Goal: Transaction & Acquisition: Book appointment/travel/reservation

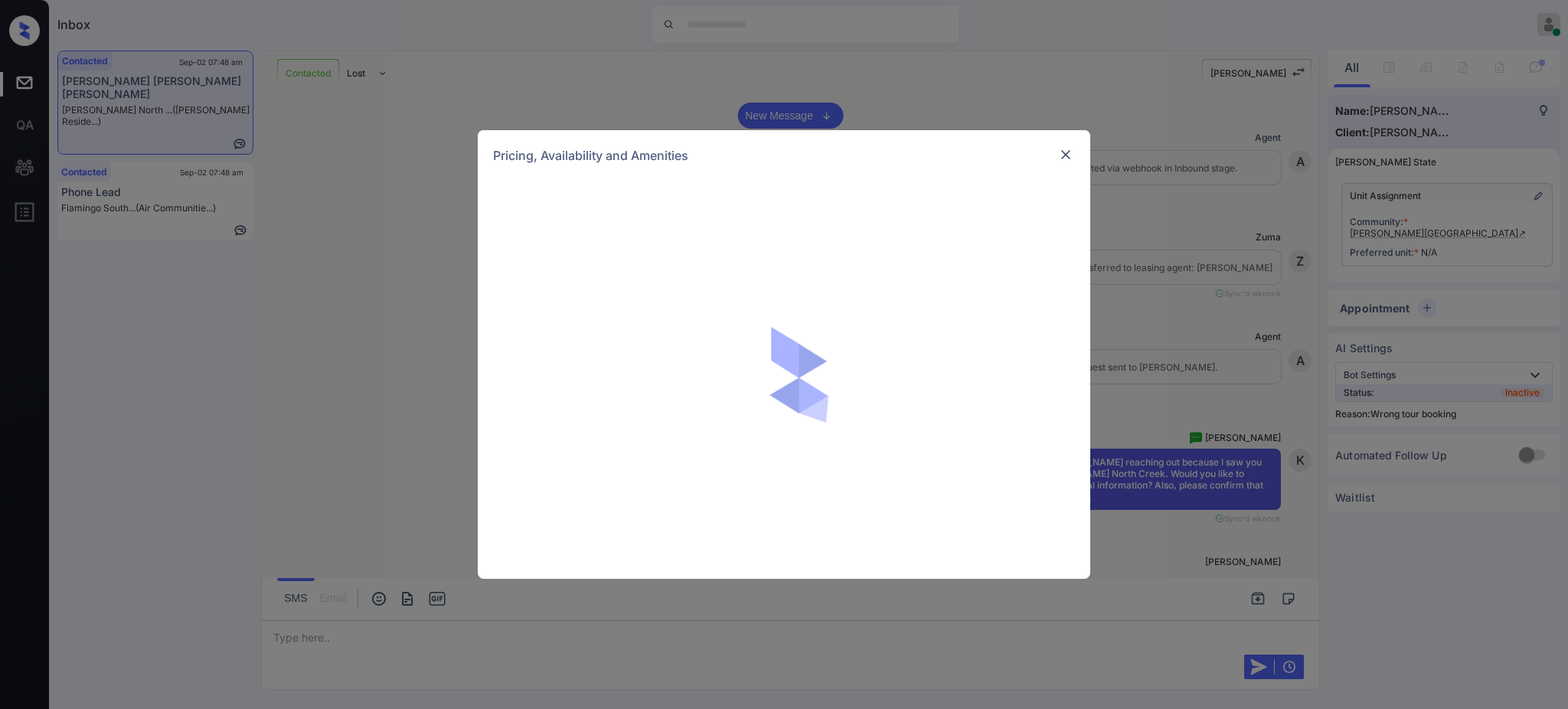
scroll to position [5247, 0]
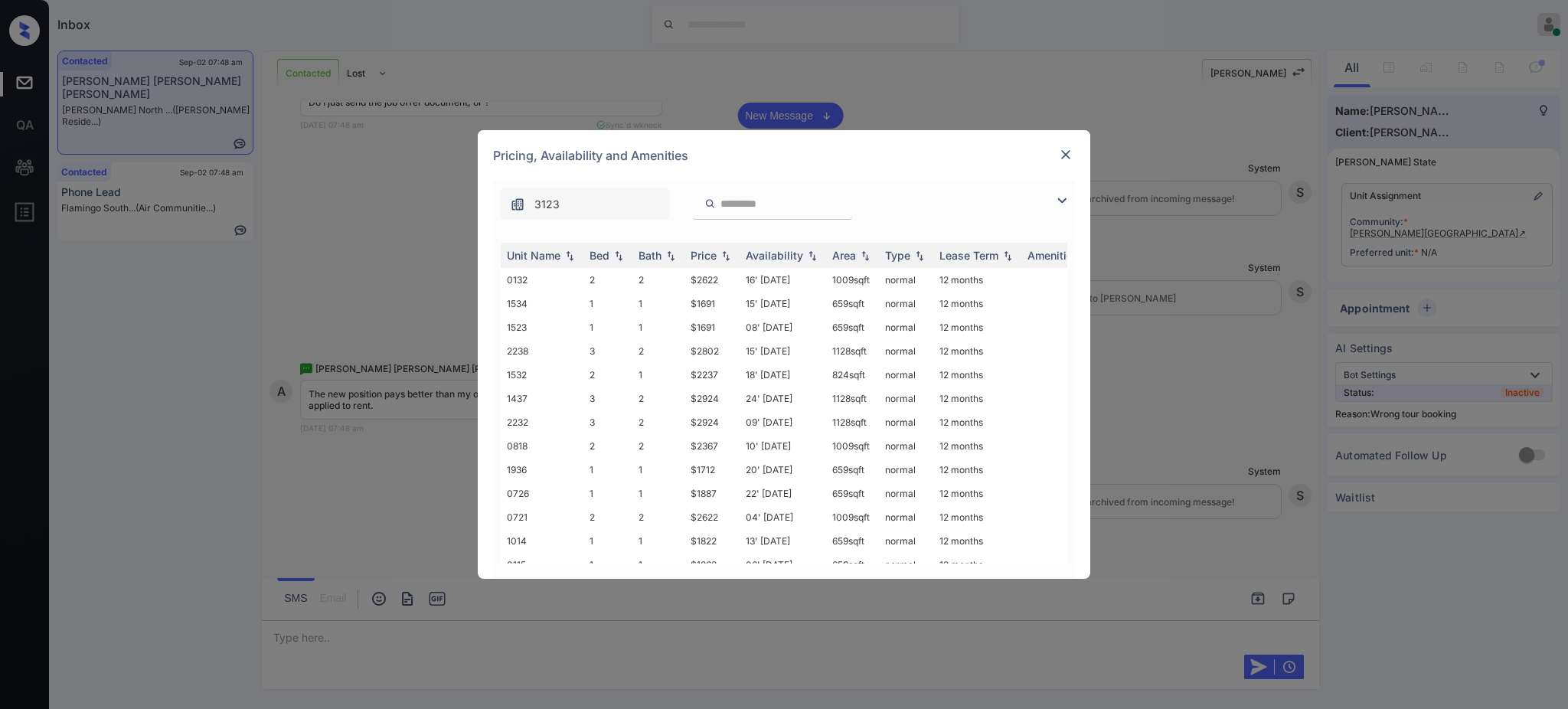
drag, startPoint x: 757, startPoint y: 189, endPoint x: 751, endPoint y: 202, distance: 14.3
click at [753, 196] on div at bounding box center [772, 204] width 159 height 32
drag, startPoint x: 751, startPoint y: 202, endPoint x: 761, endPoint y: 206, distance: 10.8
click at [751, 202] on input "search" at bounding box center [781, 204] width 126 height 13
paste input "****"
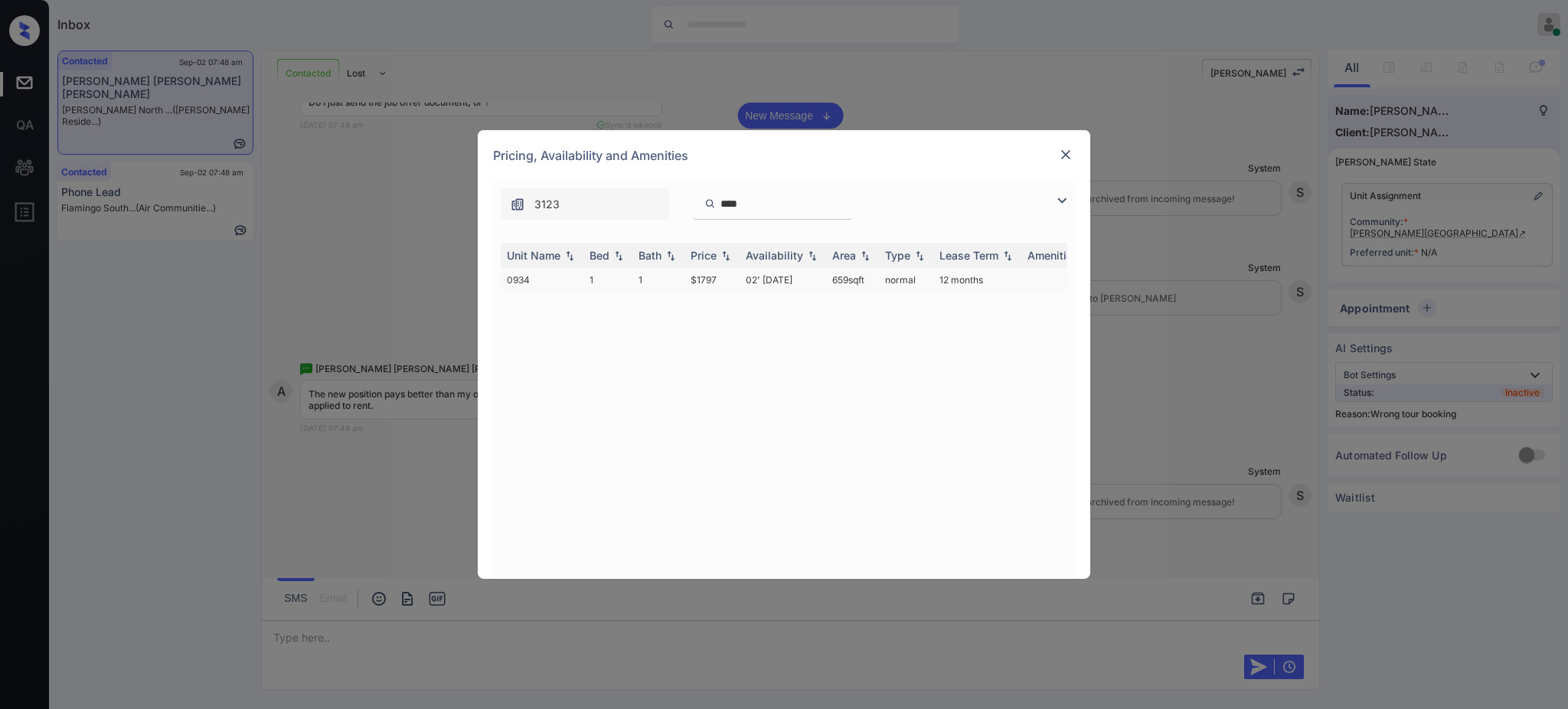
type input "****"
drag, startPoint x: 683, startPoint y: 281, endPoint x: 747, endPoint y: 276, distance: 64.2
click at [728, 282] on tr "0934 1 1 $1797 02' Sep 25 659 sqft normal 12 months" at bounding box center [901, 280] width 800 height 24
copy tr "$1797"
click at [1066, 156] on img at bounding box center [1066, 154] width 15 height 15
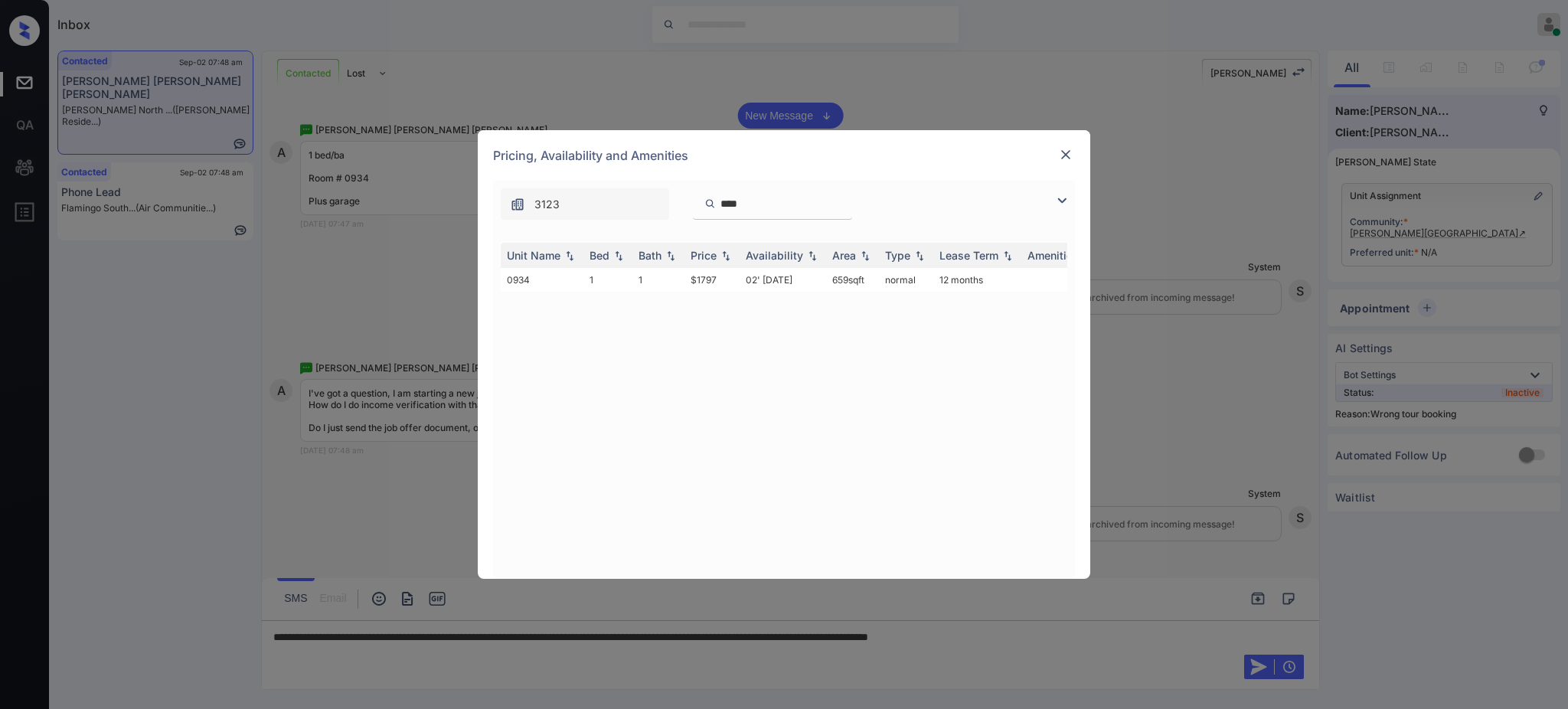
click at [1059, 156] on img at bounding box center [1066, 154] width 15 height 15
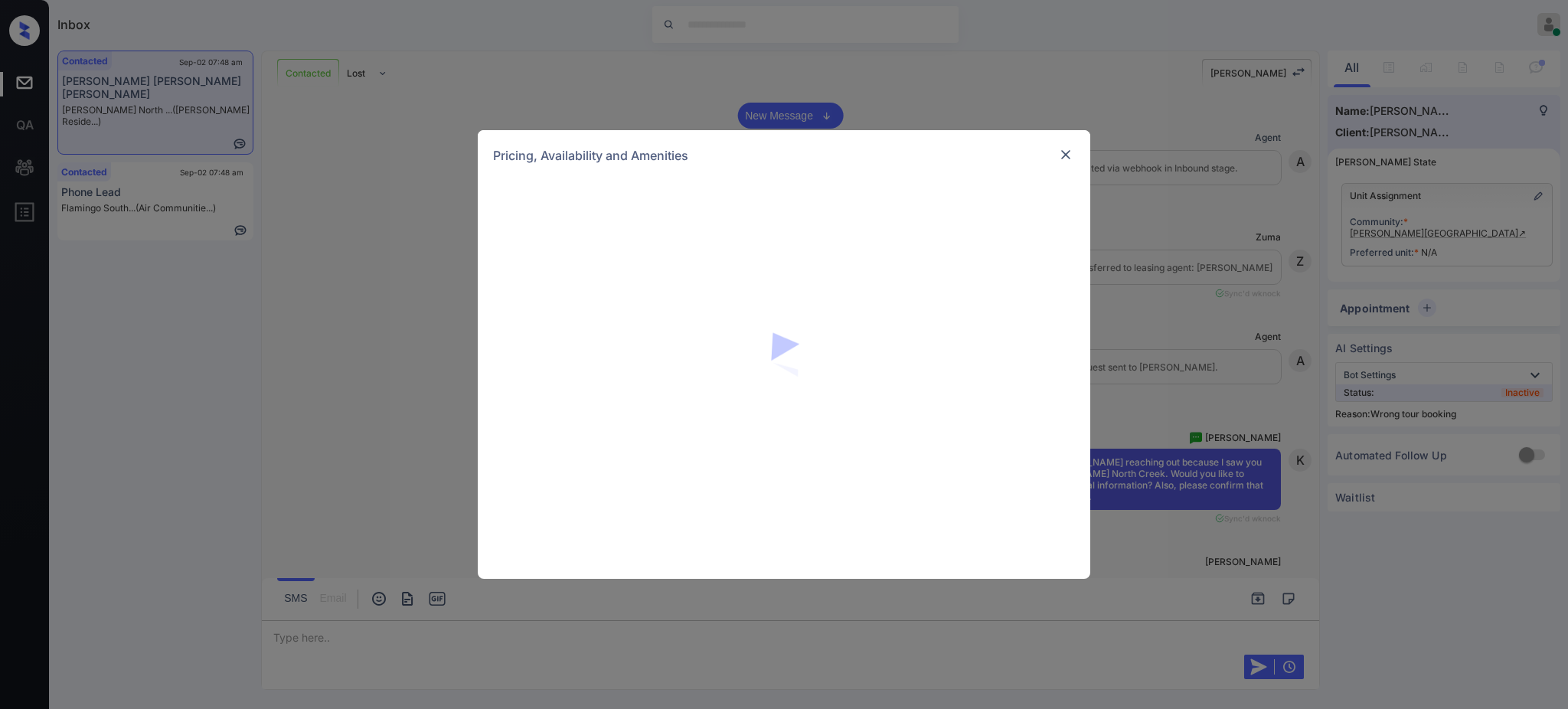
scroll to position [5247, 0]
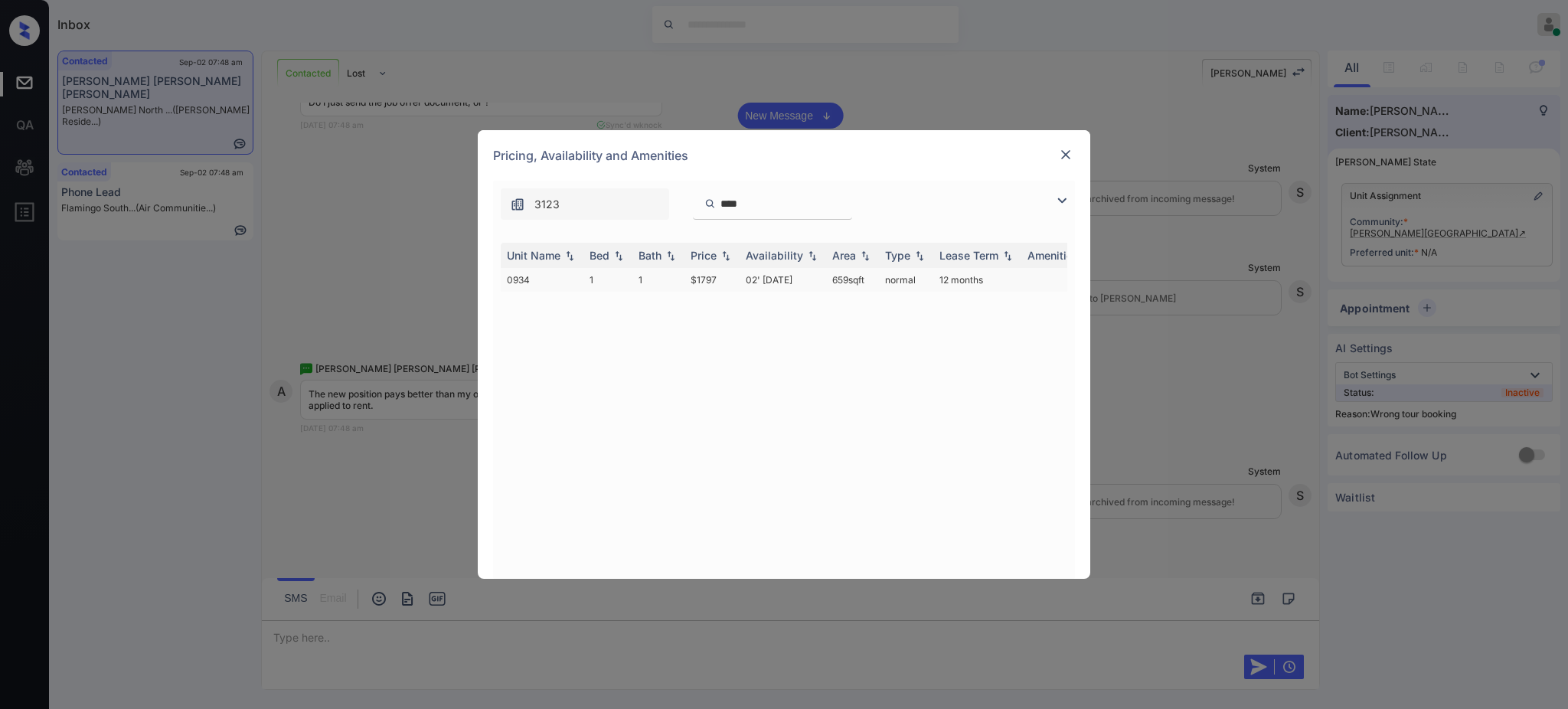
drag, startPoint x: 696, startPoint y: 273, endPoint x: 692, endPoint y: 280, distance: 8.1
click at [694, 274] on td "$1797" at bounding box center [712, 280] width 55 height 24
click at [694, 282] on td "$1797" at bounding box center [712, 280] width 55 height 24
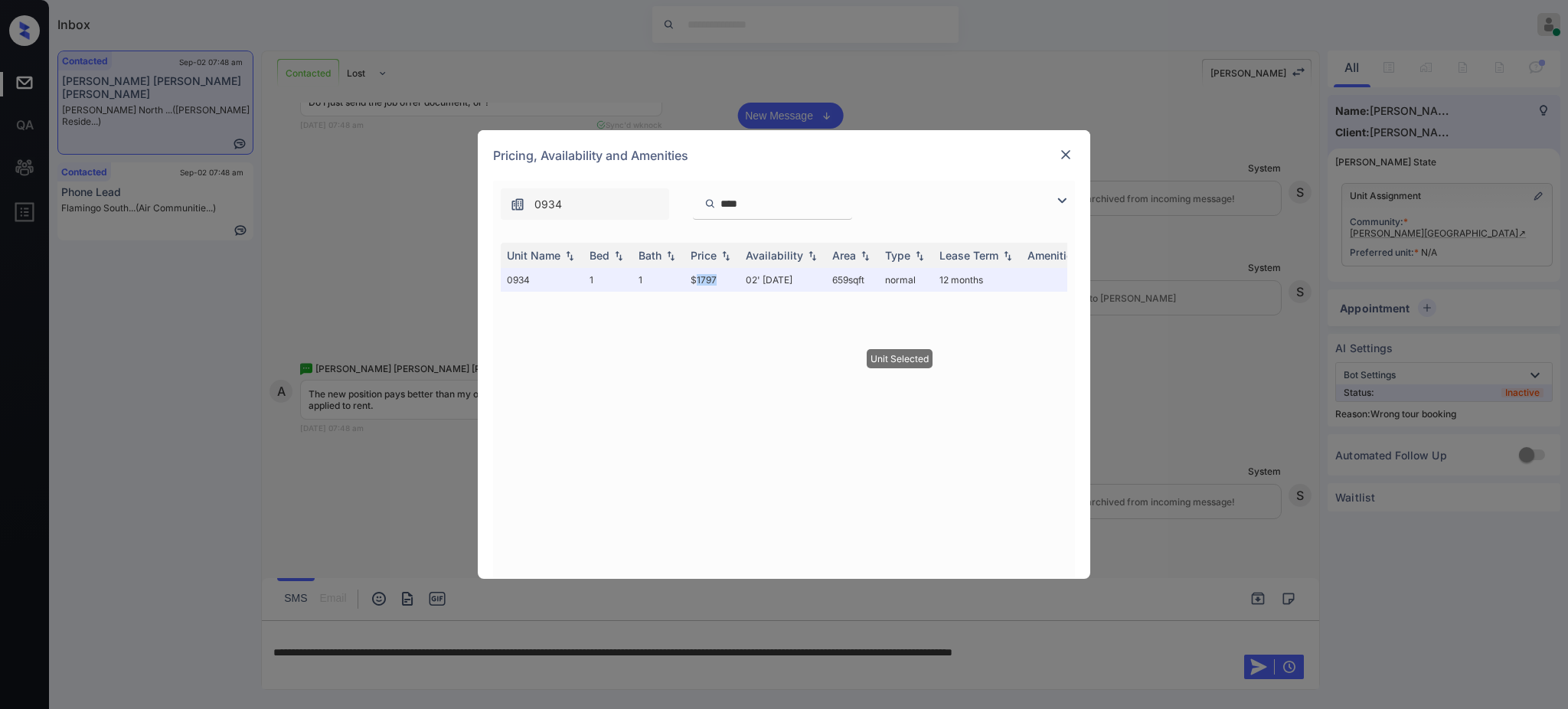
click at [1062, 147] on img at bounding box center [1066, 154] width 15 height 15
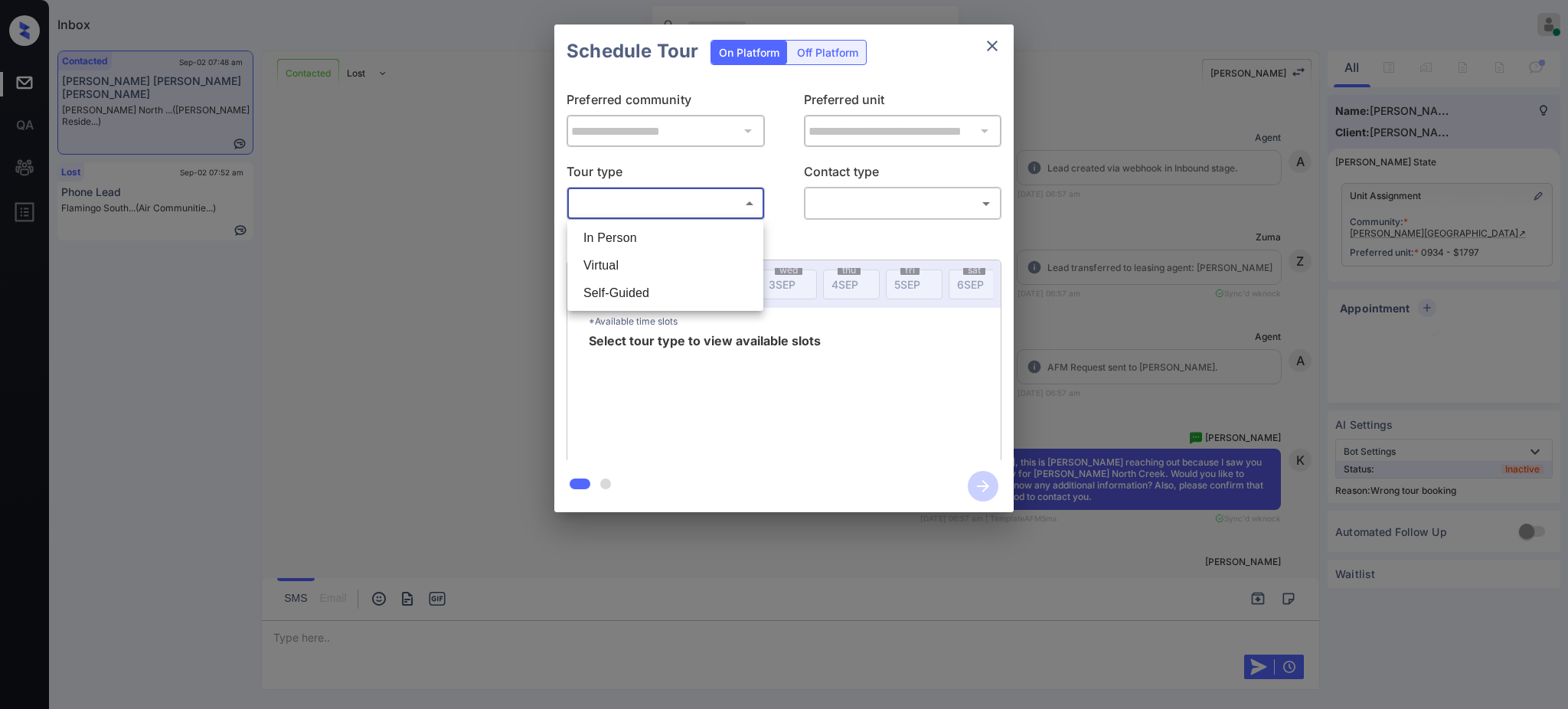
scroll to position [3659, 0]
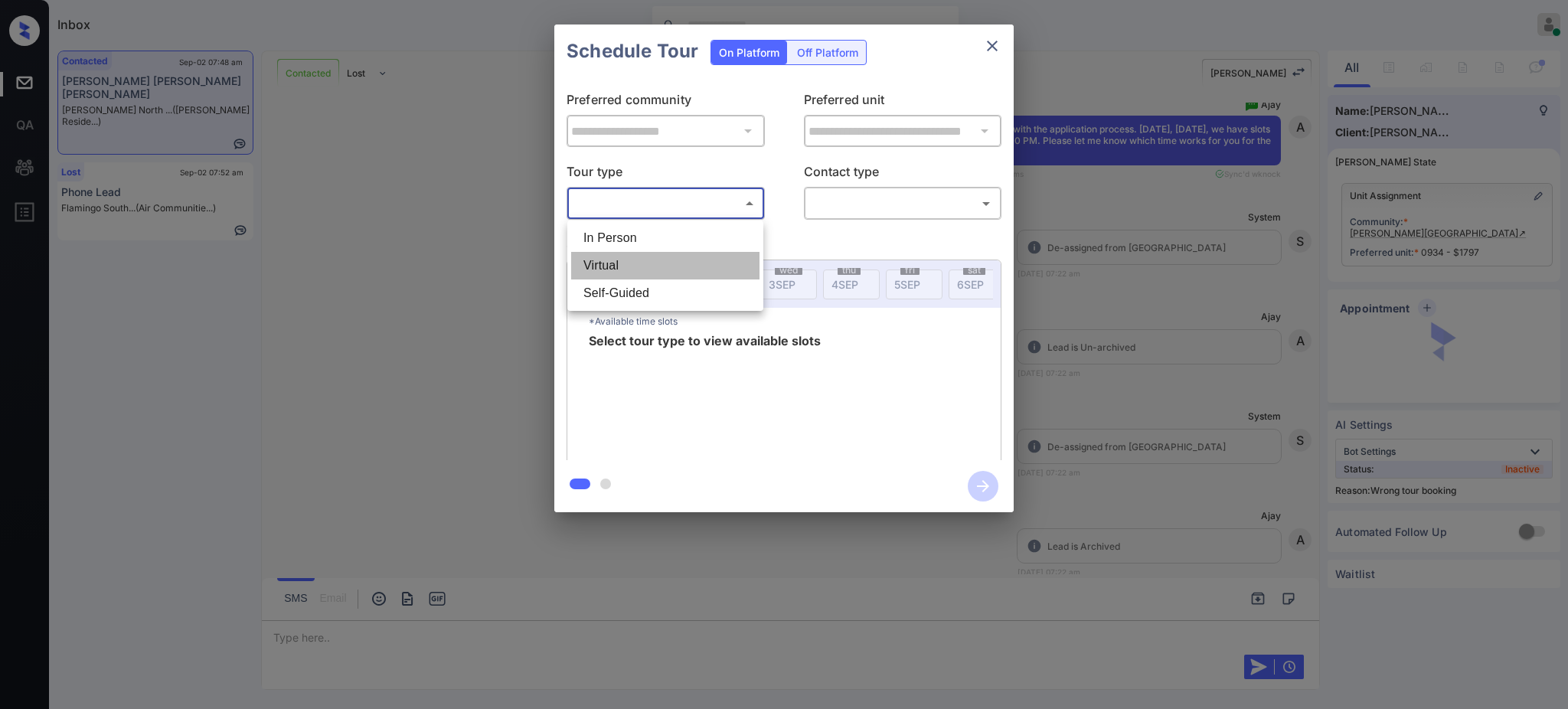
click at [625, 268] on li "Virtual" at bounding box center [665, 265] width 188 height 27
type input "*******"
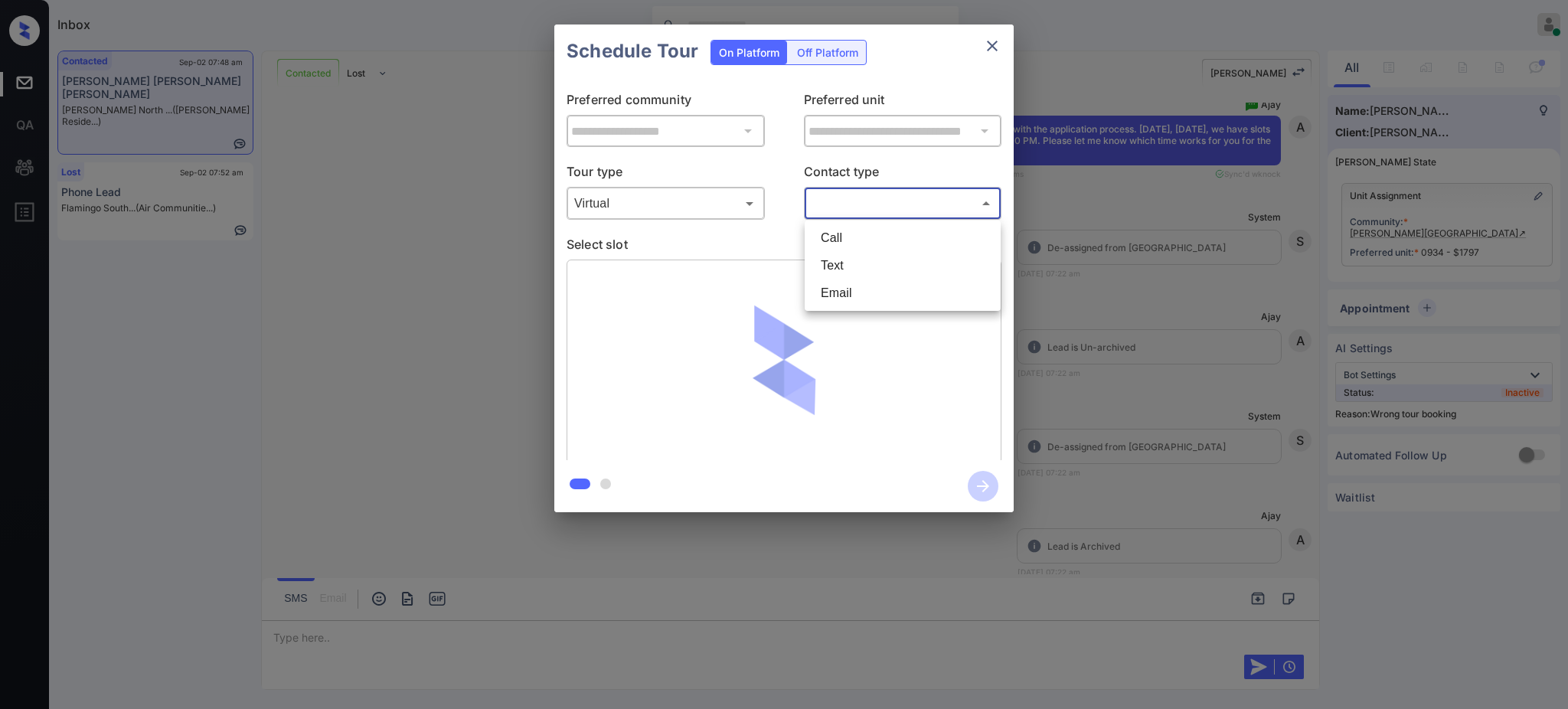
click at [867, 194] on body "Inbox Ajay Kumar Online Set yourself offline Set yourself on break Profile Swit…" at bounding box center [784, 354] width 1568 height 709
click at [843, 263] on li "Text" at bounding box center [903, 265] width 188 height 27
type input "****"
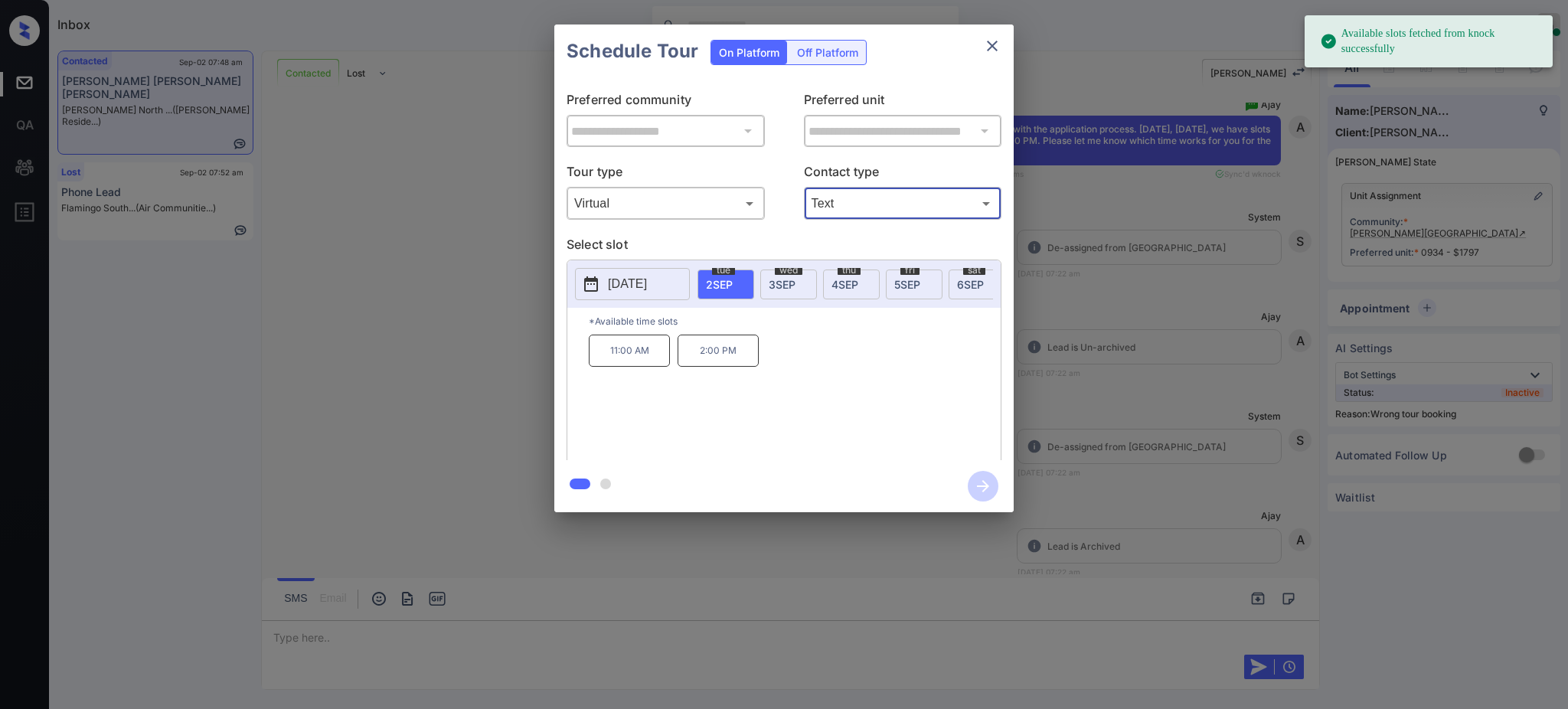
click at [726, 290] on div "tue 2 SEP" at bounding box center [725, 284] width 57 height 30
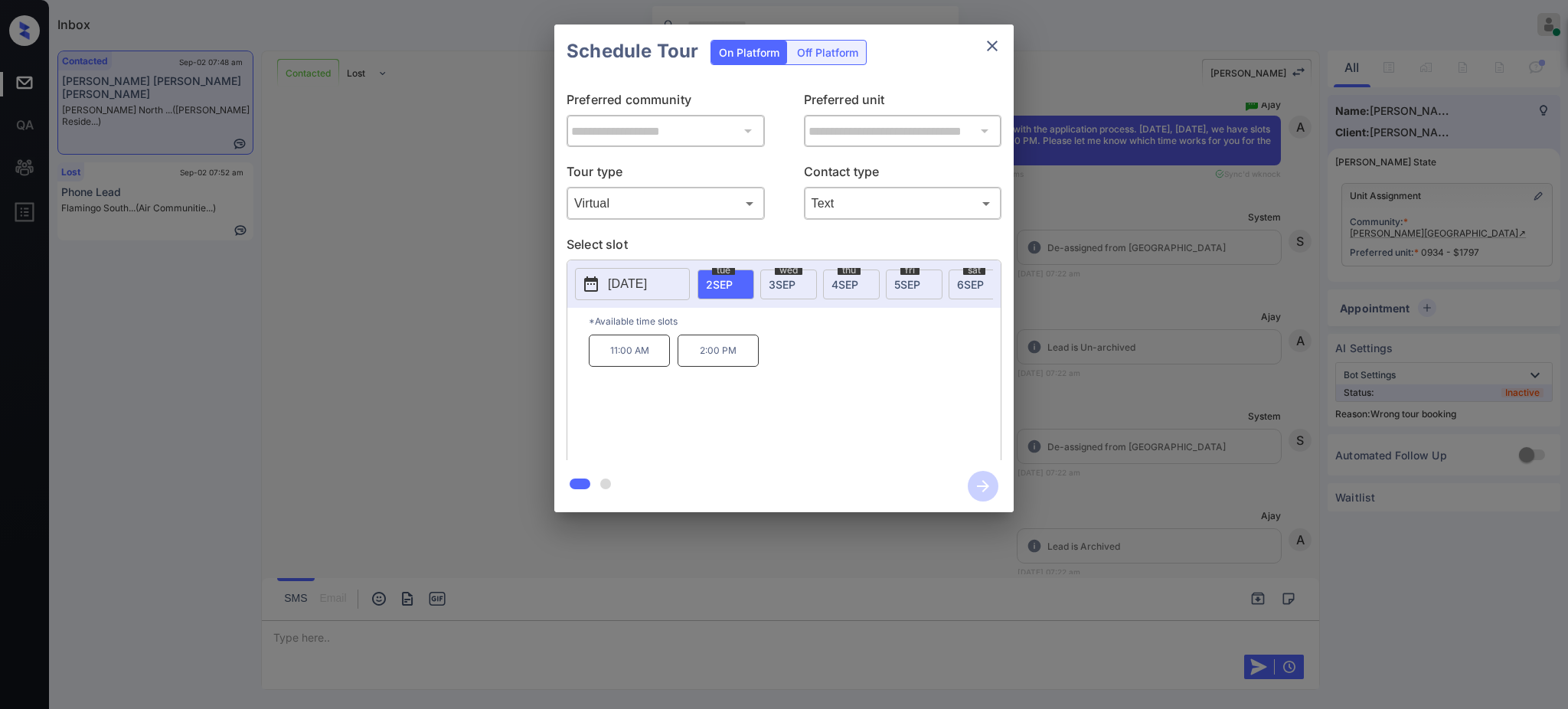
click at [720, 359] on p "2:00 PM" at bounding box center [718, 351] width 81 height 33
click at [1078, 438] on div "**********" at bounding box center [784, 268] width 1568 height 537
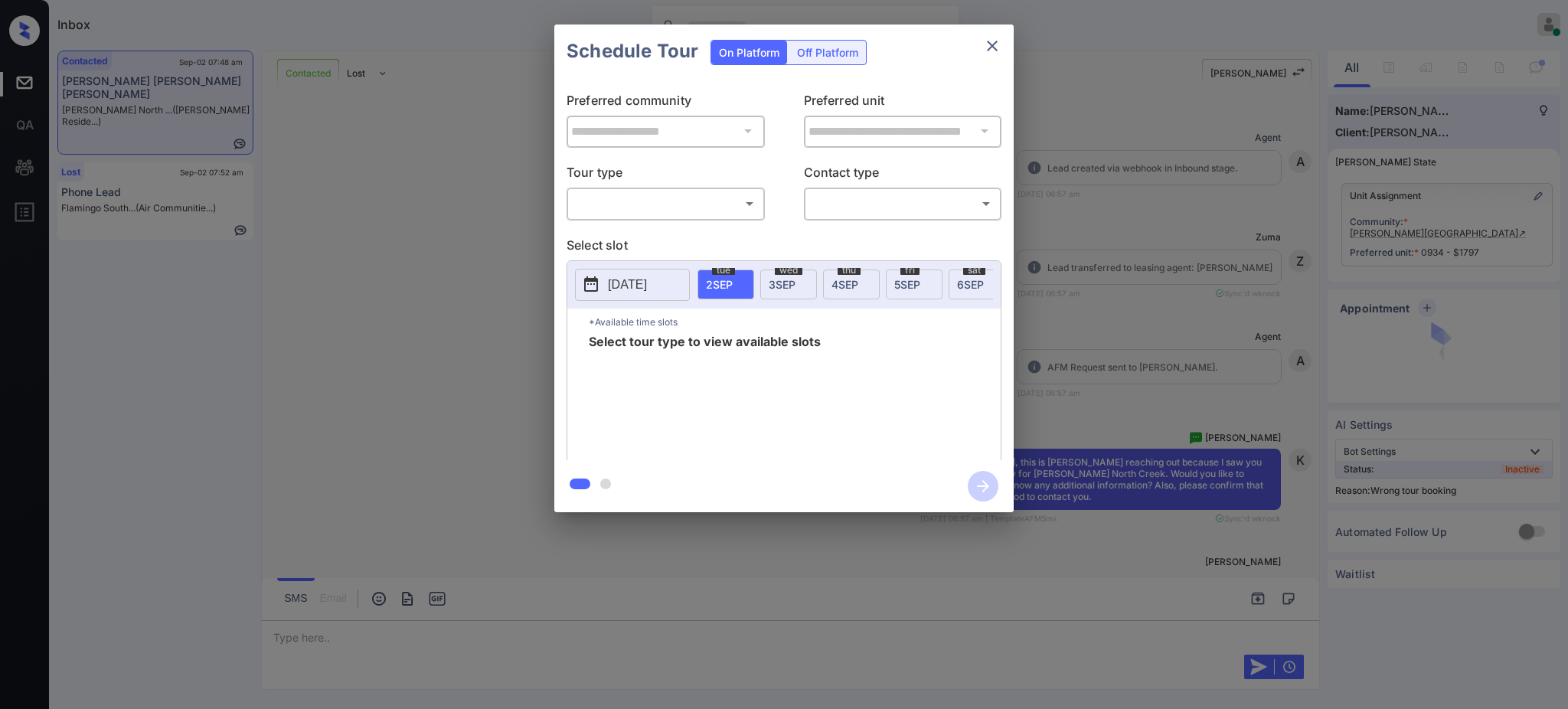
scroll to position [4068, 0]
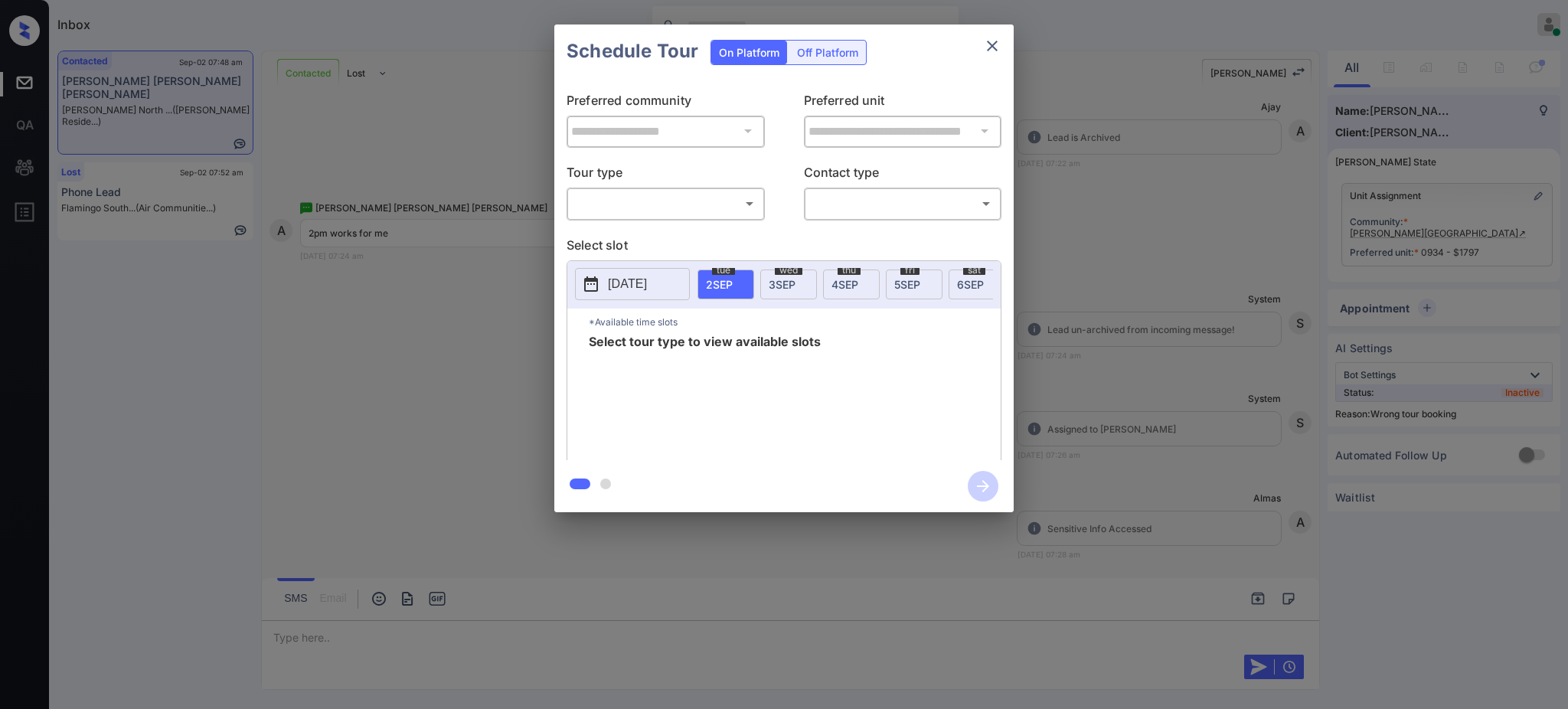
click at [675, 216] on div "​ ​" at bounding box center [665, 203] width 198 height 33
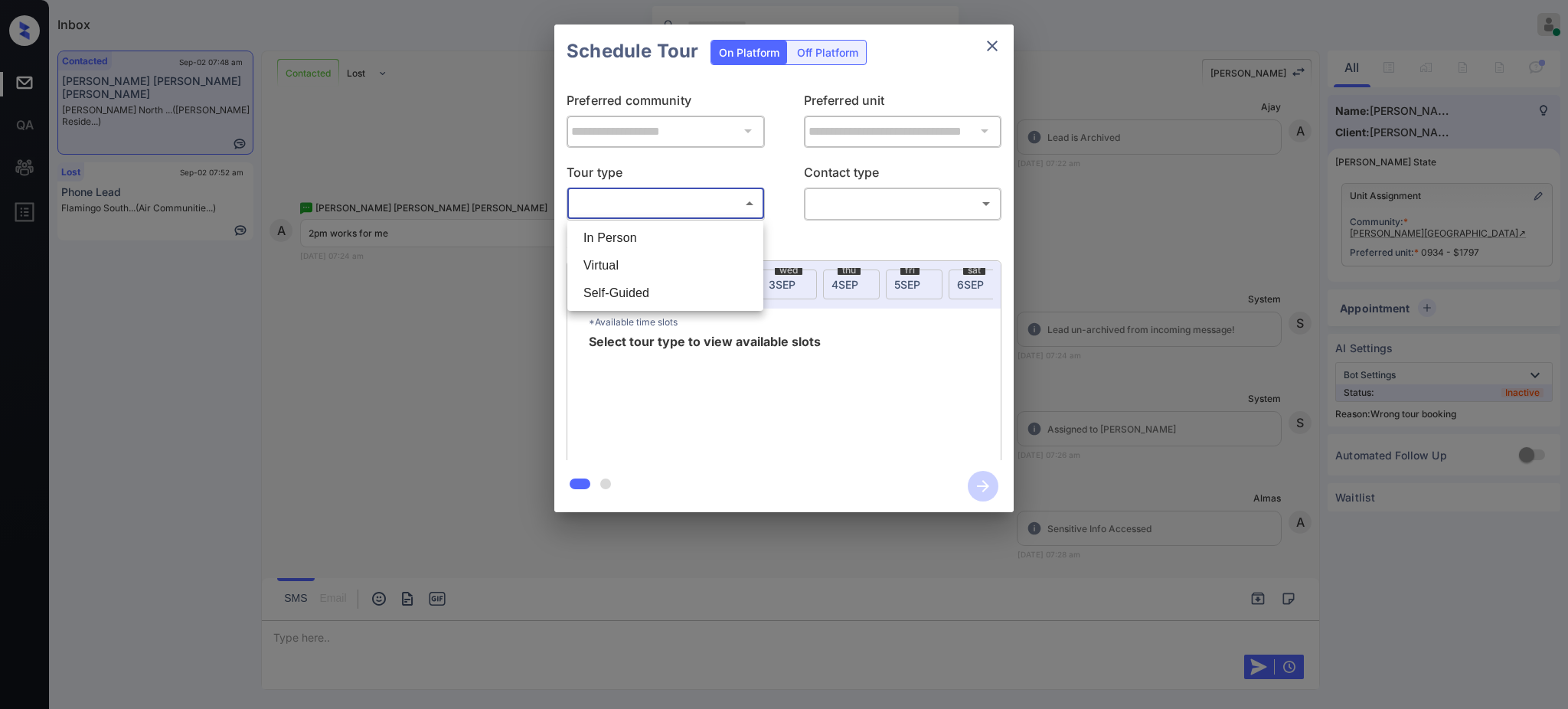
click at [626, 202] on body "Inbox [PERSON_NAME] Online Set yourself offline Set yourself on break Profile S…" at bounding box center [784, 354] width 1568 height 709
click at [616, 269] on li "Virtual" at bounding box center [665, 265] width 188 height 27
type input "*******"
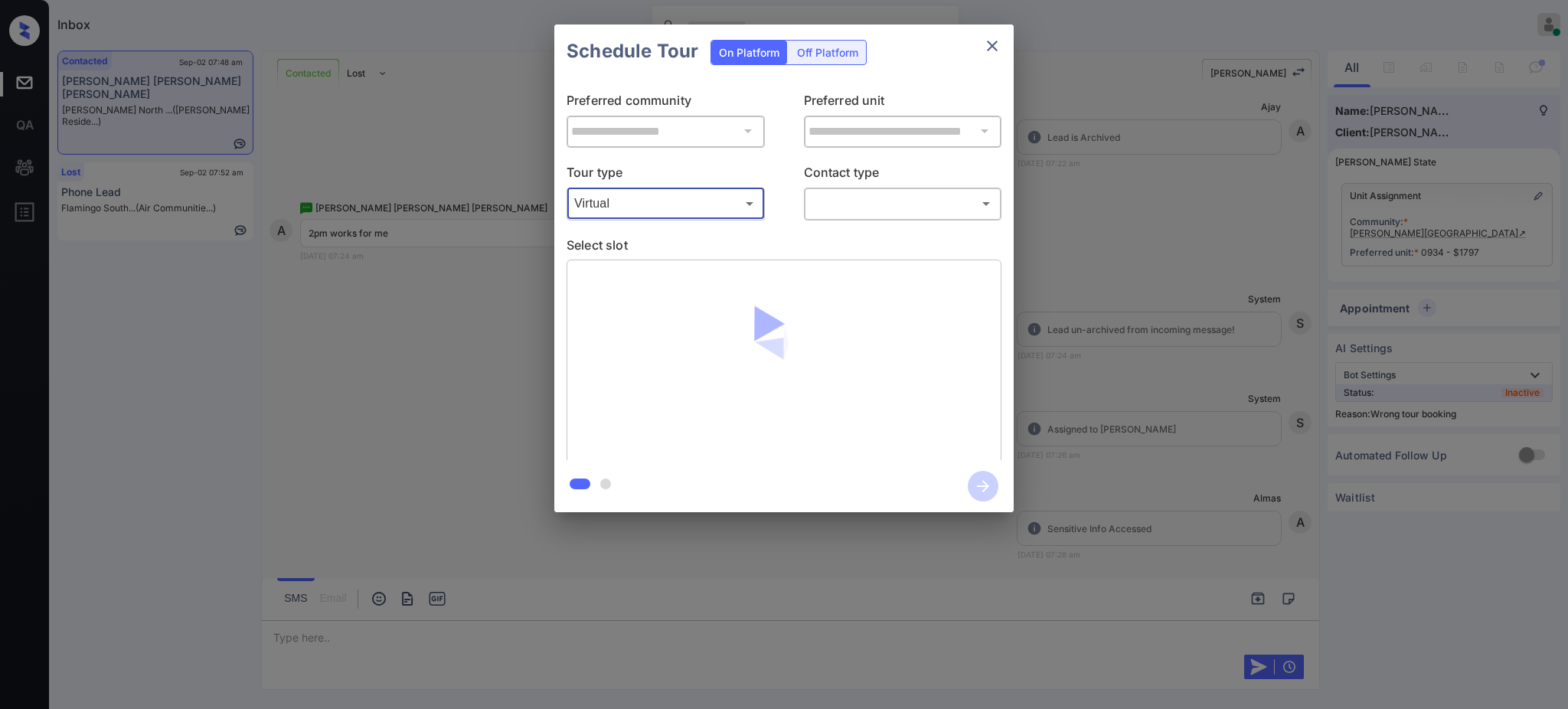
click at [1133, 311] on div "**********" at bounding box center [784, 268] width 1568 height 537
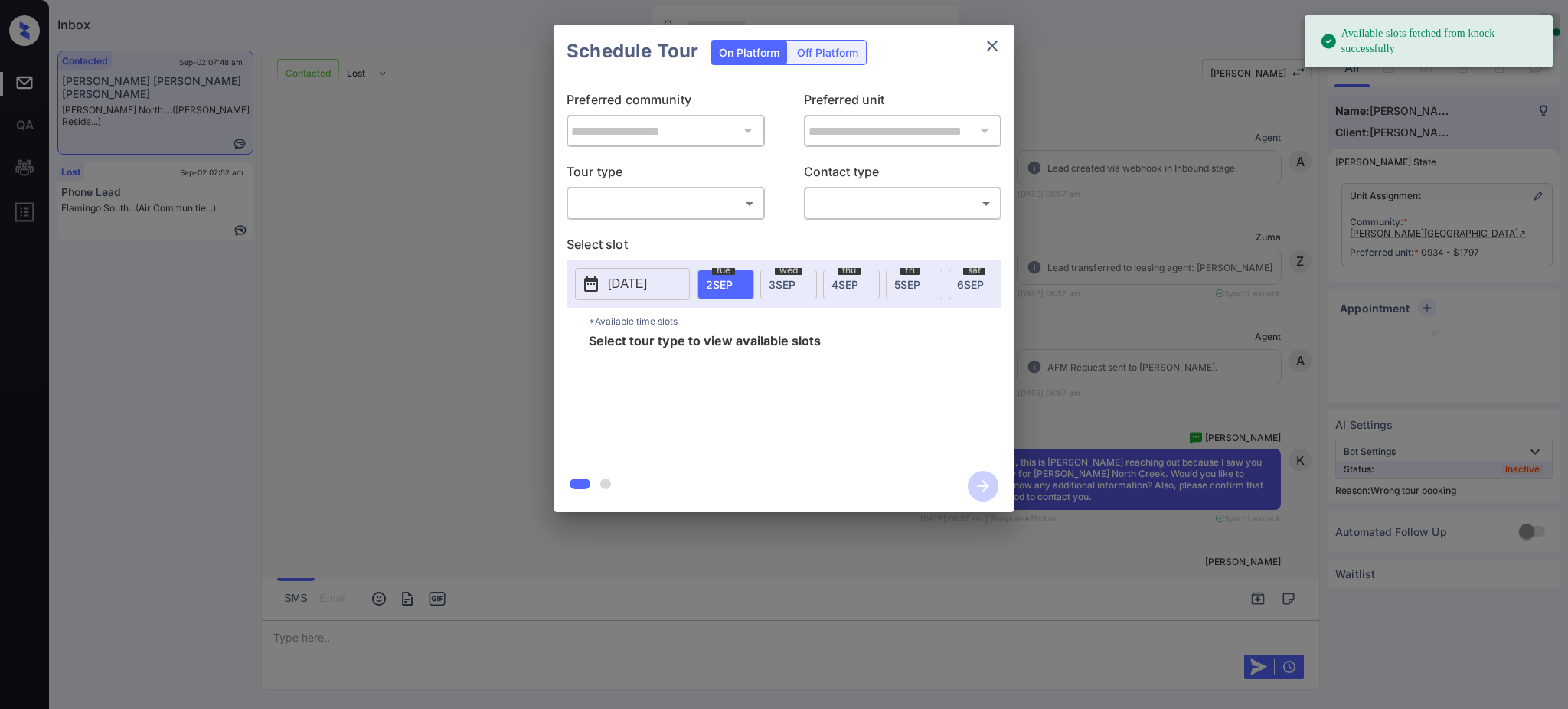
click at [684, 196] on body "Available slots fetched from knock successfully Inbox [PERSON_NAME] Online Set …" at bounding box center [784, 354] width 1568 height 709
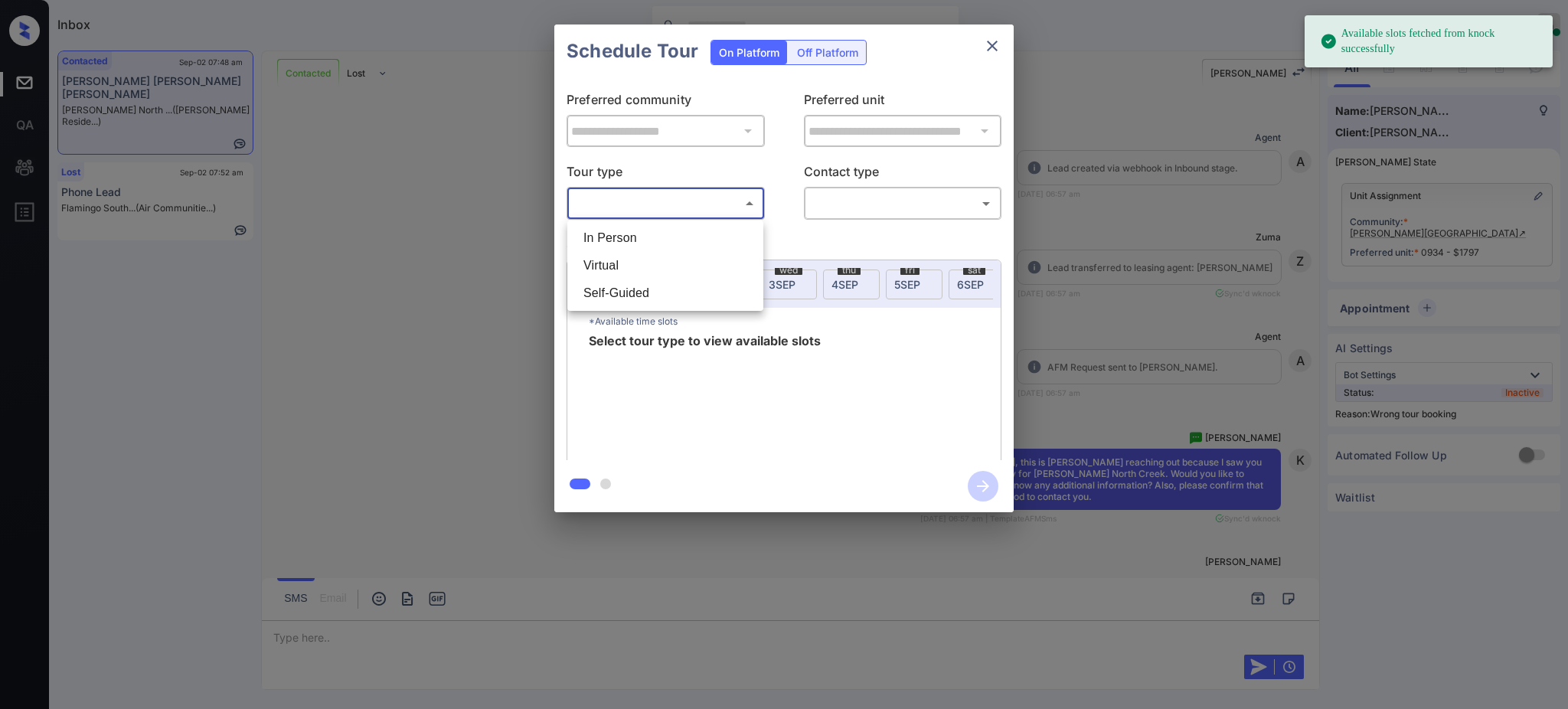
scroll to position [3455, 0]
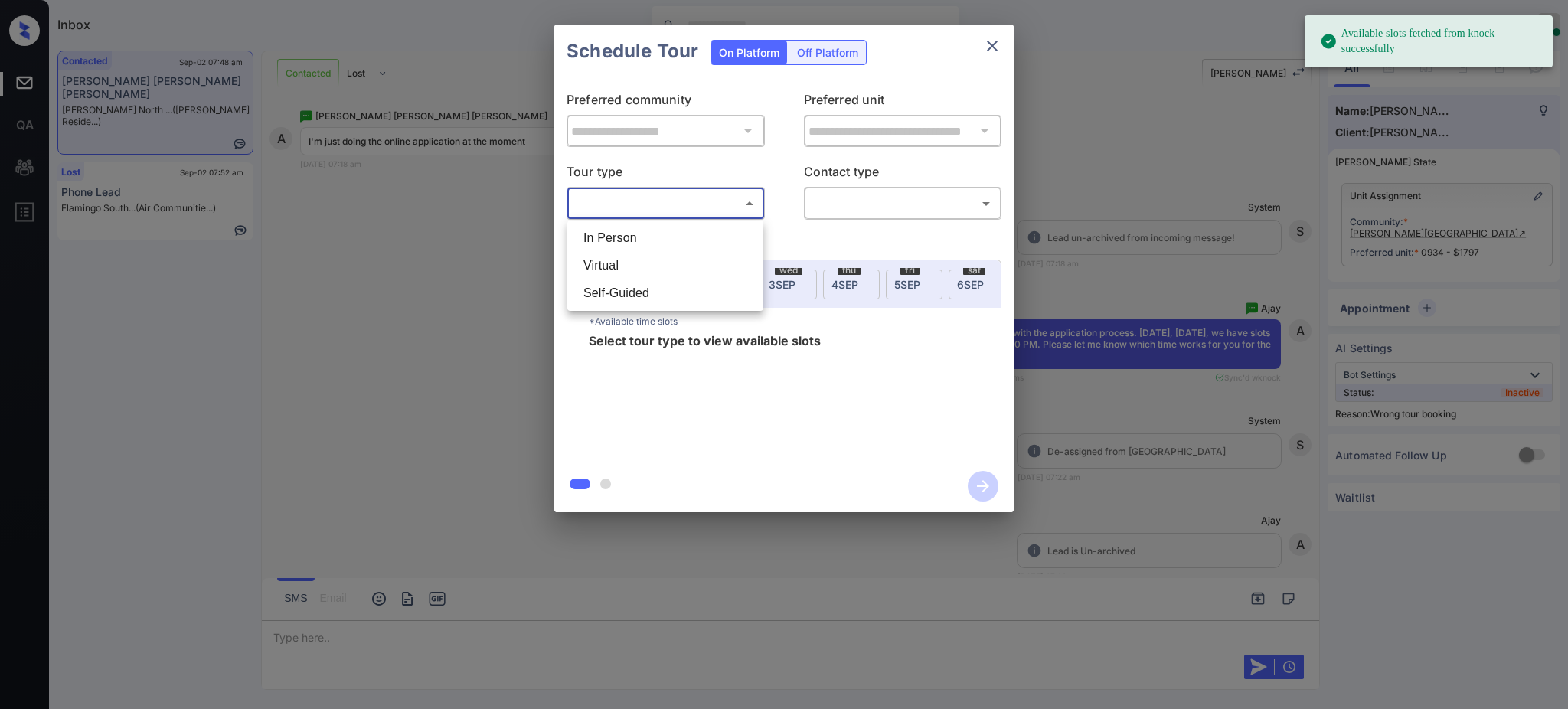
drag, startPoint x: 637, startPoint y: 263, endPoint x: 887, endPoint y: 225, distance: 252.9
click at [637, 263] on li "Virtual" at bounding box center [665, 265] width 188 height 27
type input "*******"
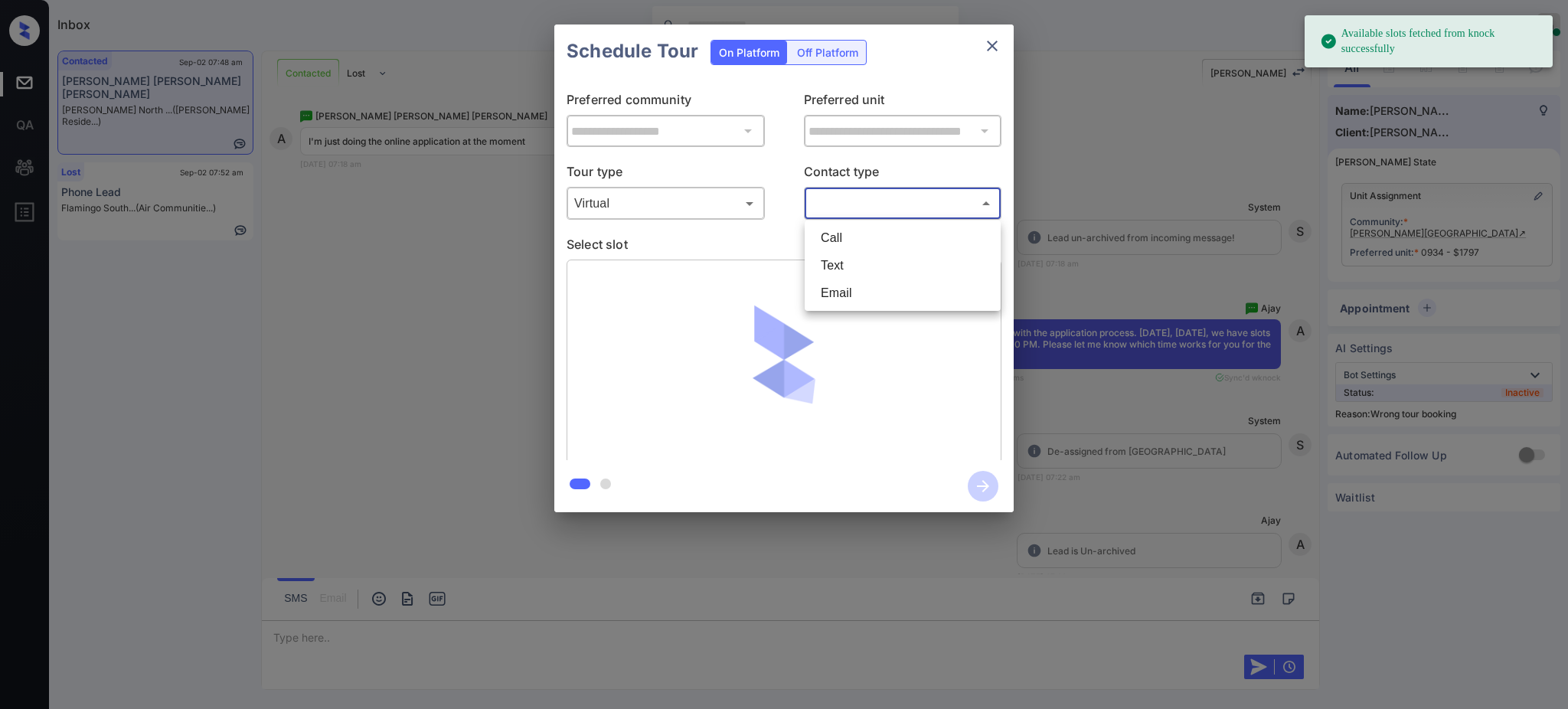
click at [904, 214] on body "Available slots fetched from knock successfully Inbox [PERSON_NAME] Online Set …" at bounding box center [784, 354] width 1568 height 709
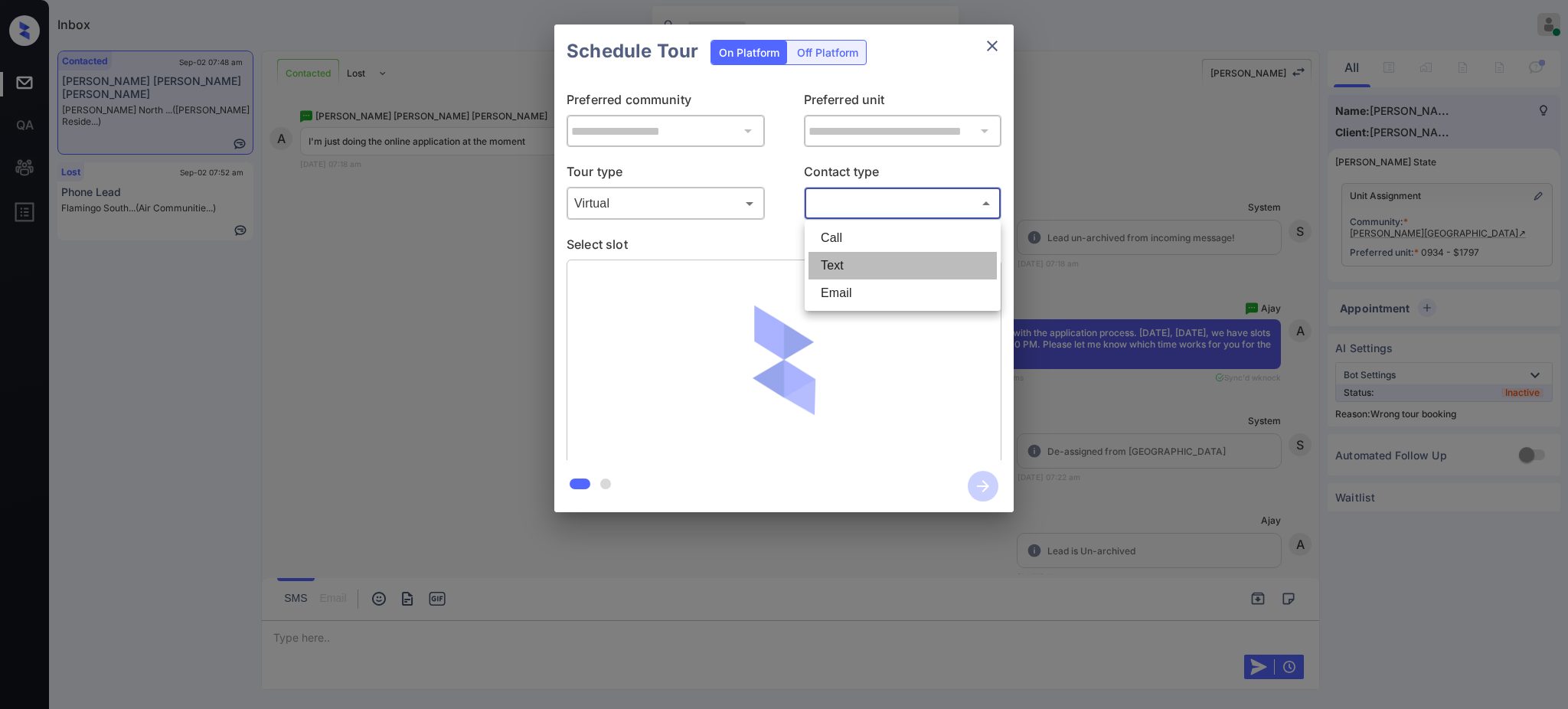
click at [835, 273] on li "Text" at bounding box center [903, 265] width 188 height 27
type input "****"
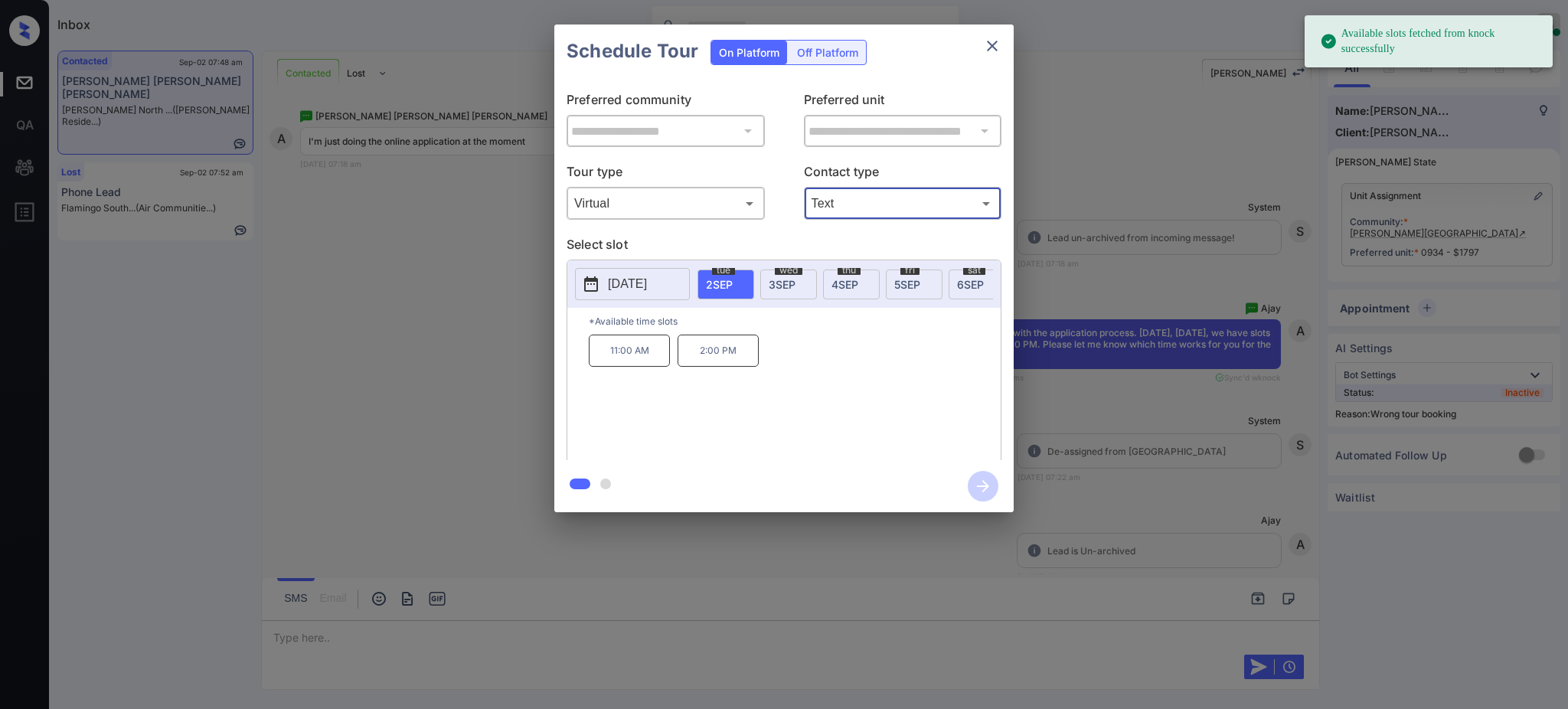
drag, startPoint x: 718, startPoint y: 281, endPoint x: 712, endPoint y: 352, distance: 71.3
click at [719, 281] on span "[DATE]" at bounding box center [720, 284] width 27 height 13
click at [714, 367] on p "2:00 PM" at bounding box center [718, 351] width 81 height 33
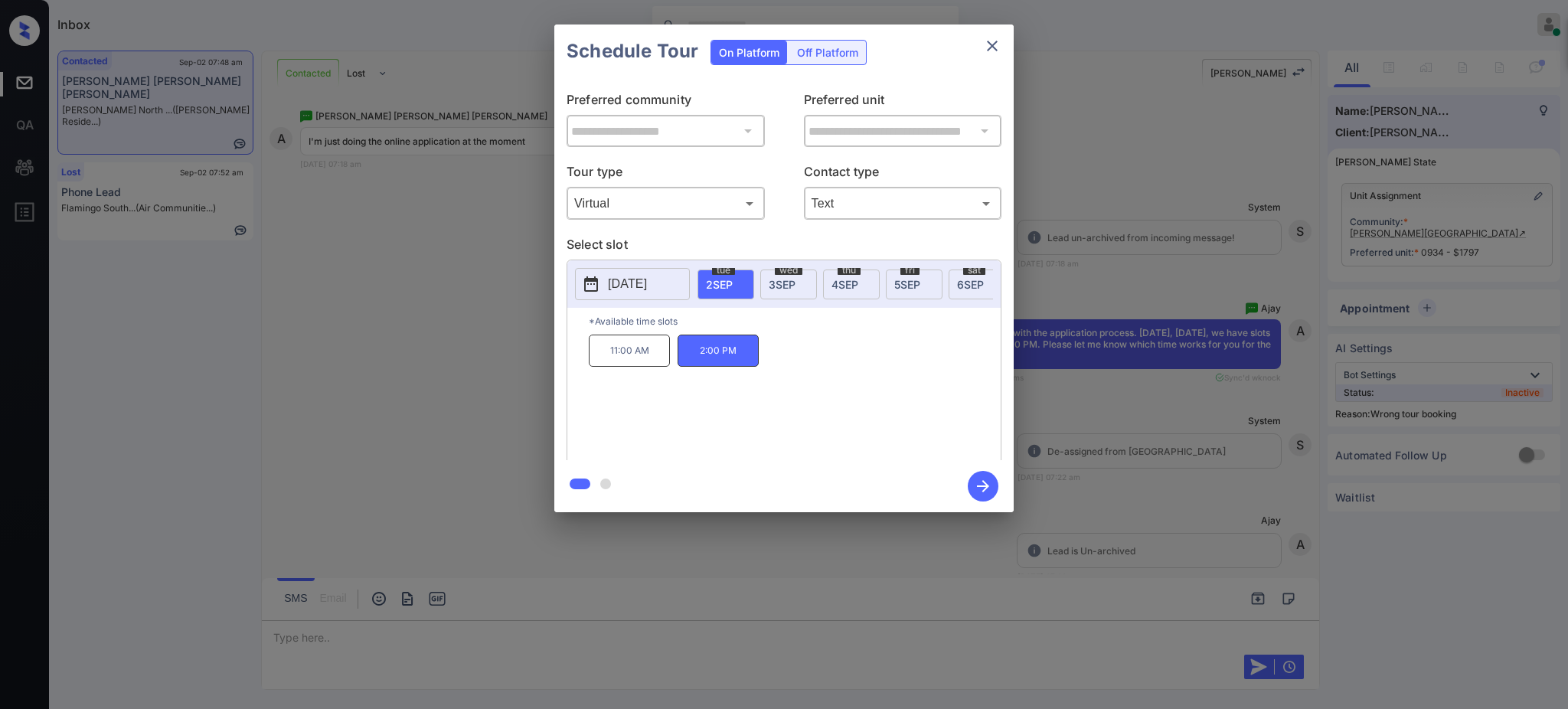
click at [985, 482] on icon "button" at bounding box center [983, 486] width 31 height 31
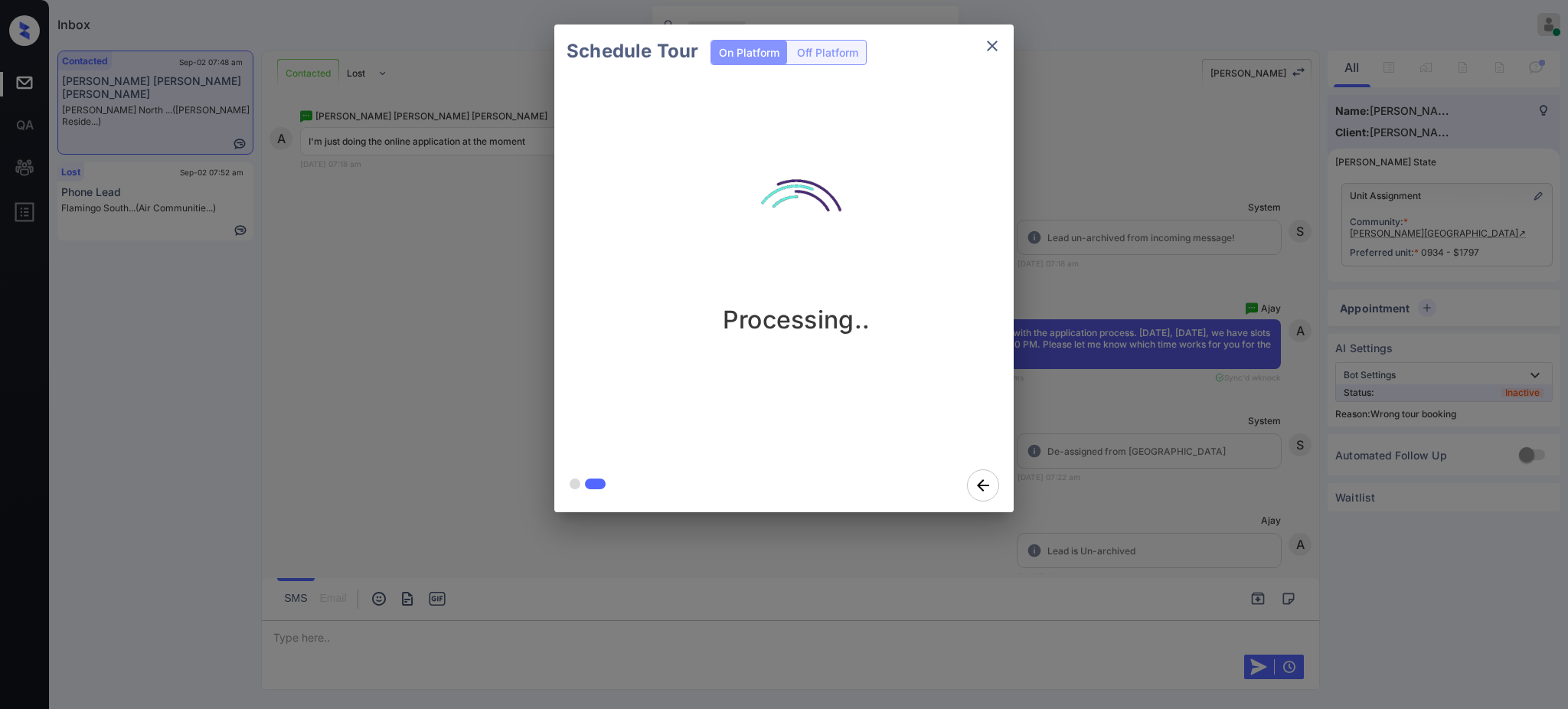
click at [1148, 315] on div "Schedule Tour On Platform Off Platform Processing.." at bounding box center [784, 268] width 1568 height 537
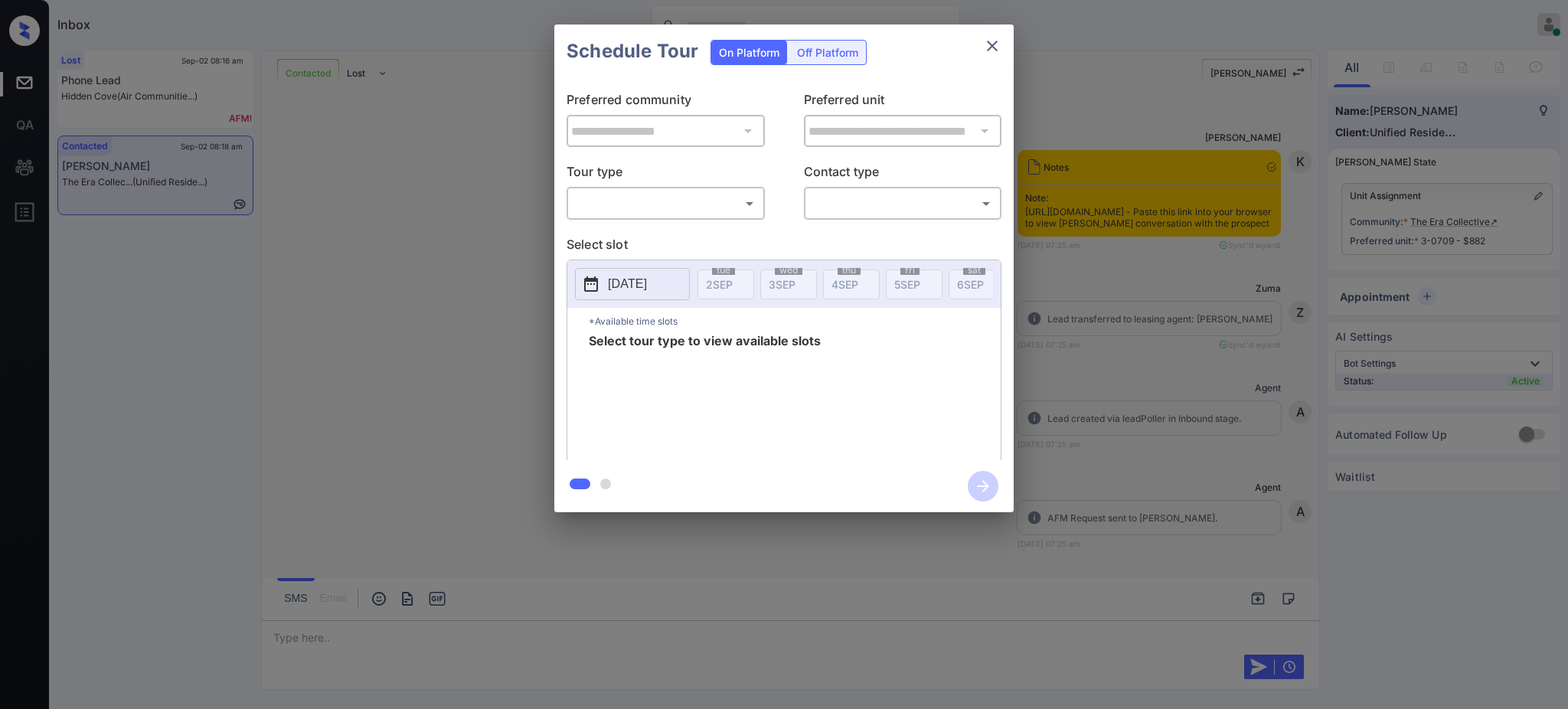
scroll to position [1663, 0]
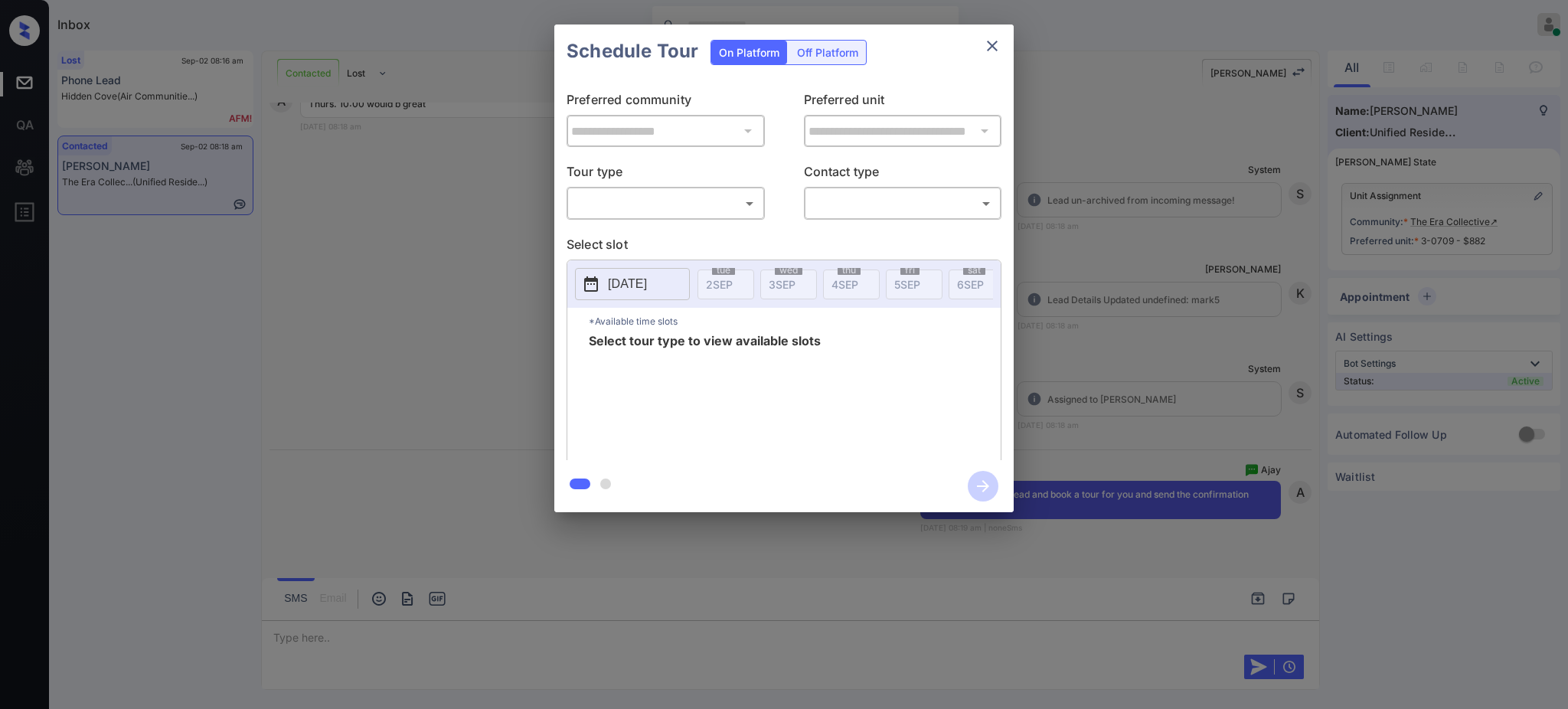
click at [667, 207] on body "Inbox [PERSON_NAME] Online Set yourself offline Set yourself on break Profile S…" at bounding box center [784, 354] width 1568 height 709
click at [625, 239] on li "In Person" at bounding box center [665, 238] width 188 height 27
type input "********"
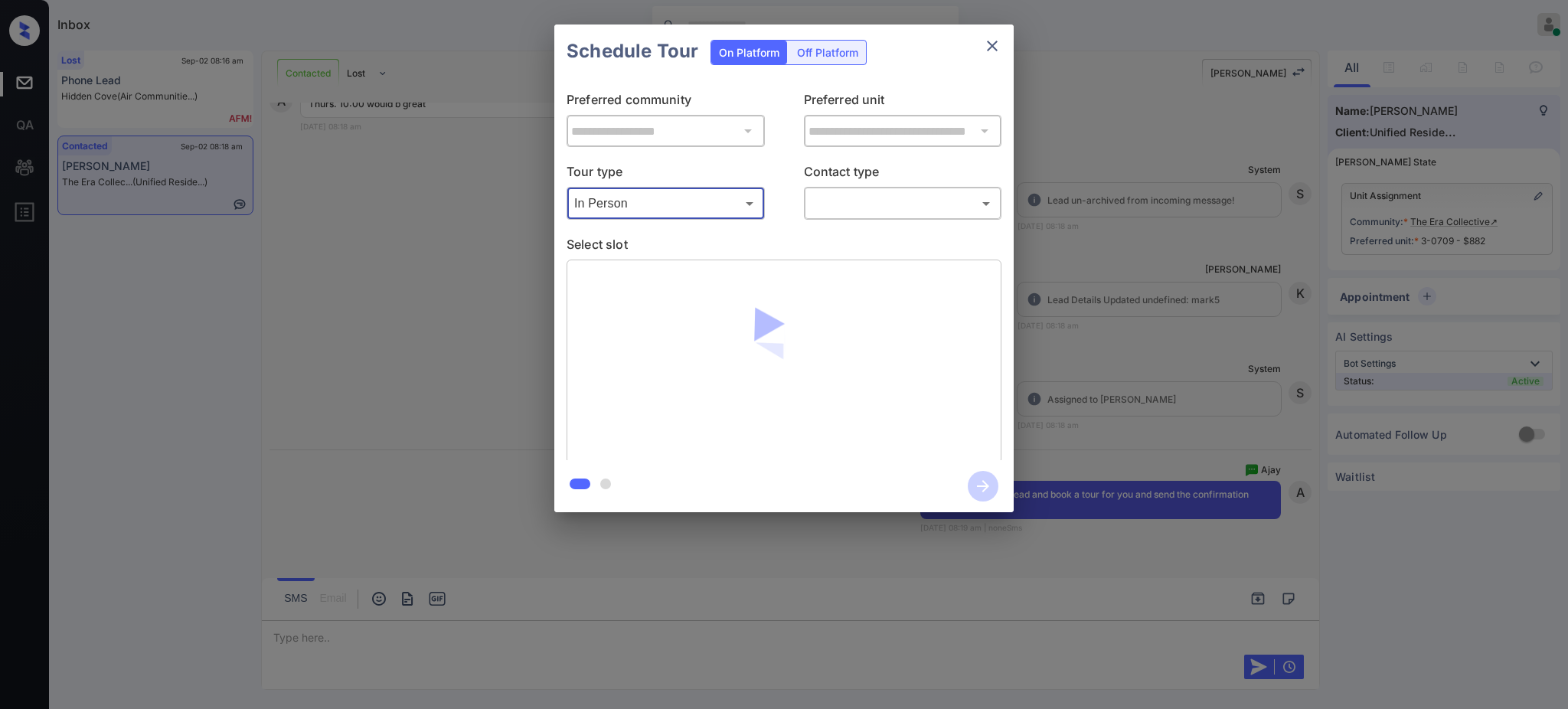
click at [836, 205] on body "Inbox [PERSON_NAME] Online Set yourself offline Set yourself on break Profile S…" at bounding box center [784, 354] width 1568 height 709
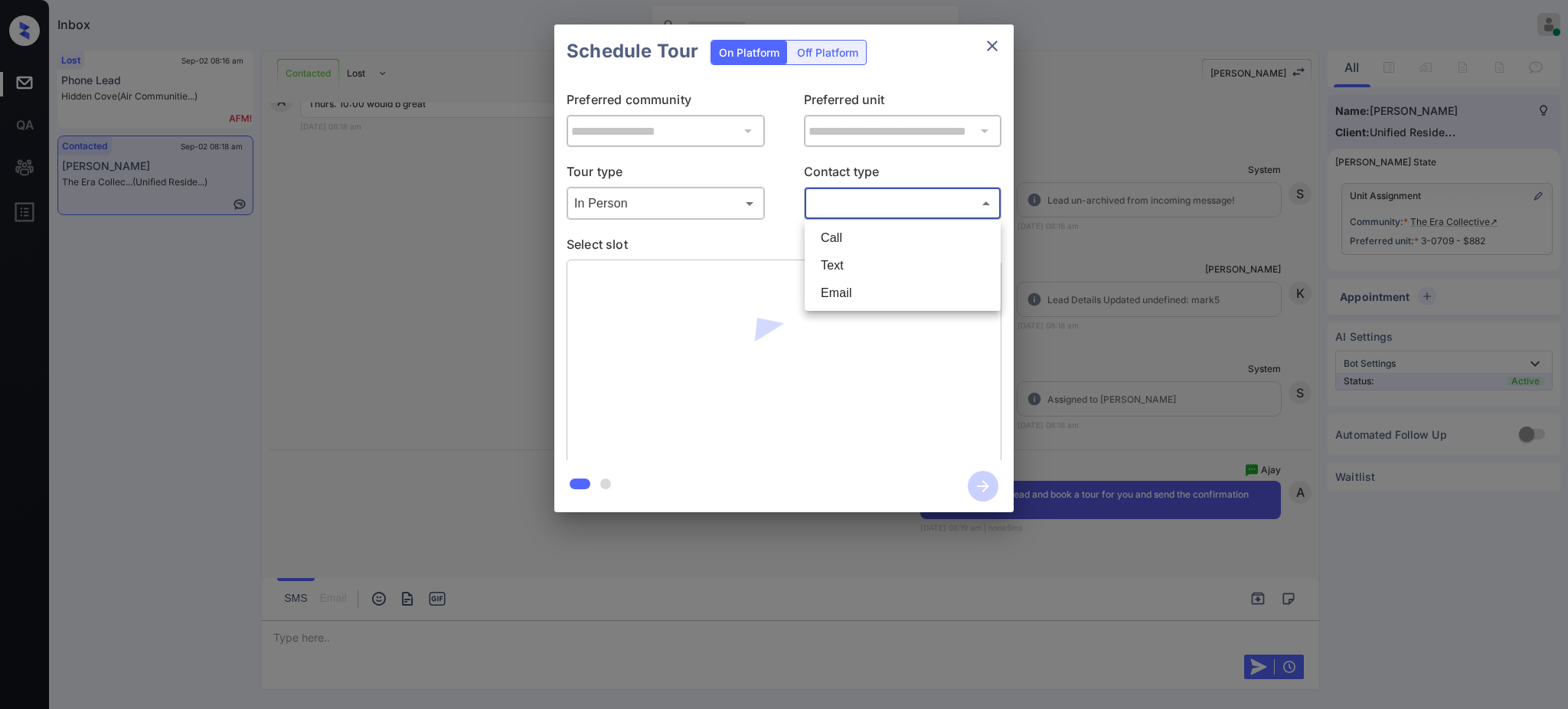
click at [827, 268] on li "Text" at bounding box center [903, 265] width 188 height 27
type input "****"
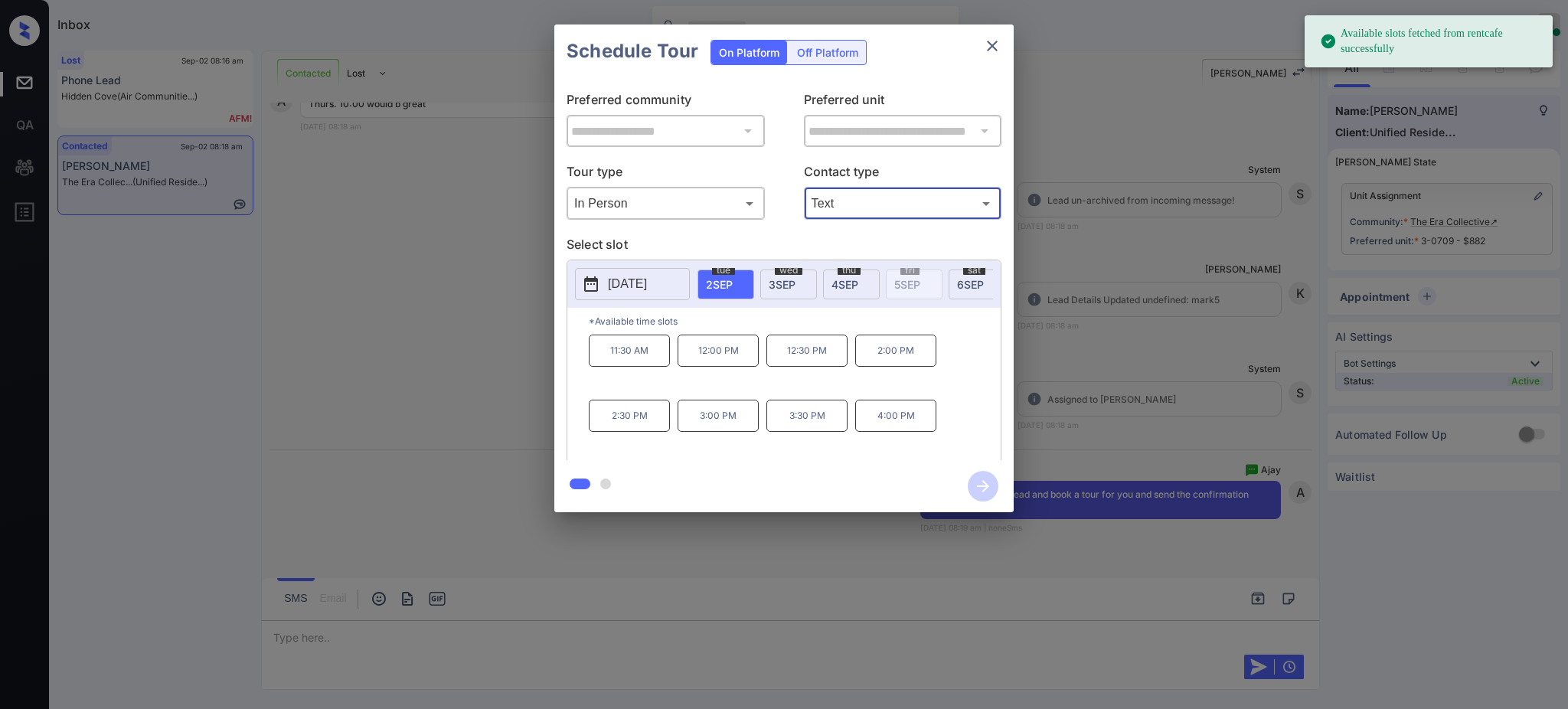
click at [674, 290] on button "[DATE]" at bounding box center [632, 284] width 115 height 33
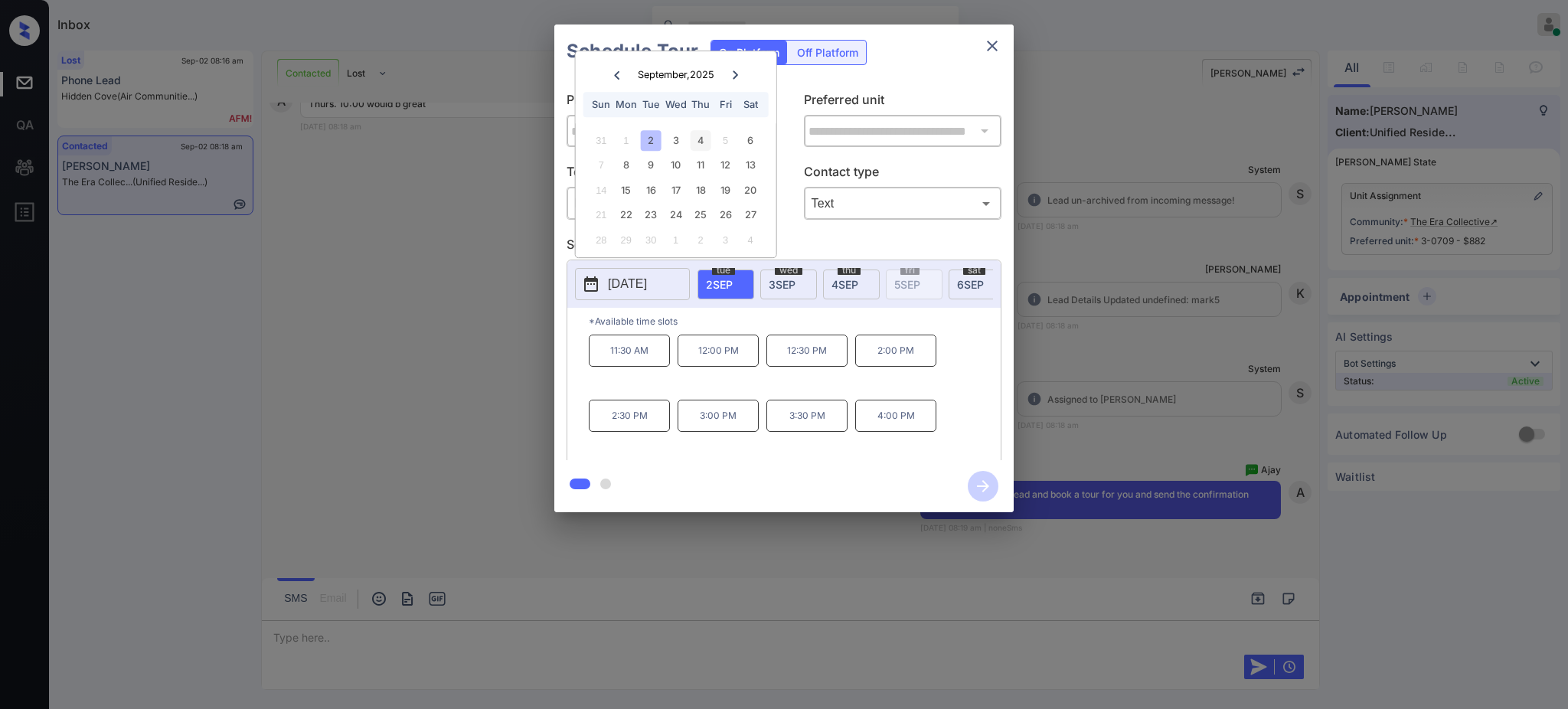
click at [696, 137] on div "4" at bounding box center [701, 140] width 21 height 21
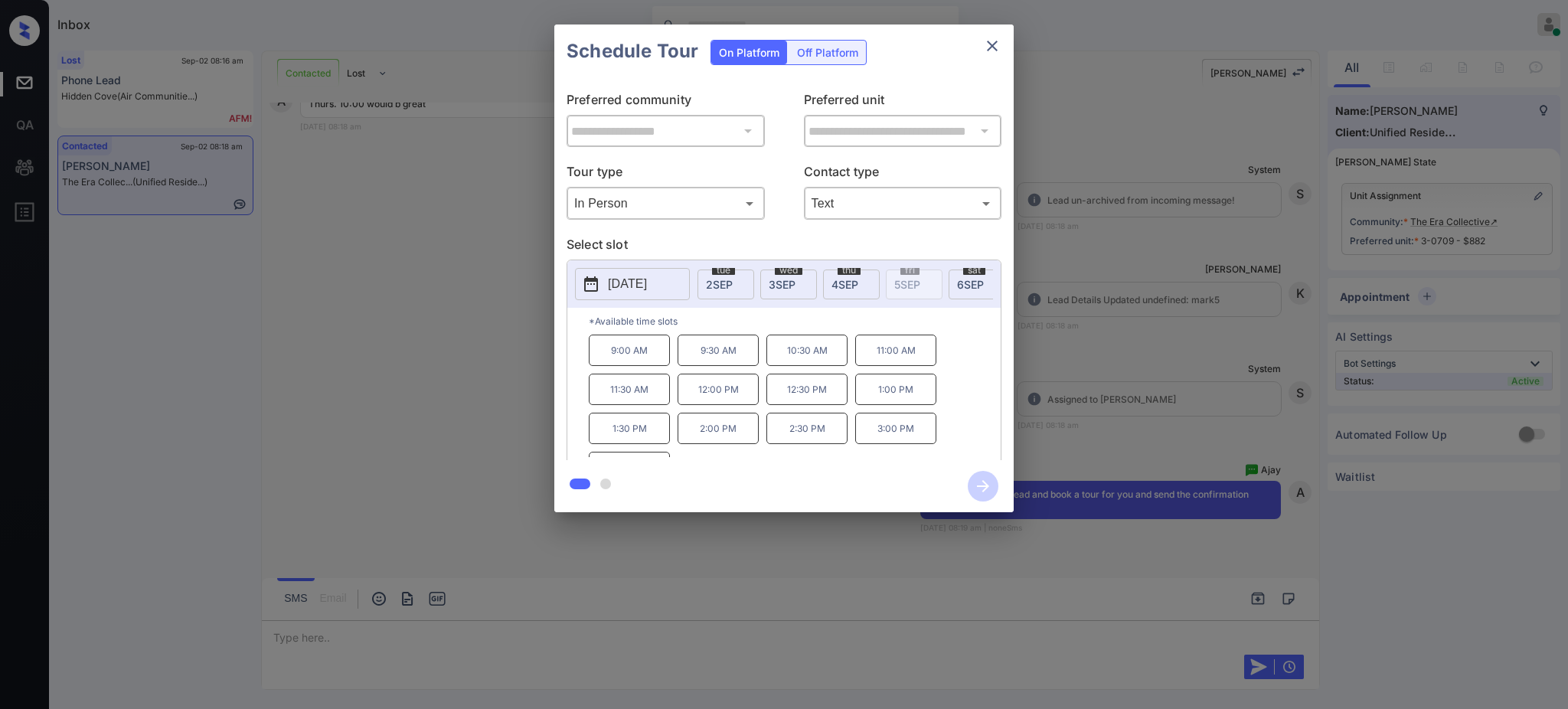
click at [806, 366] on p "10:30 AM" at bounding box center [807, 350] width 81 height 32
click at [862, 335] on p "*Available time slots" at bounding box center [794, 321] width 412 height 27
click at [799, 364] on p "10:30 AM" at bounding box center [807, 350] width 81 height 32
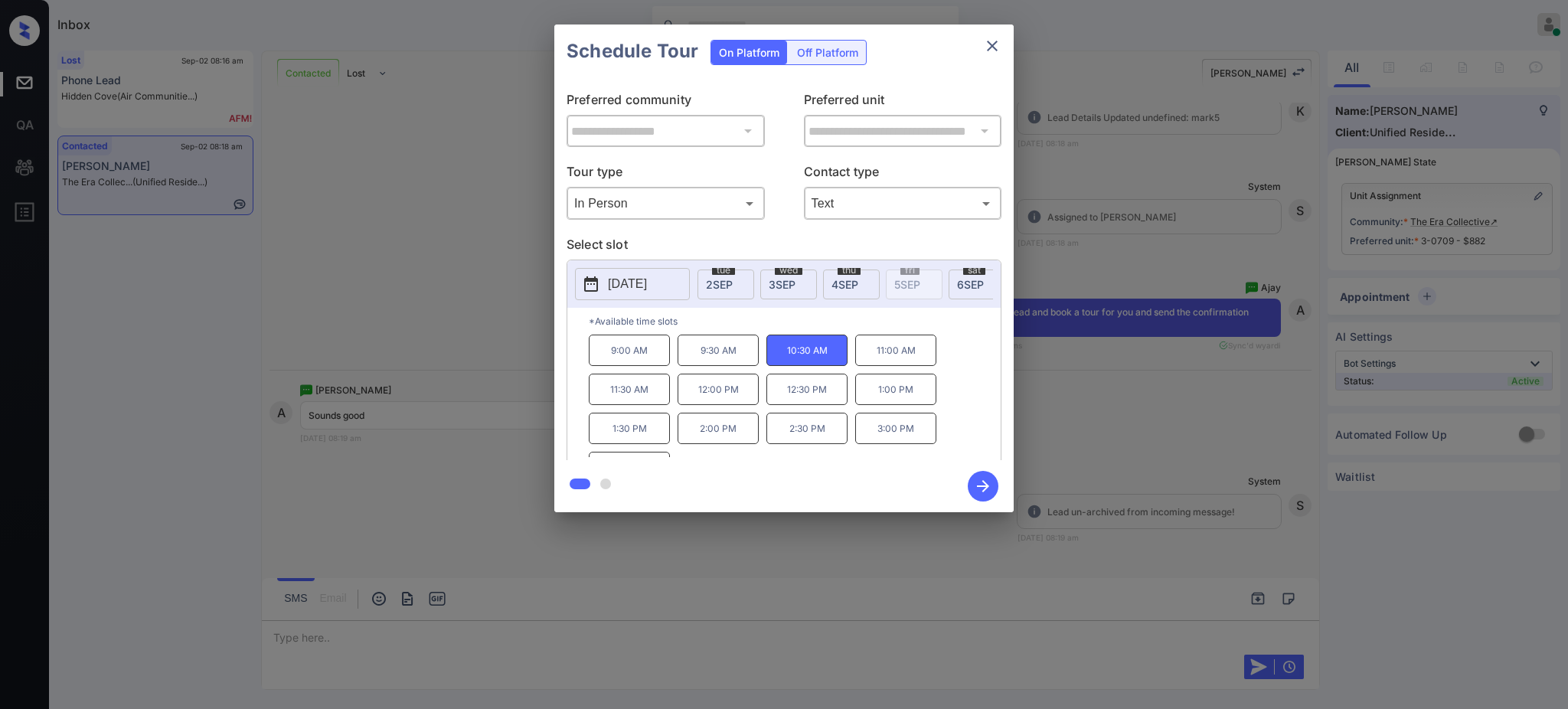
scroll to position [1857, 0]
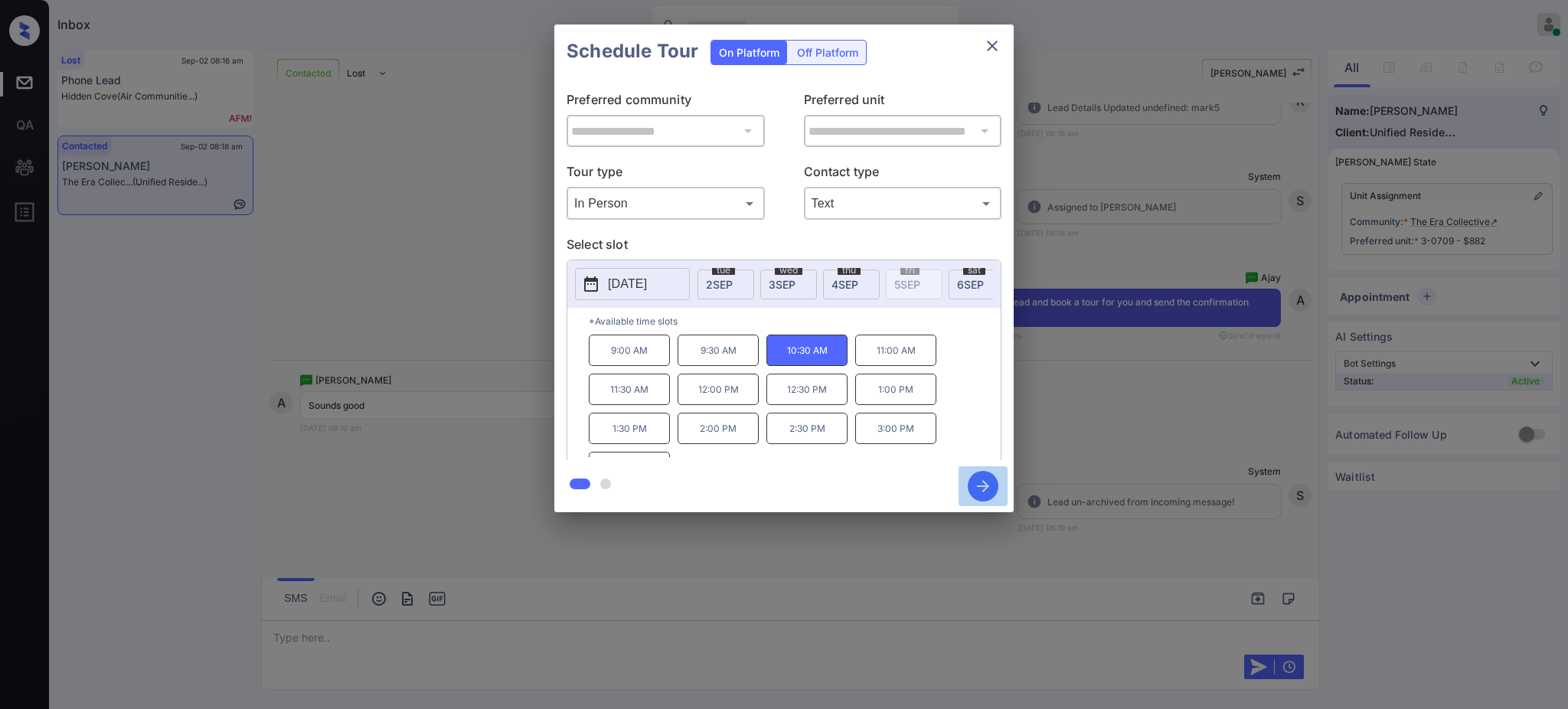
click at [983, 483] on icon "button" at bounding box center [983, 486] width 31 height 31
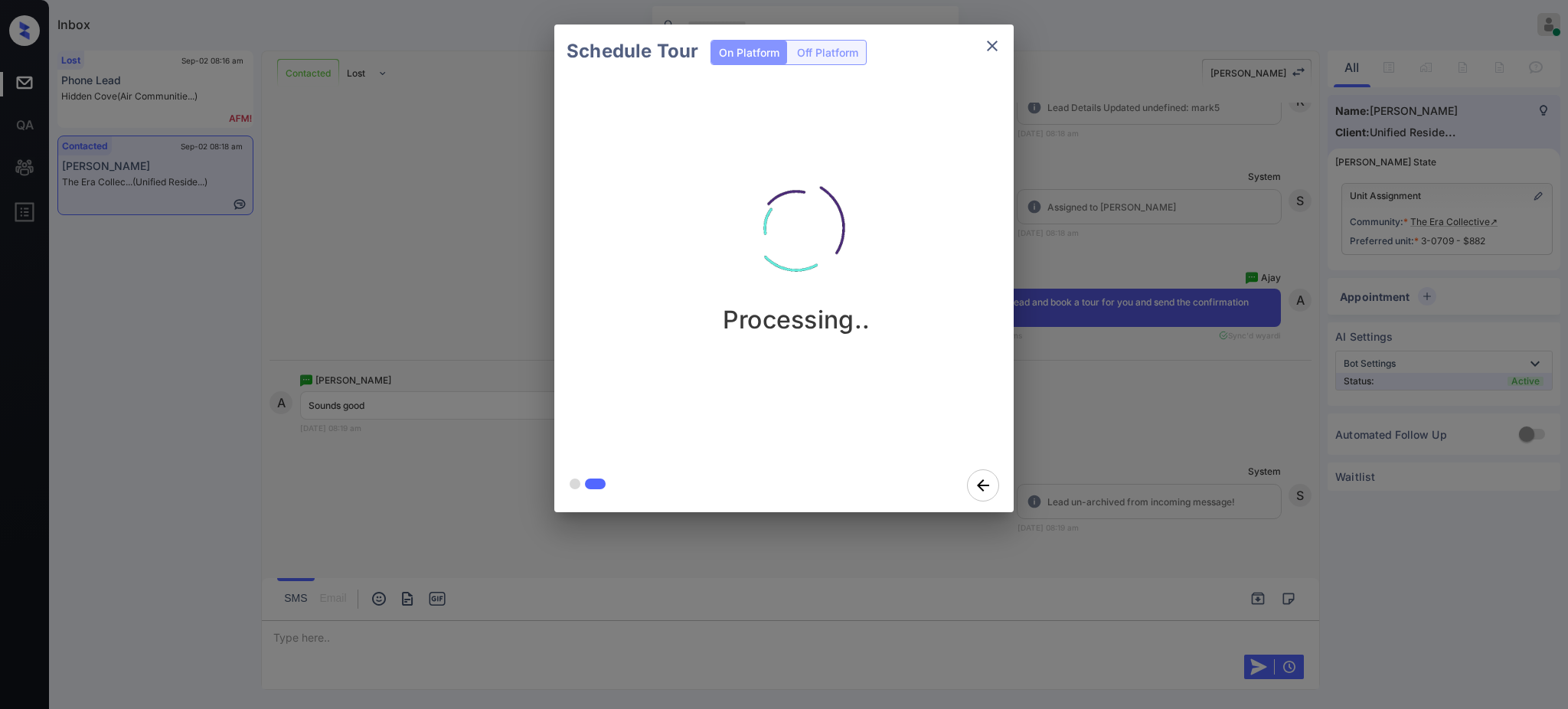
click at [1112, 386] on div "Schedule Tour On Platform Off Platform Processing.." at bounding box center [784, 268] width 1568 height 537
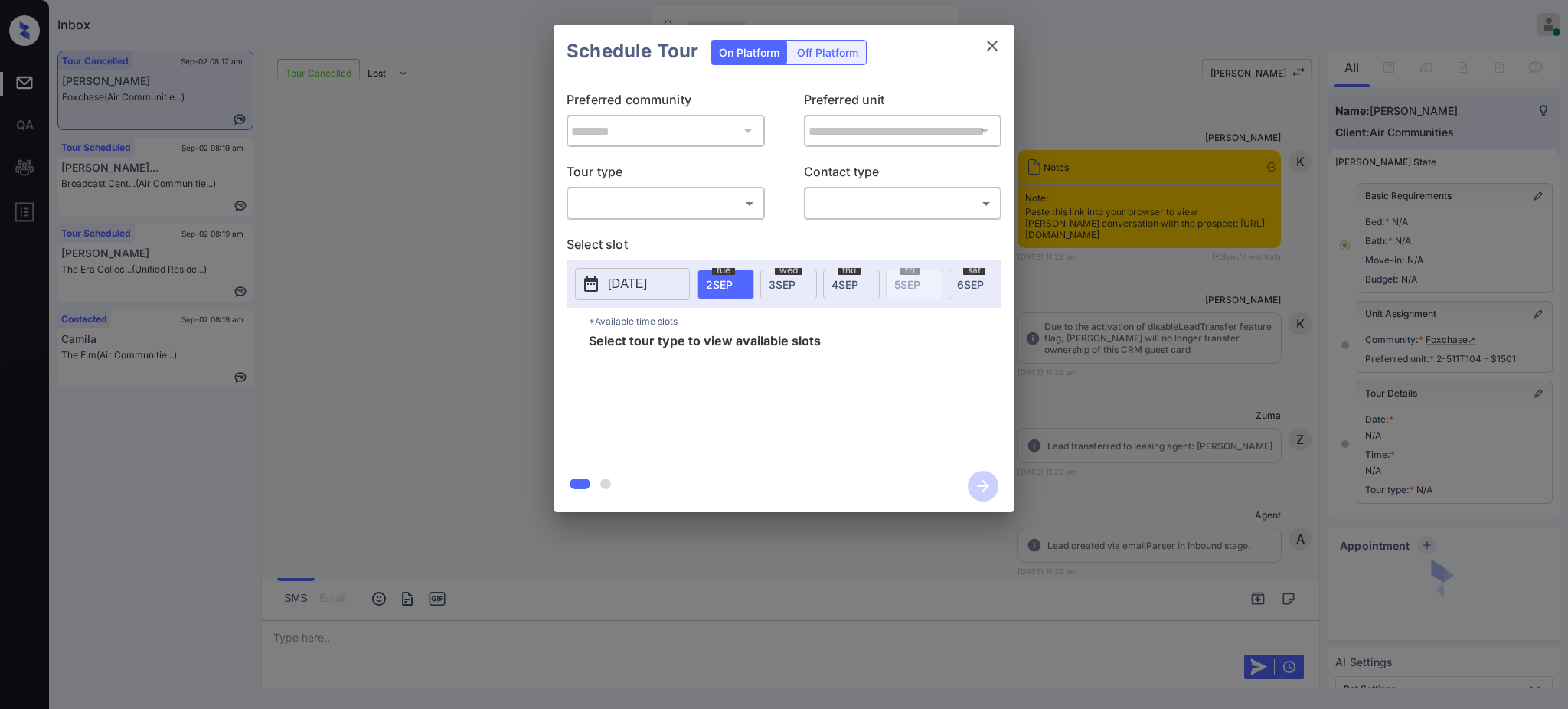
click at [634, 196] on body "Inbox Ajay Kumar Online Set yourself offline Set yourself on break Profile Swit…" at bounding box center [784, 354] width 1568 height 709
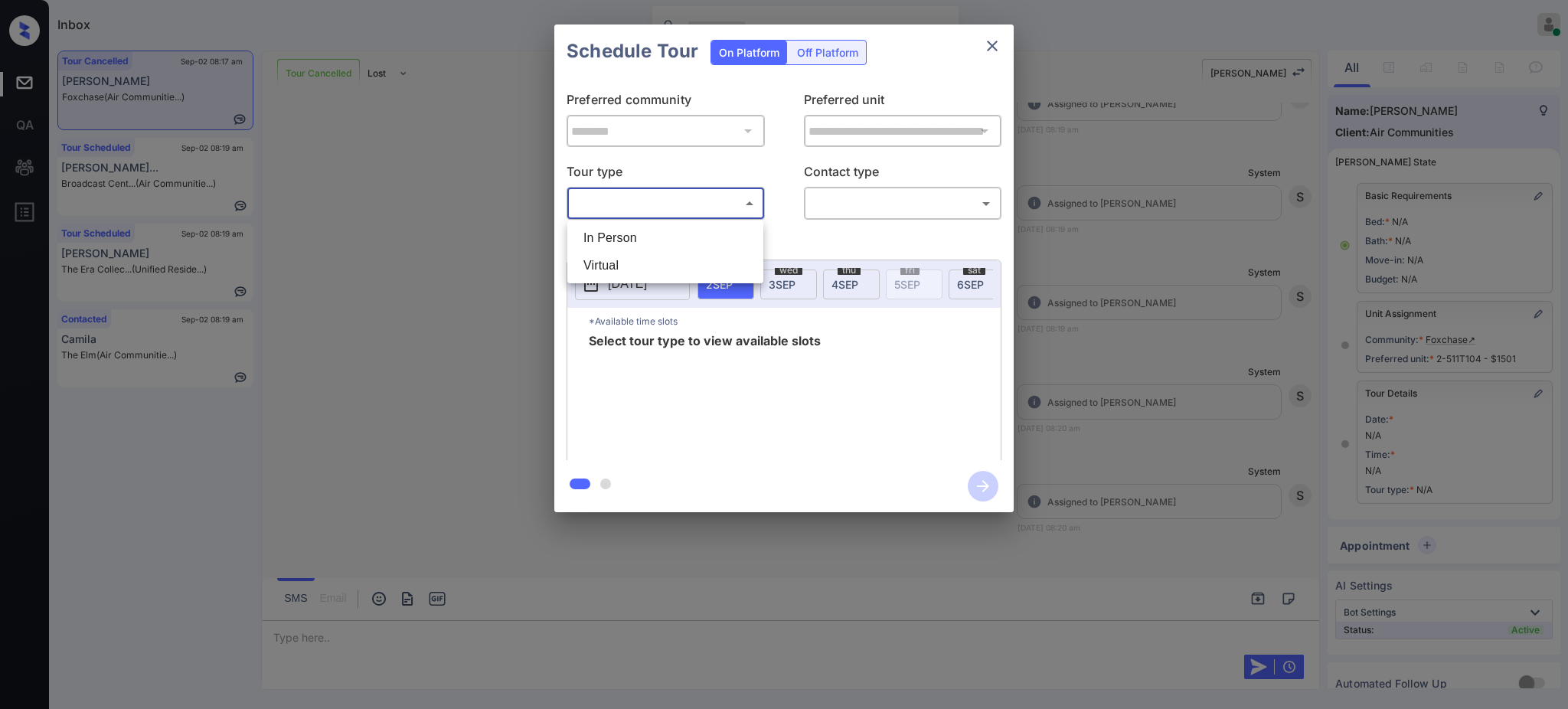
scroll to position [67, 0]
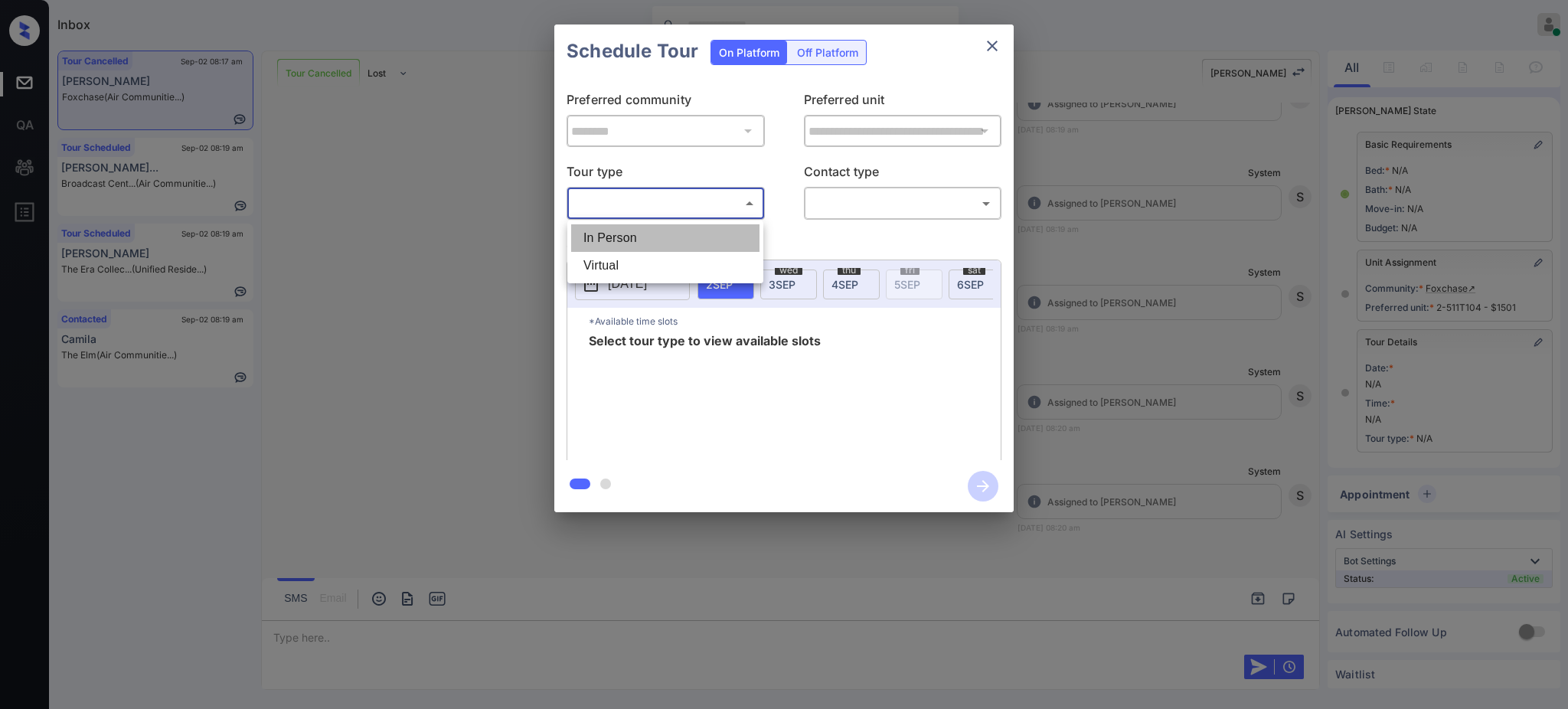
click at [609, 229] on li "In Person" at bounding box center [665, 238] width 188 height 27
type input "********"
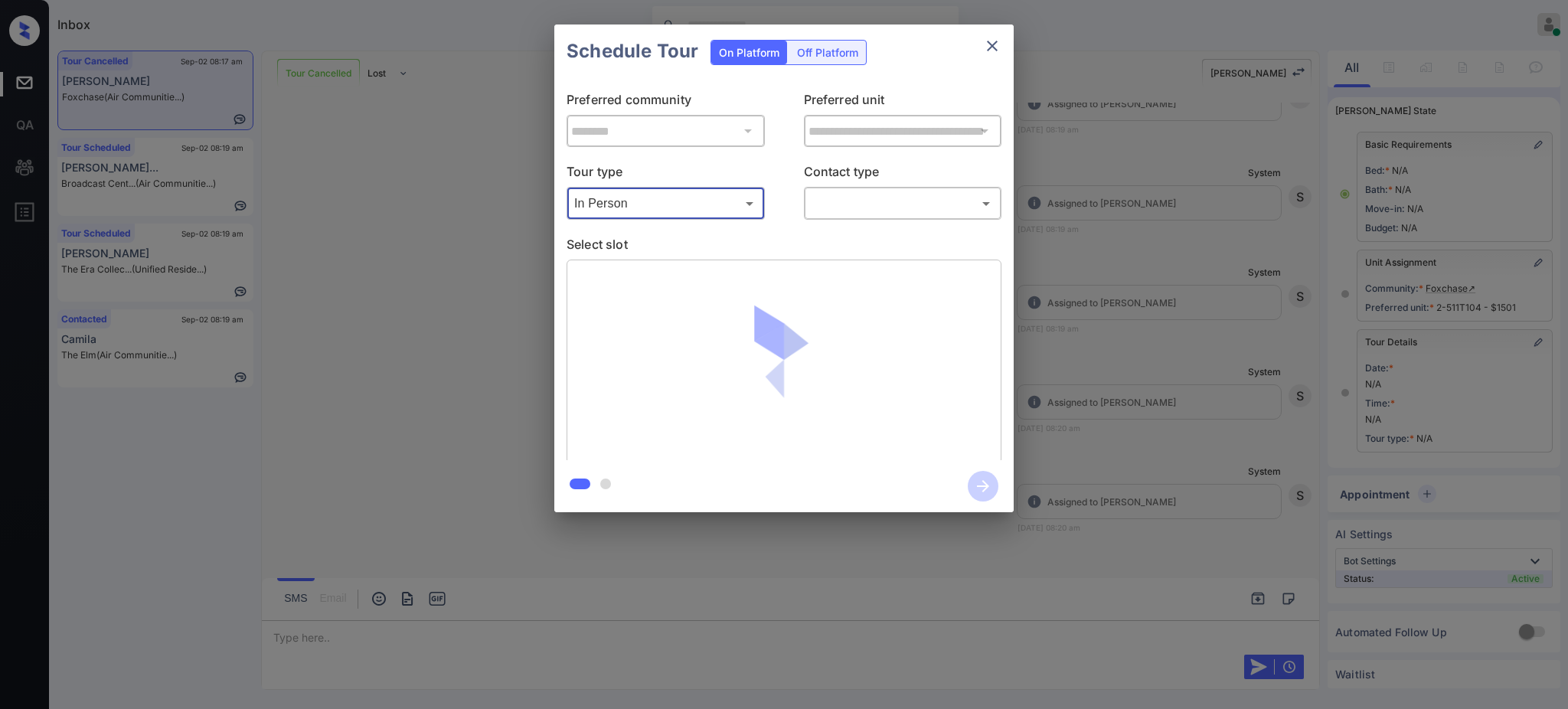
click at [873, 197] on body "Inbox Ajay Kumar Online Set yourself offline Set yourself on break Profile Swit…" at bounding box center [784, 354] width 1568 height 709
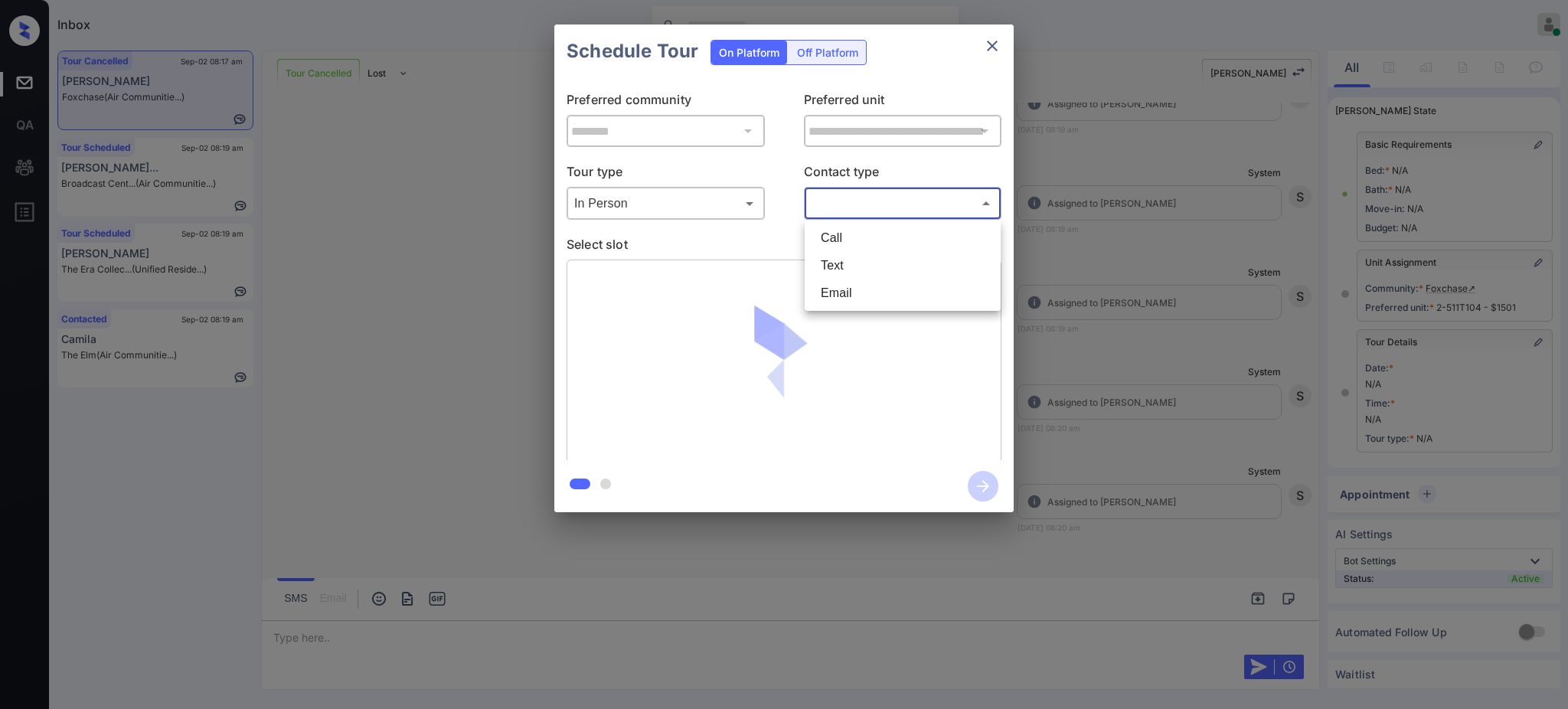
click at [829, 251] on li "Call" at bounding box center [903, 238] width 188 height 27
click at [829, 194] on body "Inbox Ajay Kumar Online Set yourself offline Set yourself on break Profile Swit…" at bounding box center [784, 354] width 1568 height 709
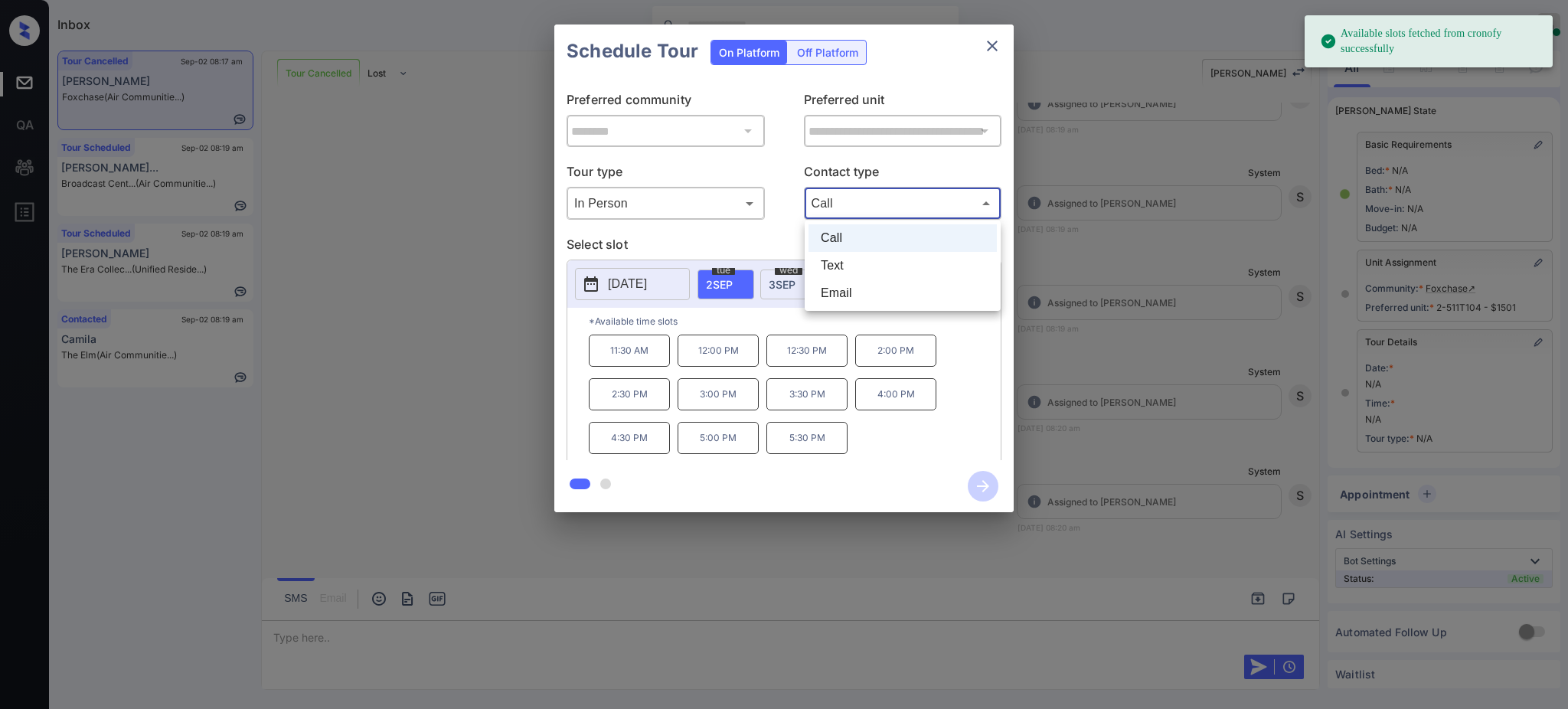
click at [843, 262] on li "Text" at bounding box center [903, 265] width 188 height 27
type input "****"
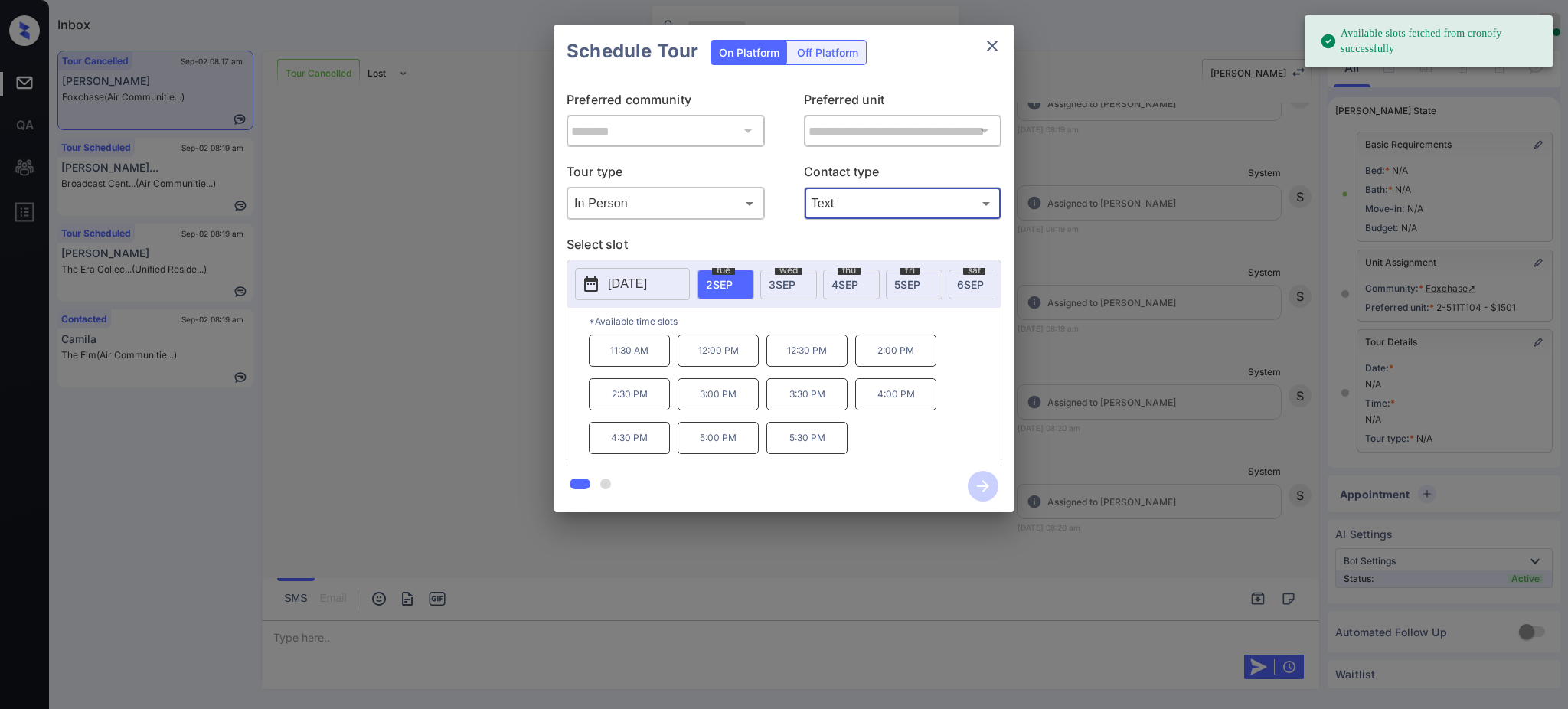
click at [777, 283] on span "3 SEP" at bounding box center [782, 284] width 27 height 13
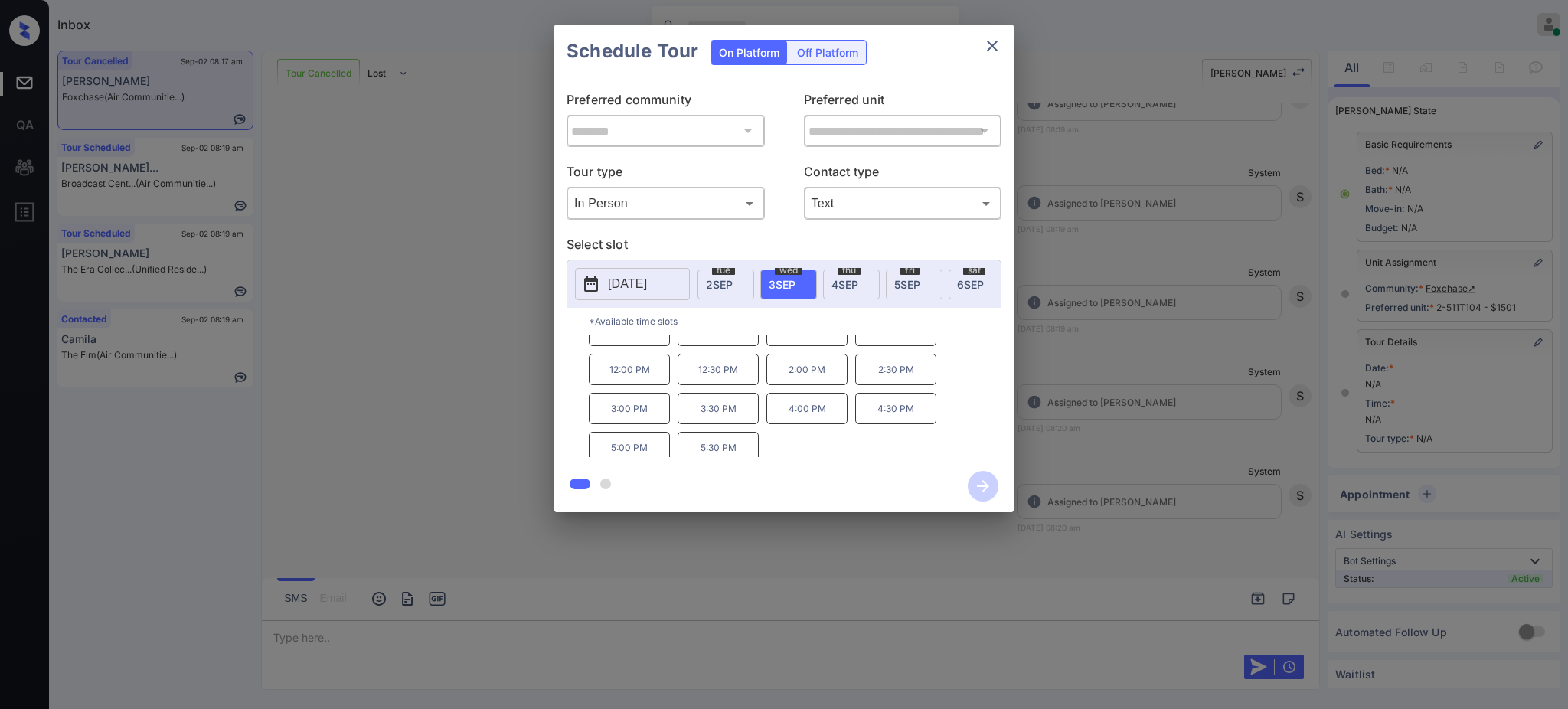
scroll to position [26, 0]
click at [327, 651] on div at bounding box center [784, 354] width 1568 height 709
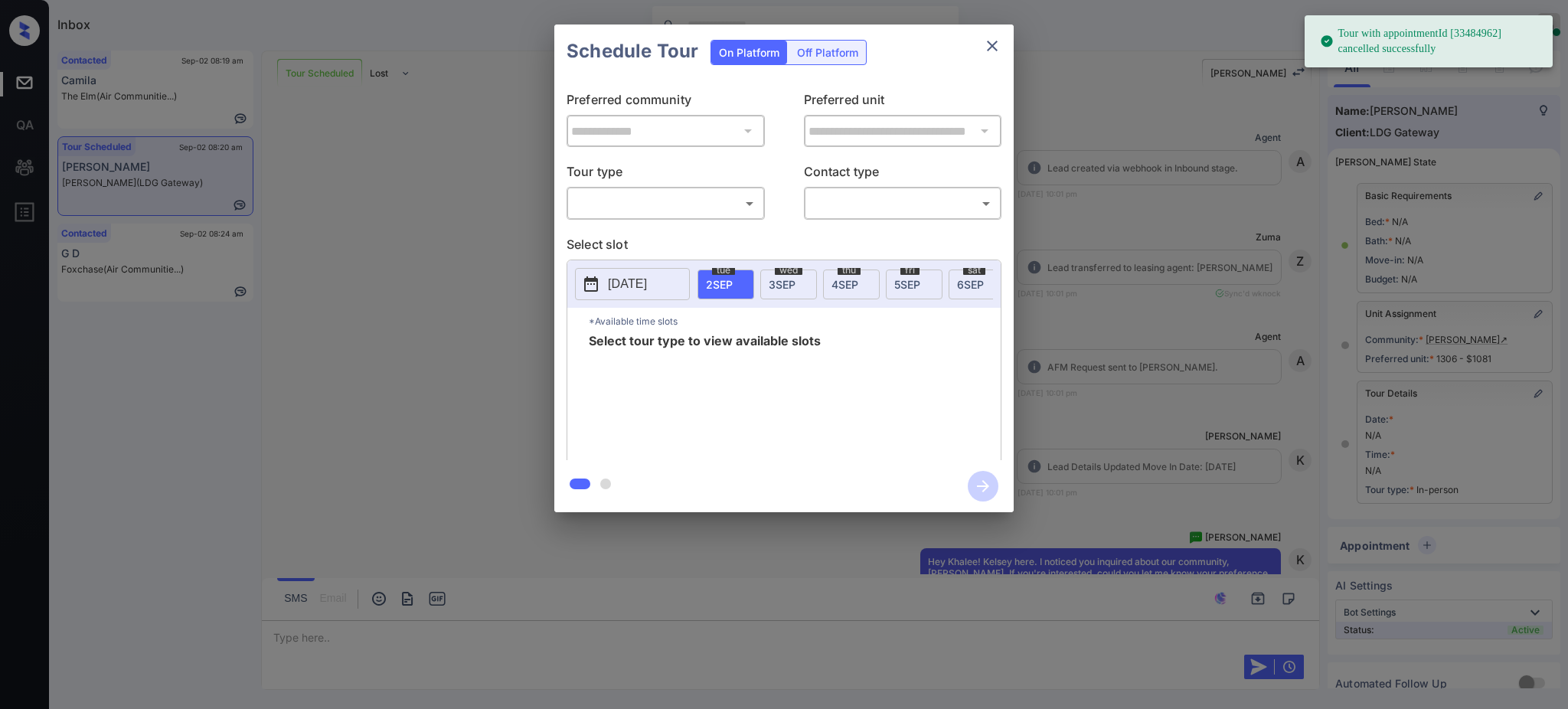
scroll to position [11585, 0]
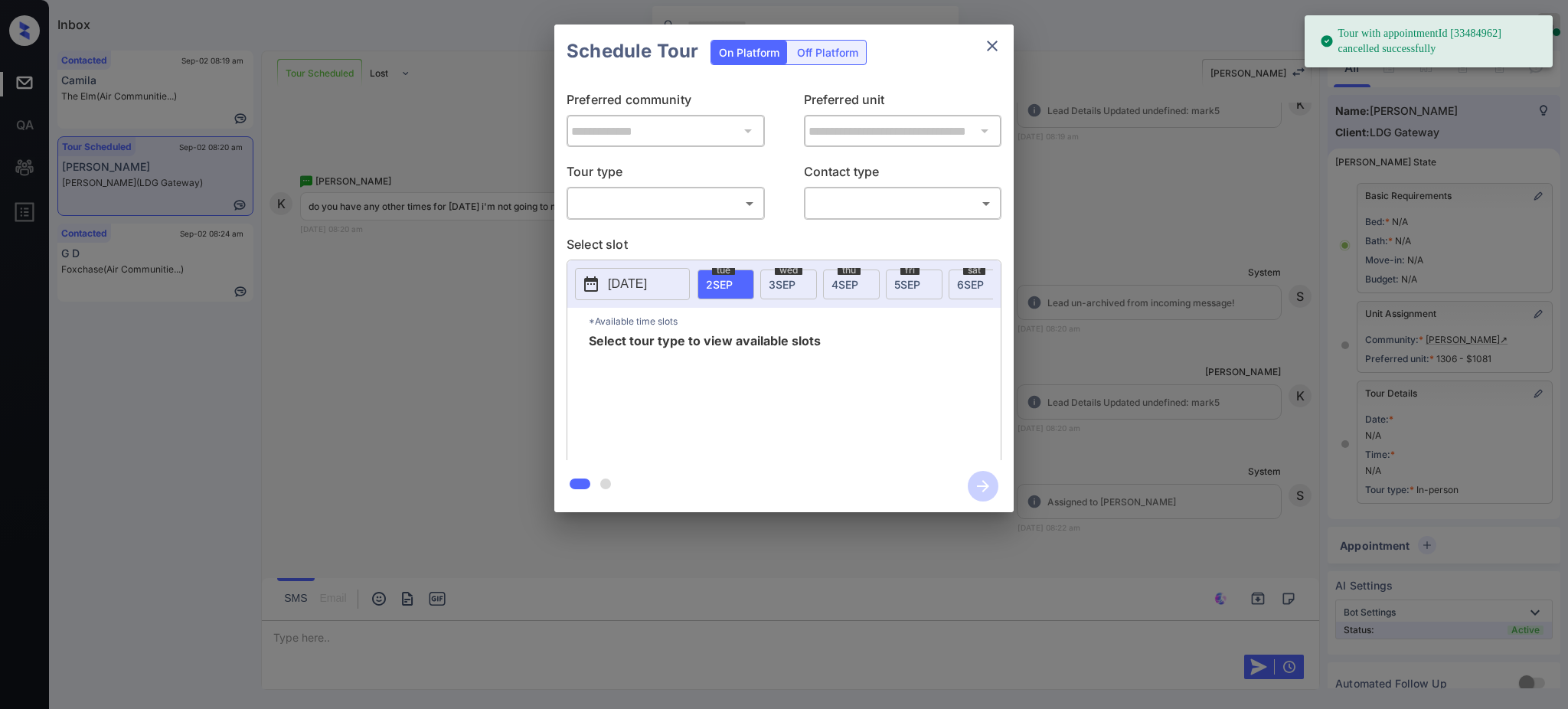
click at [621, 192] on body "Tour with appointmentId [33484962] cancelled successfully Inbox [PERSON_NAME] O…" at bounding box center [784, 354] width 1568 height 709
click at [628, 237] on li "In Person" at bounding box center [665, 238] width 188 height 27
type input "********"
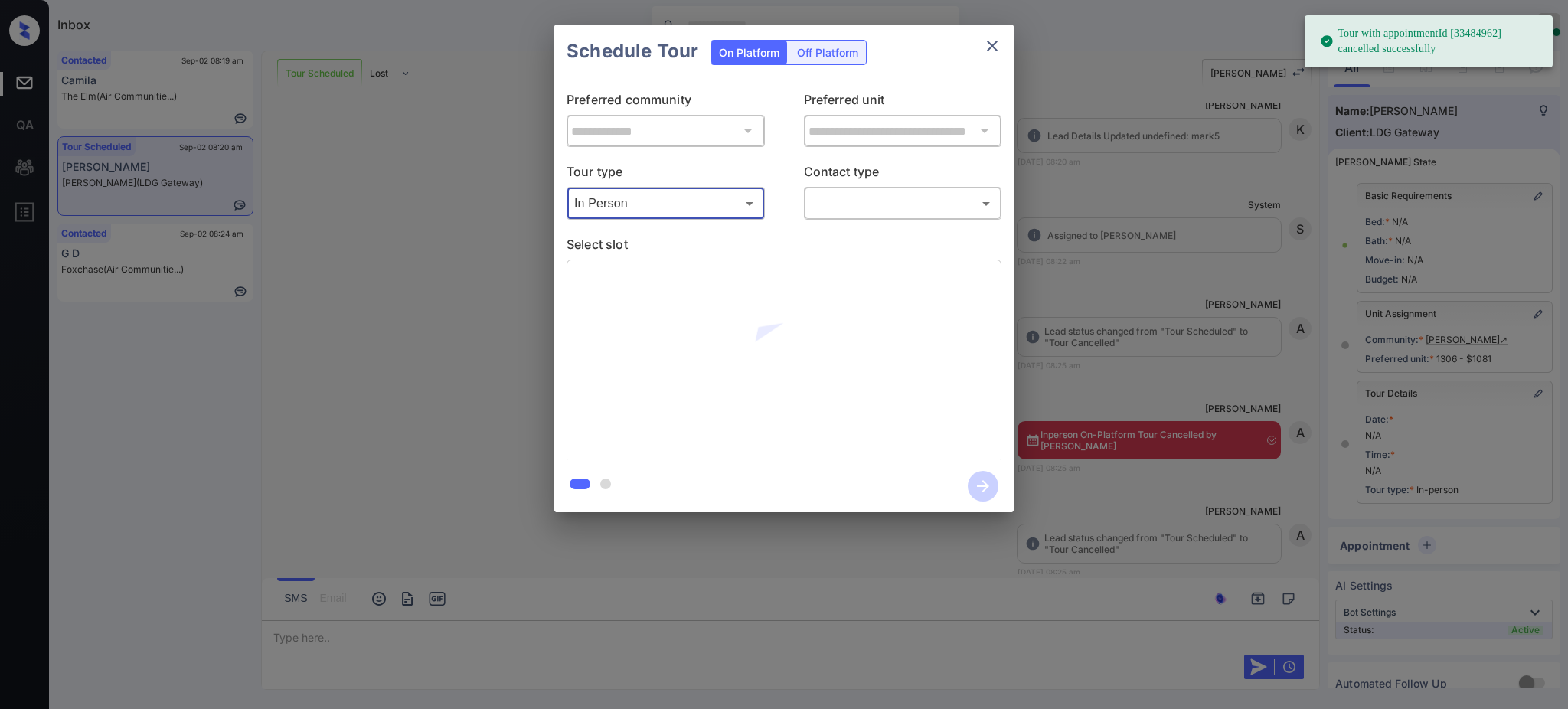
click at [878, 210] on body "Tour with appointmentId [33484962] cancelled successfully Inbox Ajay Kumar Onli…" at bounding box center [784, 354] width 1568 height 709
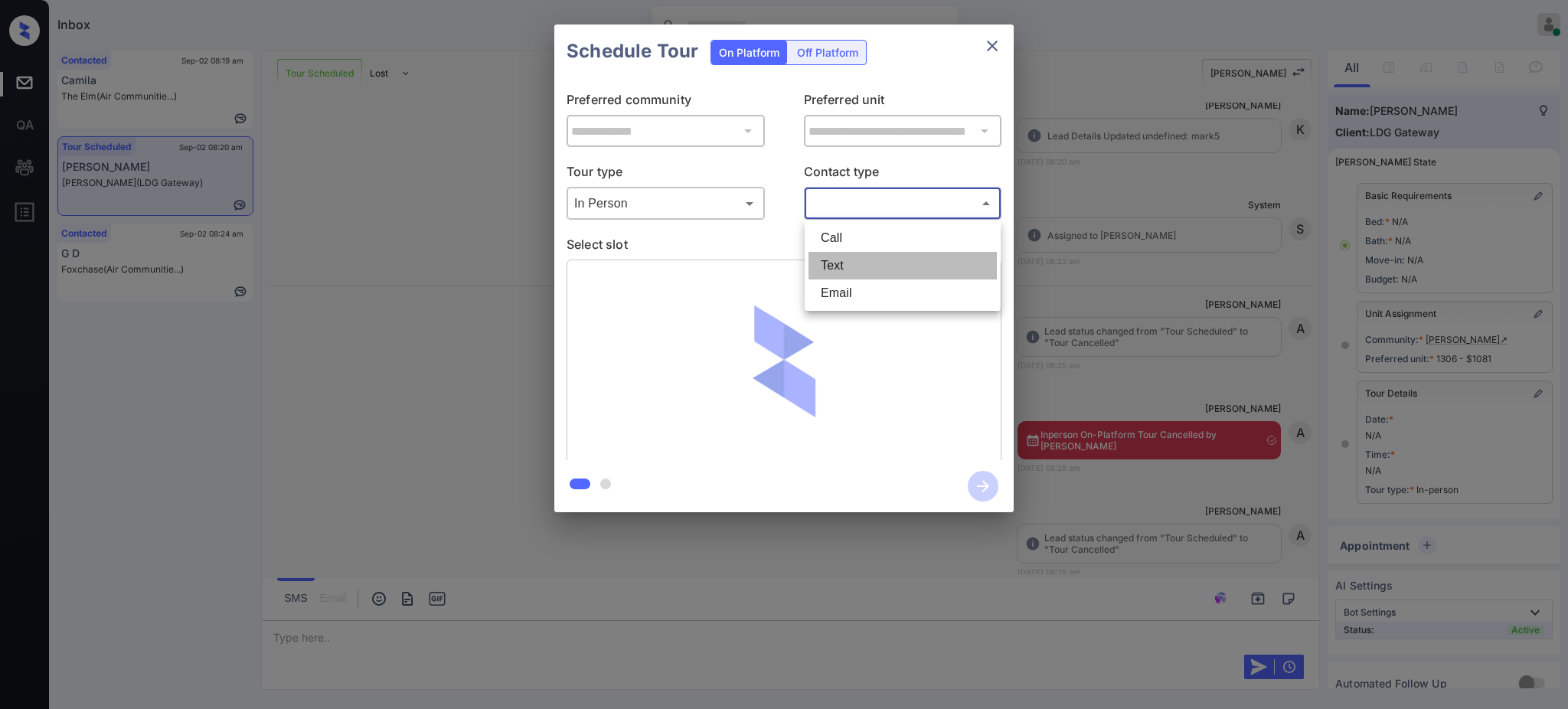
click at [835, 266] on li "Text" at bounding box center [903, 265] width 188 height 27
type input "****"
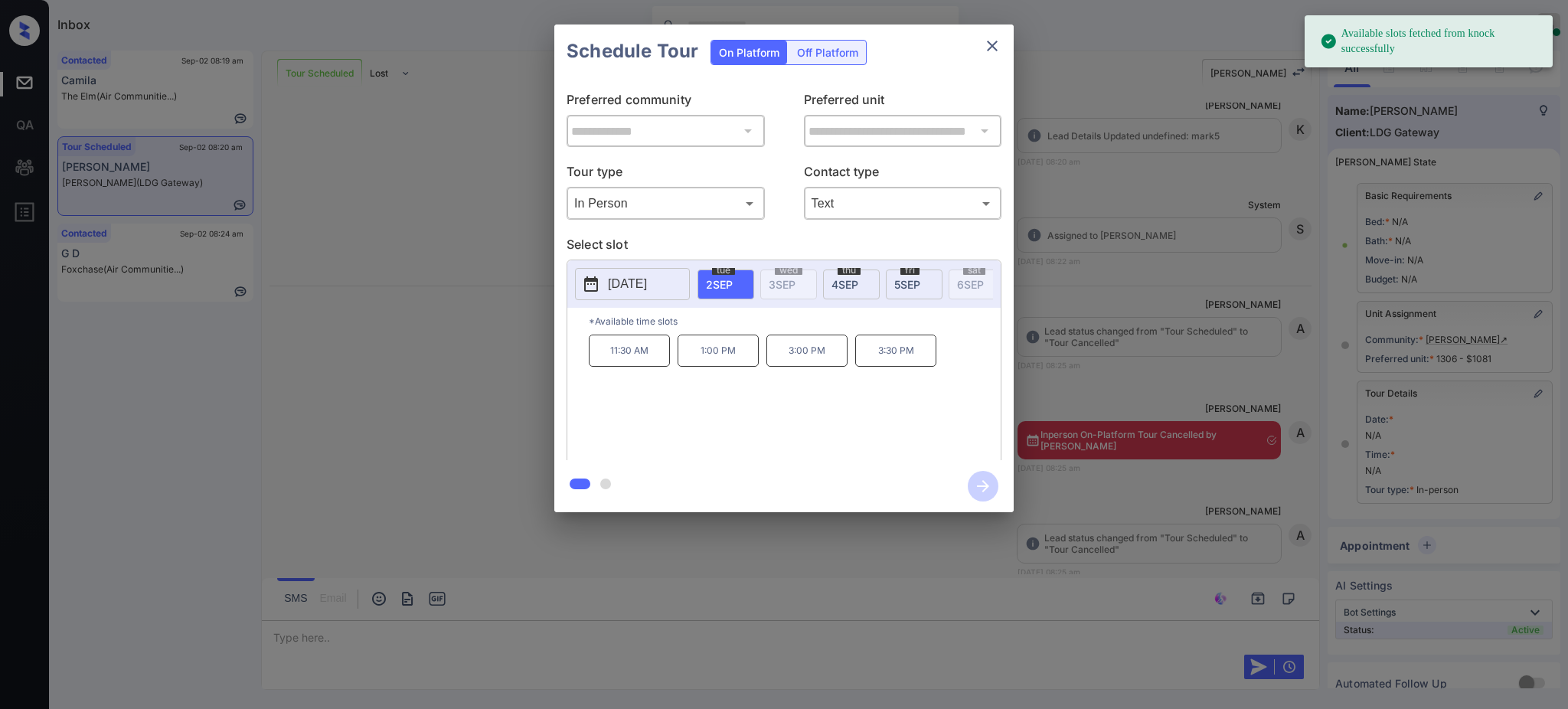
click at [725, 278] on span "2 SEP" at bounding box center [720, 284] width 27 height 13
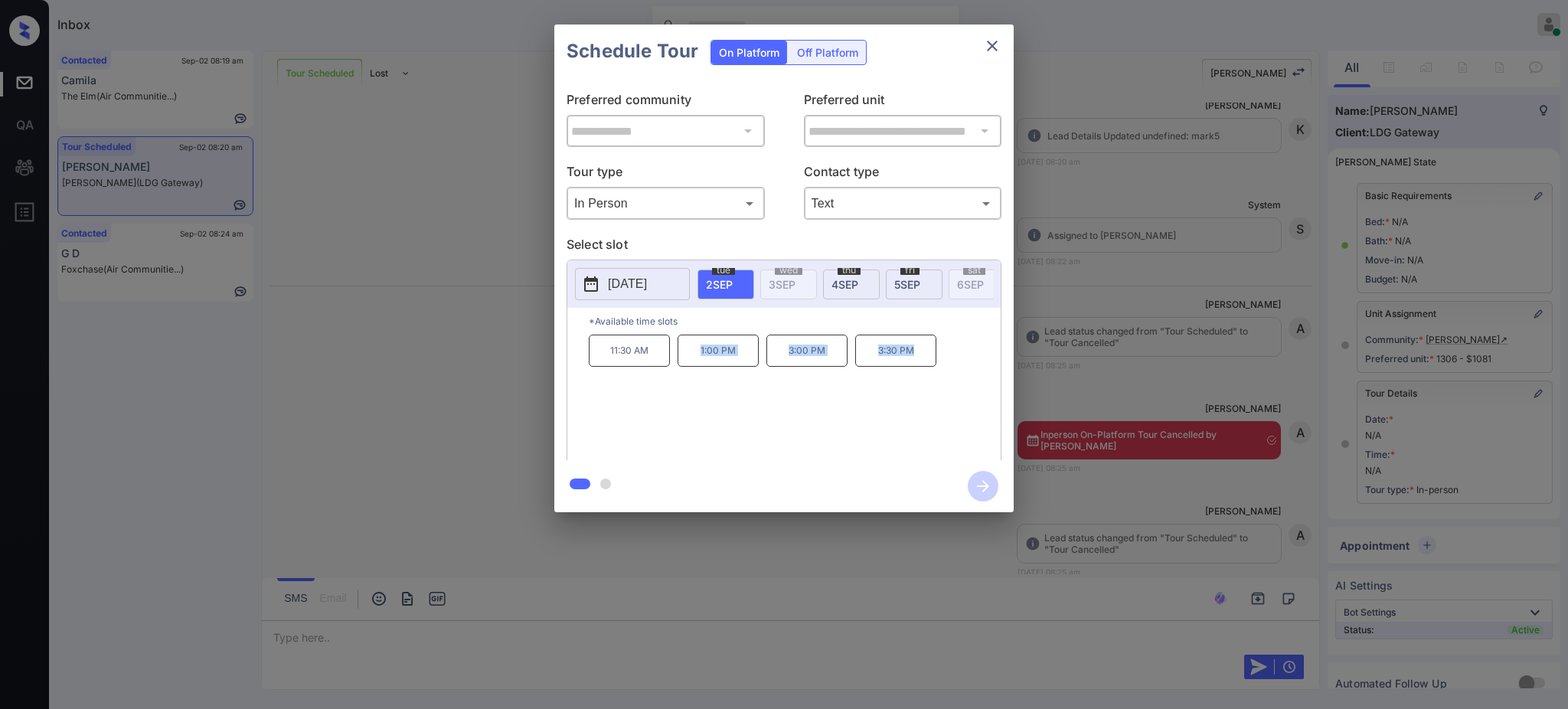
drag, startPoint x: 701, startPoint y: 369, endPoint x: 974, endPoint y: 355, distance: 273.4
click at [972, 364] on div "11:30 AM 1:00 PM 3:00 PM 3:30 PM" at bounding box center [794, 396] width 412 height 122
copy div "1:00 PM 3:00 PM 3:30 PM"
click at [990, 50] on icon "close" at bounding box center [992, 46] width 18 height 18
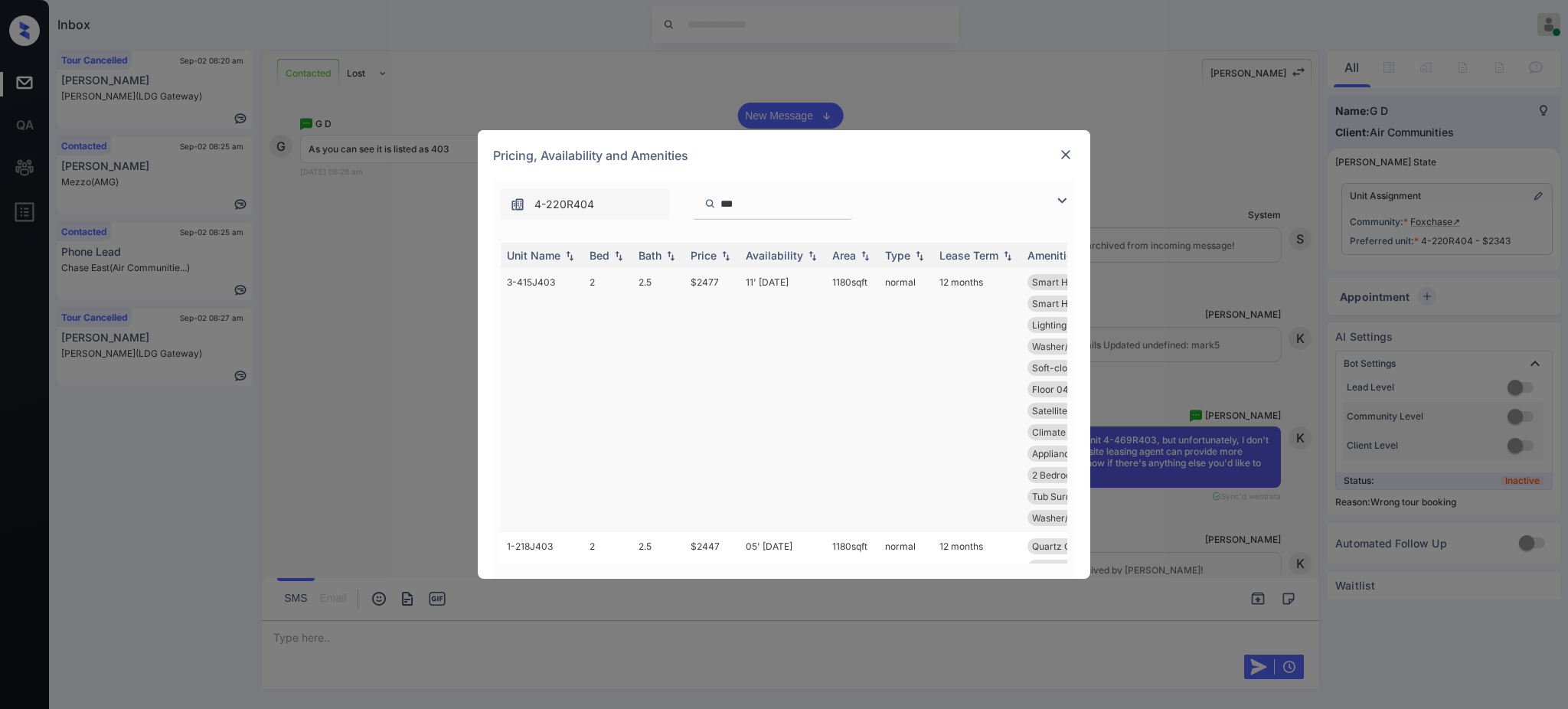
type input "***"
drag, startPoint x: 682, startPoint y: 285, endPoint x: 769, endPoint y: 297, distance: 87.8
click at [727, 285] on tr "3-415J403 2 2.5 $2477 11' [DATE] sqft normal 12 months Smart Home Door... Washe…" at bounding box center [901, 400] width 800 height 264
copy tr "$2477"
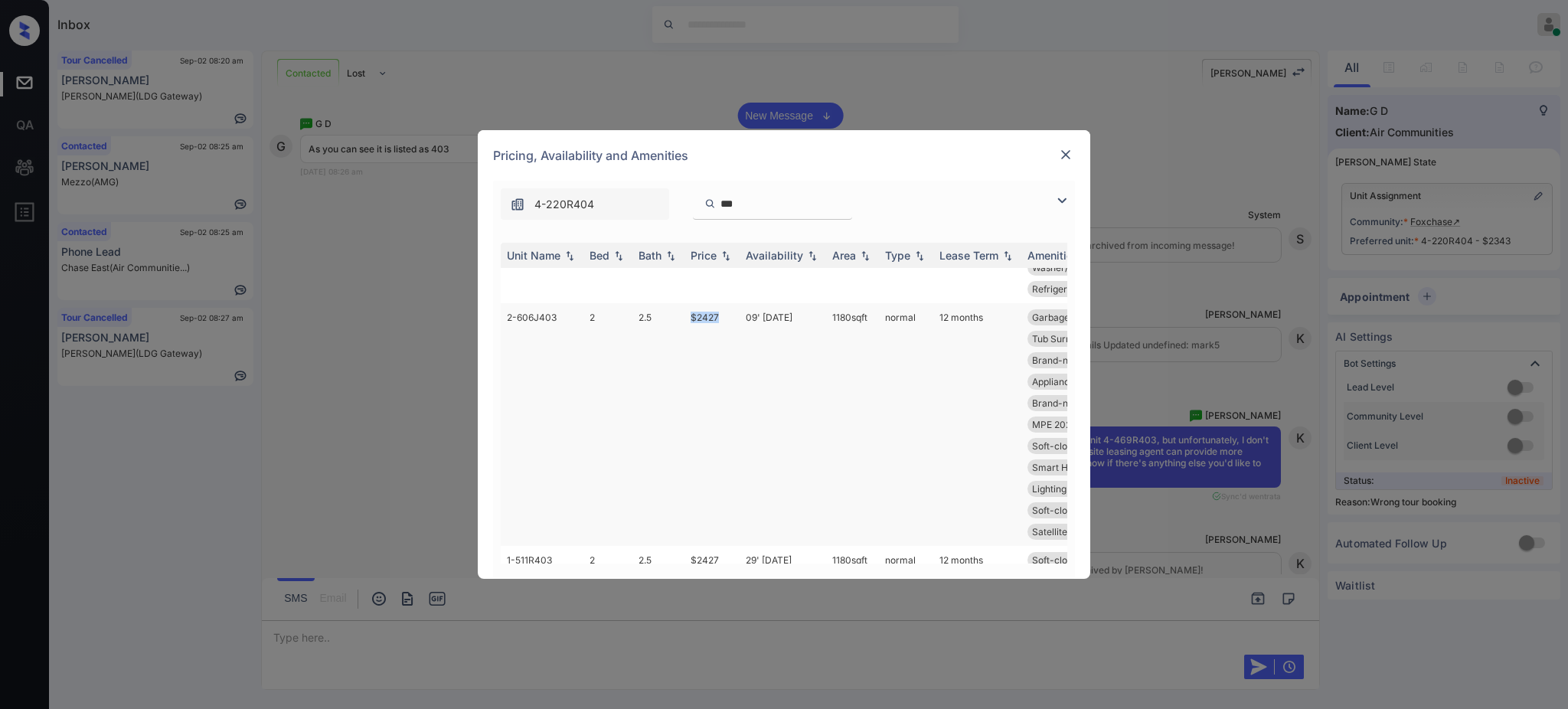
drag, startPoint x: 671, startPoint y: 340, endPoint x: 758, endPoint y: 350, distance: 87.6
click at [738, 341] on tr "2-606J403 2 2.5 $2427 09' [DATE] sqft normal 12 months Garbage disposa... Gas s…" at bounding box center [901, 425] width 800 height 243
copy tr "$2427"
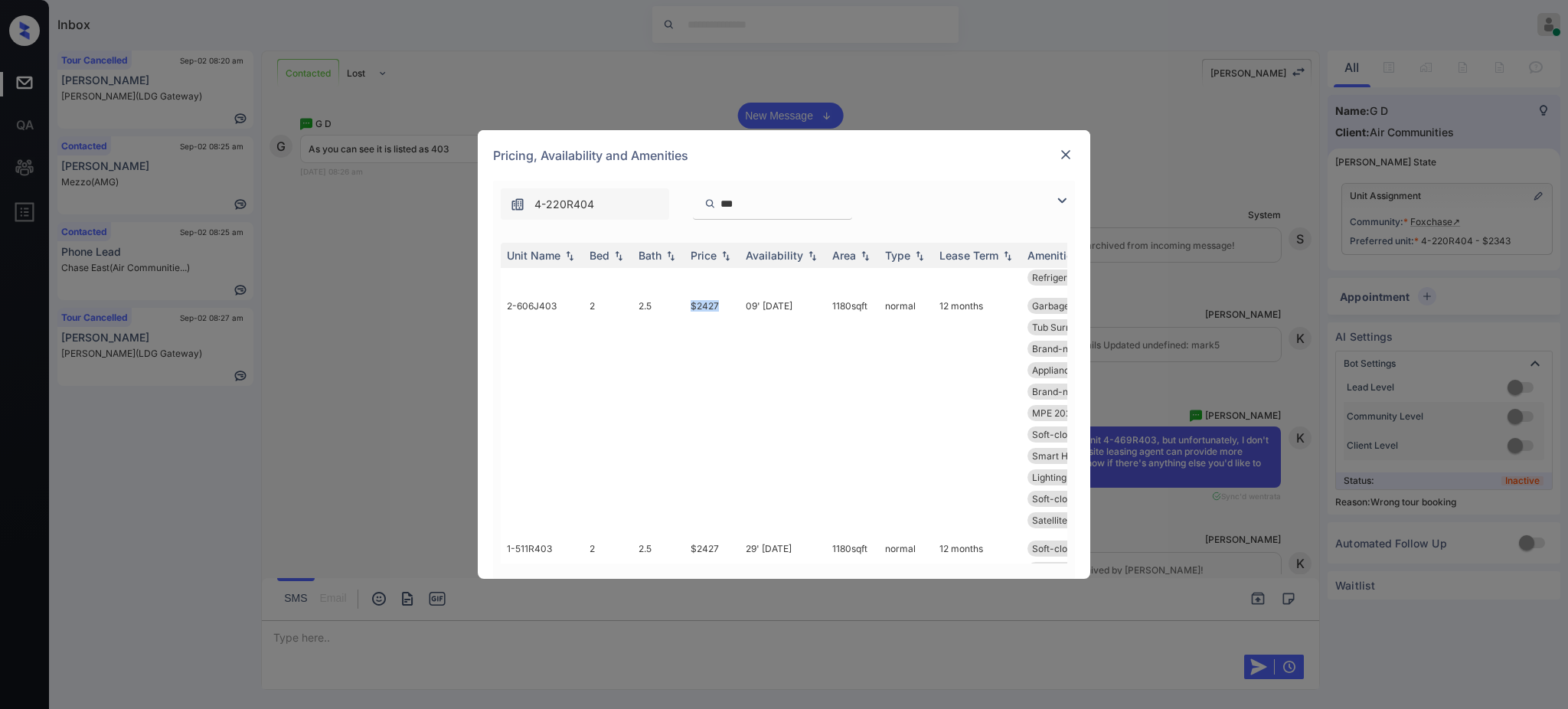
click at [1061, 158] on img at bounding box center [1066, 154] width 15 height 15
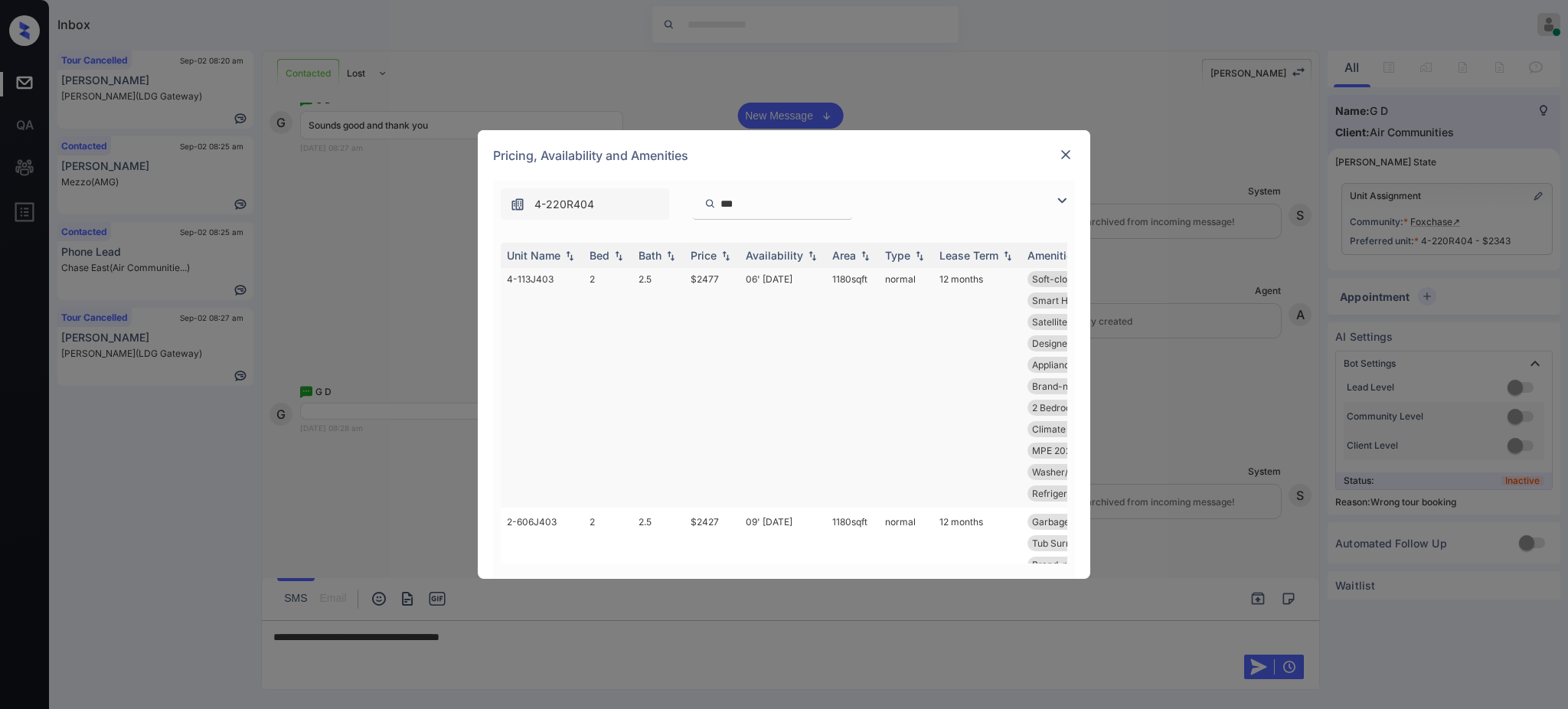
scroll to position [714, 0]
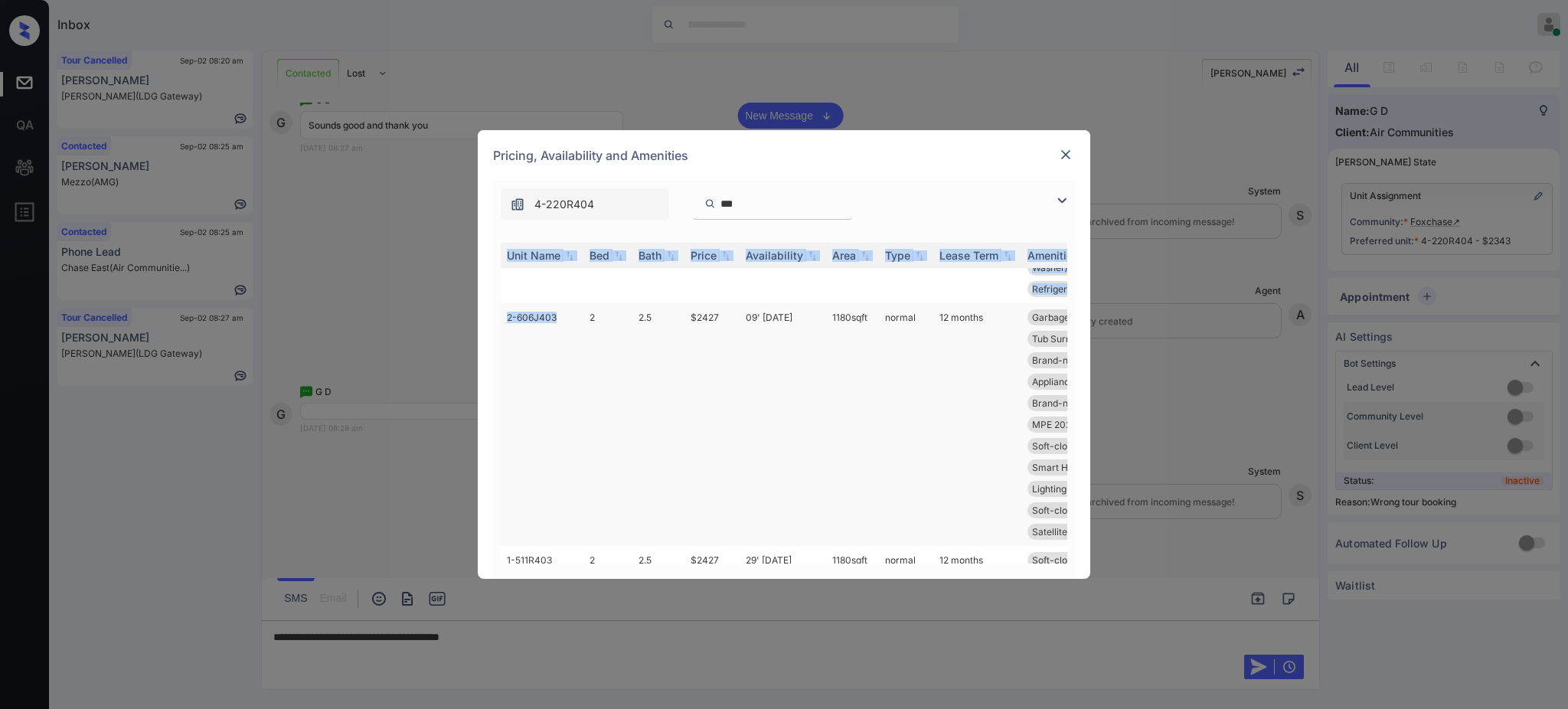
drag, startPoint x: 494, startPoint y: 340, endPoint x: 562, endPoint y: 359, distance: 70.6
click at [556, 342] on div "Unit Name Bed Bath Price Availability Area Type Lease Term Amenities 3-415J403 …" at bounding box center [784, 403] width 582 height 351
click at [570, 374] on td "2-606J403" at bounding box center [541, 425] width 82 height 243
click at [531, 340] on td "2-606J403" at bounding box center [541, 425] width 82 height 243
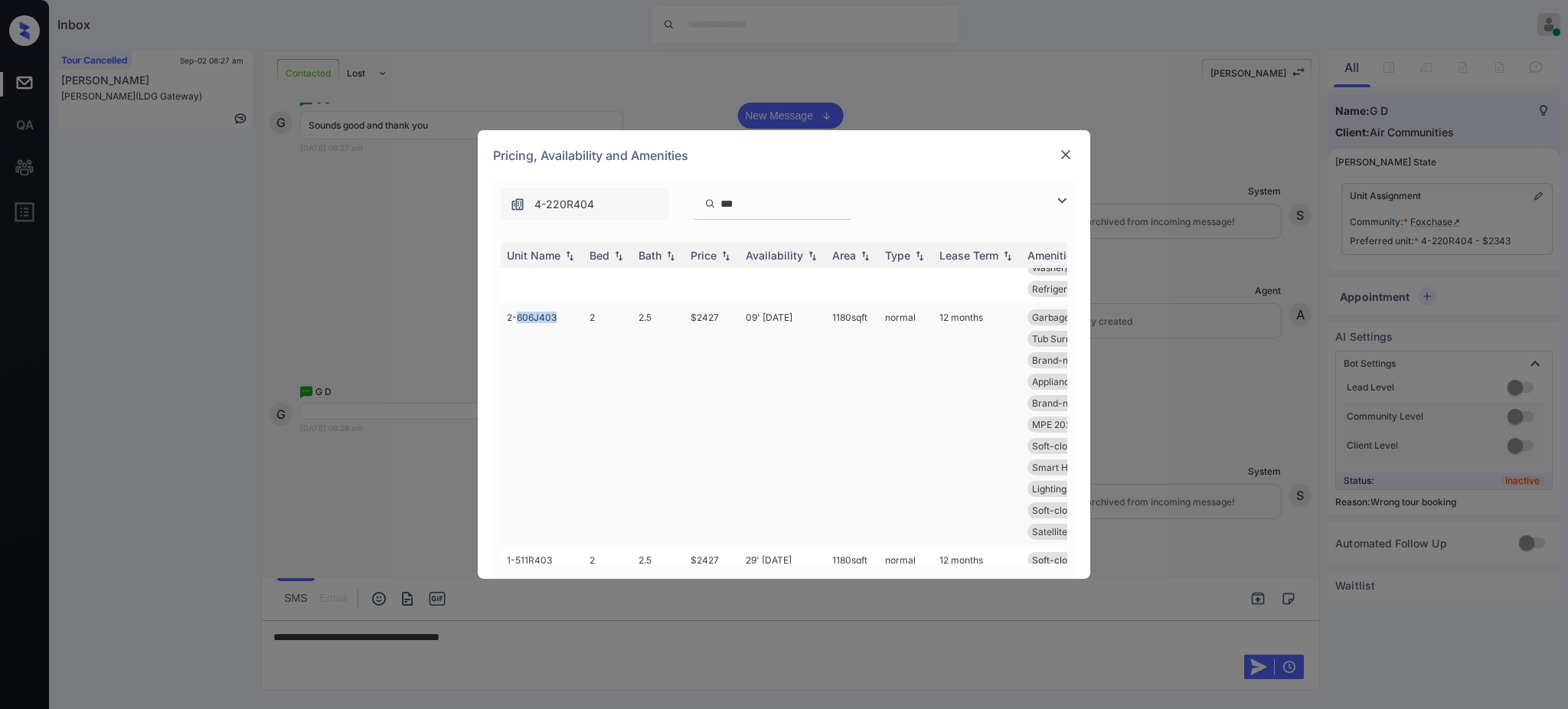
click at [531, 340] on td "2-606J403" at bounding box center [541, 425] width 82 height 243
copy td "2-606J403"
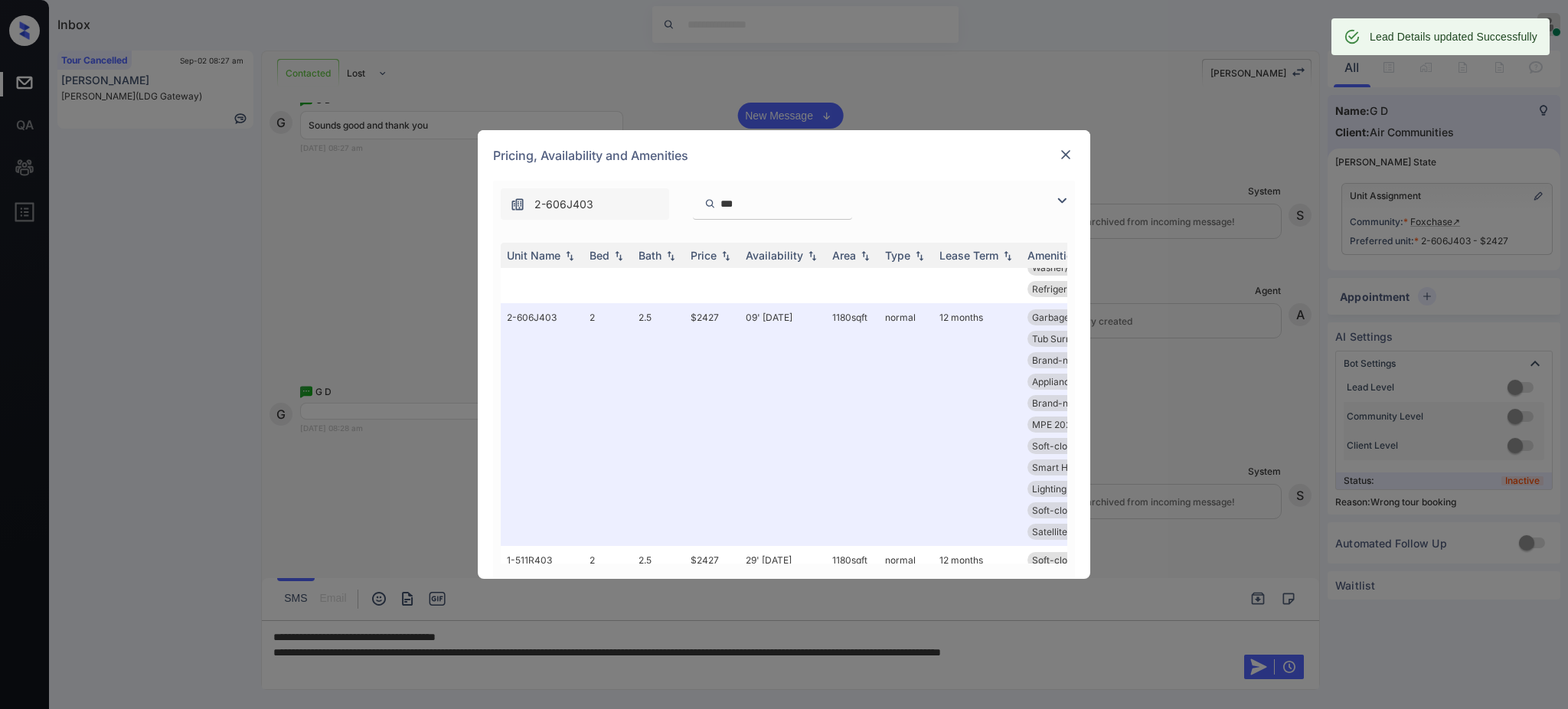
click at [664, 656] on div "**********" at bounding box center [784, 354] width 1568 height 709
click at [664, 650] on div "**********" at bounding box center [784, 354] width 1568 height 709
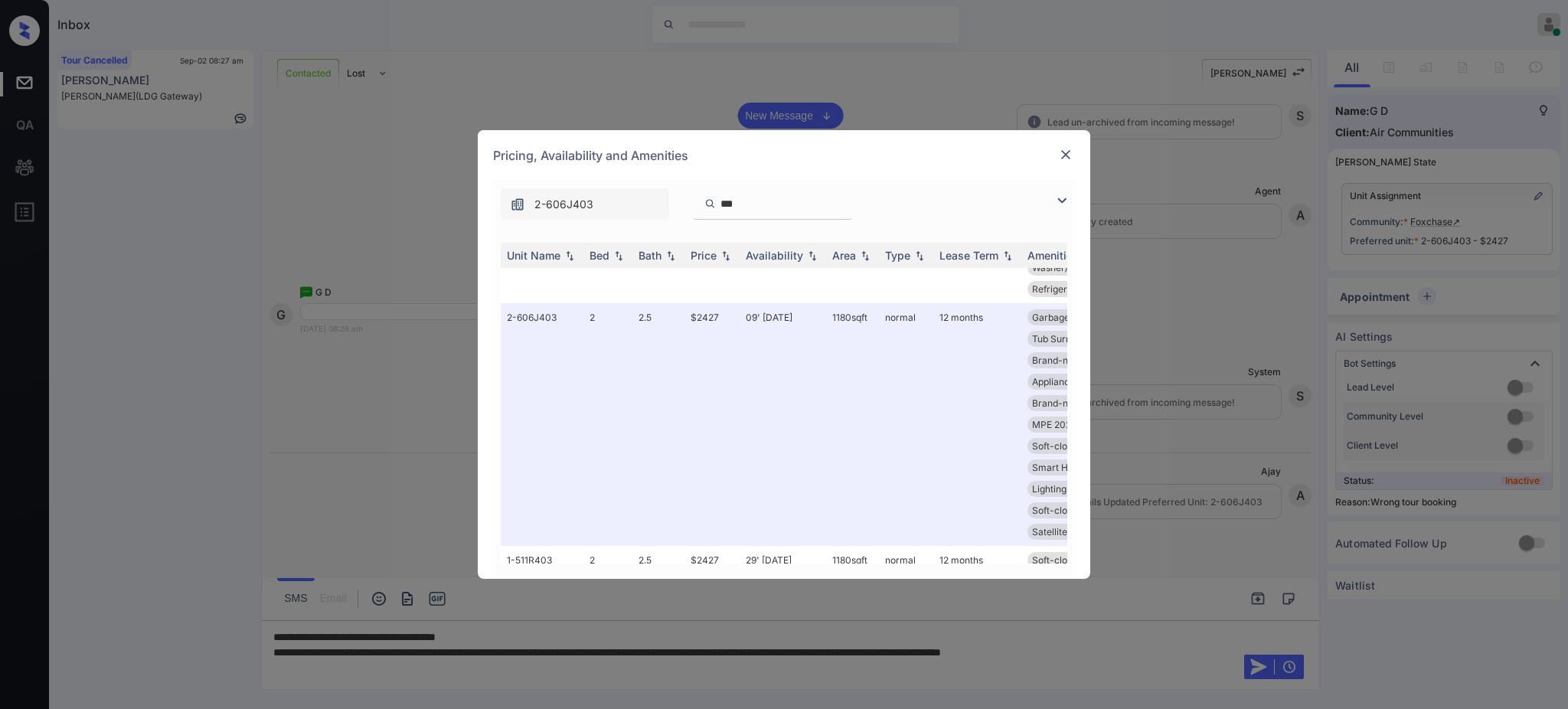
click at [1060, 152] on img at bounding box center [1066, 154] width 15 height 15
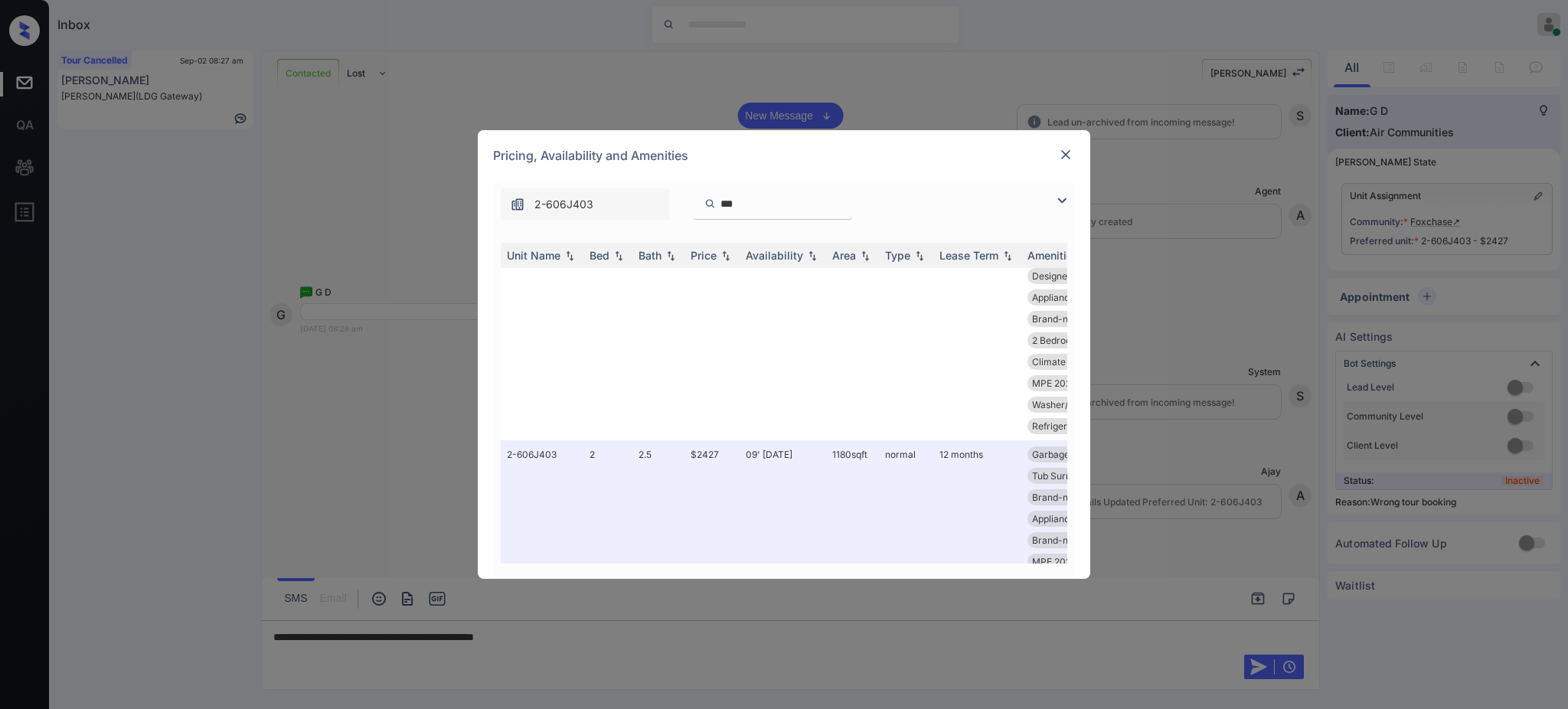
scroll to position [612, 0]
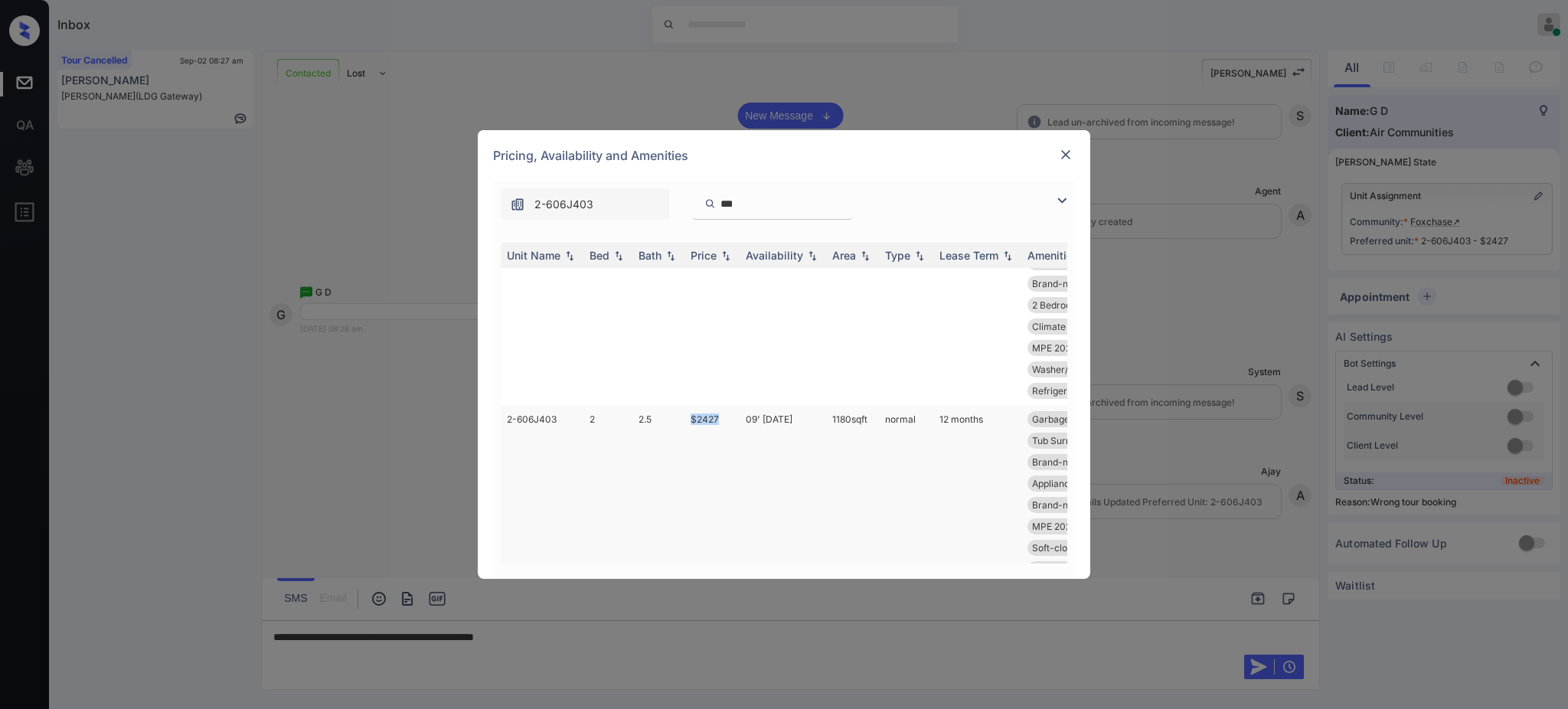
drag, startPoint x: 683, startPoint y: 440, endPoint x: 750, endPoint y: 434, distance: 67.3
click at [721, 440] on tr "2-606J403 2 2.5 $2427 09' [DATE] sqft normal 12 months Garbage disposa... Gas s…" at bounding box center [901, 526] width 800 height 243
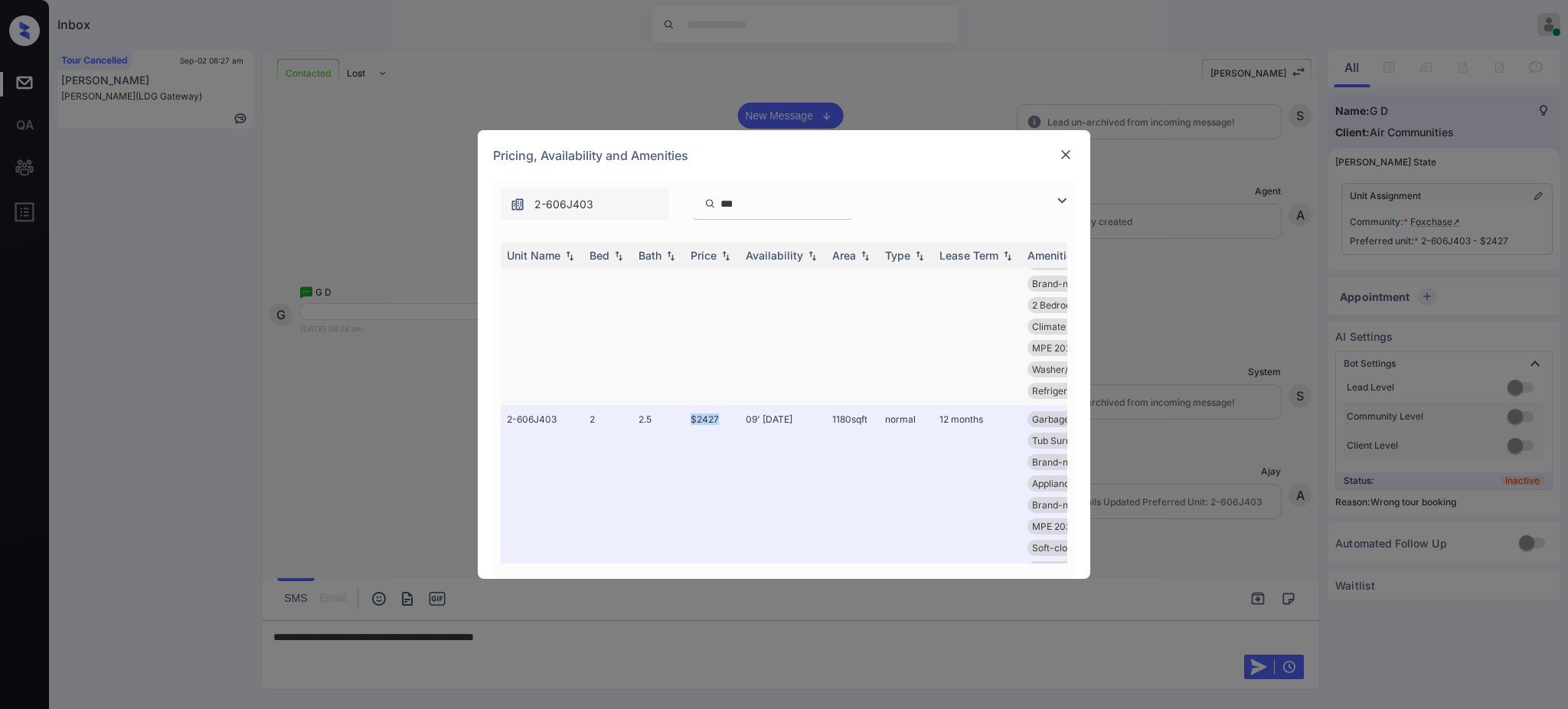
copy tr "$2427"
click at [1069, 147] on img at bounding box center [1066, 154] width 15 height 15
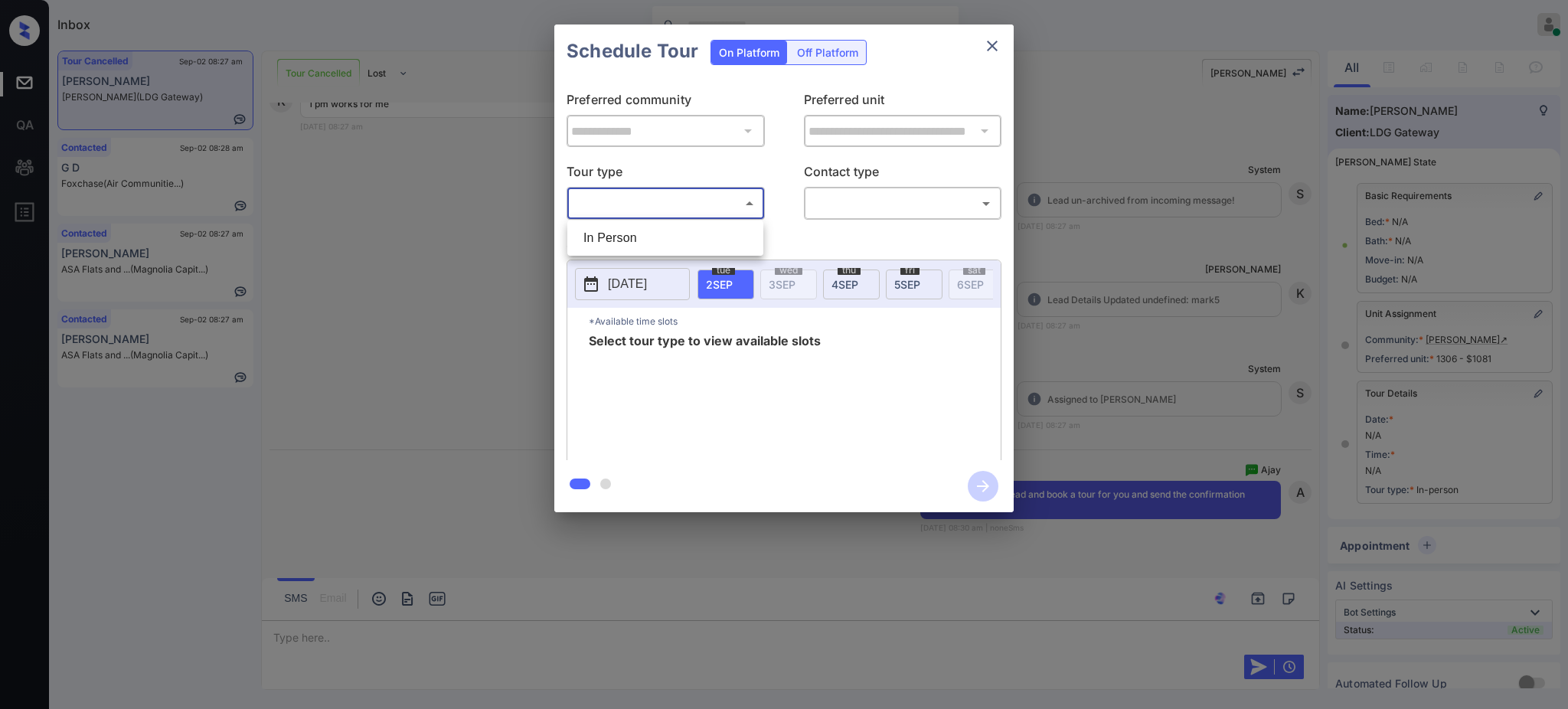
scroll to position [67, 0]
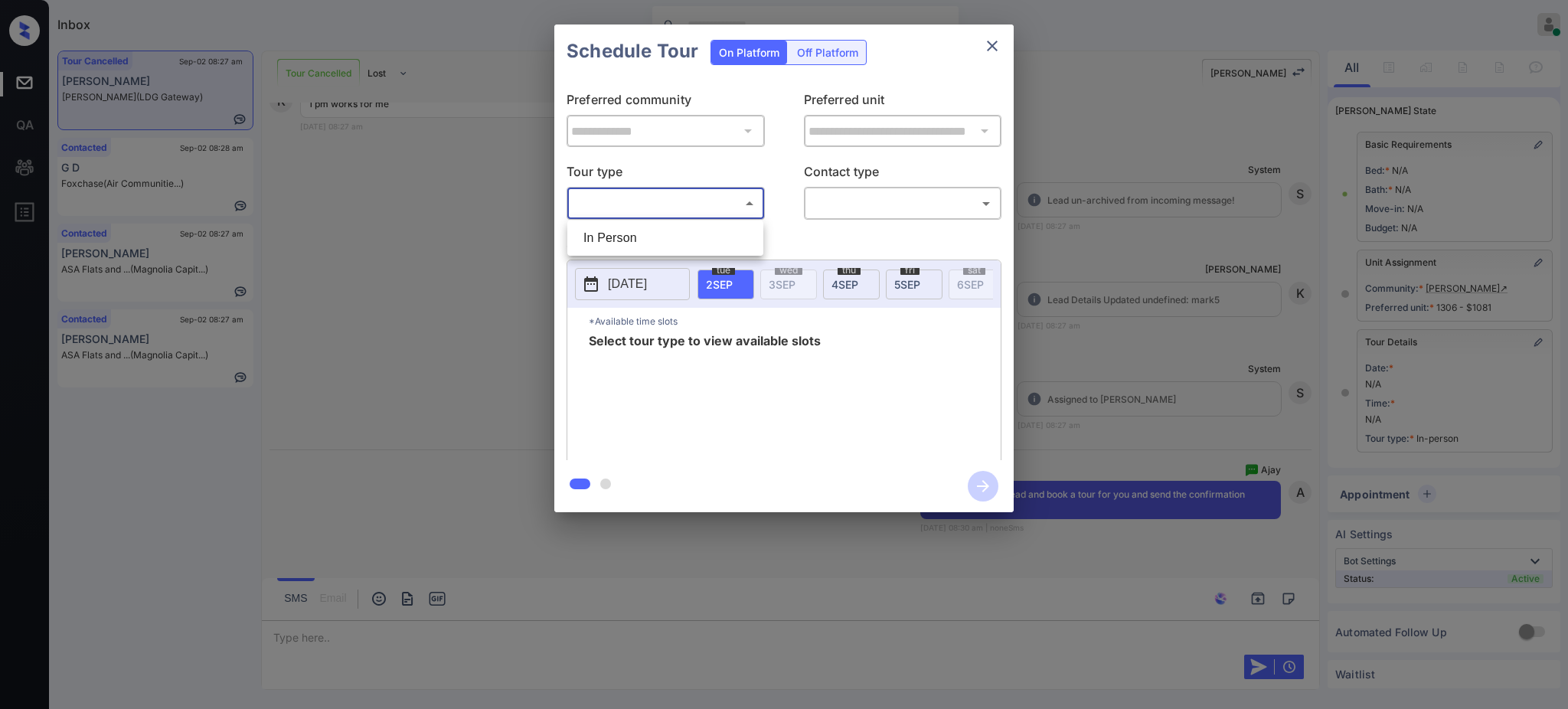
click at [628, 230] on li "In Person" at bounding box center [665, 238] width 188 height 27
type input "********"
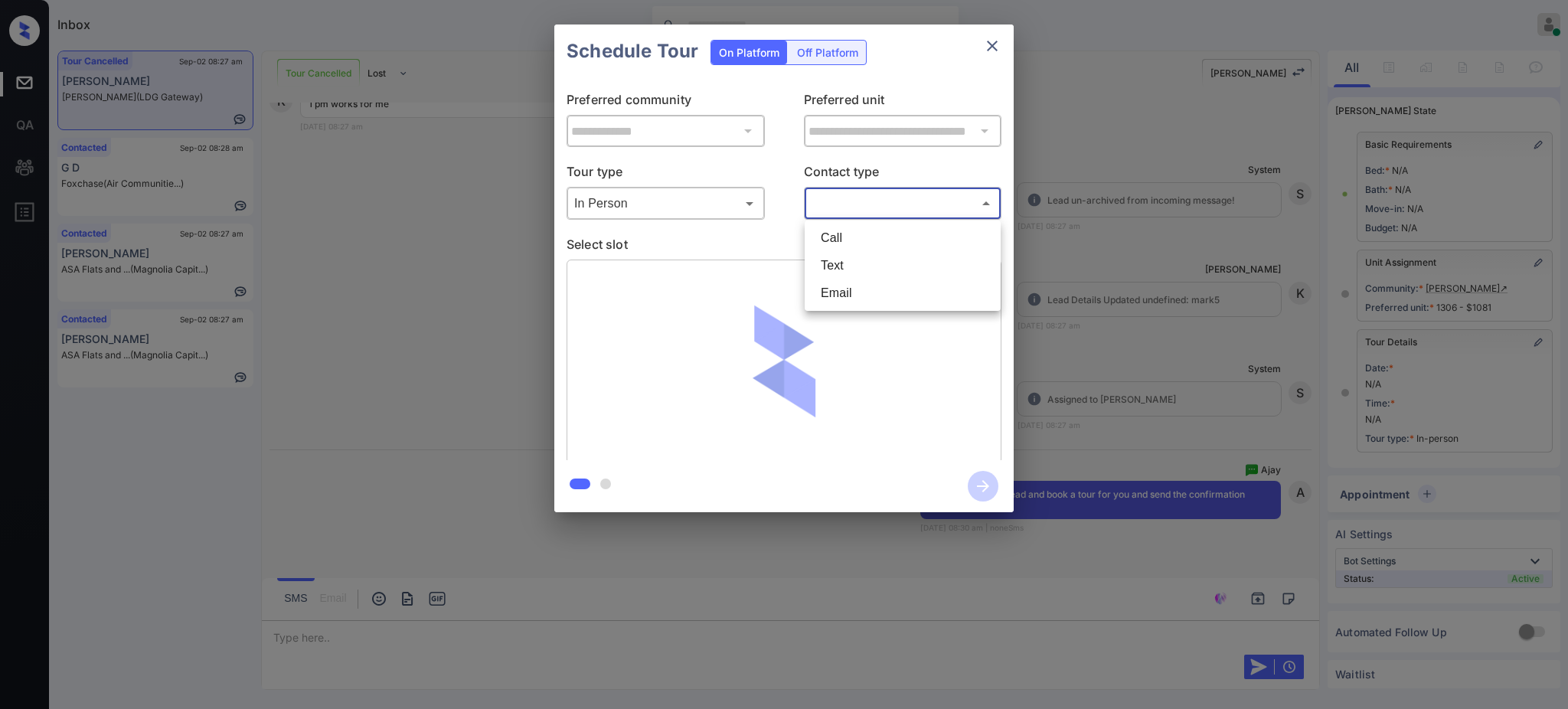
click at [871, 206] on body "Inbox Ajay Kumar Online Set yourself offline Set yourself on break Profile Swit…" at bounding box center [784, 354] width 1568 height 709
click at [850, 265] on li "Text" at bounding box center [903, 265] width 188 height 27
type input "****"
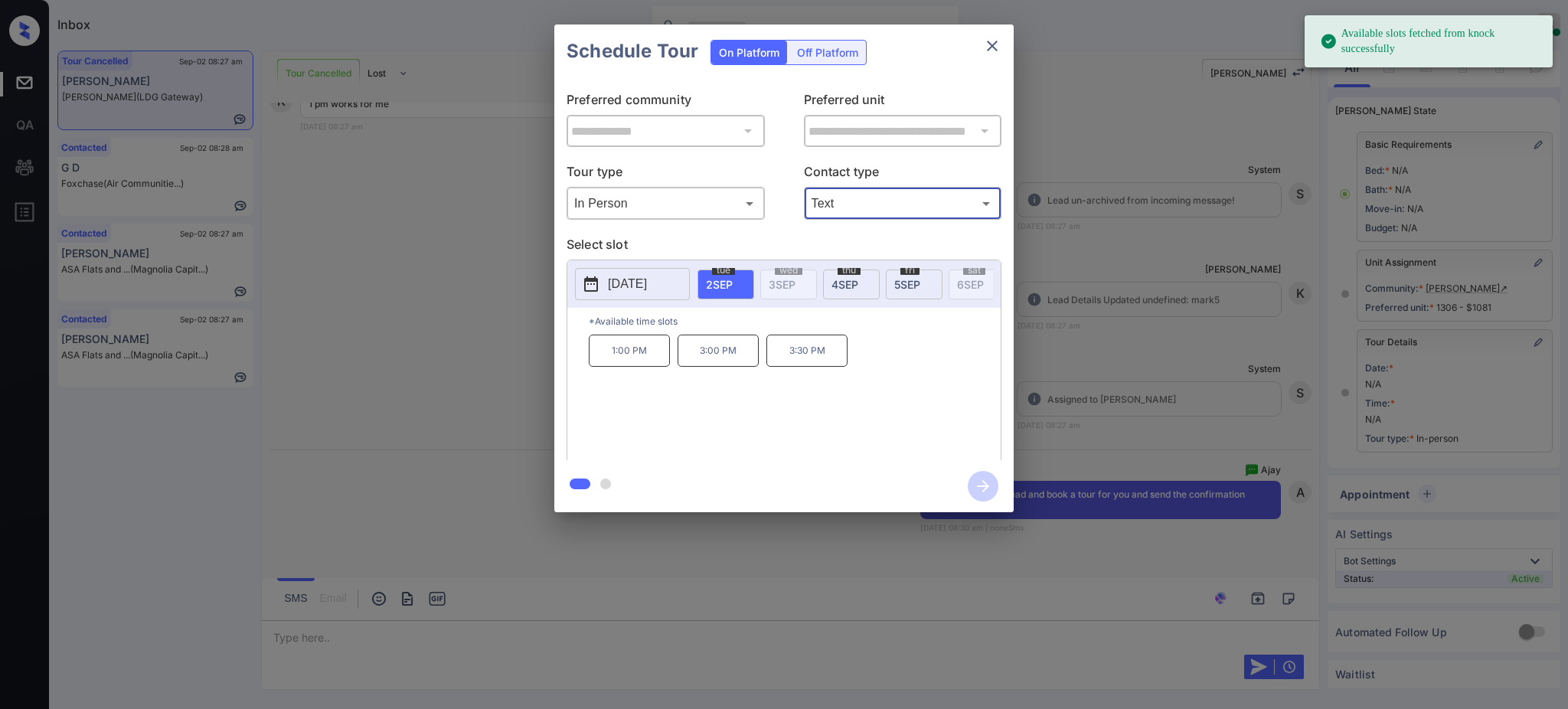
drag, startPoint x: 722, startPoint y: 282, endPoint x: 643, endPoint y: 336, distance: 95.7
click at [722, 281] on span "2 SEP" at bounding box center [720, 284] width 27 height 13
click at [617, 359] on p "1:00 PM" at bounding box center [629, 351] width 81 height 33
click at [995, 494] on icon "button" at bounding box center [983, 486] width 31 height 31
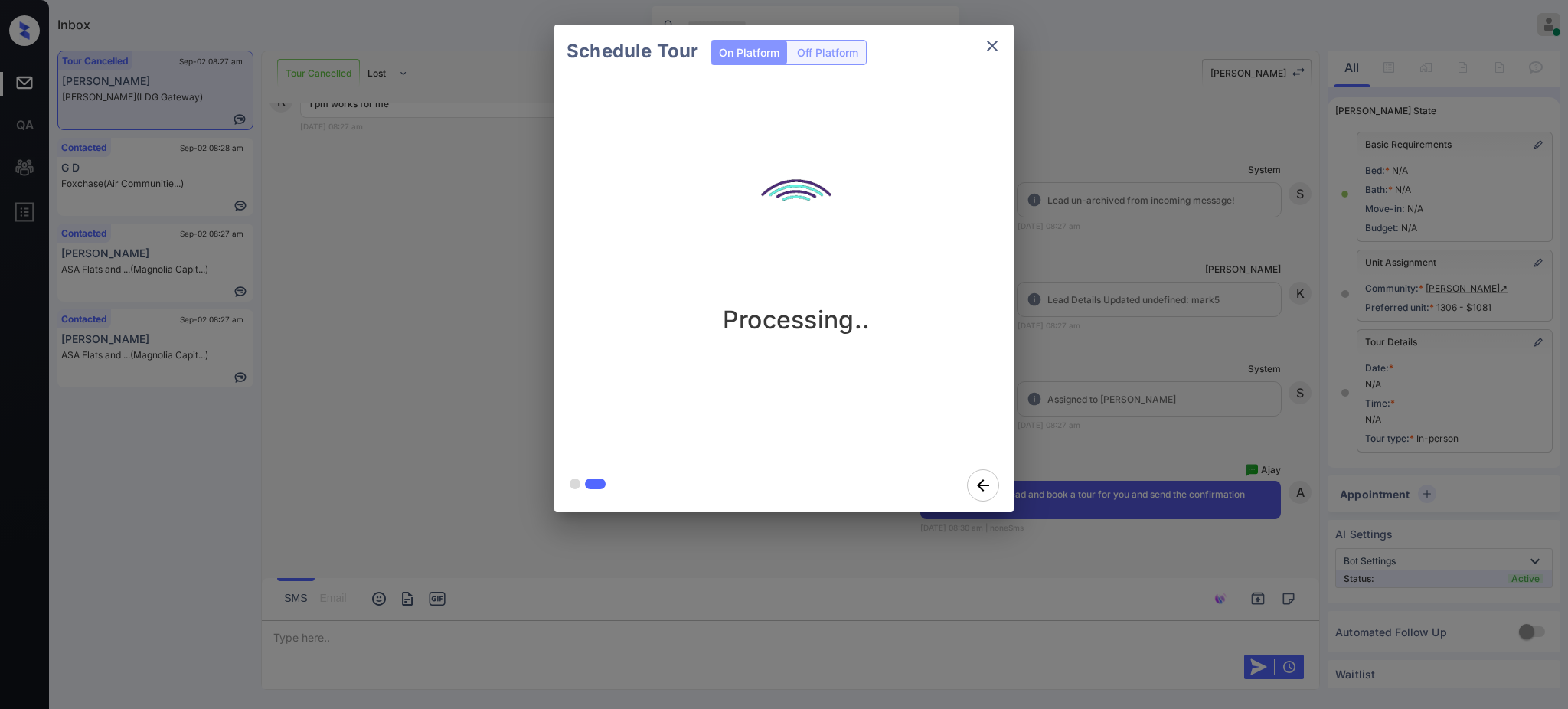
click at [1129, 383] on div "Schedule Tour On Platform Off Platform Processing.." at bounding box center [784, 268] width 1568 height 537
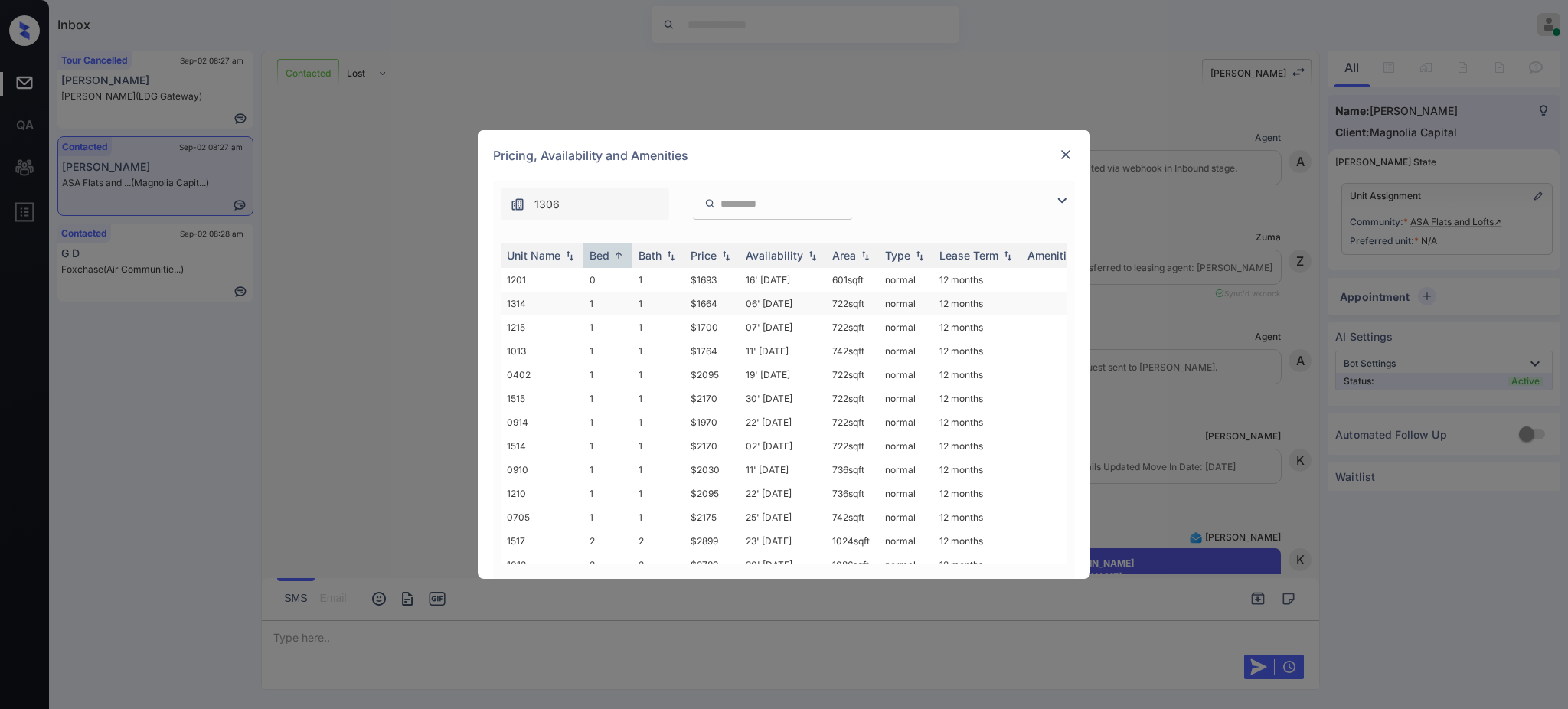
scroll to position [767, 0]
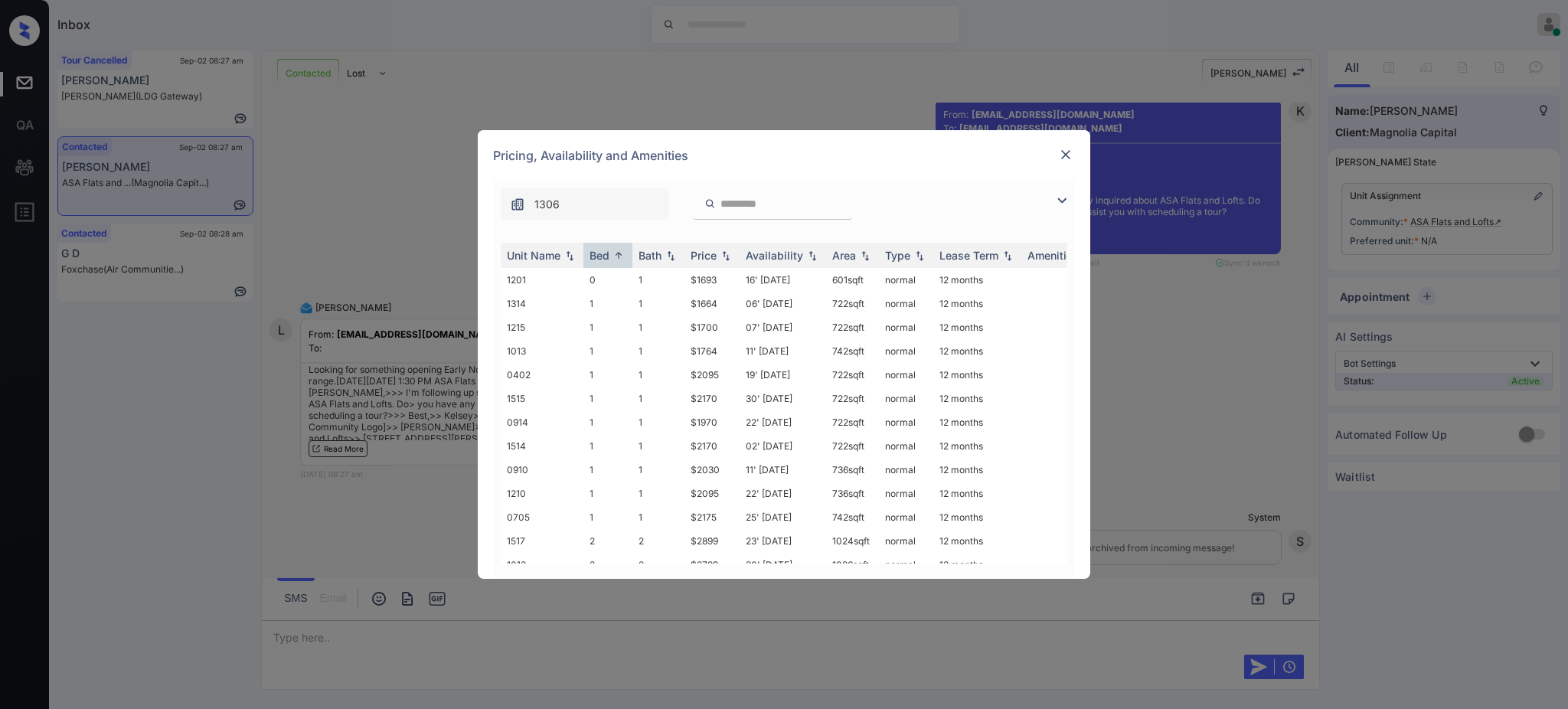
click at [1067, 155] on img at bounding box center [1066, 154] width 15 height 15
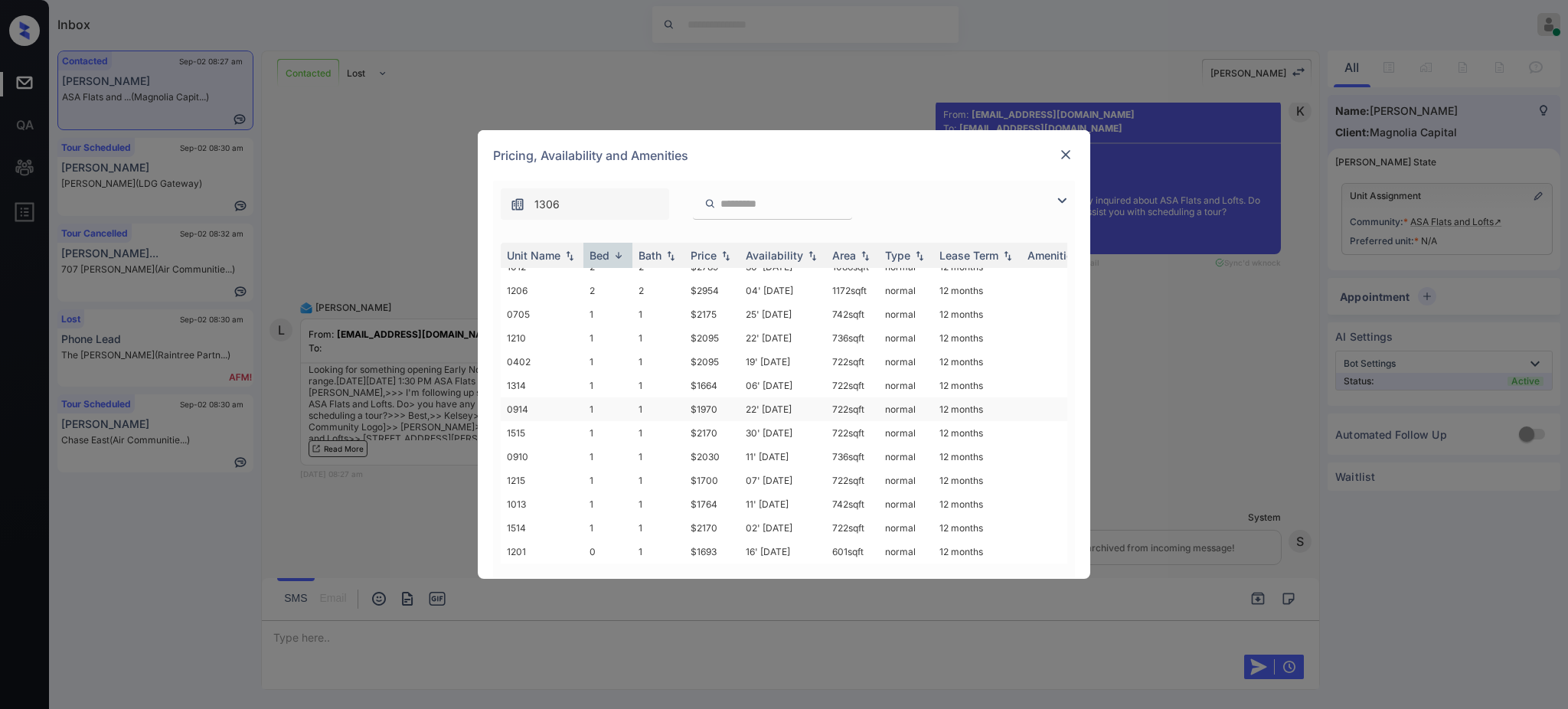
scroll to position [75, 0]
drag, startPoint x: 689, startPoint y: 469, endPoint x: 713, endPoint y: 473, distance: 24.3
click at [713, 473] on td "$1700" at bounding box center [712, 480] width 55 height 24
drag, startPoint x: 684, startPoint y: 371, endPoint x: 765, endPoint y: 385, distance: 82.2
click at [726, 374] on td "$1664" at bounding box center [712, 386] width 55 height 24
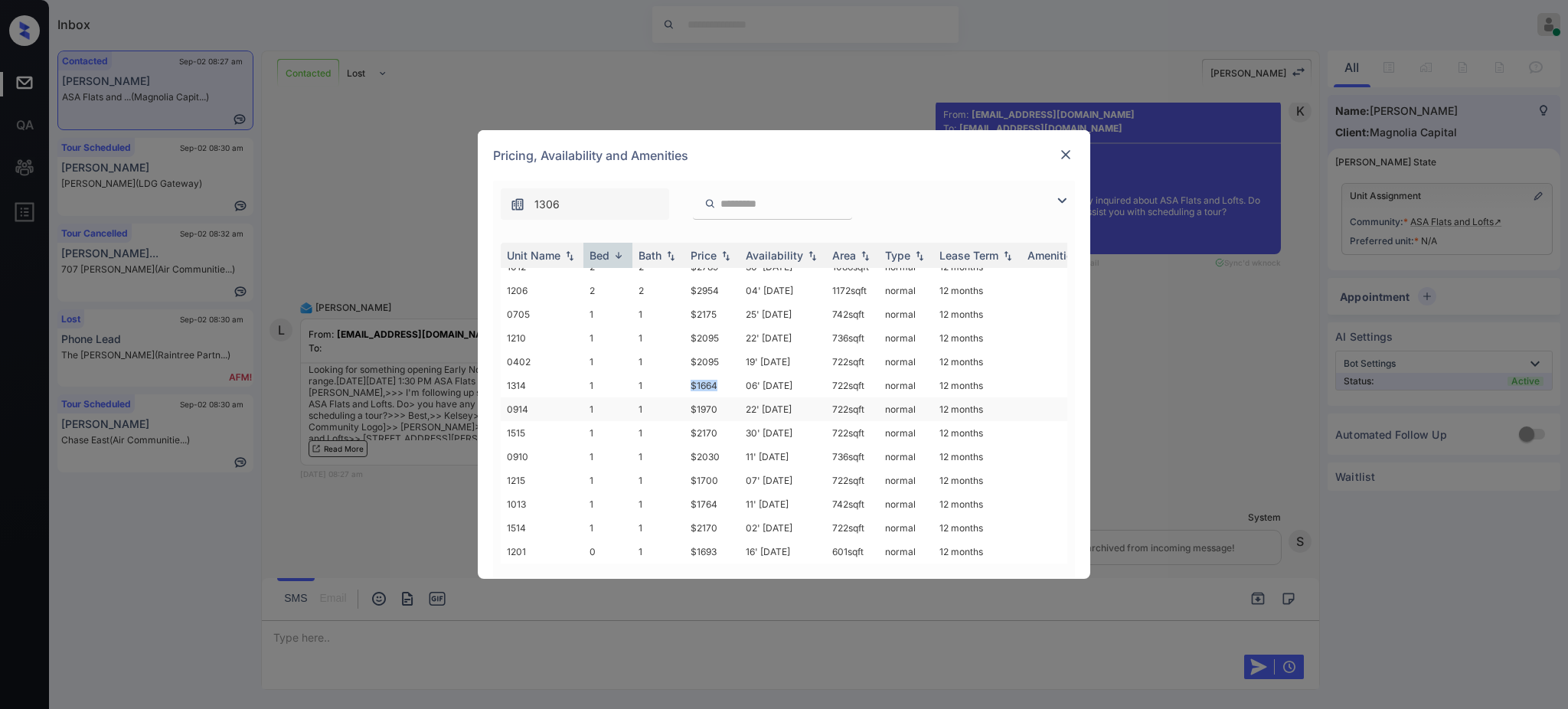
copy td "$1664"
click at [1066, 157] on img at bounding box center [1066, 154] width 15 height 15
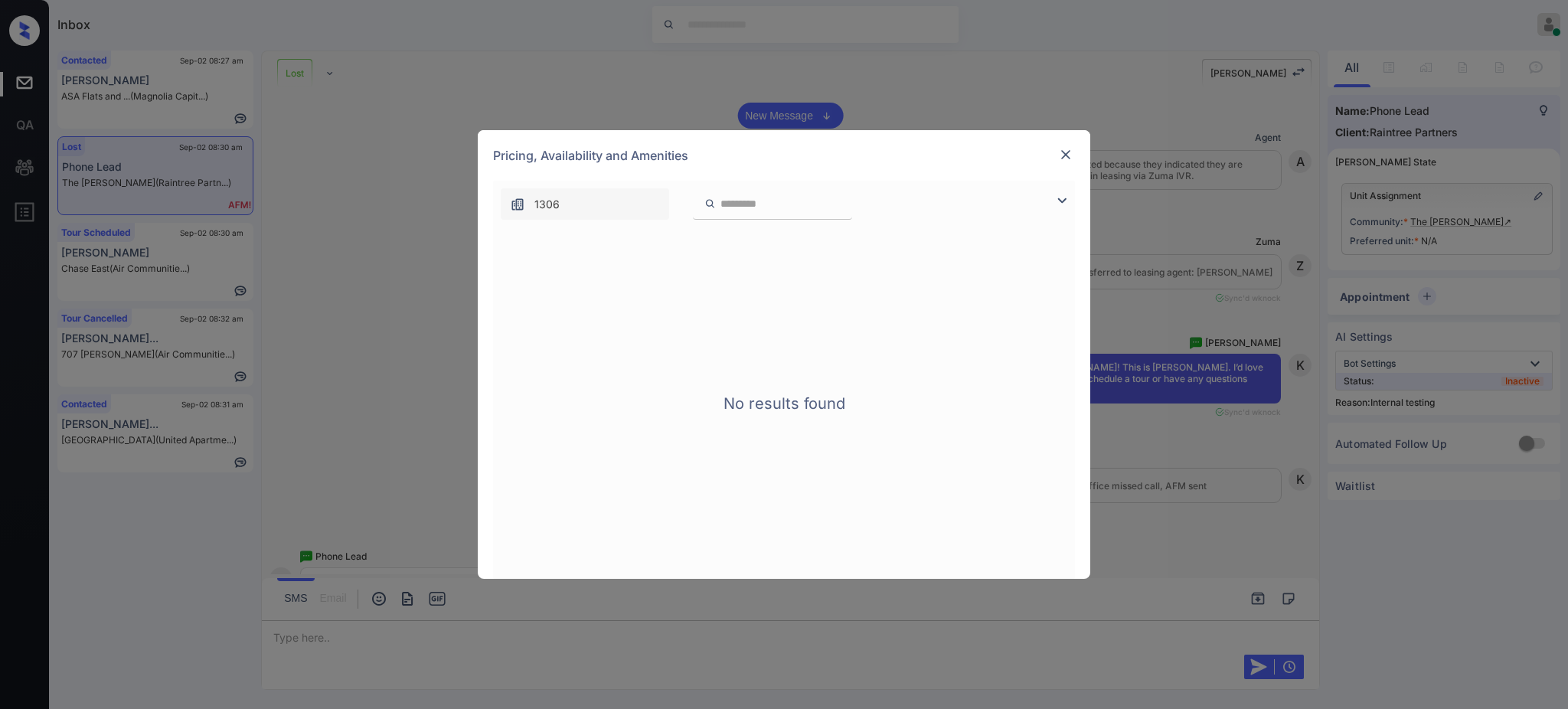
scroll to position [3310, 0]
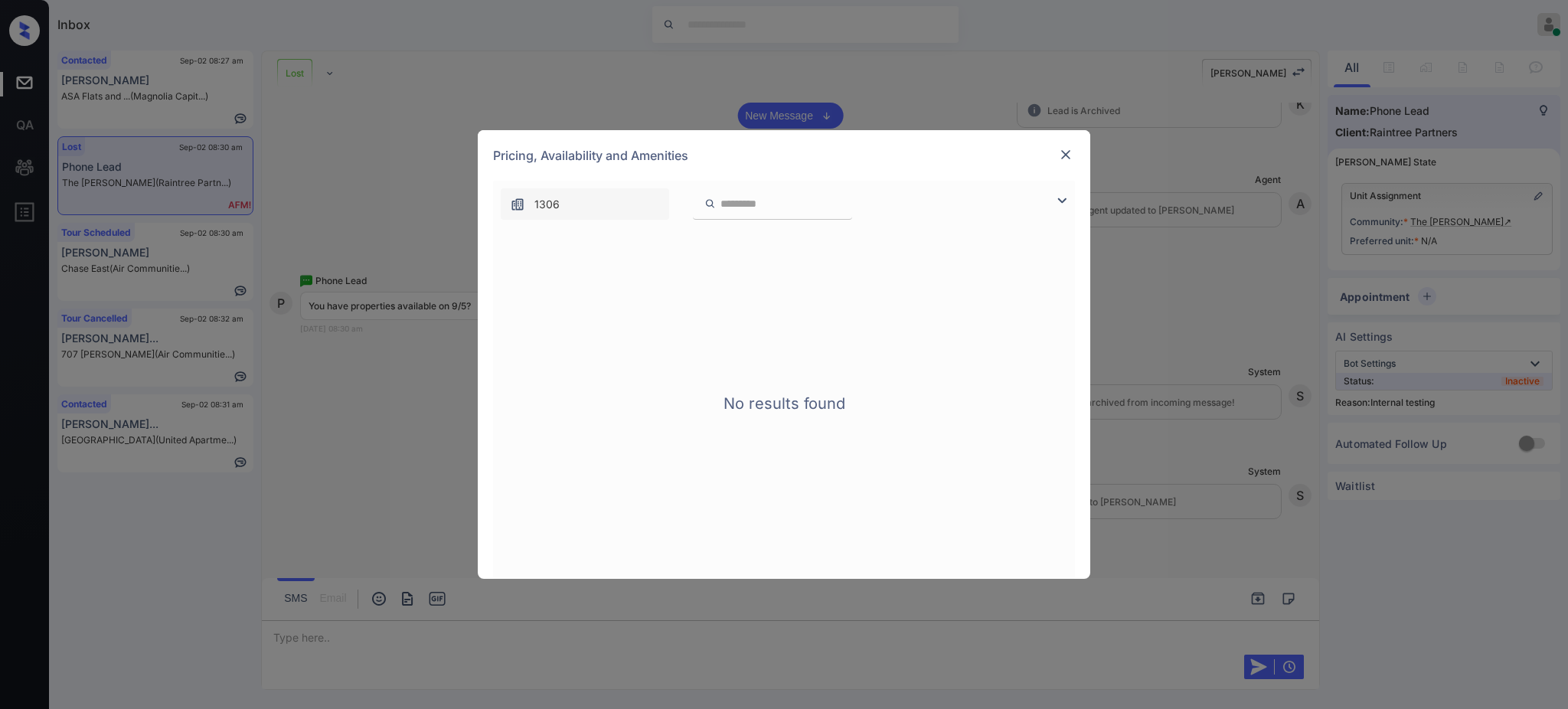
drag, startPoint x: 1076, startPoint y: 148, endPoint x: 1064, endPoint y: 152, distance: 12.6
click at [1076, 147] on div "Pricing, Availability and Amenities" at bounding box center [784, 156] width 612 height 51
click at [1060, 156] on img at bounding box center [1066, 154] width 15 height 15
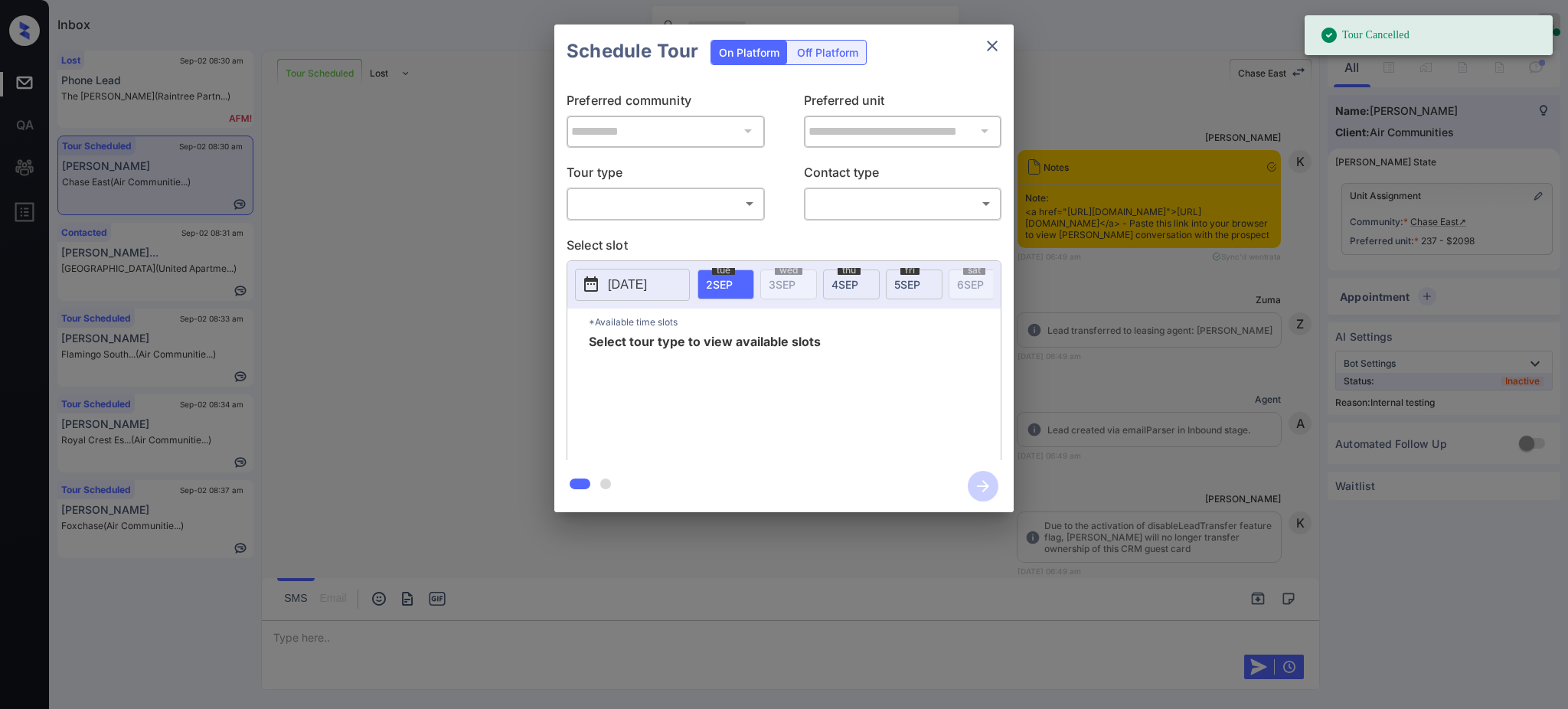
scroll to position [21112, 0]
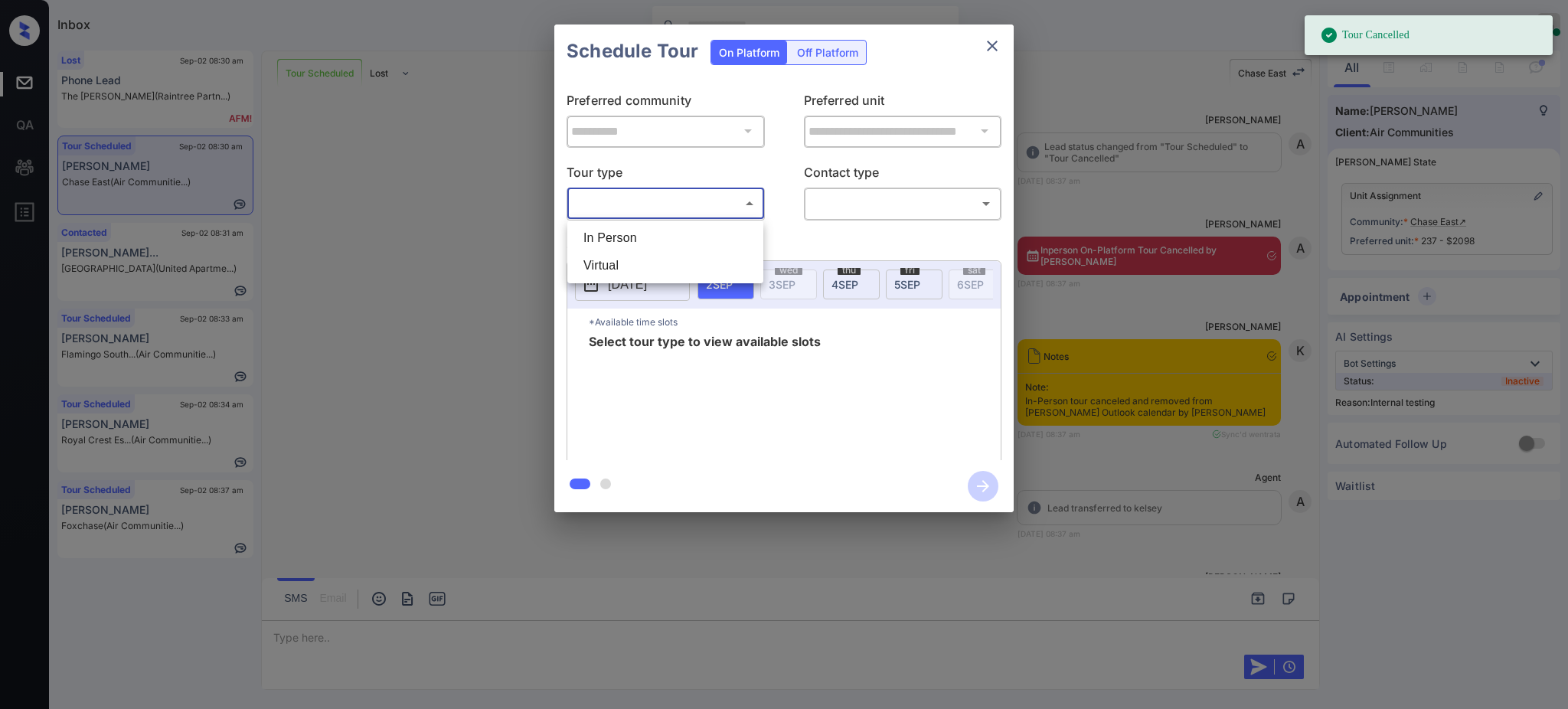
click at [695, 206] on body "Tour Cancelled Inbox [PERSON_NAME] Online Set yourself offline Set yourself on …" at bounding box center [784, 354] width 1568 height 709
click at [653, 225] on li "In Person" at bounding box center [665, 238] width 188 height 27
type input "********"
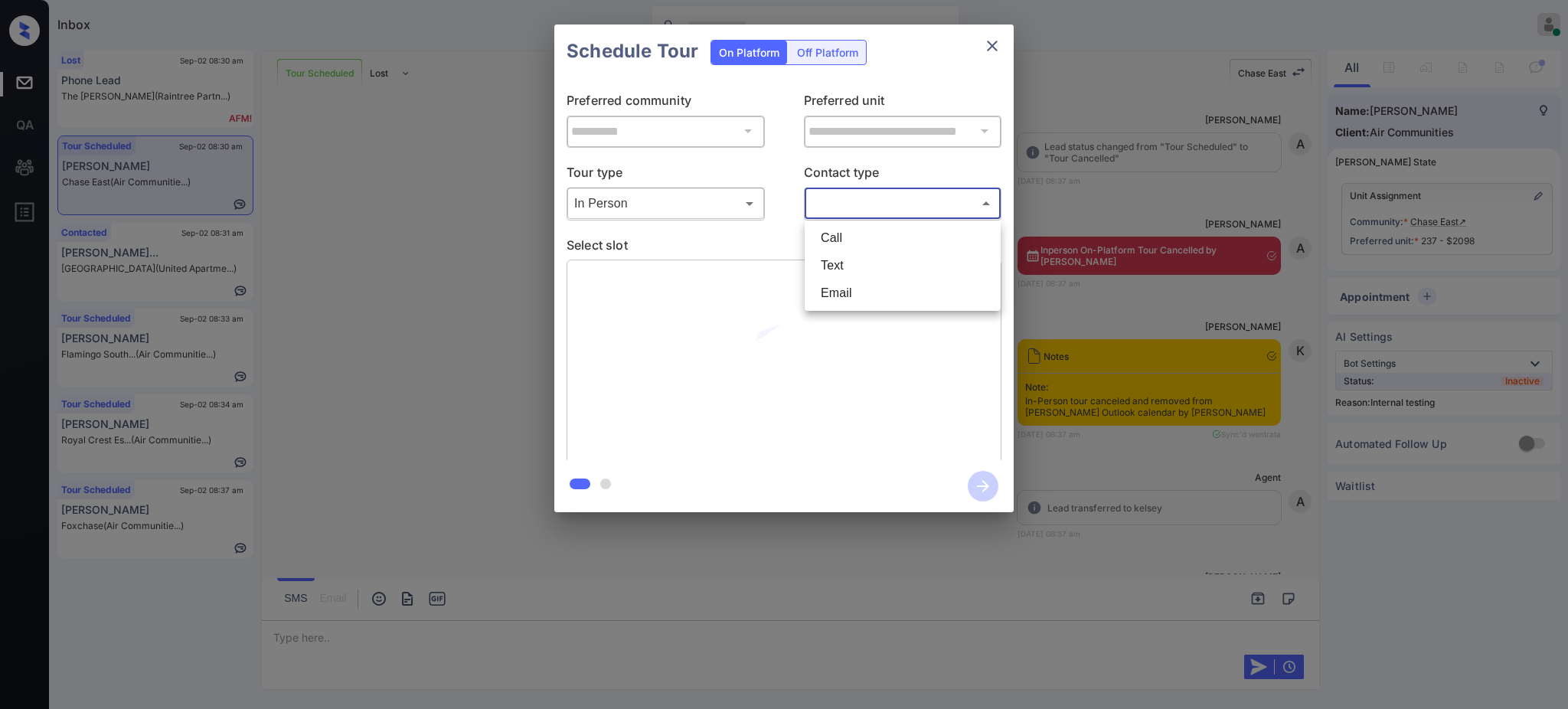
click at [840, 205] on body "Tour Cancelled Inbox [PERSON_NAME] Online Set yourself offline Set yourself on …" at bounding box center [784, 354] width 1568 height 709
click at [840, 270] on li "Text" at bounding box center [903, 265] width 188 height 27
type input "****"
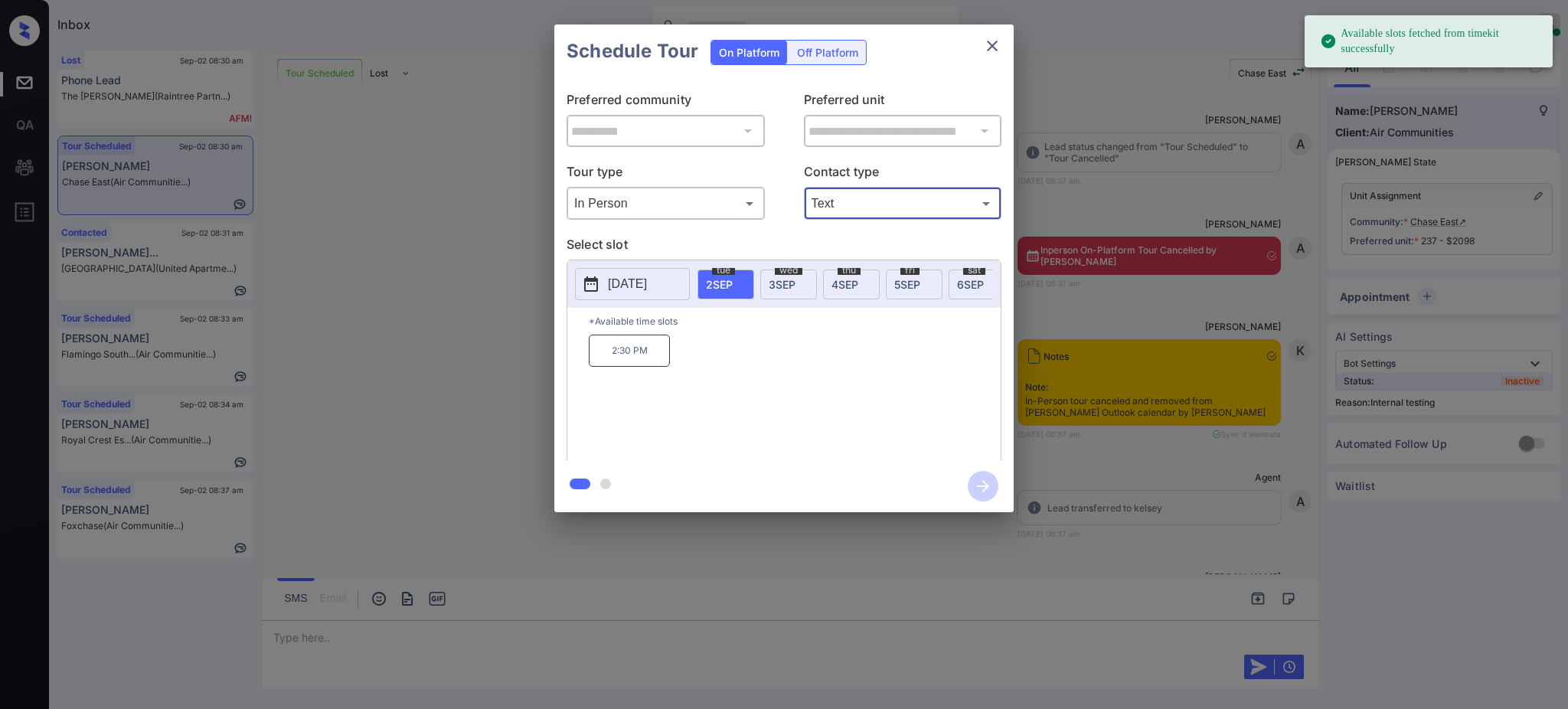
drag, startPoint x: 650, startPoint y: 295, endPoint x: 647, endPoint y: 286, distance: 9.5
click at [649, 295] on button "[DATE]" at bounding box center [632, 284] width 115 height 33
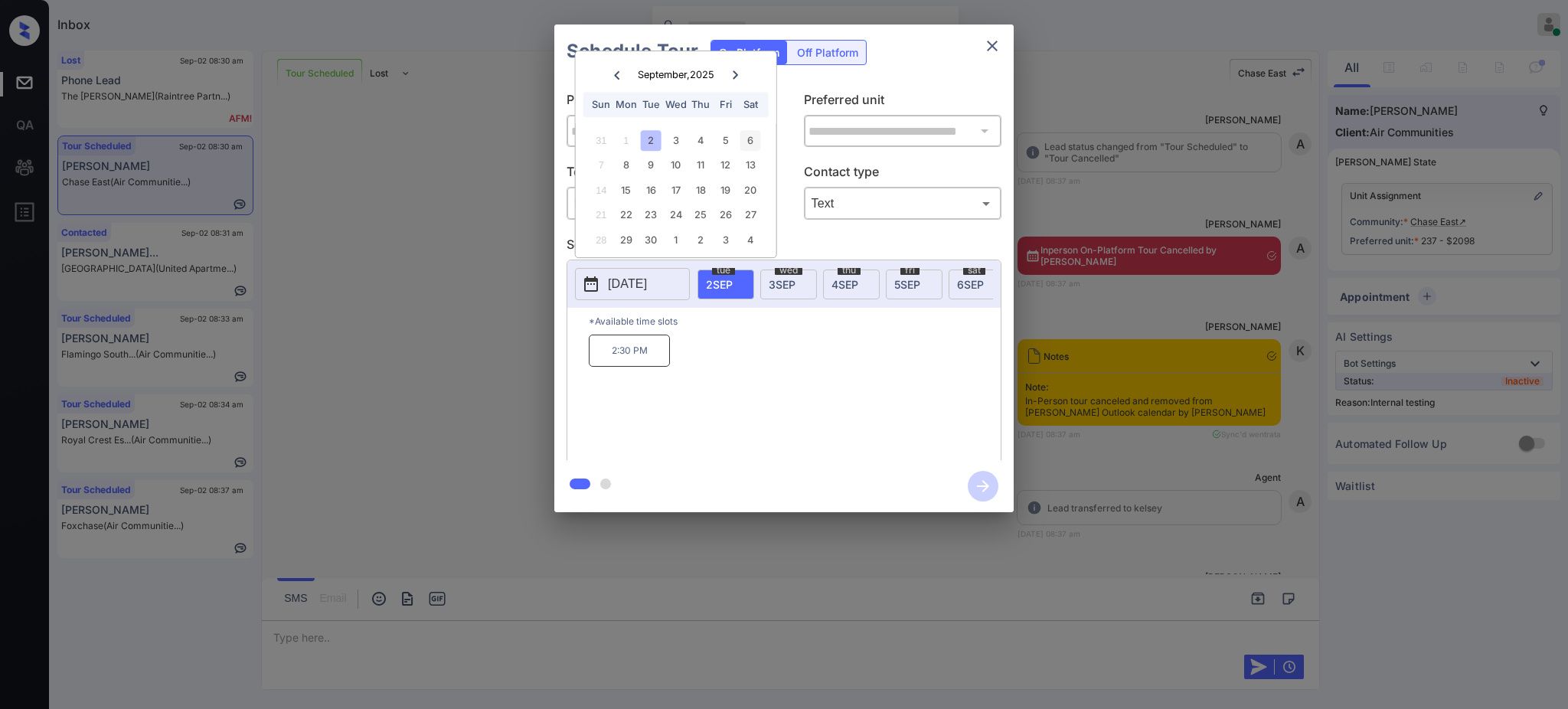
click at [750, 139] on div "6" at bounding box center [750, 140] width 21 height 21
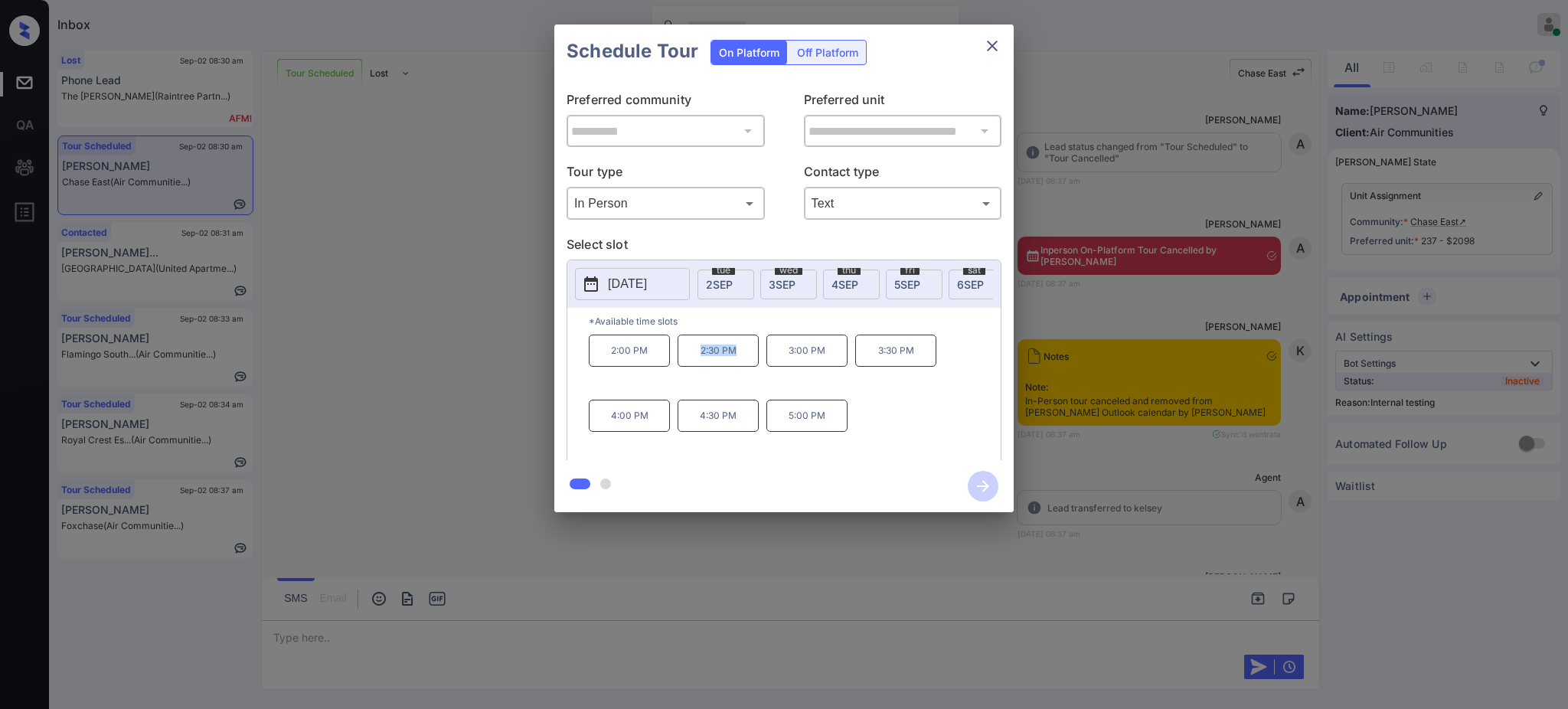
drag, startPoint x: 693, startPoint y: 364, endPoint x: 785, endPoint y: 345, distance: 93.9
click at [740, 365] on p "2:30 PM" at bounding box center [718, 351] width 81 height 33
copy p "2:30 PM"
click at [999, 47] on icon "close" at bounding box center [992, 46] width 18 height 18
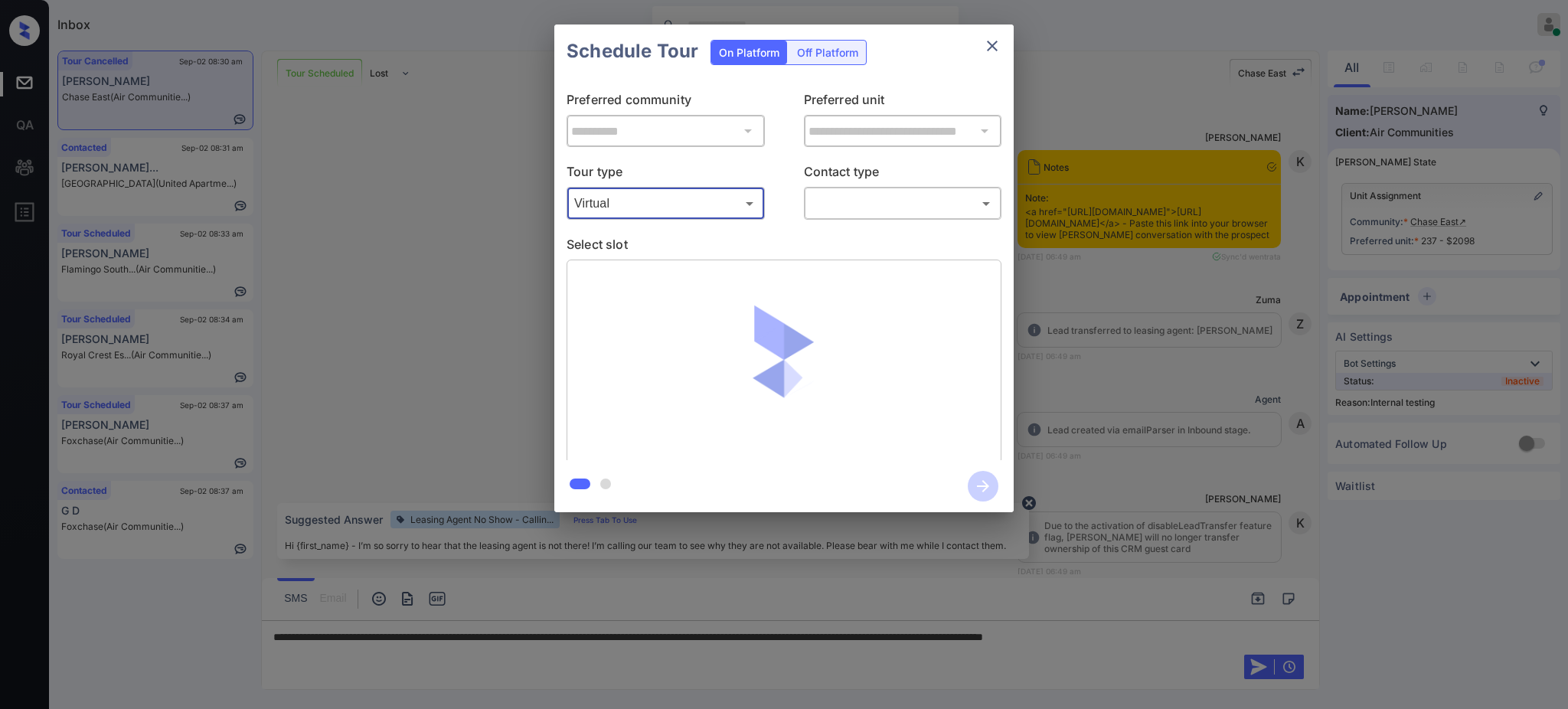
scroll to position [21112, 0]
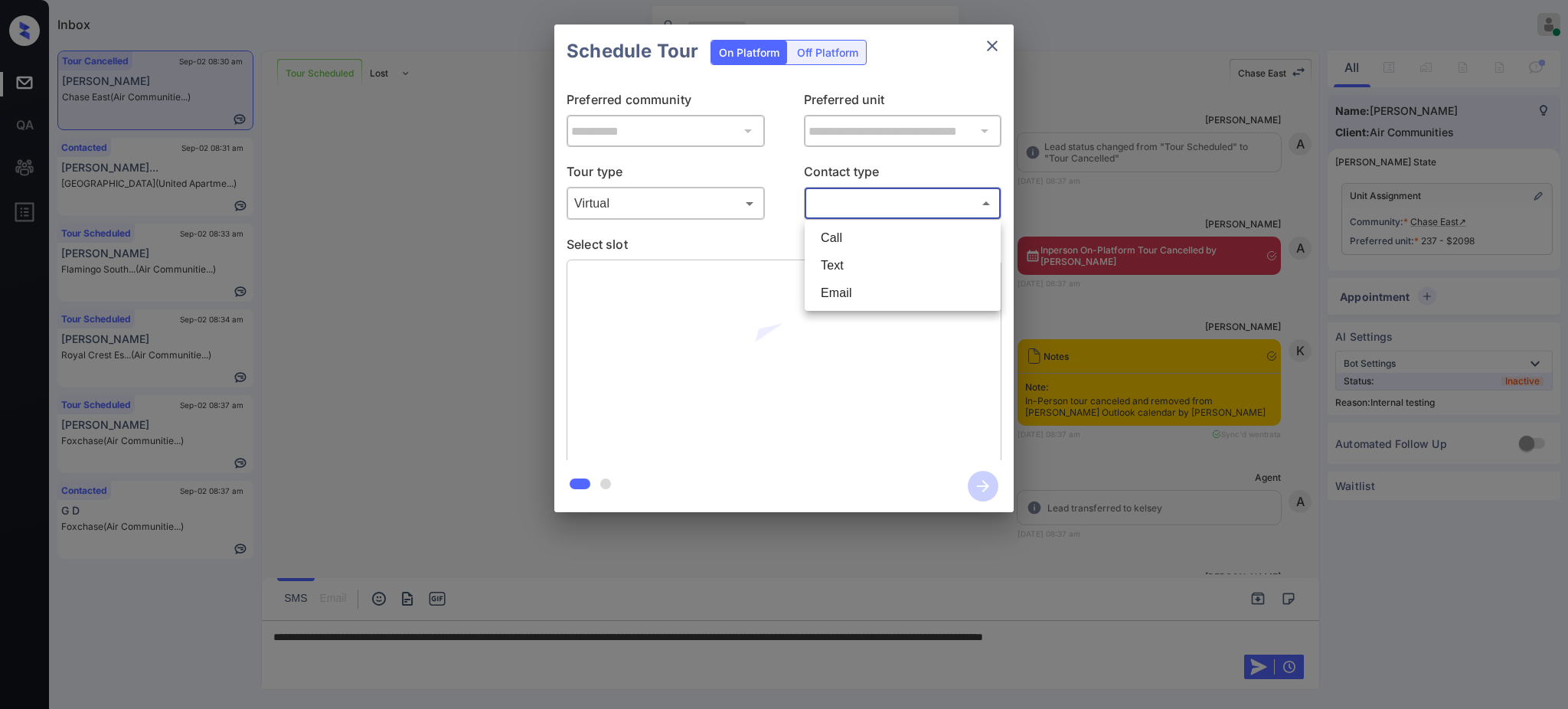
click at [819, 201] on body "Inbox Ajay Kumar Online Set yourself offline Set yourself on break Profile Swit…" at bounding box center [784, 354] width 1568 height 709
click at [842, 265] on li "Text" at bounding box center [903, 265] width 188 height 27
type input "****"
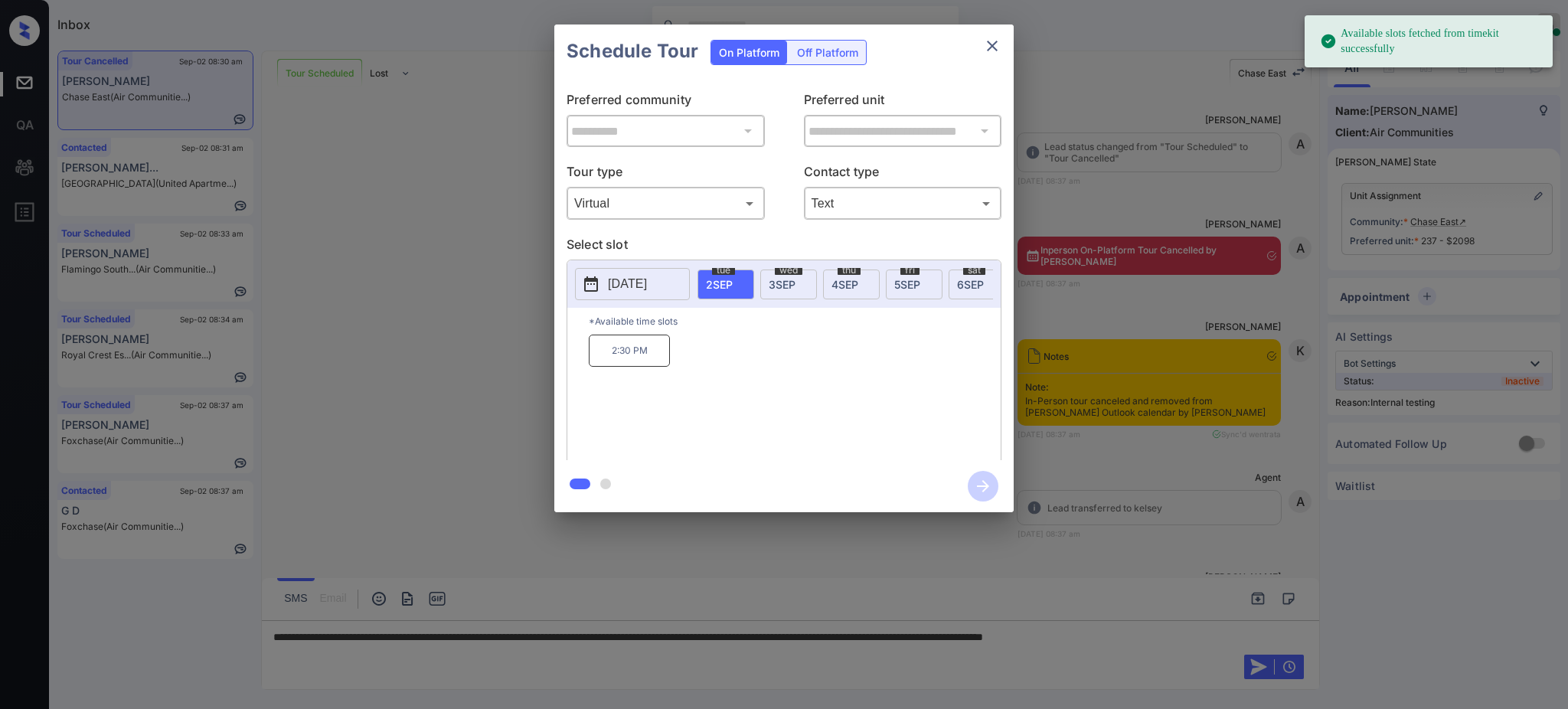
click at [910, 282] on span "5 SEP" at bounding box center [907, 284] width 26 height 13
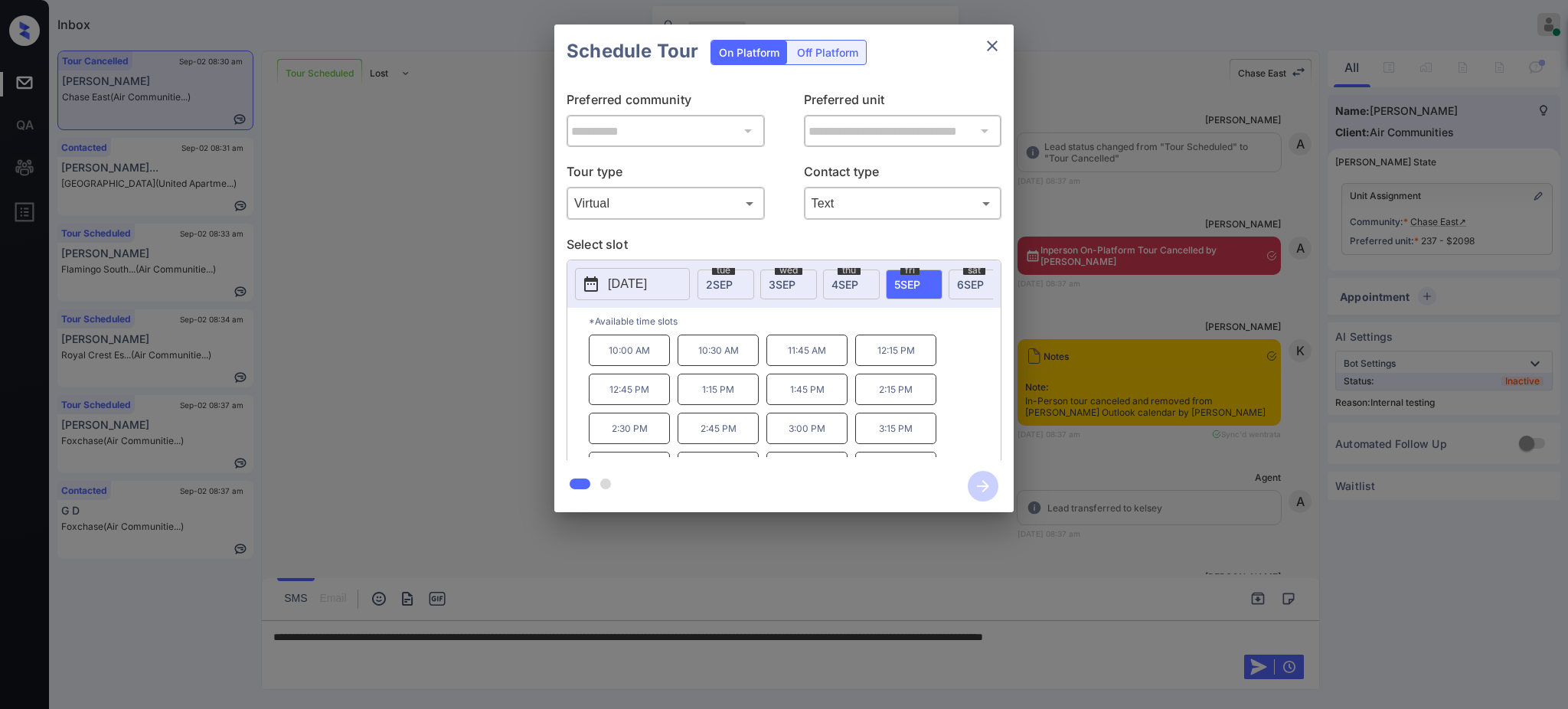
click at [955, 283] on div "sat 6 SEP" at bounding box center [977, 284] width 57 height 30
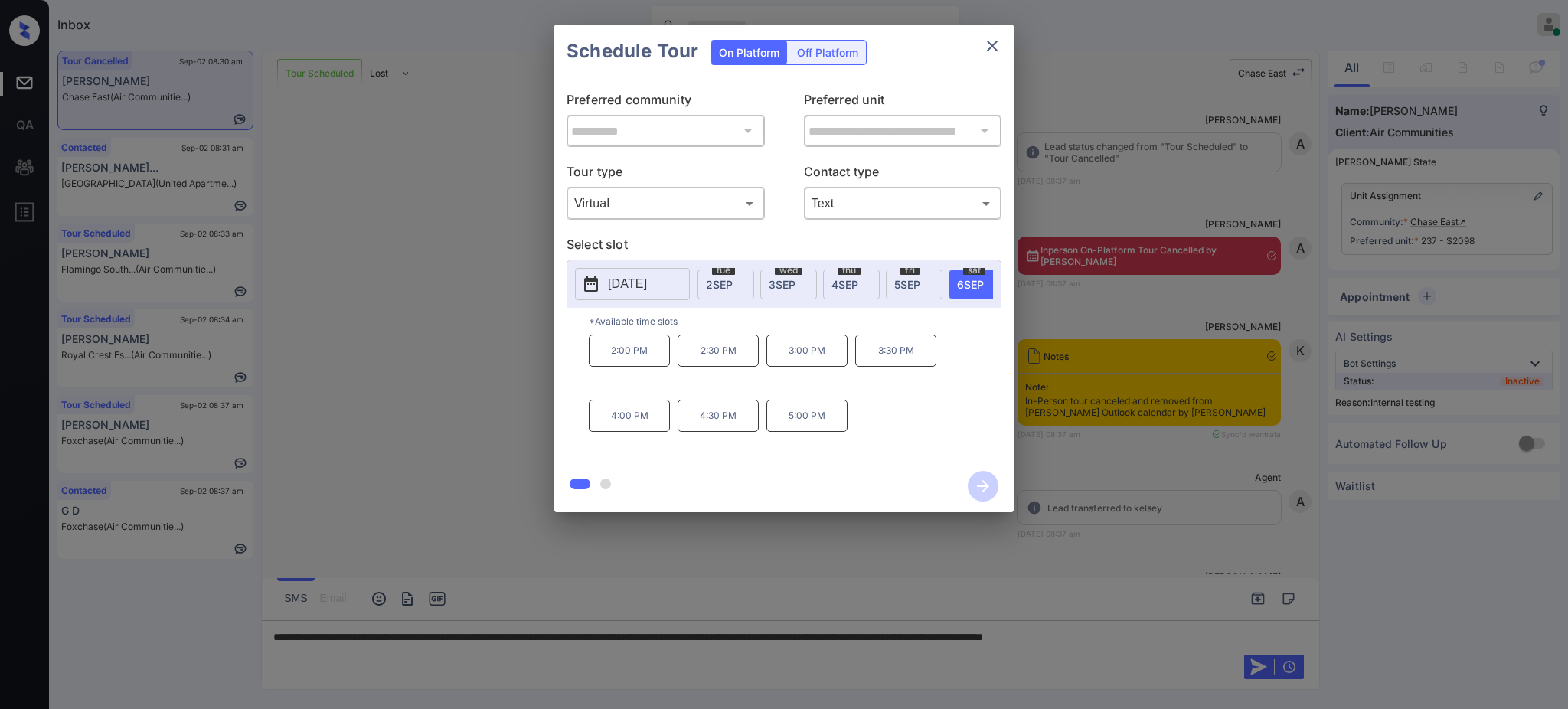
click at [994, 49] on icon "close" at bounding box center [992, 46] width 18 height 18
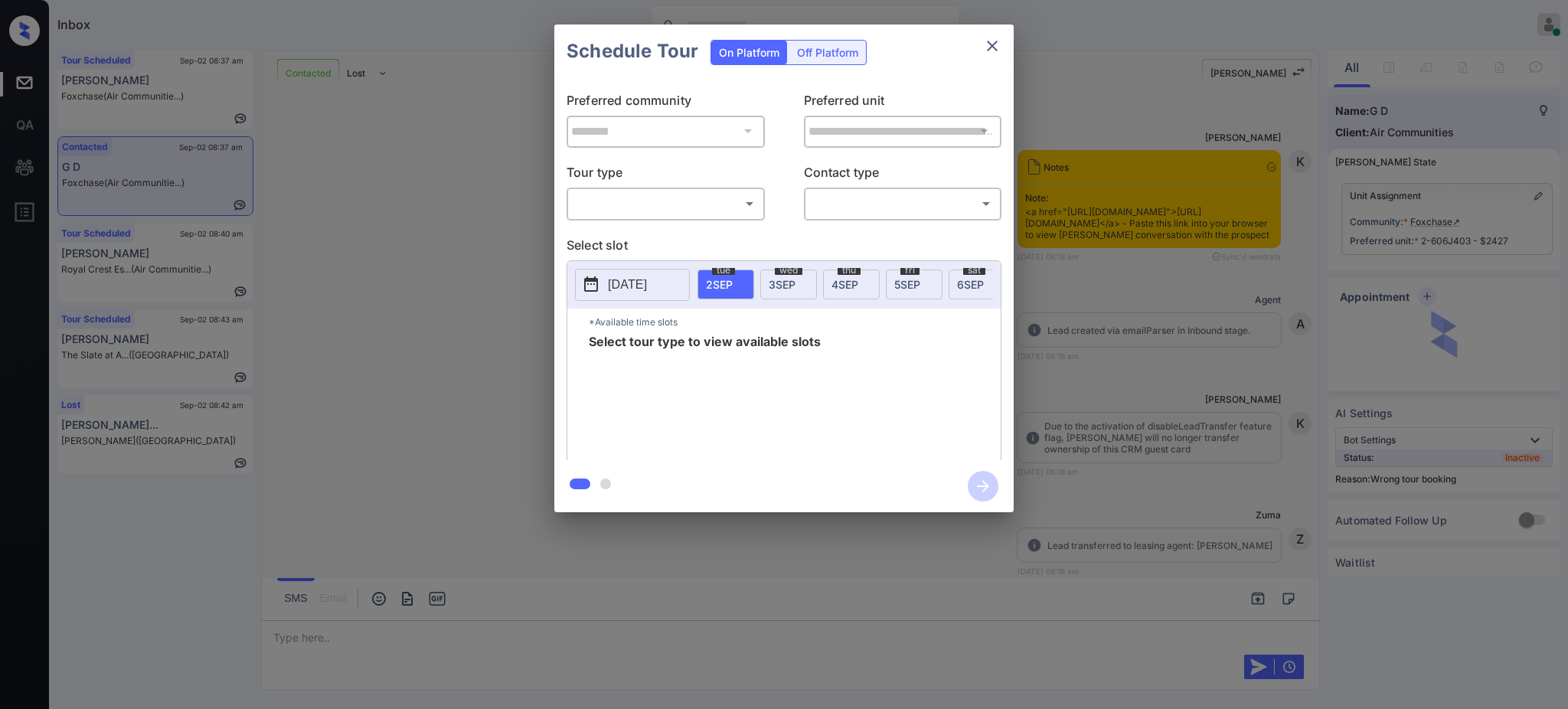
scroll to position [4395, 0]
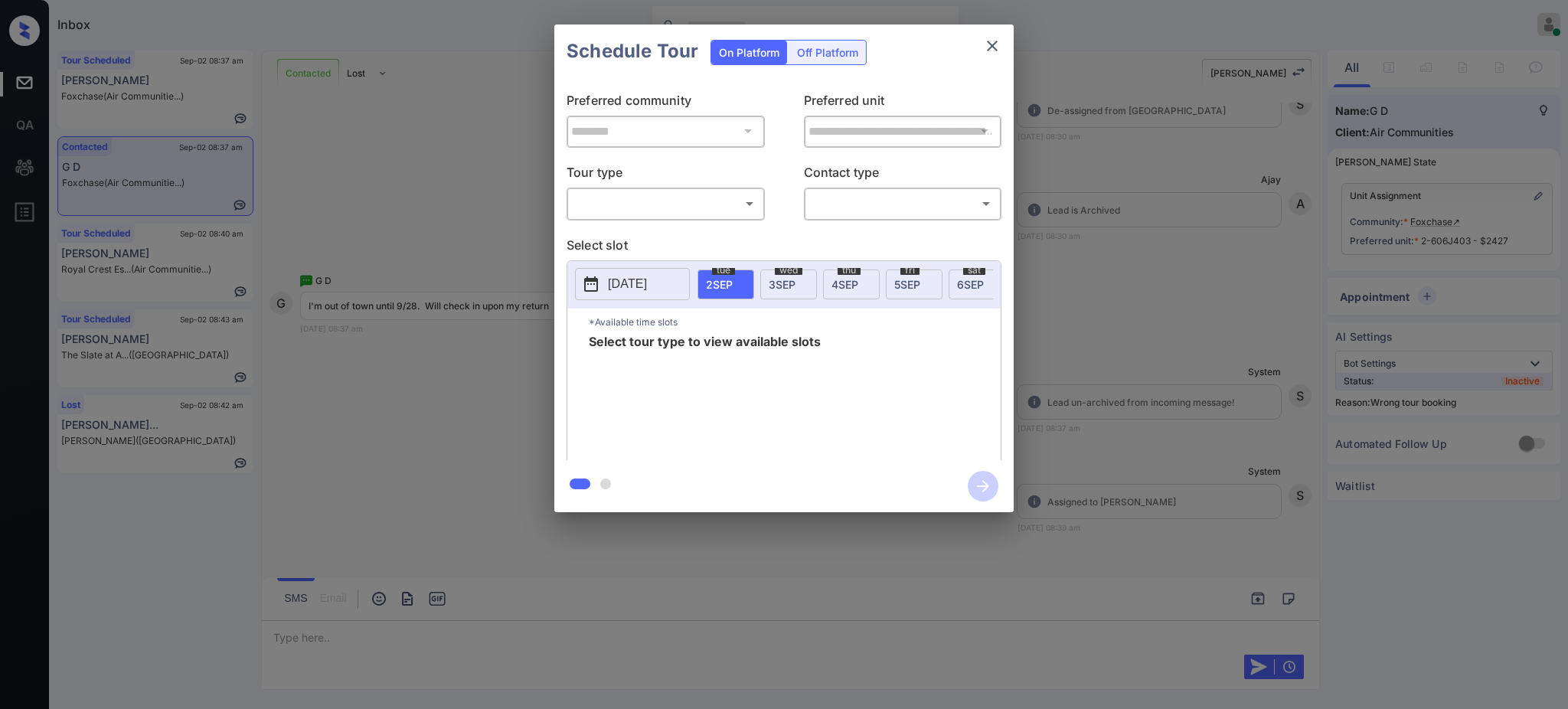
click at [626, 206] on body "Inbox [PERSON_NAME] Online Set yourself offline Set yourself on break Profile S…" at bounding box center [784, 354] width 1568 height 709
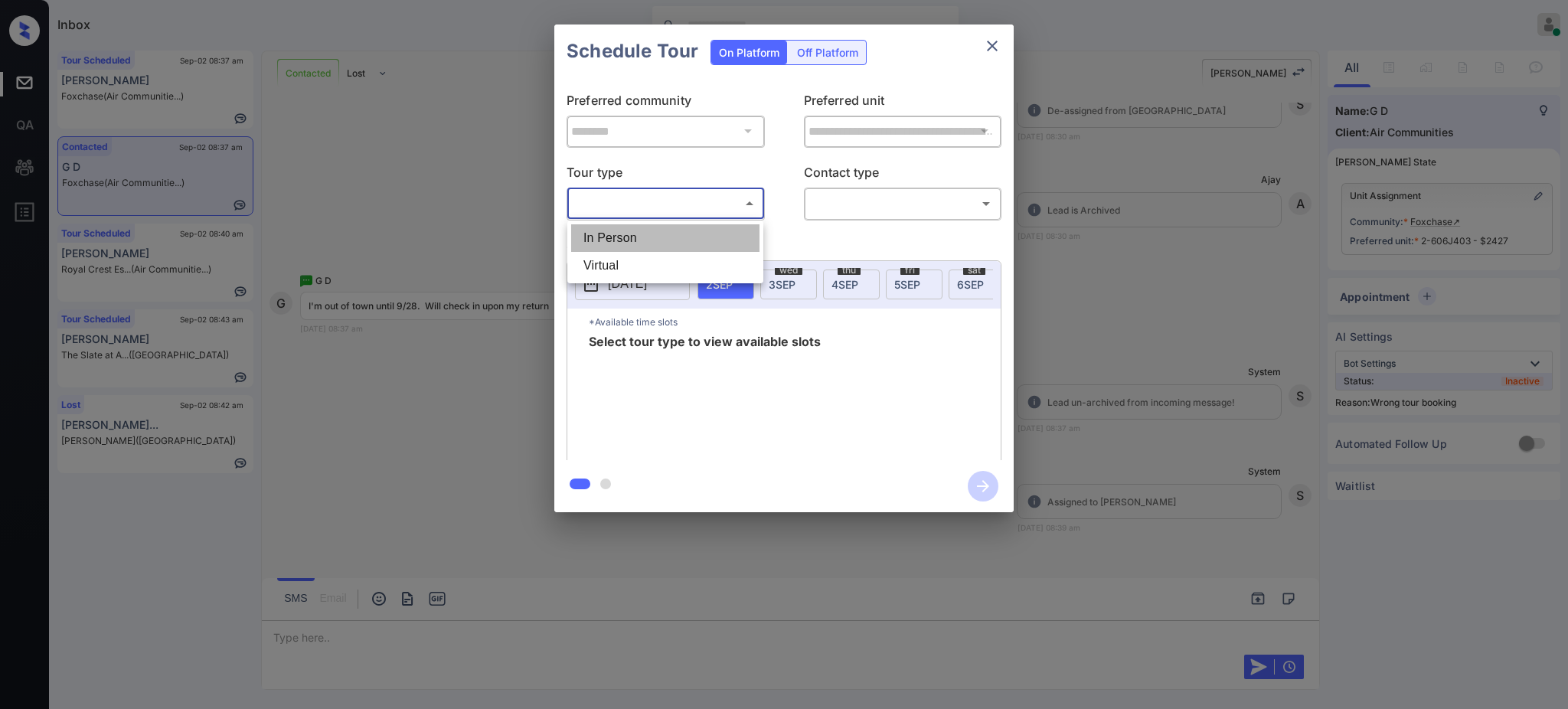
click at [626, 236] on li "In Person" at bounding box center [665, 238] width 188 height 27
type input "********"
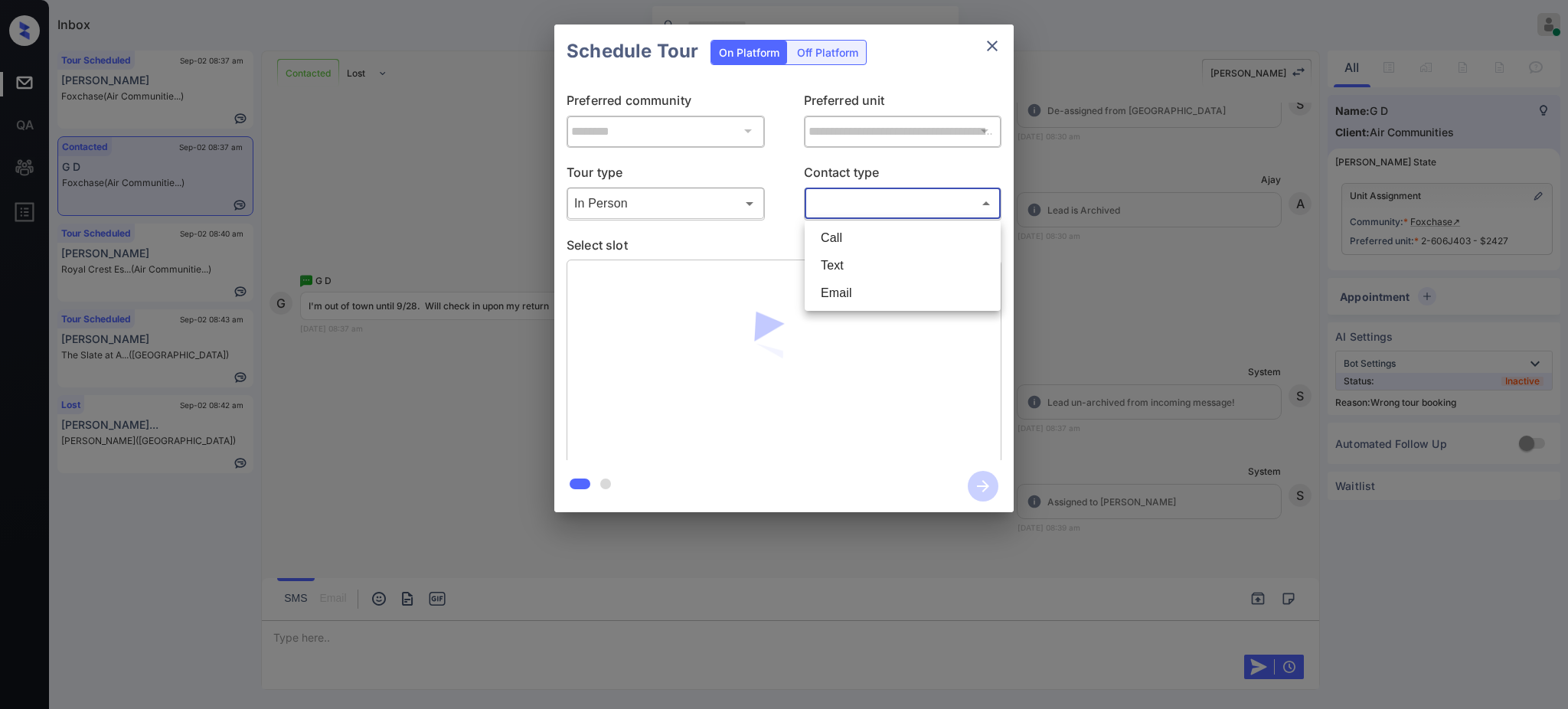
click at [861, 215] on body "Inbox Ajay Kumar Online Set yourself offline Set yourself on break Profile Swit…" at bounding box center [784, 354] width 1568 height 709
click at [836, 265] on li "Text" at bounding box center [903, 265] width 188 height 27
type input "****"
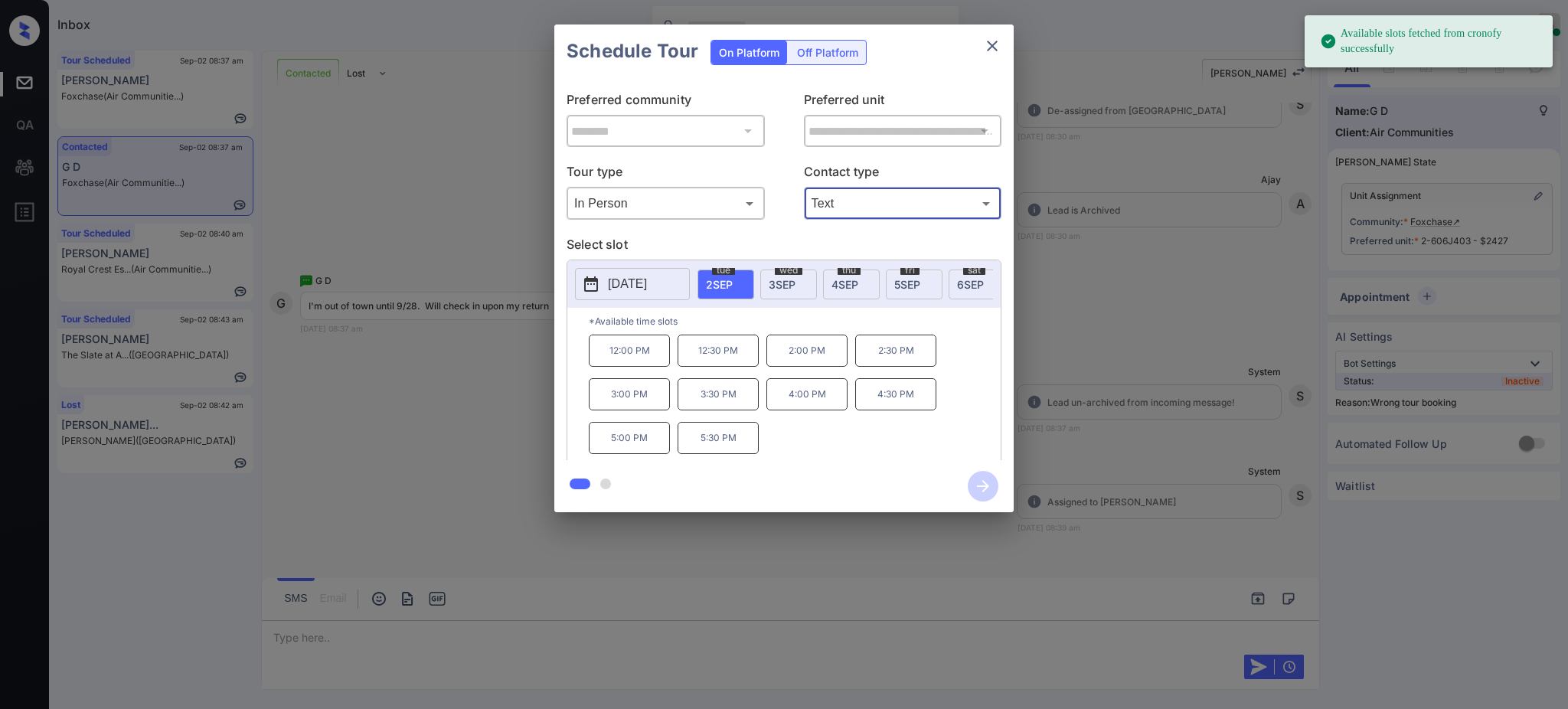
click at [647, 278] on p "[DATE]" at bounding box center [626, 284] width 39 height 18
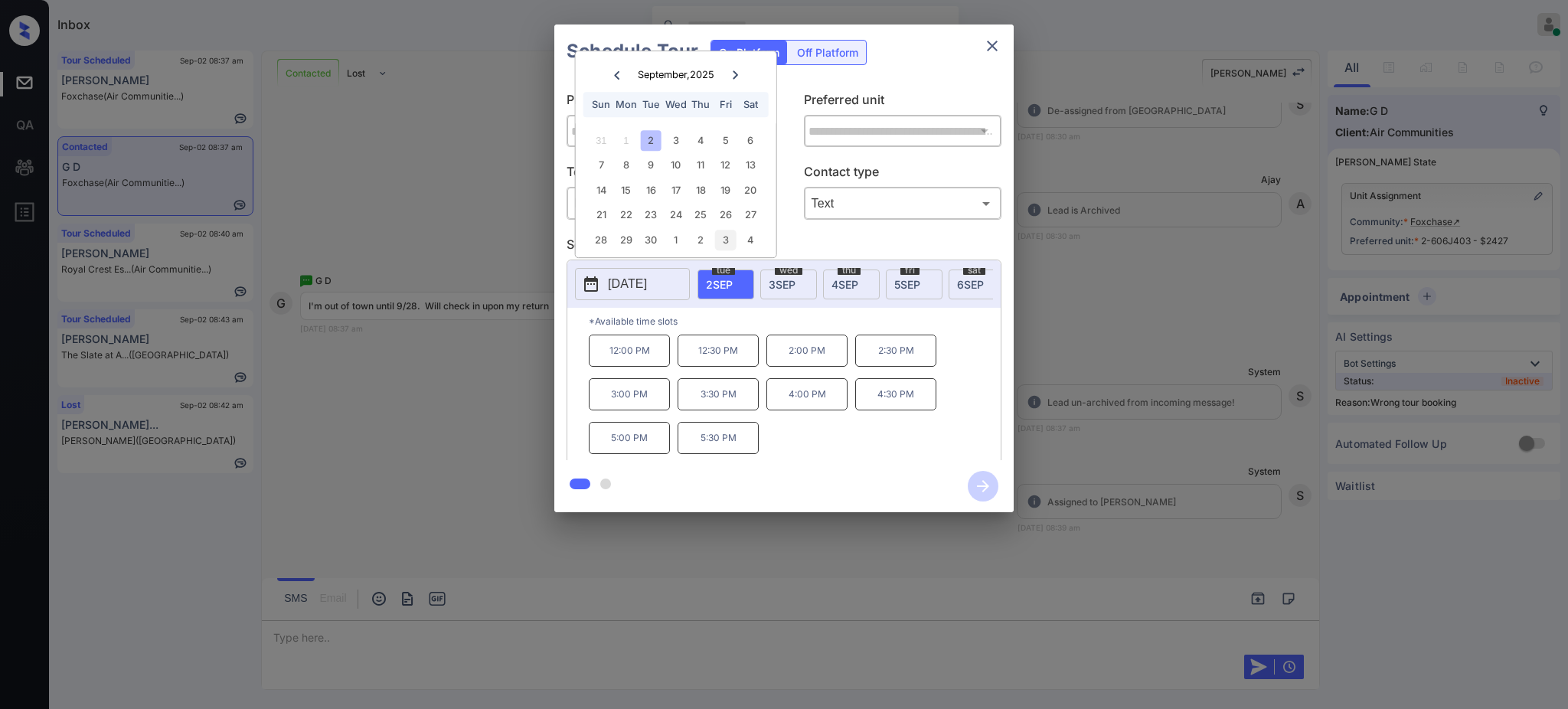
drag, startPoint x: 622, startPoint y: 244, endPoint x: 730, endPoint y: 228, distance: 109.2
click at [658, 229] on div "28 29 30 1 2 3 4" at bounding box center [675, 239] width 191 height 24
click at [609, 72] on div at bounding box center [617, 74] width 21 height 19
click at [731, 50] on icon at bounding box center [735, 50] width 9 height 9
click at [731, 52] on div "September , 2025 Sun Mon Tue Wed Thu Fri Sat" at bounding box center [676, 87] width 201 height 72
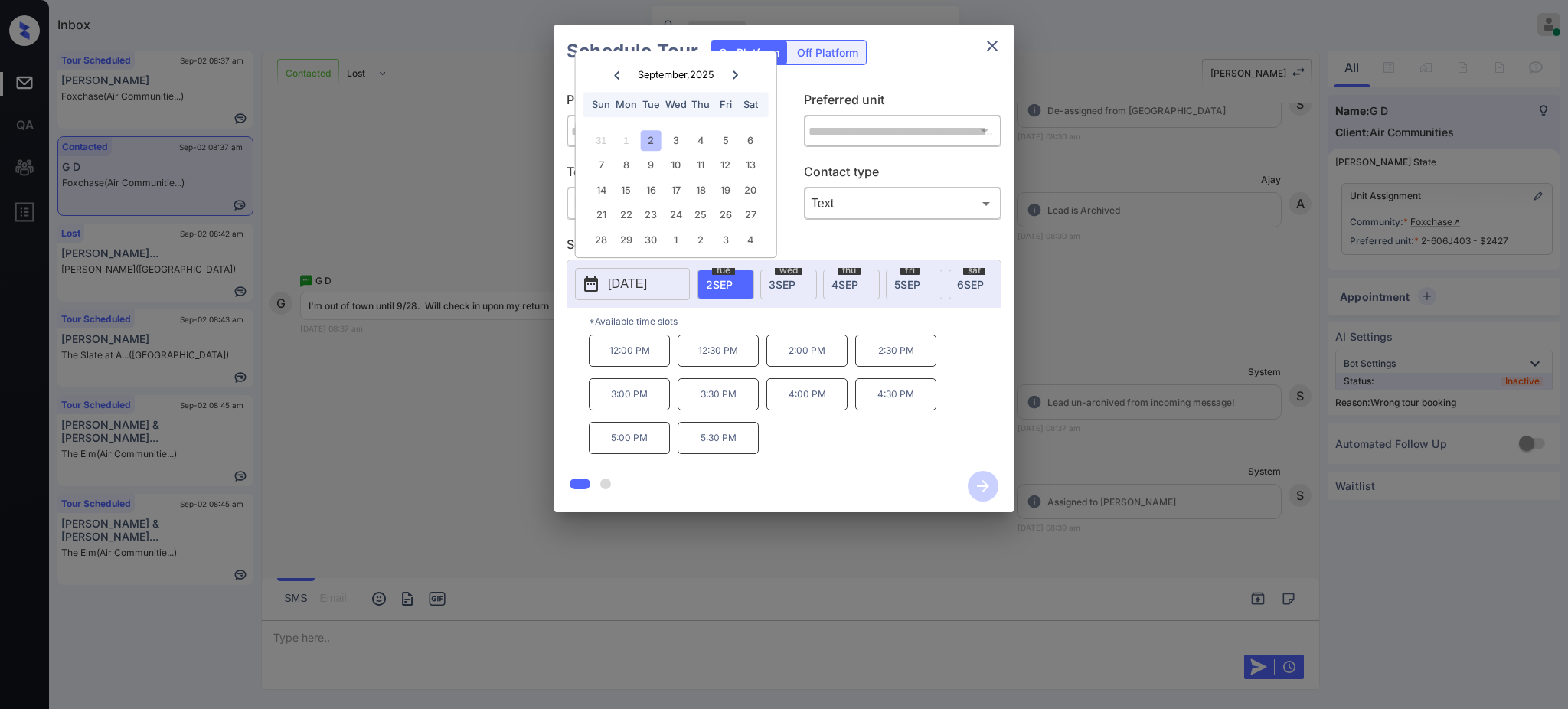
click at [736, 65] on div at bounding box center [735, 74] width 21 height 19
click at [1130, 308] on div "**********" at bounding box center [784, 268] width 1568 height 537
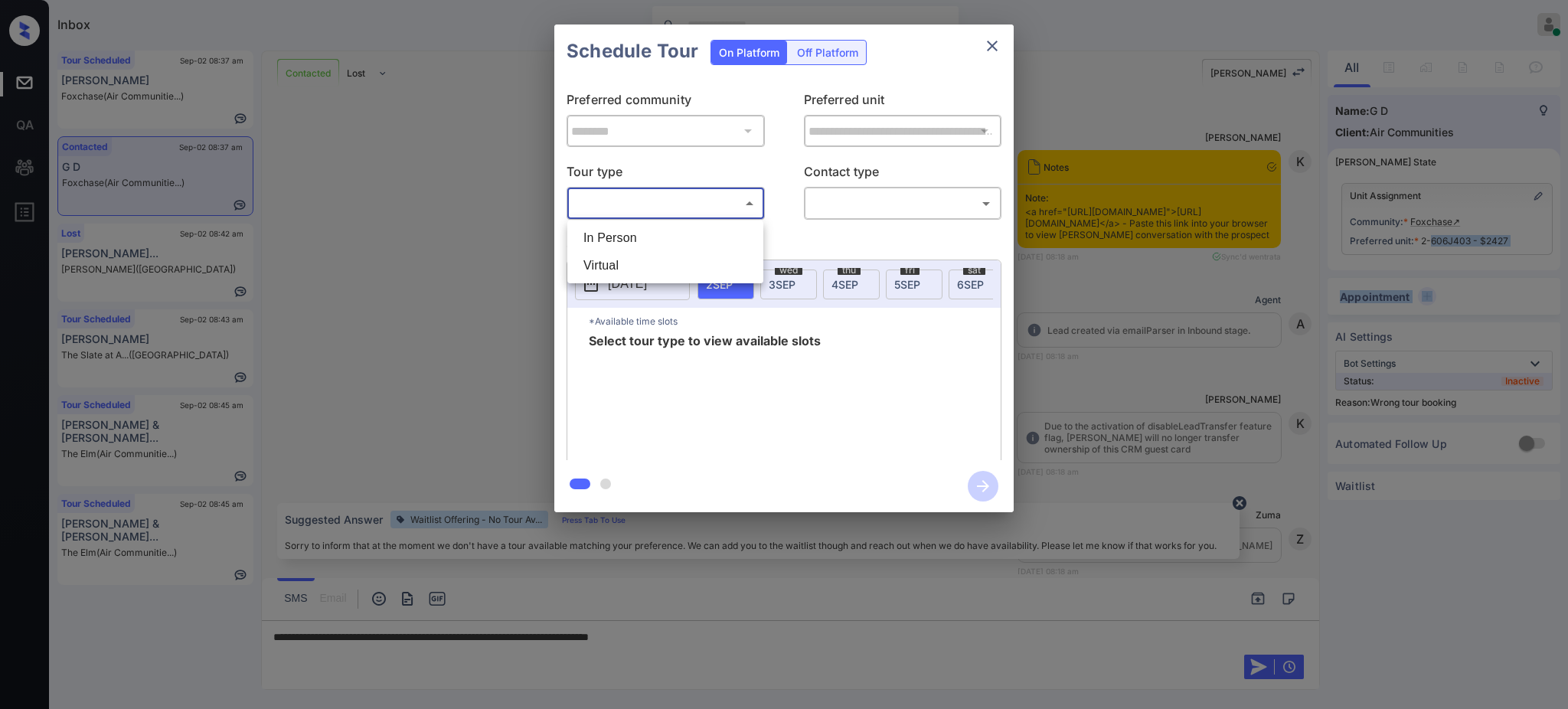
scroll to position [4395, 0]
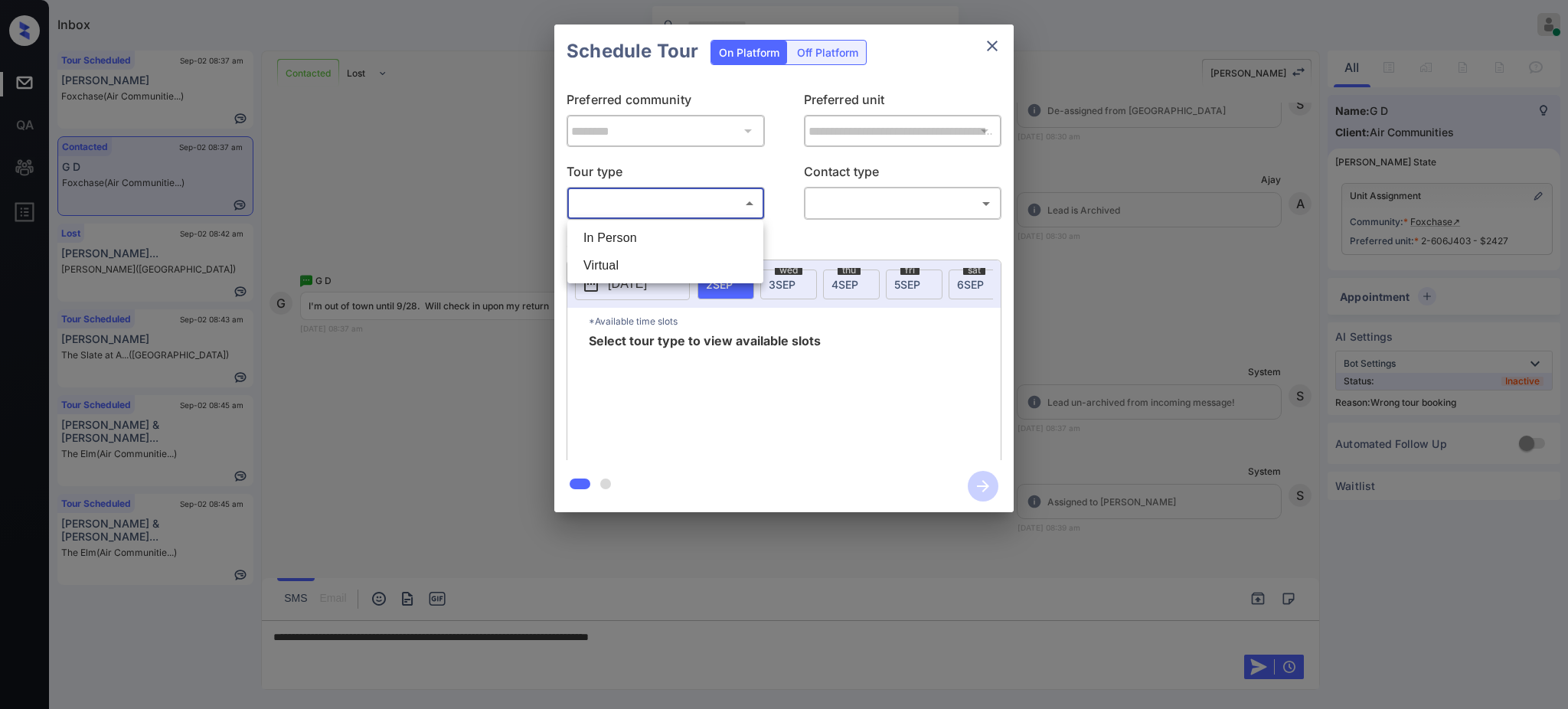
click at [984, 50] on div at bounding box center [784, 354] width 1568 height 709
click at [1009, 42] on div "Schedule Tour On Platform Off Platform" at bounding box center [783, 51] width 459 height 53
click at [999, 43] on icon "close" at bounding box center [992, 46] width 18 height 18
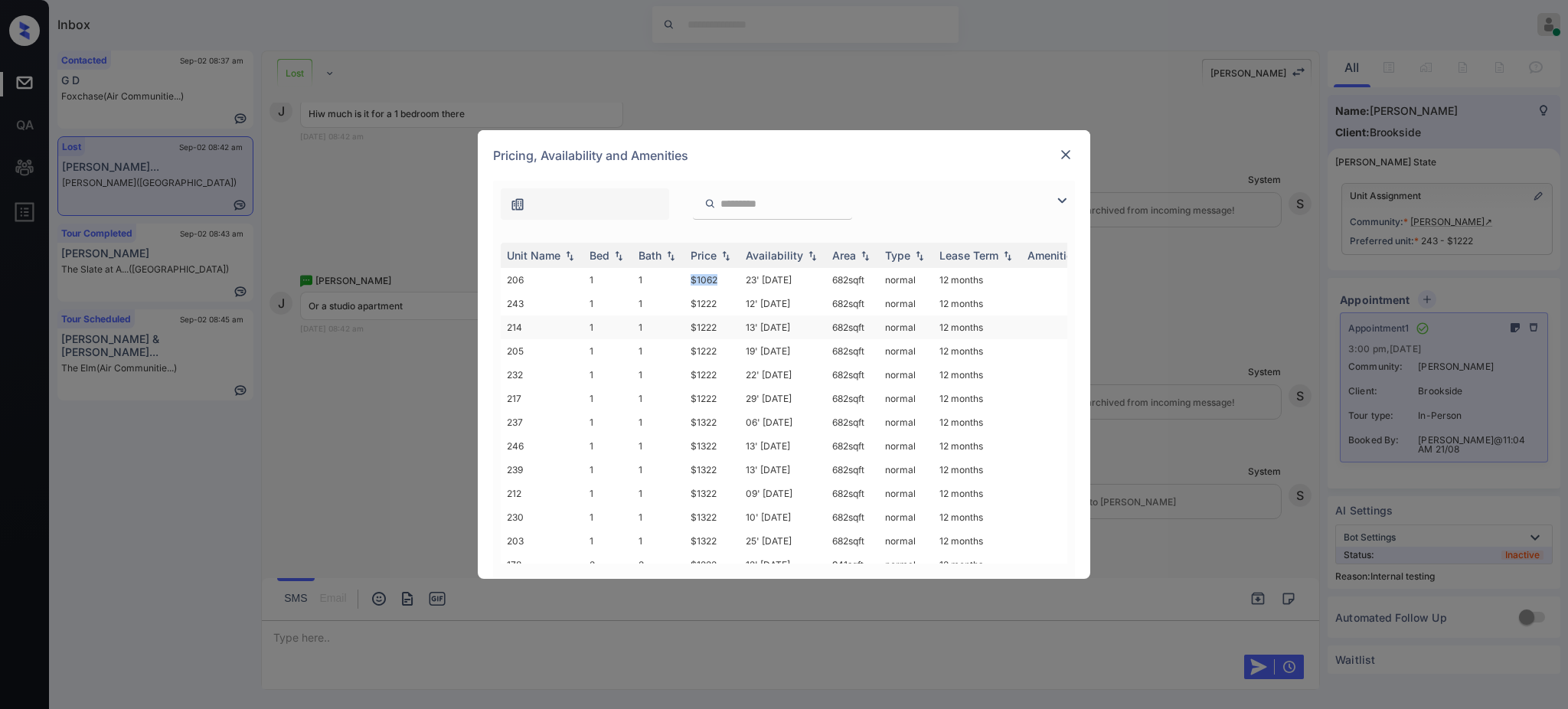
drag, startPoint x: 686, startPoint y: 287, endPoint x: 810, endPoint y: 336, distance: 133.3
click at [728, 285] on td "$1062" at bounding box center [712, 280] width 55 height 24
copy td "$1062"
click at [1068, 159] on img at bounding box center [1066, 154] width 15 height 15
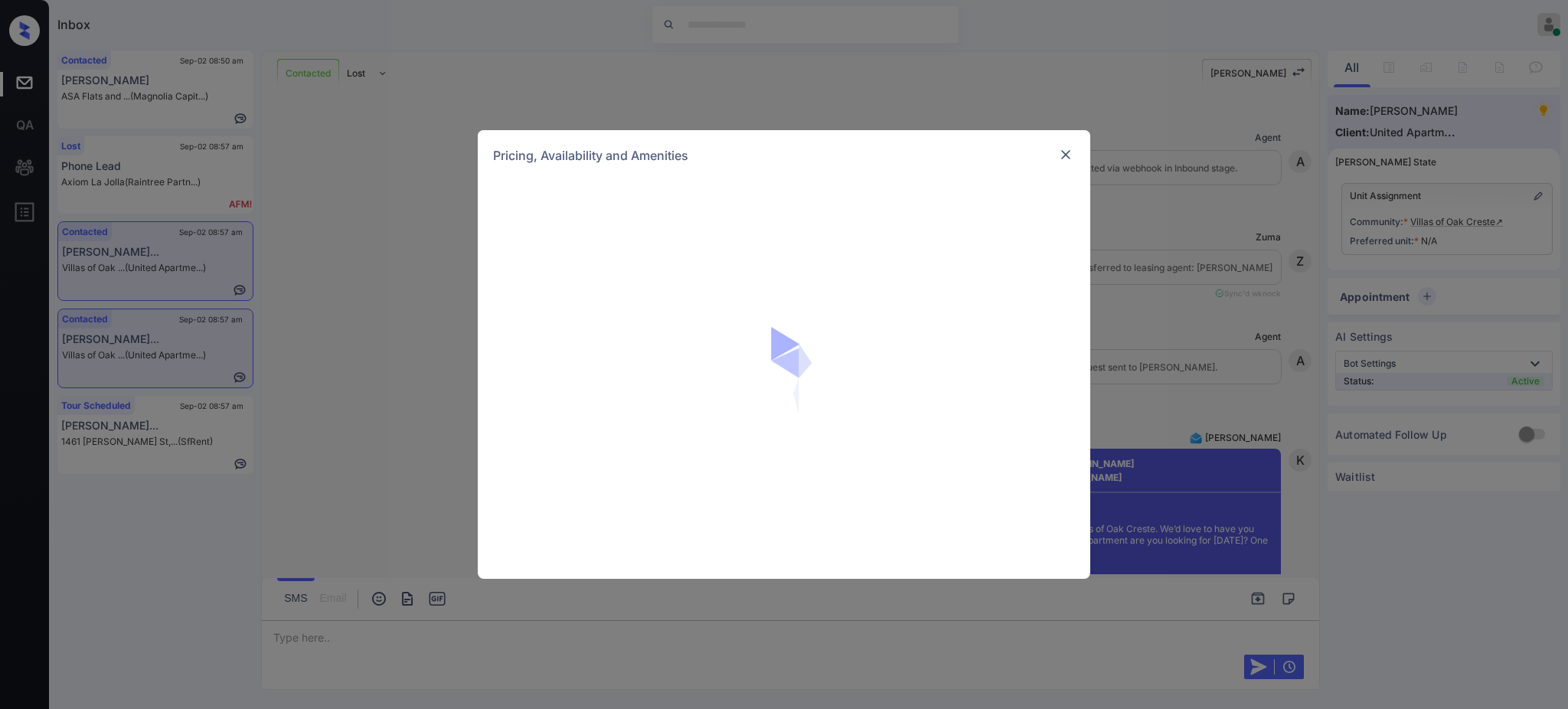
scroll to position [612, 0]
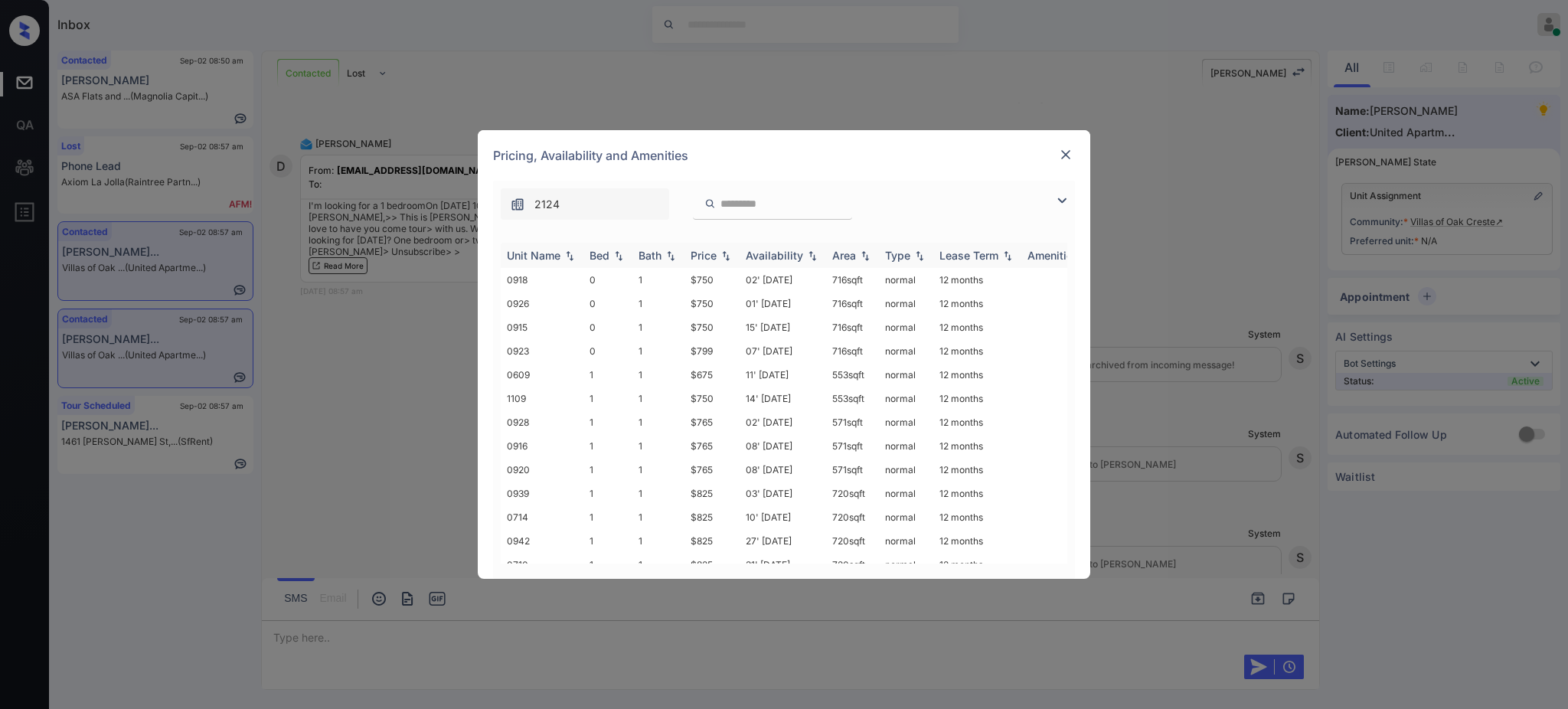
click at [606, 258] on div "Bed" at bounding box center [599, 255] width 20 height 13
click at [606, 252] on div "Bed" at bounding box center [599, 255] width 20 height 13
drag, startPoint x: 682, startPoint y: 467, endPoint x: 720, endPoint y: 466, distance: 38.0
click at [720, 466] on tr "0920 1 1 $765 08' Nov 25 571 sqft normal 12 months" at bounding box center [901, 470] width 800 height 24
drag, startPoint x: 691, startPoint y: 377, endPoint x: 758, endPoint y: 389, distance: 68.1
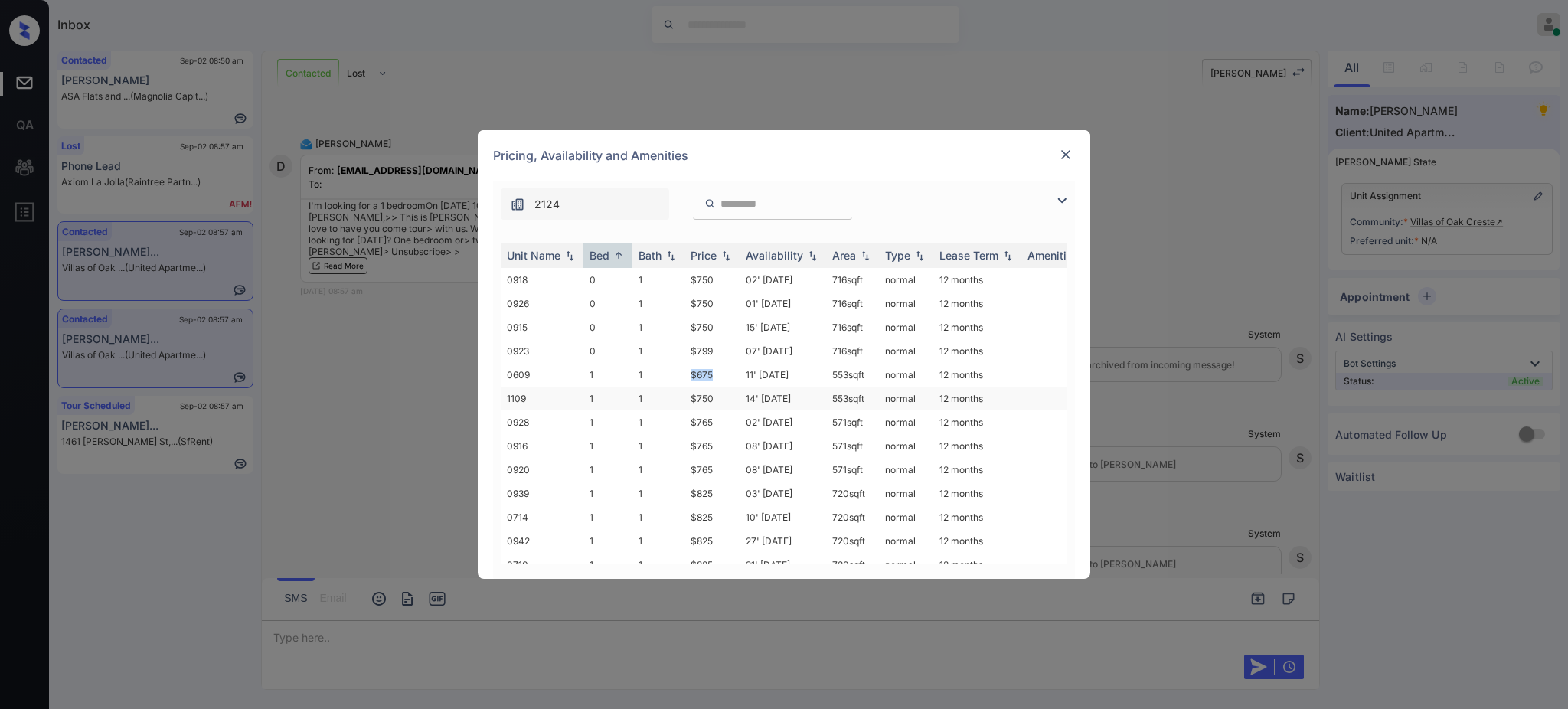
click at [723, 375] on td "$675" at bounding box center [712, 375] width 55 height 24
copy td "$675"
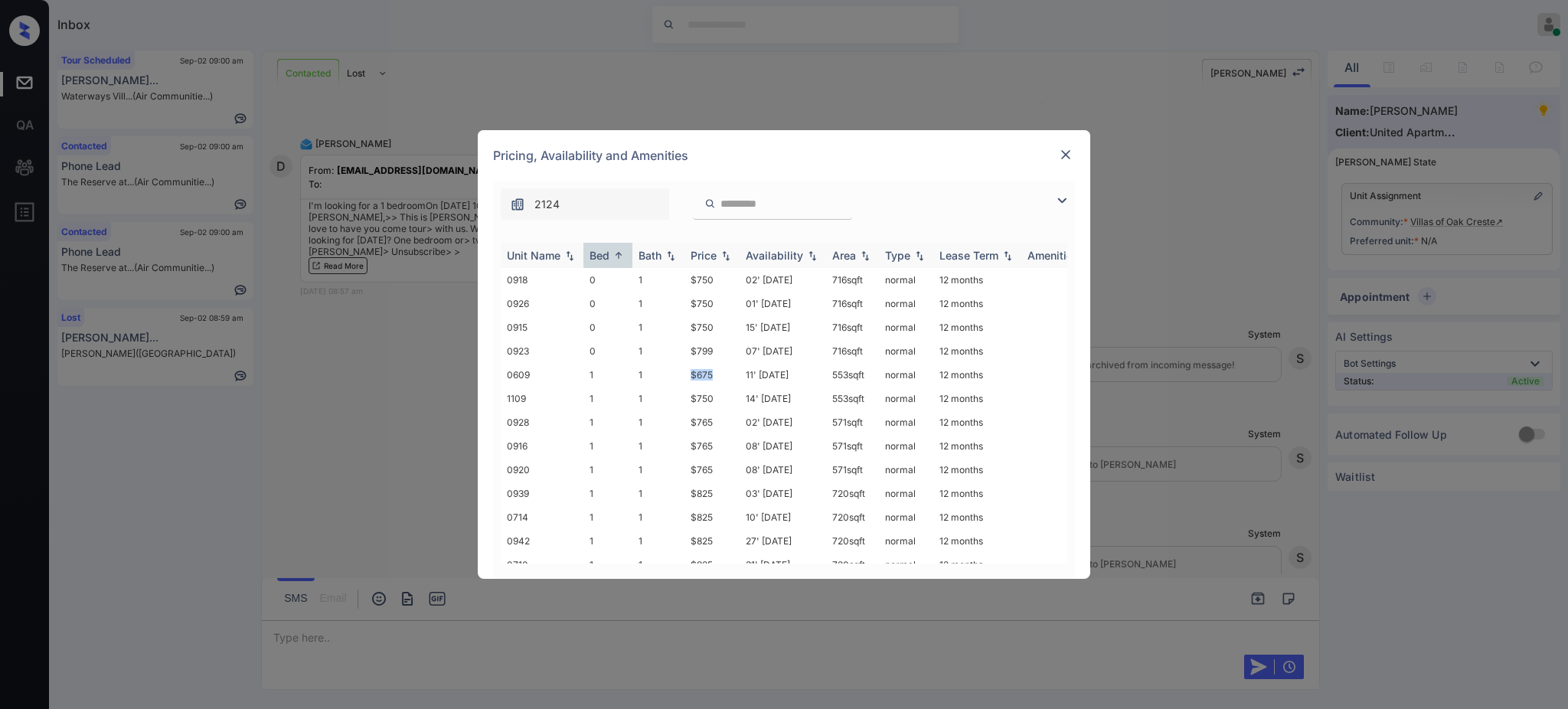
copy td "$675"
click at [1064, 152] on img at bounding box center [1066, 154] width 15 height 15
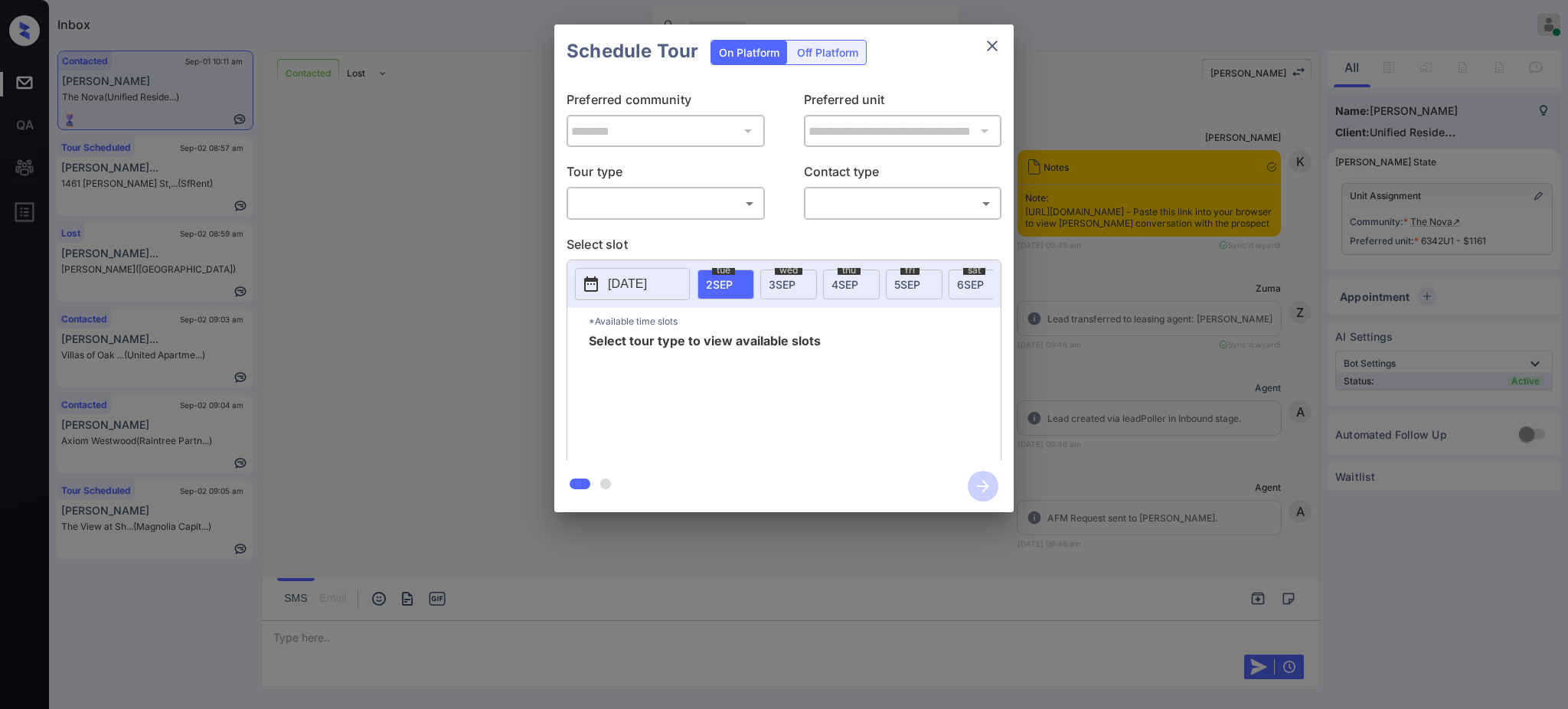
click at [664, 206] on body "Inbox [PERSON_NAME] Online Set yourself offline Set yourself on break Profile S…" at bounding box center [784, 354] width 1568 height 709
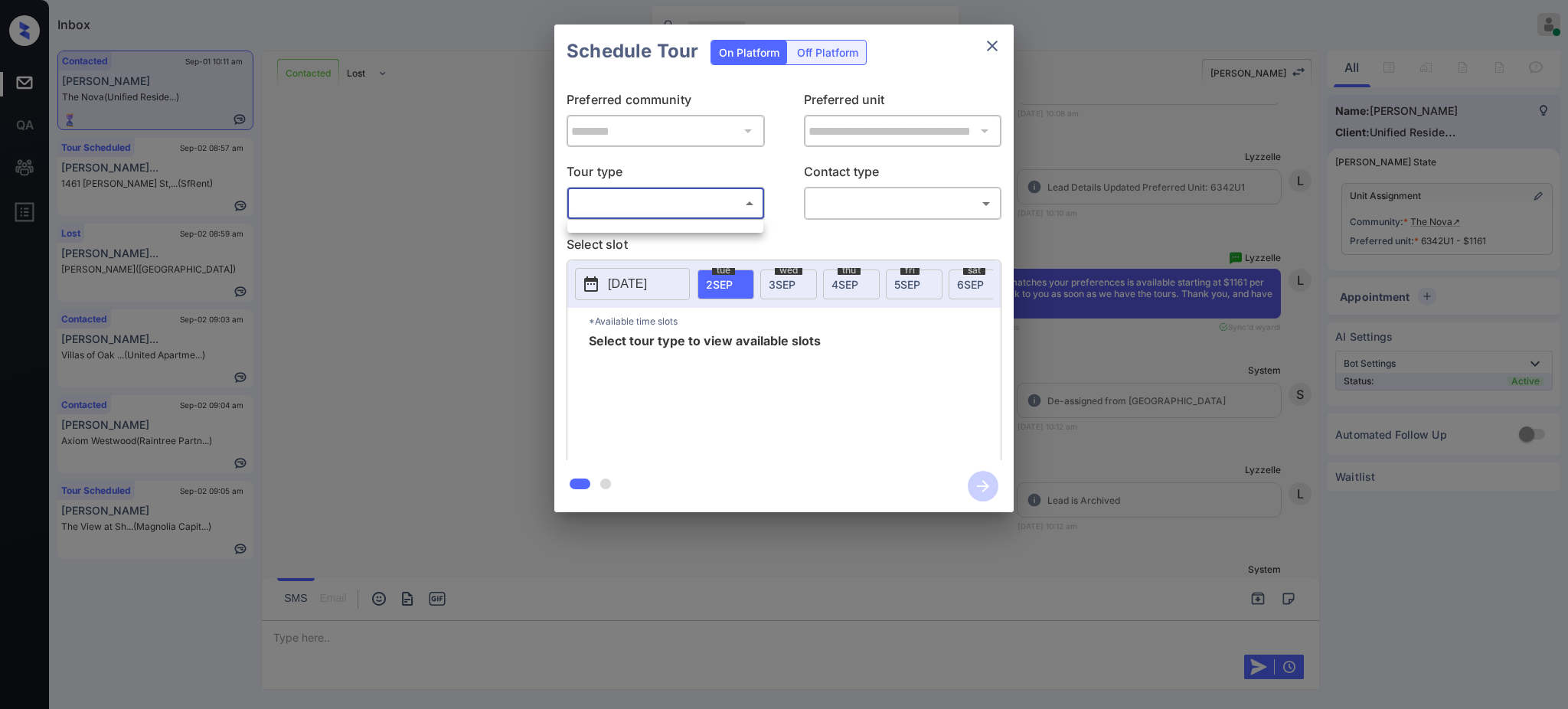
click at [649, 231] on div at bounding box center [665, 227] width 196 height 13
click at [790, 240] on div at bounding box center [784, 354] width 1568 height 709
click at [692, 204] on body "Inbox [PERSON_NAME] Online Set yourself offline Set yourself on break Profile S…" at bounding box center [784, 354] width 1568 height 709
click at [1194, 277] on div at bounding box center [784, 354] width 1568 height 709
click at [1363, 476] on div "**********" at bounding box center [784, 268] width 1568 height 537
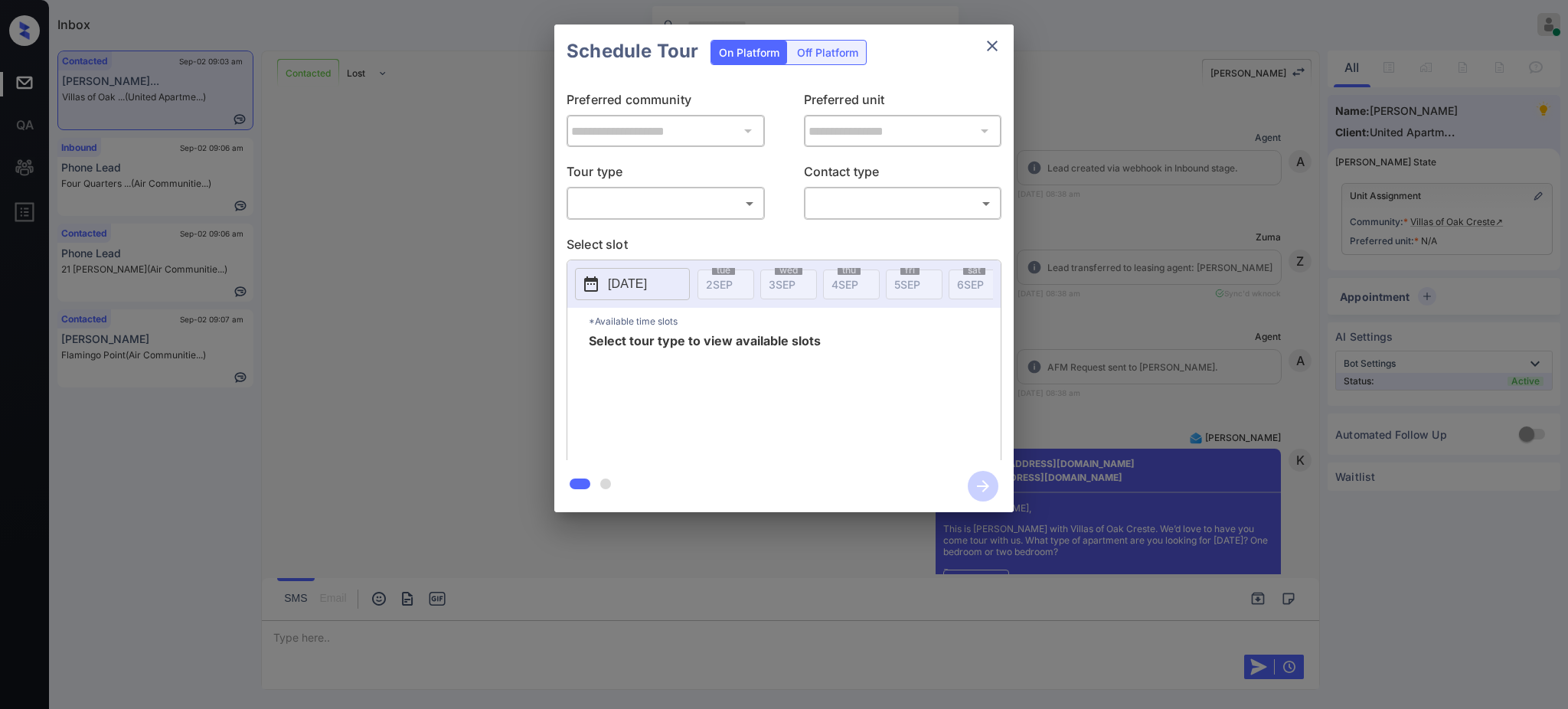
scroll to position [1926, 0]
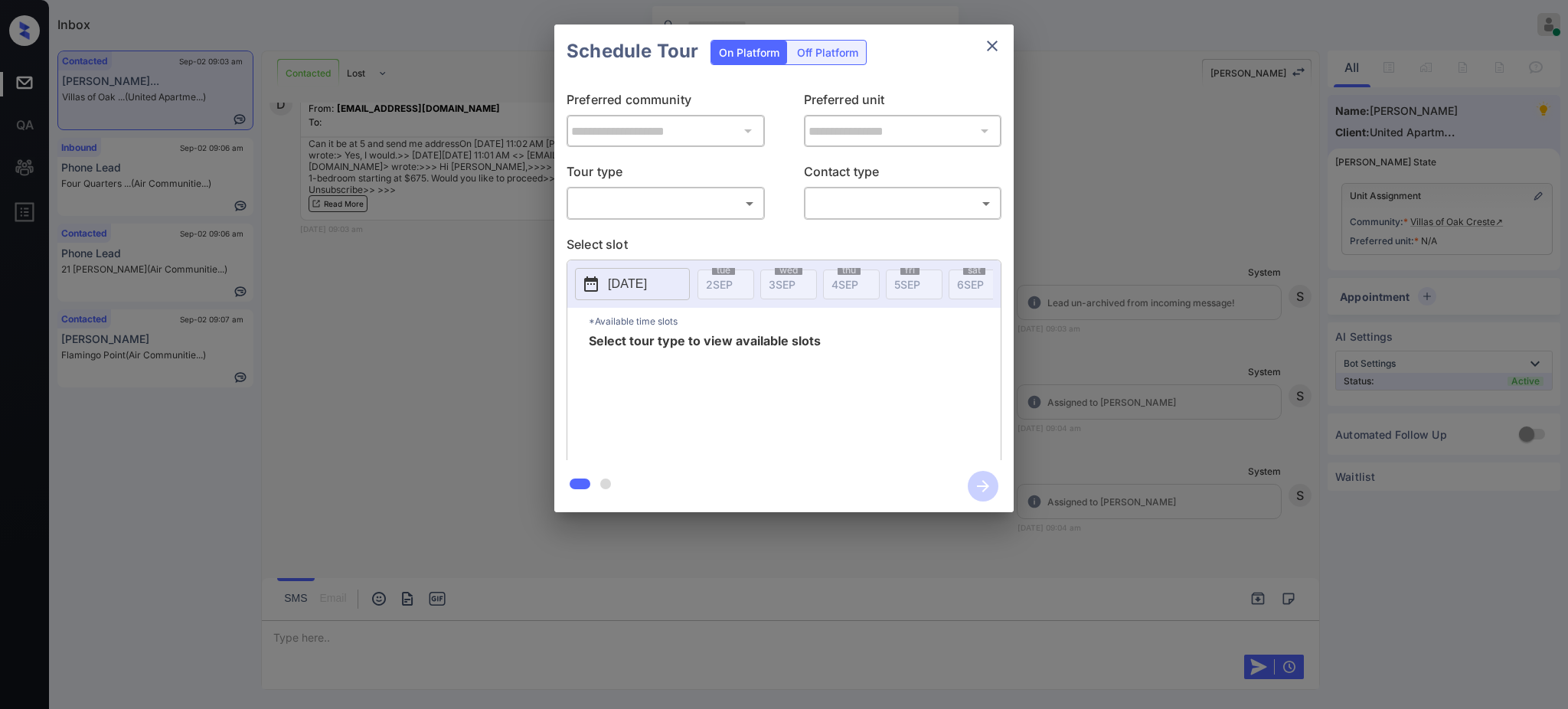
click at [610, 197] on body "Inbox Ajay Kumar Online Set yourself offline Set yourself on break Profile Swit…" at bounding box center [784, 354] width 1568 height 709
click at [617, 227] on li "In Person" at bounding box center [665, 238] width 188 height 27
type input "********"
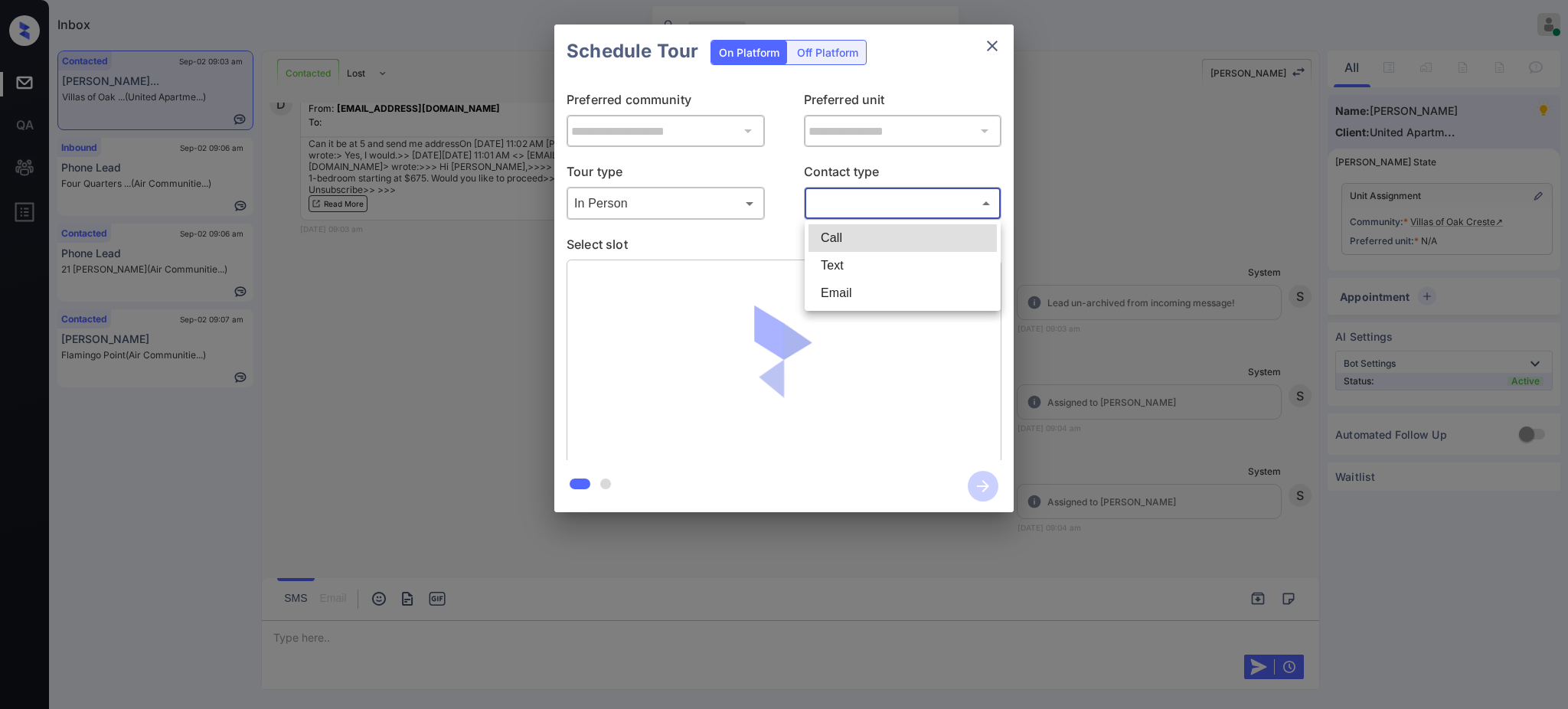
click at [828, 203] on body "Inbox Ajay Kumar Online Set yourself offline Set yourself on break Profile Swit…" at bounding box center [784, 354] width 1568 height 709
click at [829, 270] on li "Text" at bounding box center [903, 265] width 188 height 27
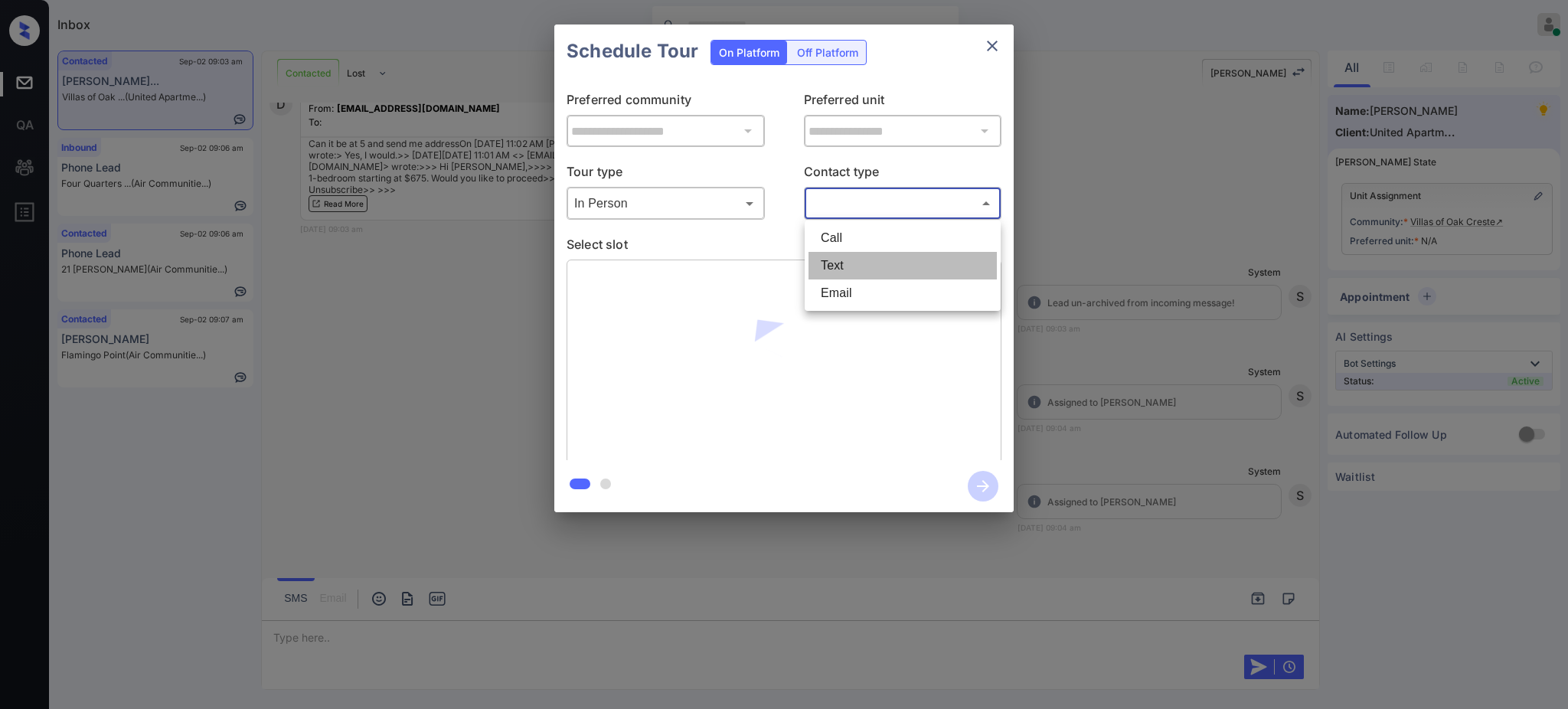
type input "****"
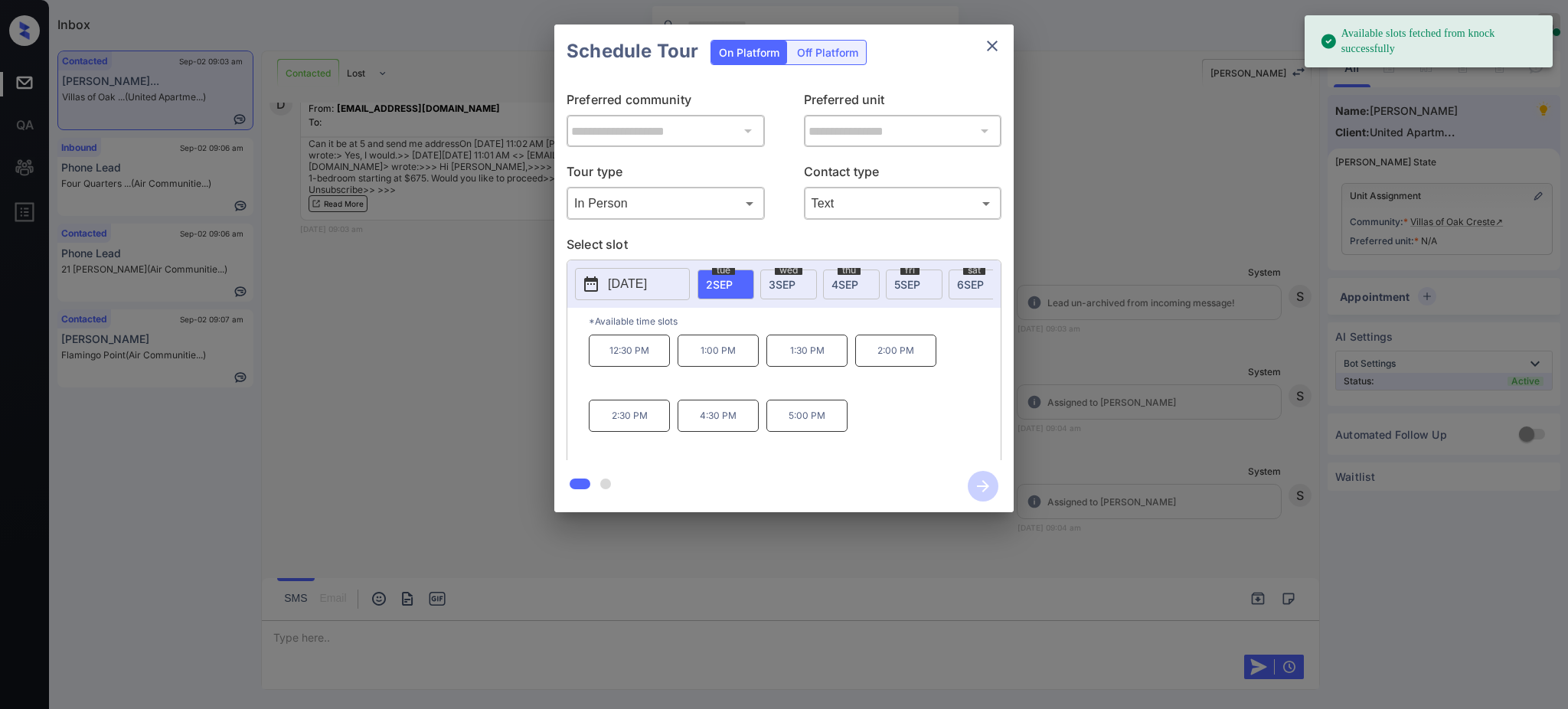
click at [718, 278] on span "2 SEP" at bounding box center [720, 284] width 27 height 13
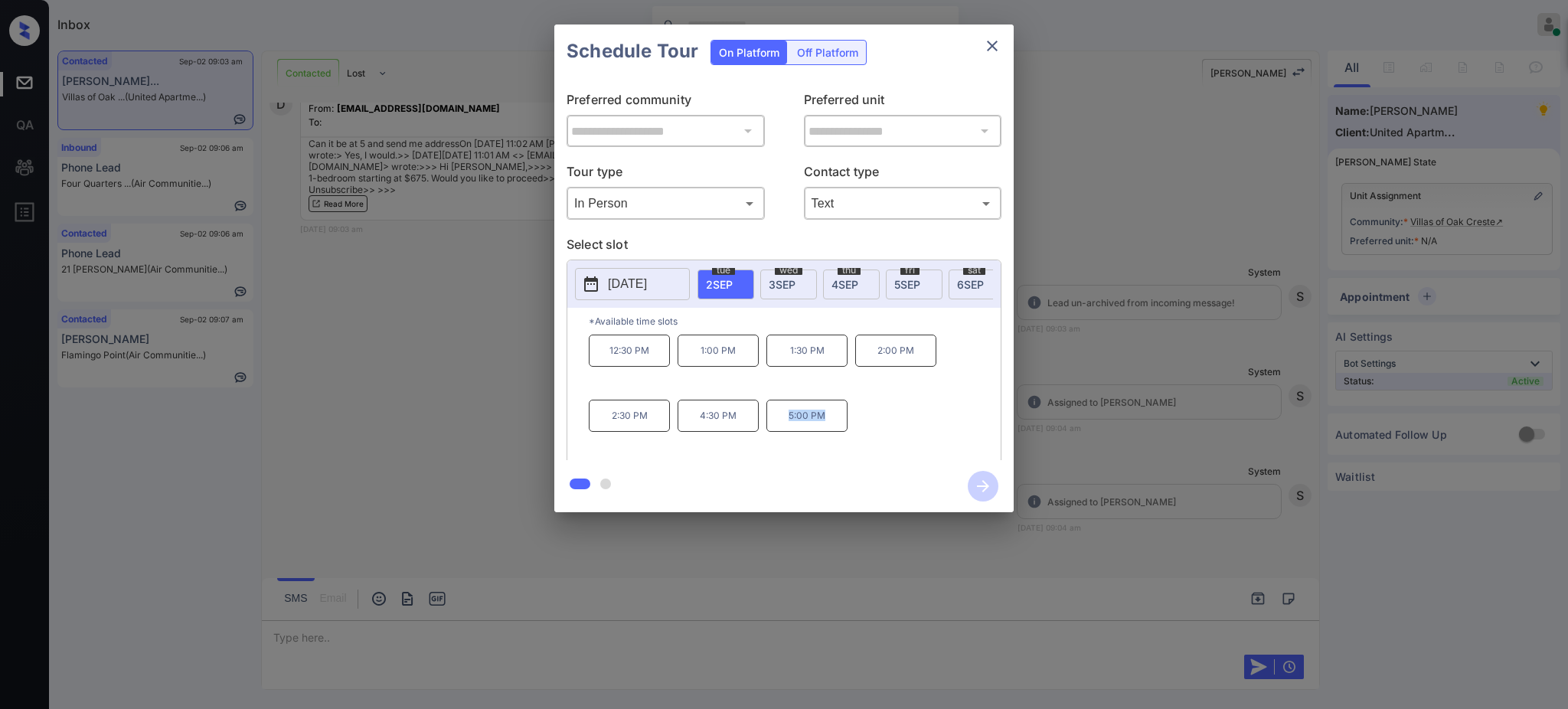
drag, startPoint x: 839, startPoint y: 434, endPoint x: 879, endPoint y: 439, distance: 40.3
type textarea "*******"
click at [879, 439] on div "12:30 PM 1:00 PM 1:30 PM 2:00 PM 2:30 PM 4:30 PM 5:00 PM" at bounding box center [794, 396] width 412 height 122
copy p "5:00 PM"
click at [984, 53] on icon "close" at bounding box center [992, 46] width 18 height 18
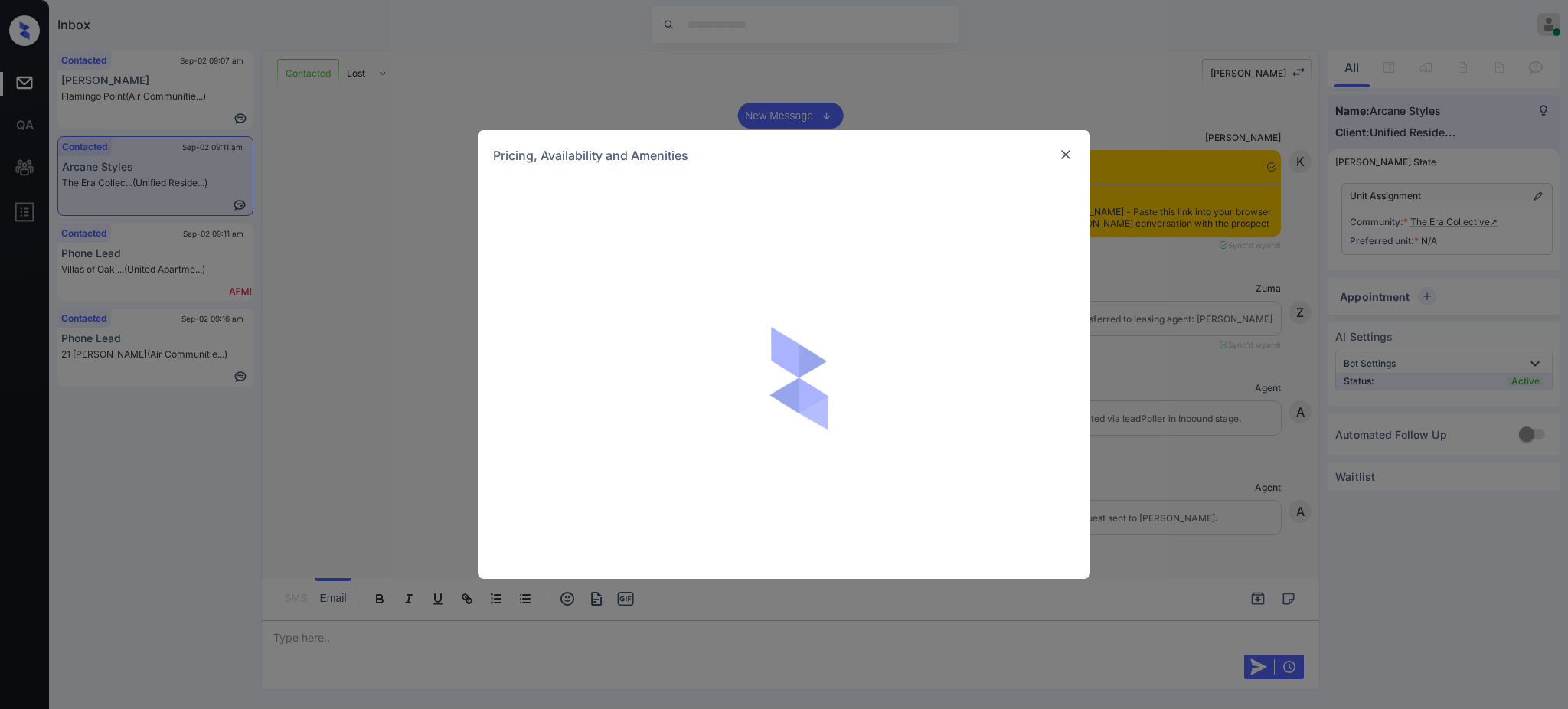
scroll to position [4562, 0]
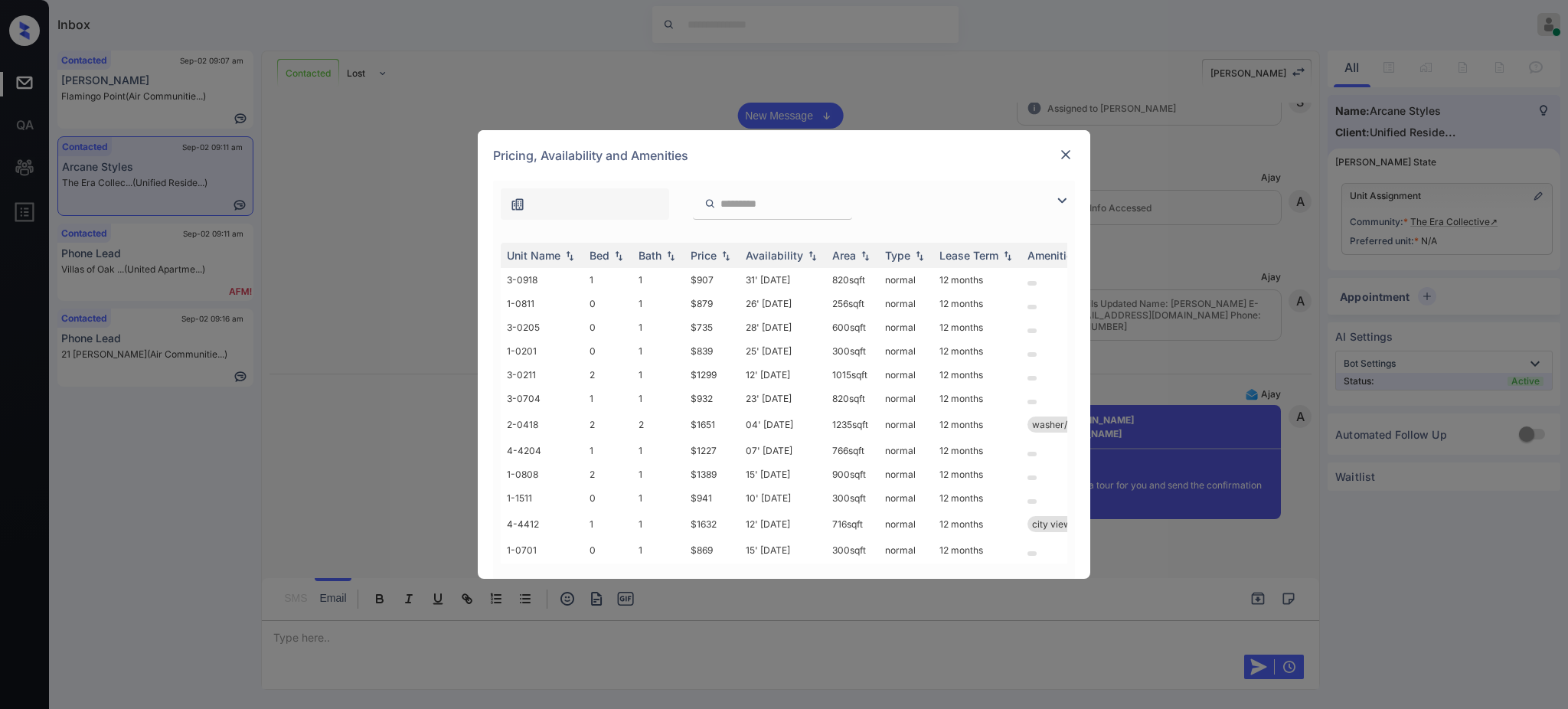
click at [690, 347] on td "$839" at bounding box center [712, 351] width 55 height 24
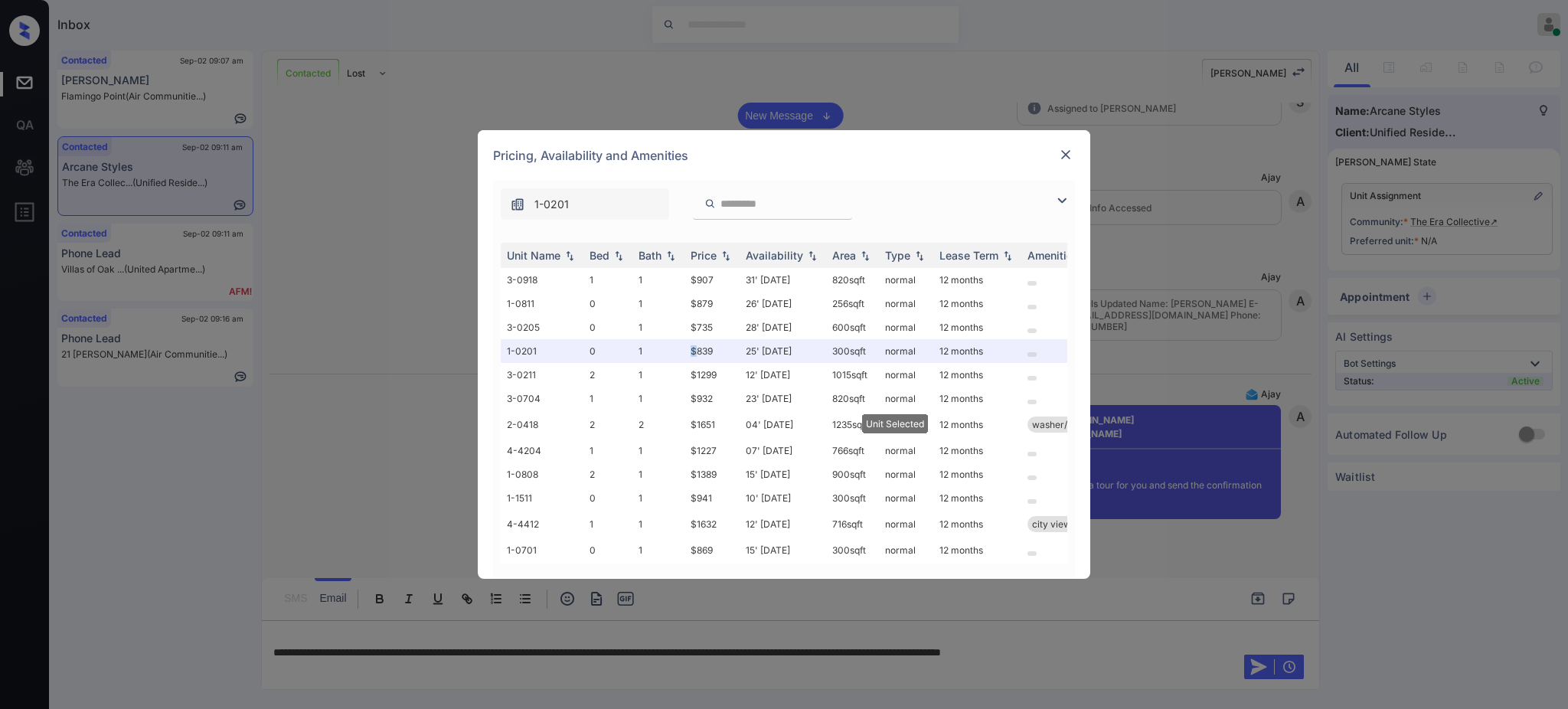
click at [1069, 155] on img at bounding box center [1066, 154] width 15 height 15
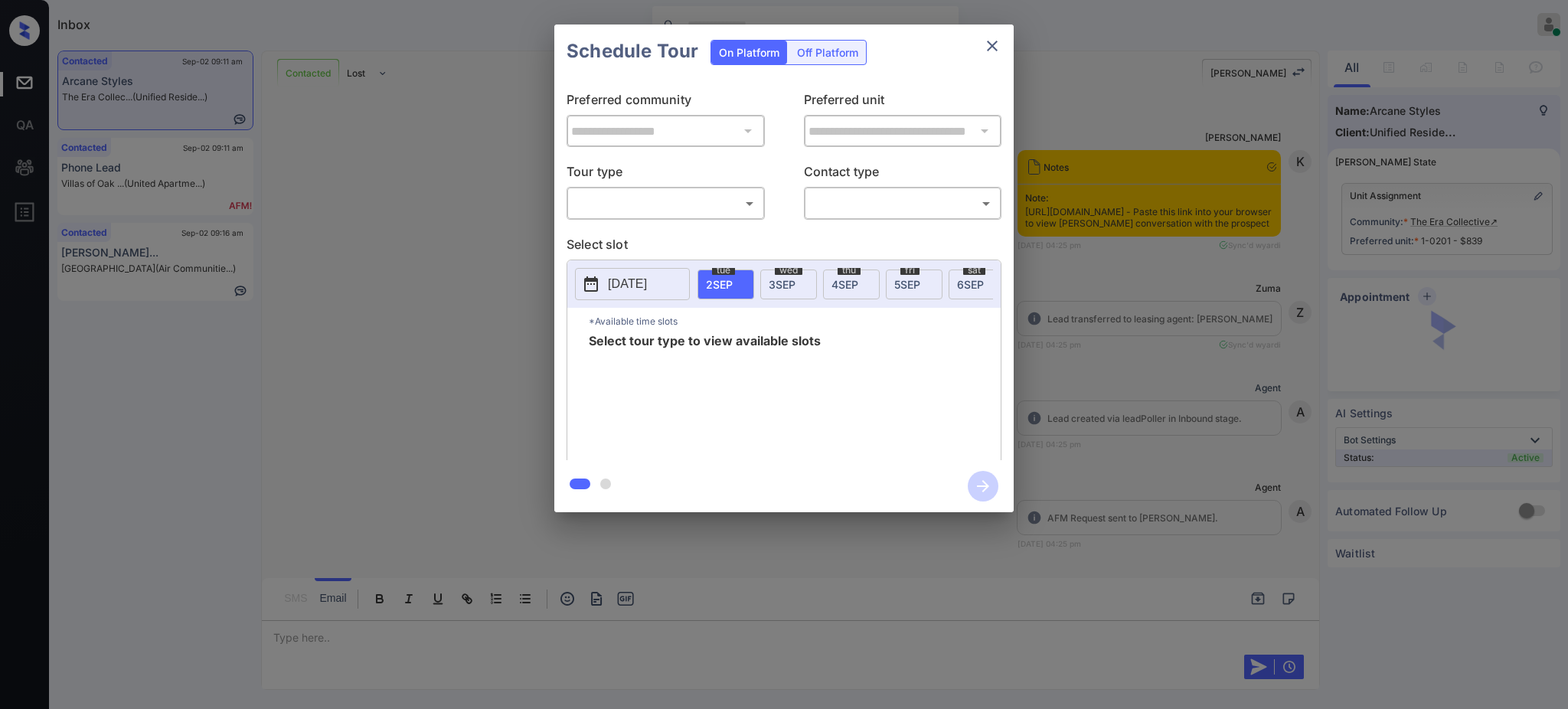
scroll to position [4663, 0]
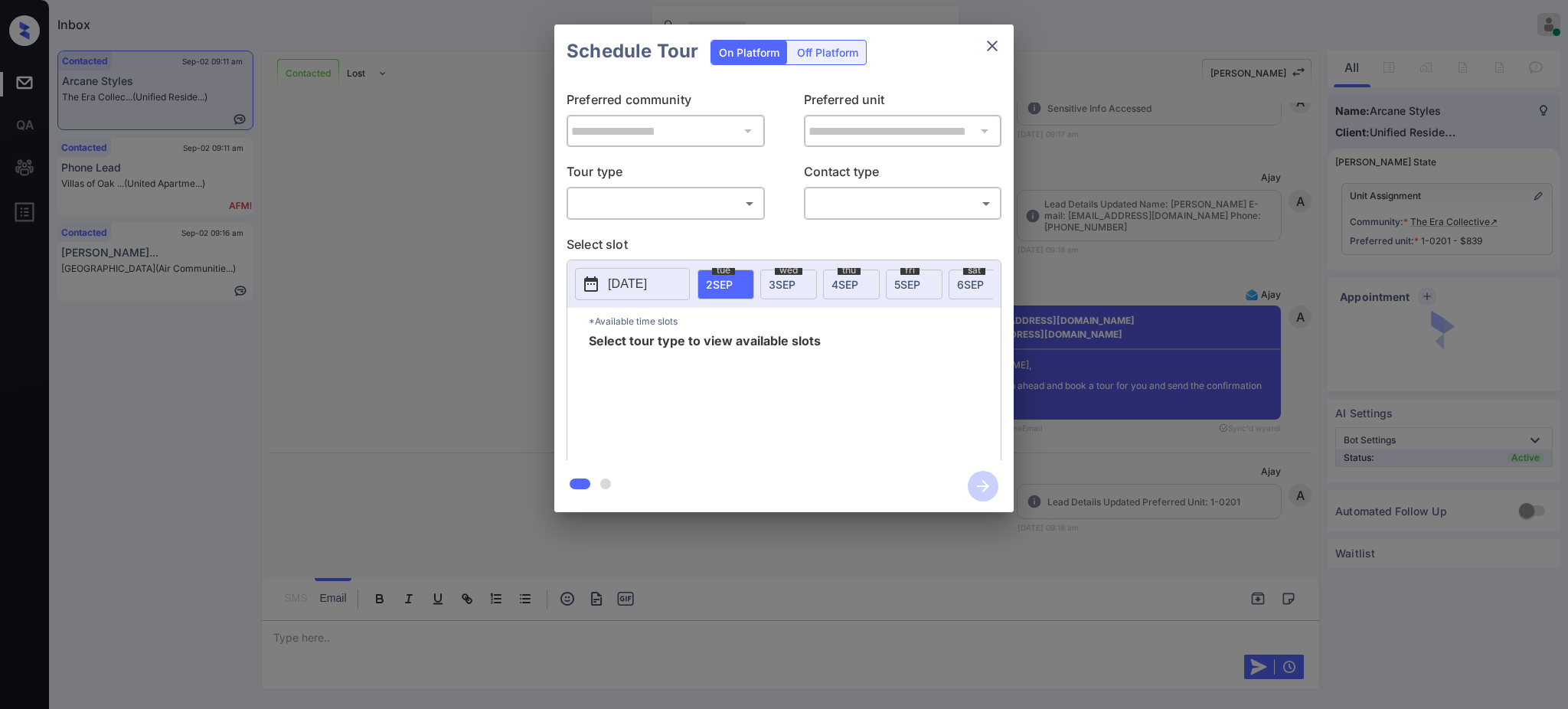
click at [751, 203] on body "Inbox [PERSON_NAME] Online Set yourself offline Set yourself on break Profile S…" at bounding box center [784, 354] width 1568 height 709
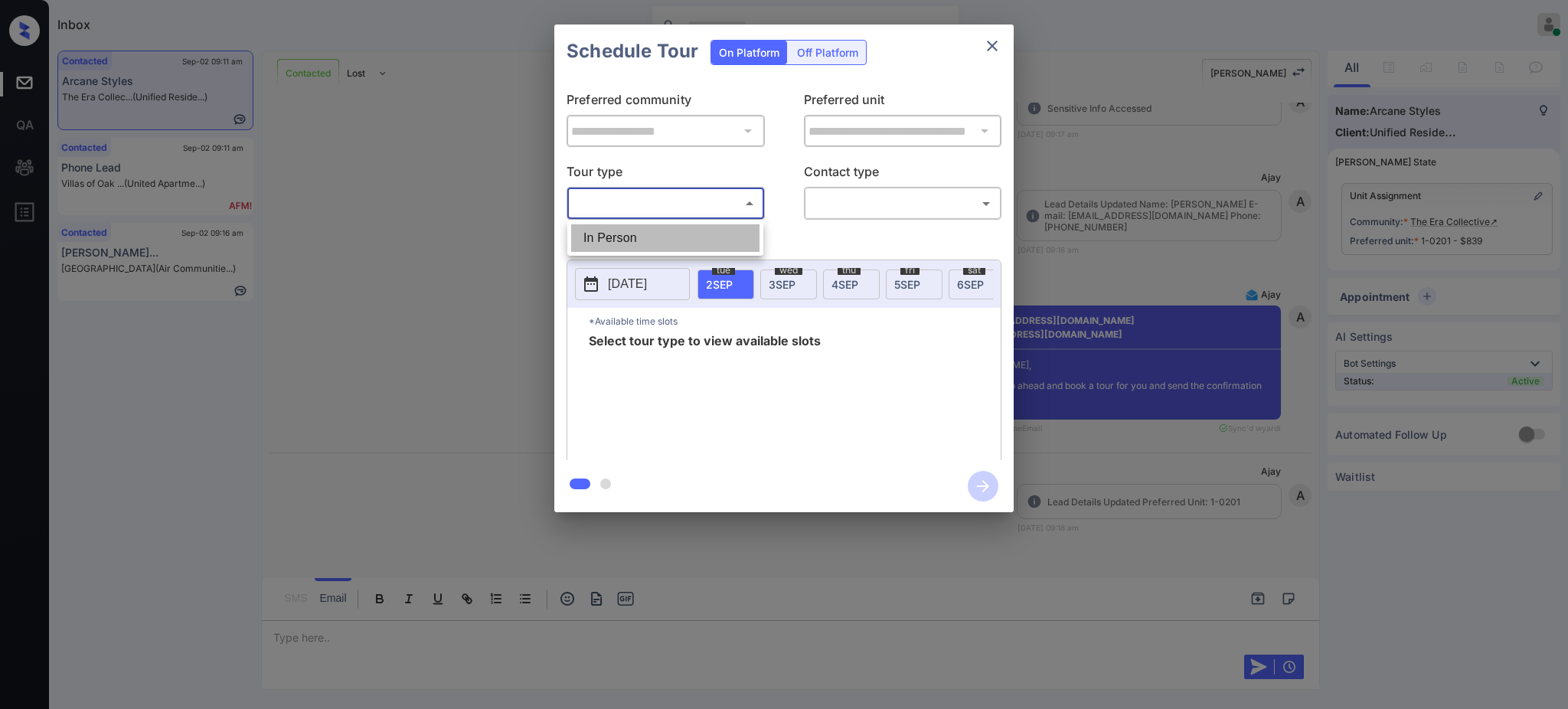
click at [672, 241] on li "In Person" at bounding box center [665, 238] width 188 height 27
type input "********"
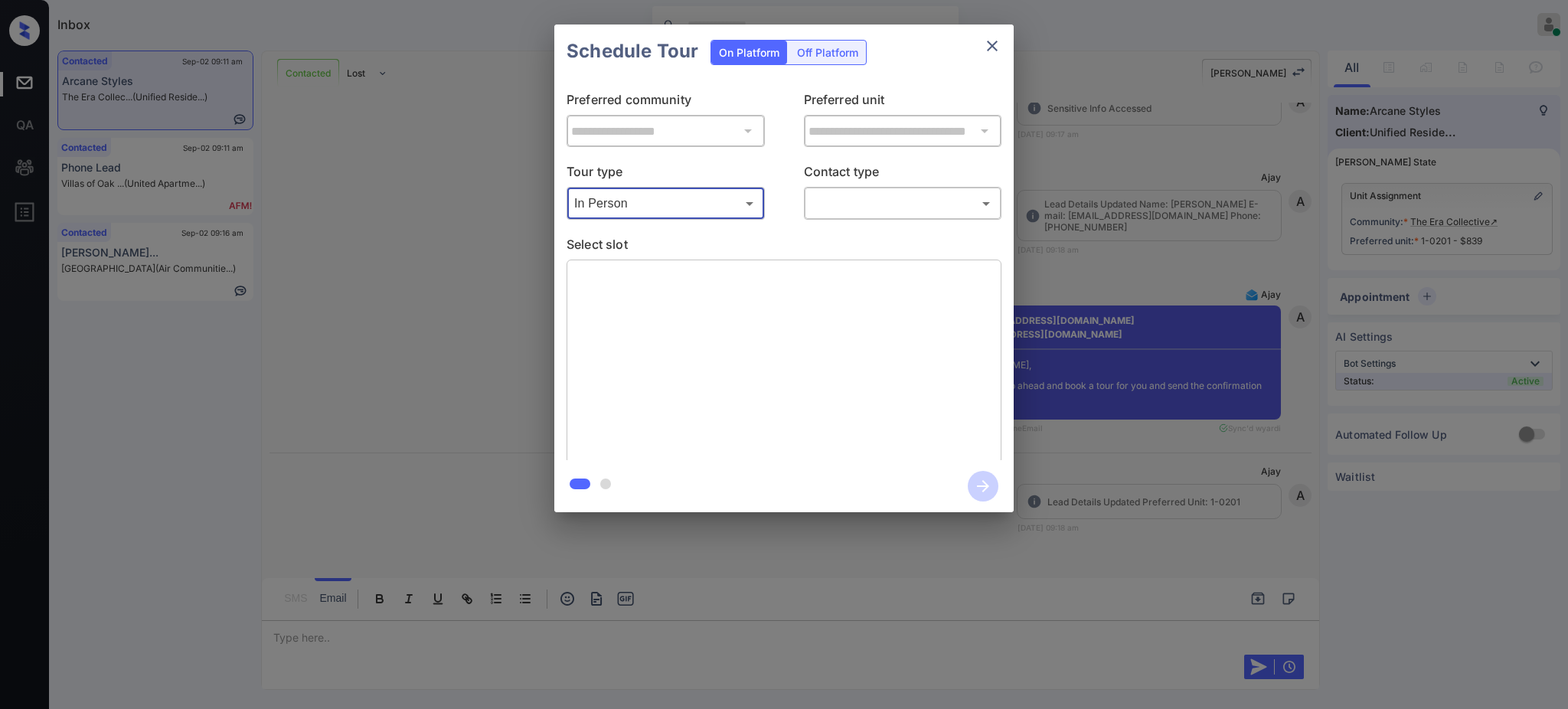
click at [851, 199] on body "Inbox [PERSON_NAME] Online Set yourself offline Set yourself on break Profile S…" at bounding box center [784, 354] width 1568 height 709
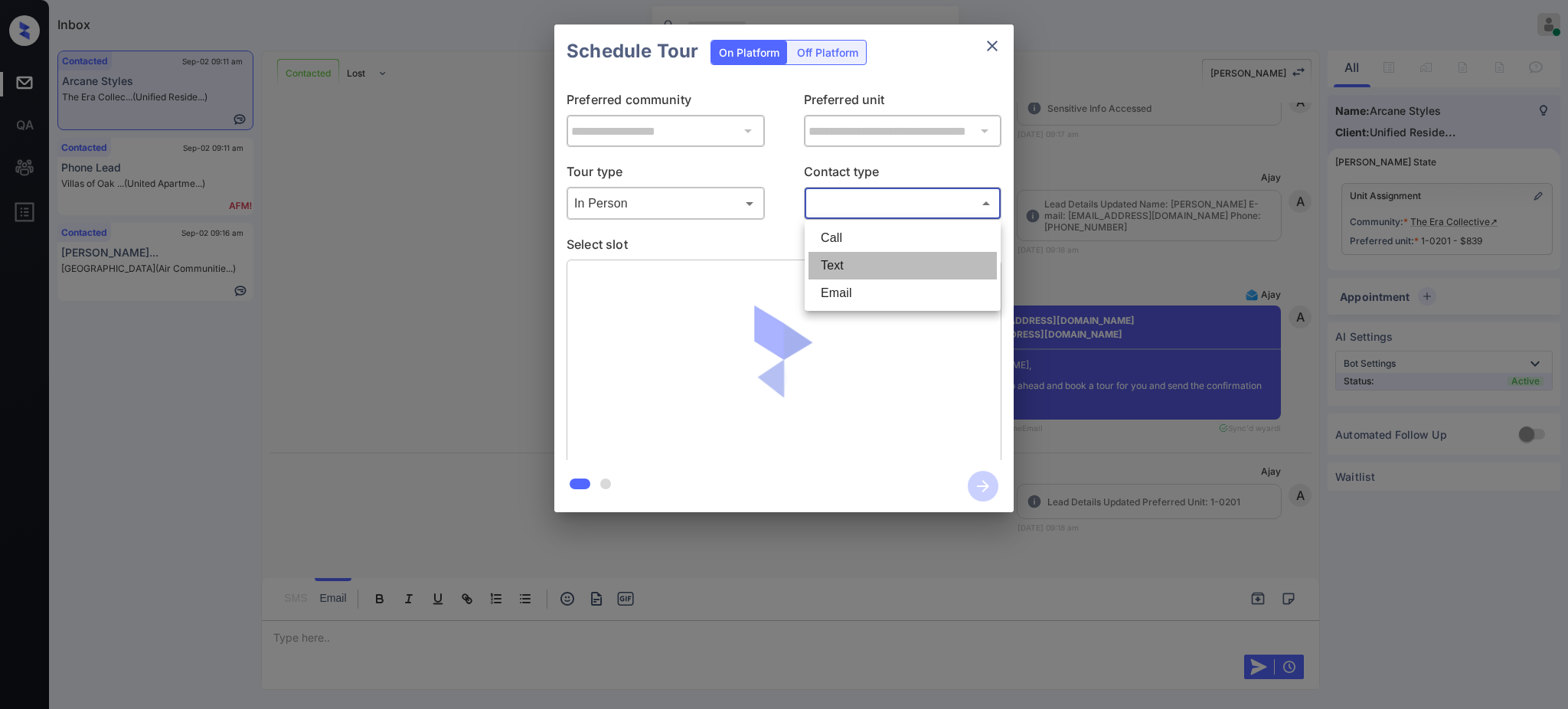
click at [850, 265] on li "Text" at bounding box center [903, 265] width 188 height 27
type input "****"
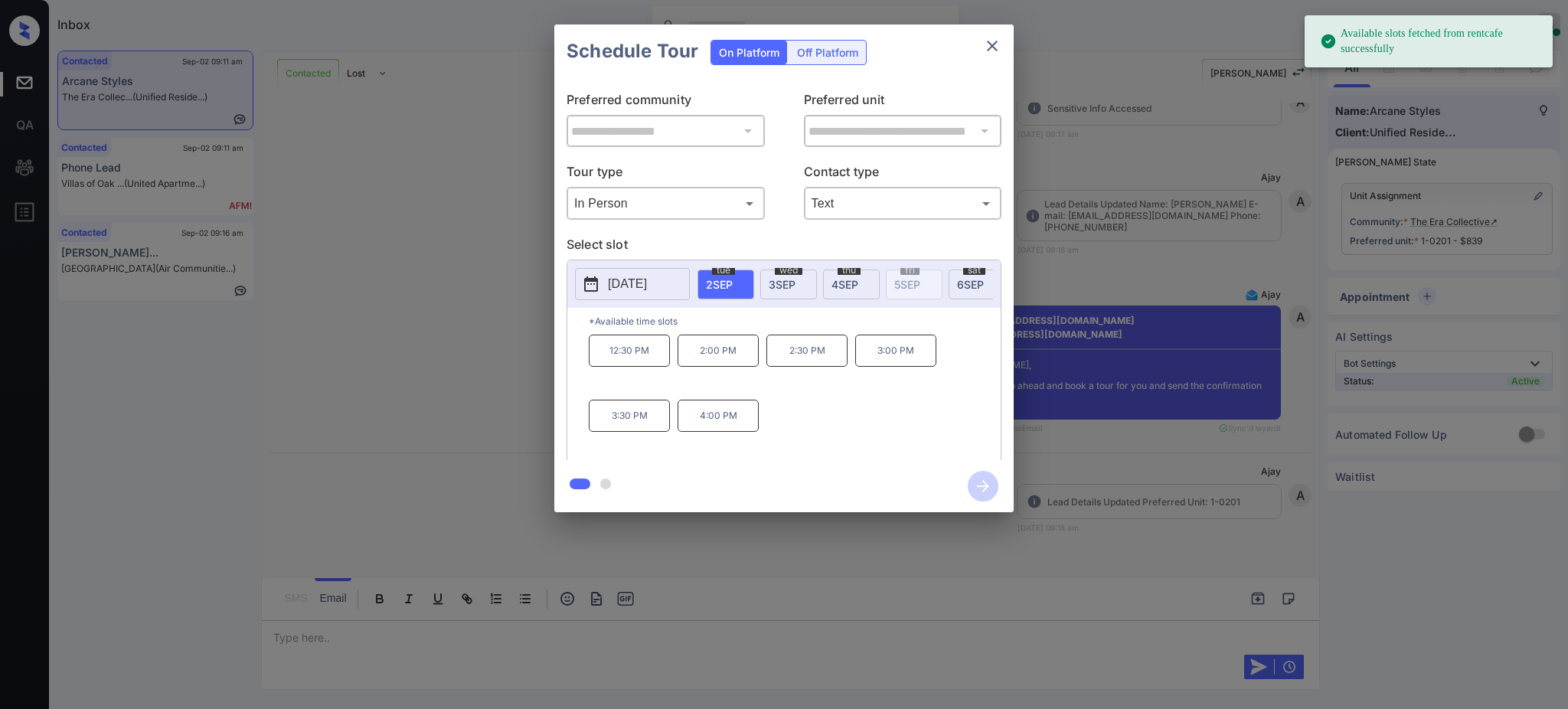
click at [717, 274] on span "tue" at bounding box center [722, 270] width 23 height 9
click at [705, 424] on p "4:00 PM" at bounding box center [718, 416] width 81 height 33
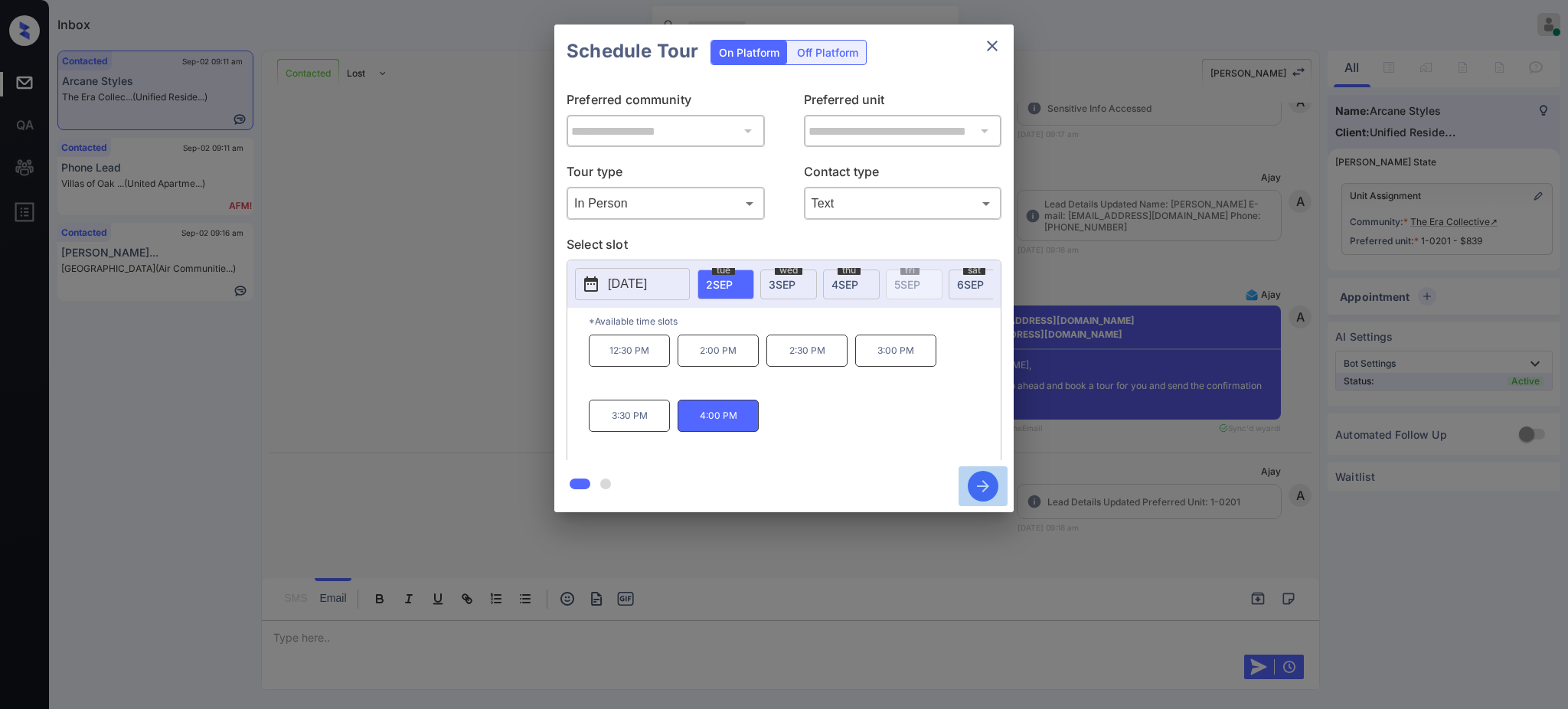
click at [986, 482] on icon "button" at bounding box center [983, 486] width 31 height 31
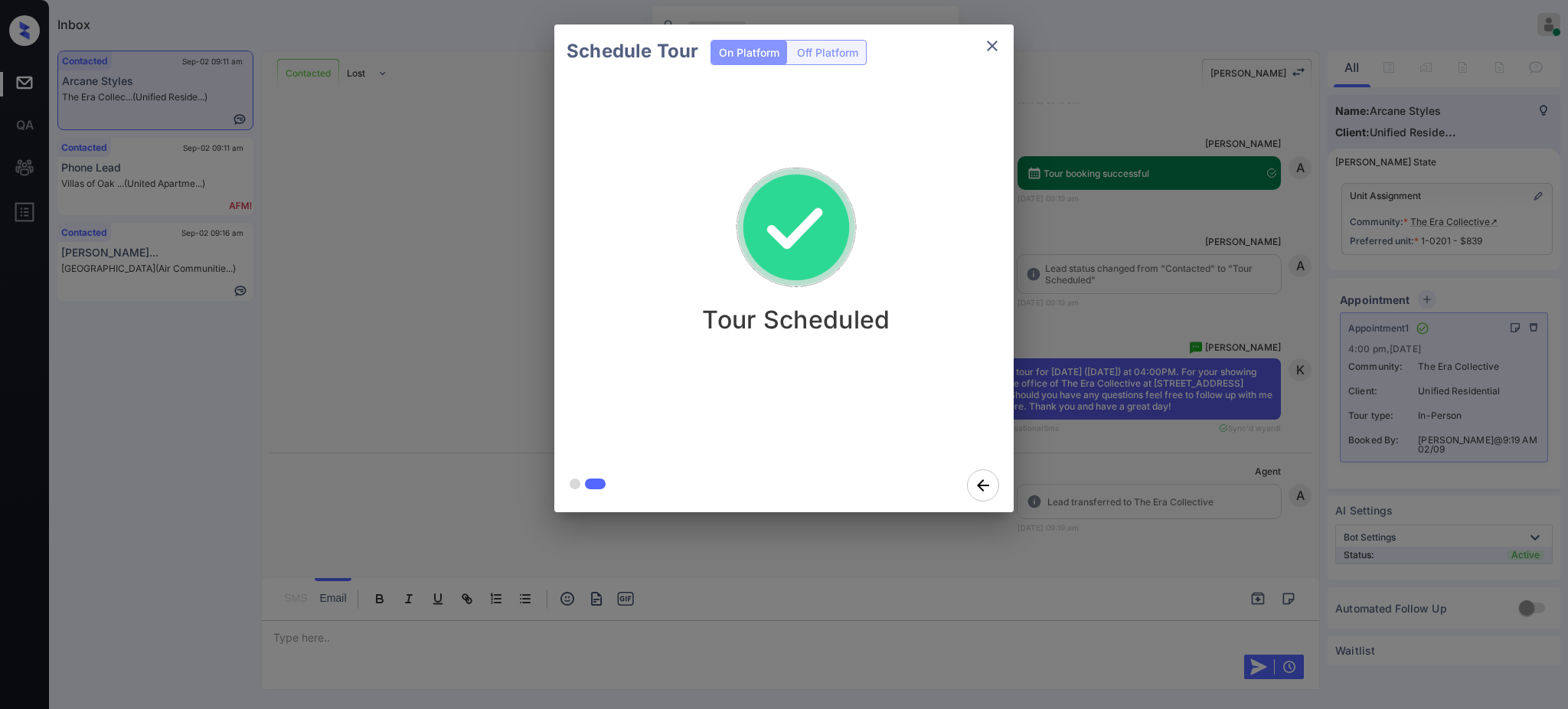
scroll to position [5001, 0]
click at [984, 43] on icon "close" at bounding box center [992, 46] width 18 height 18
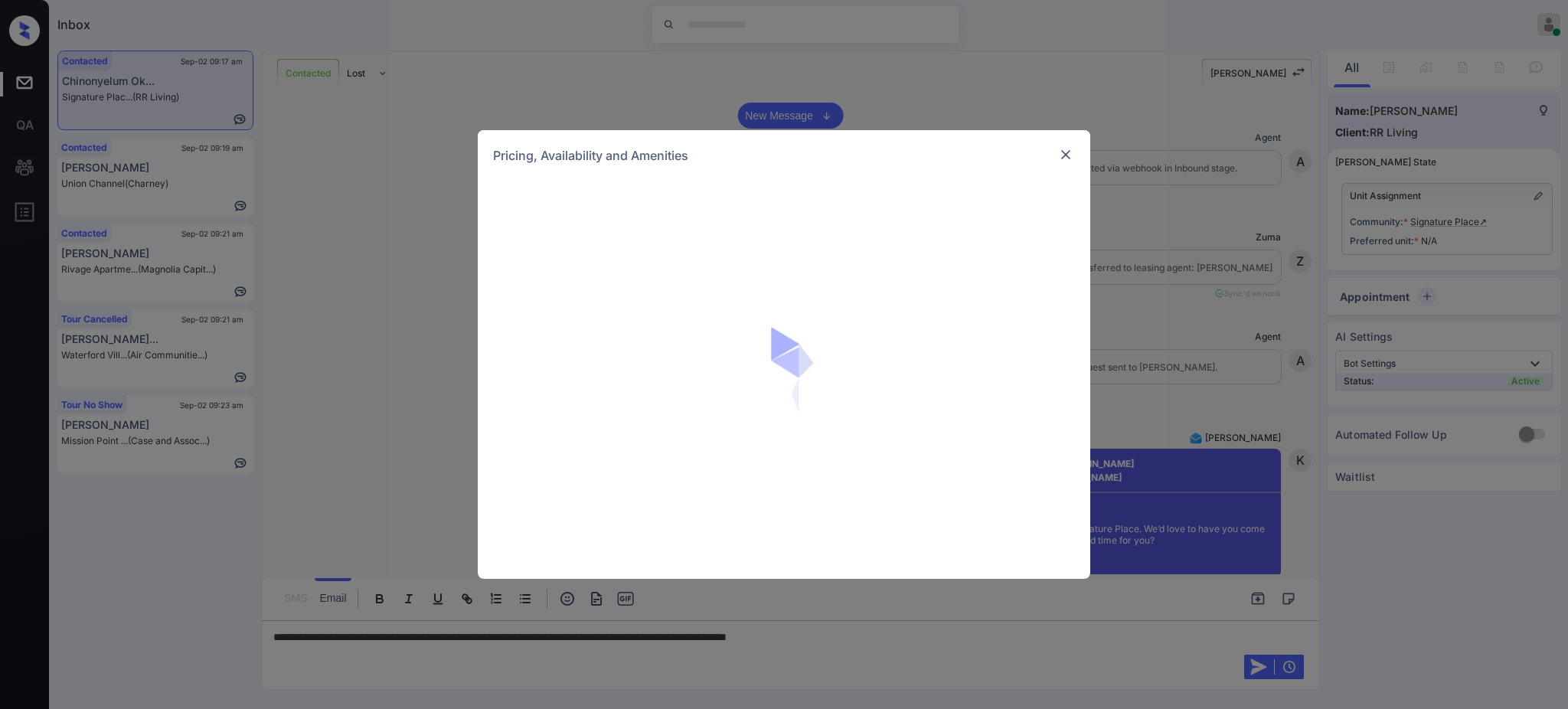
scroll to position [1429, 0]
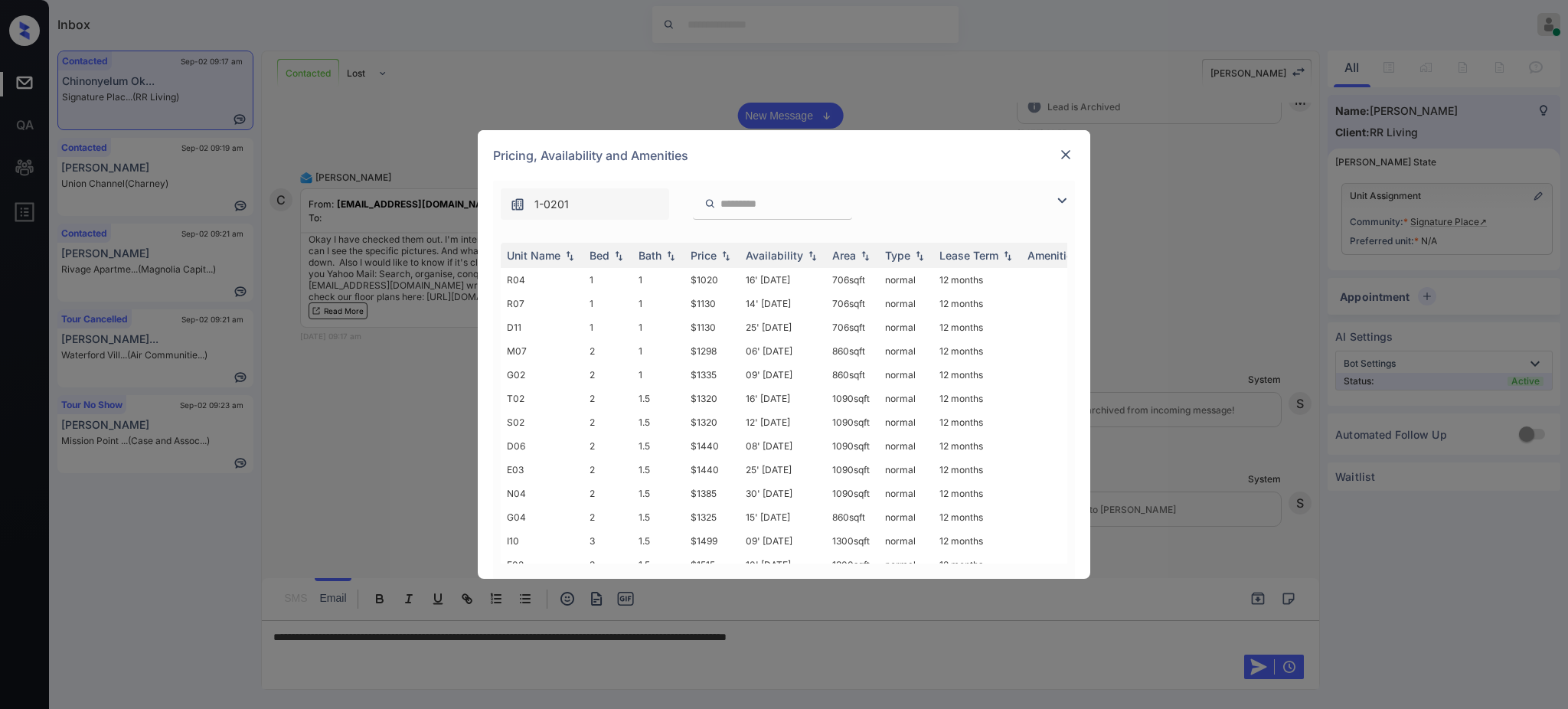
click at [758, 207] on input "search" at bounding box center [781, 204] width 126 height 13
type input "*"
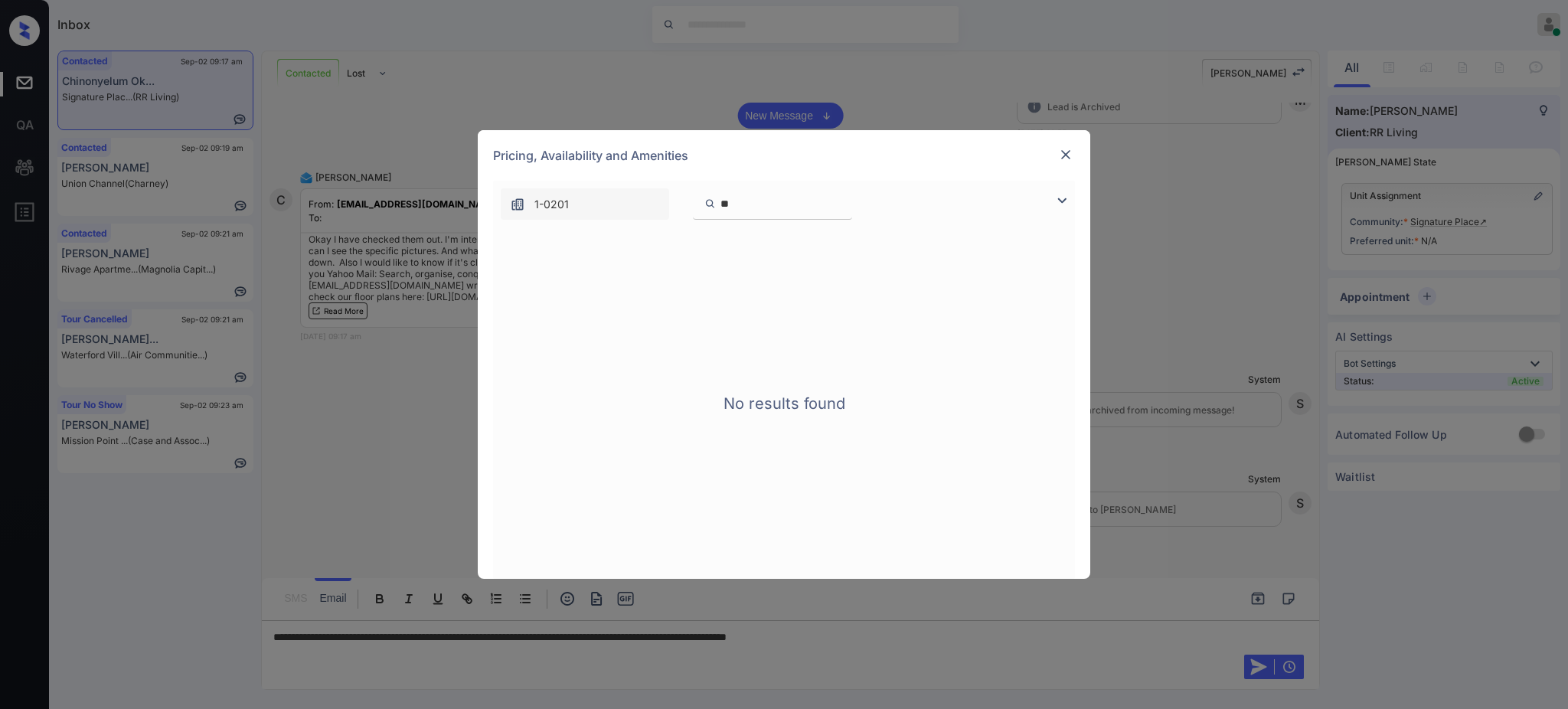
type input "*"
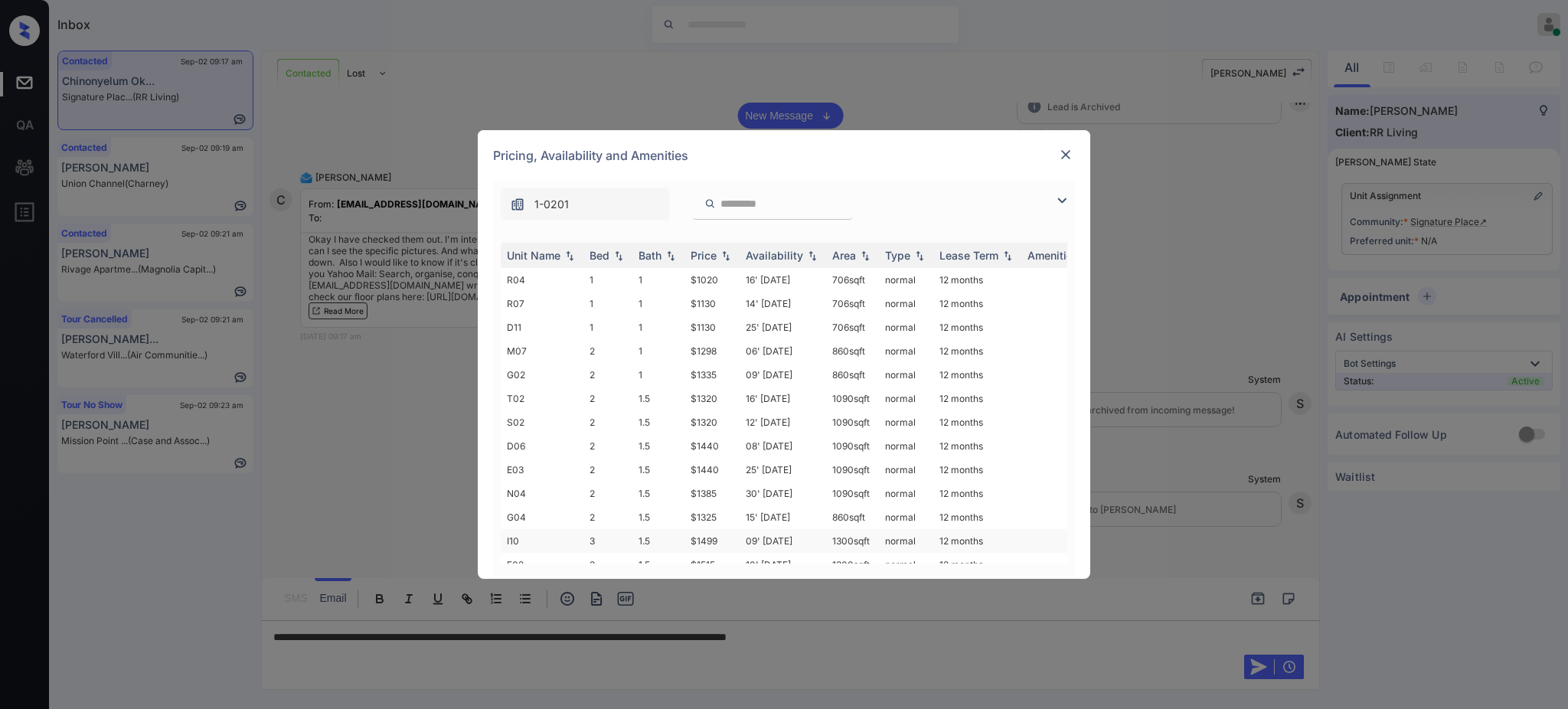
click at [706, 544] on td "$1499" at bounding box center [712, 541] width 55 height 24
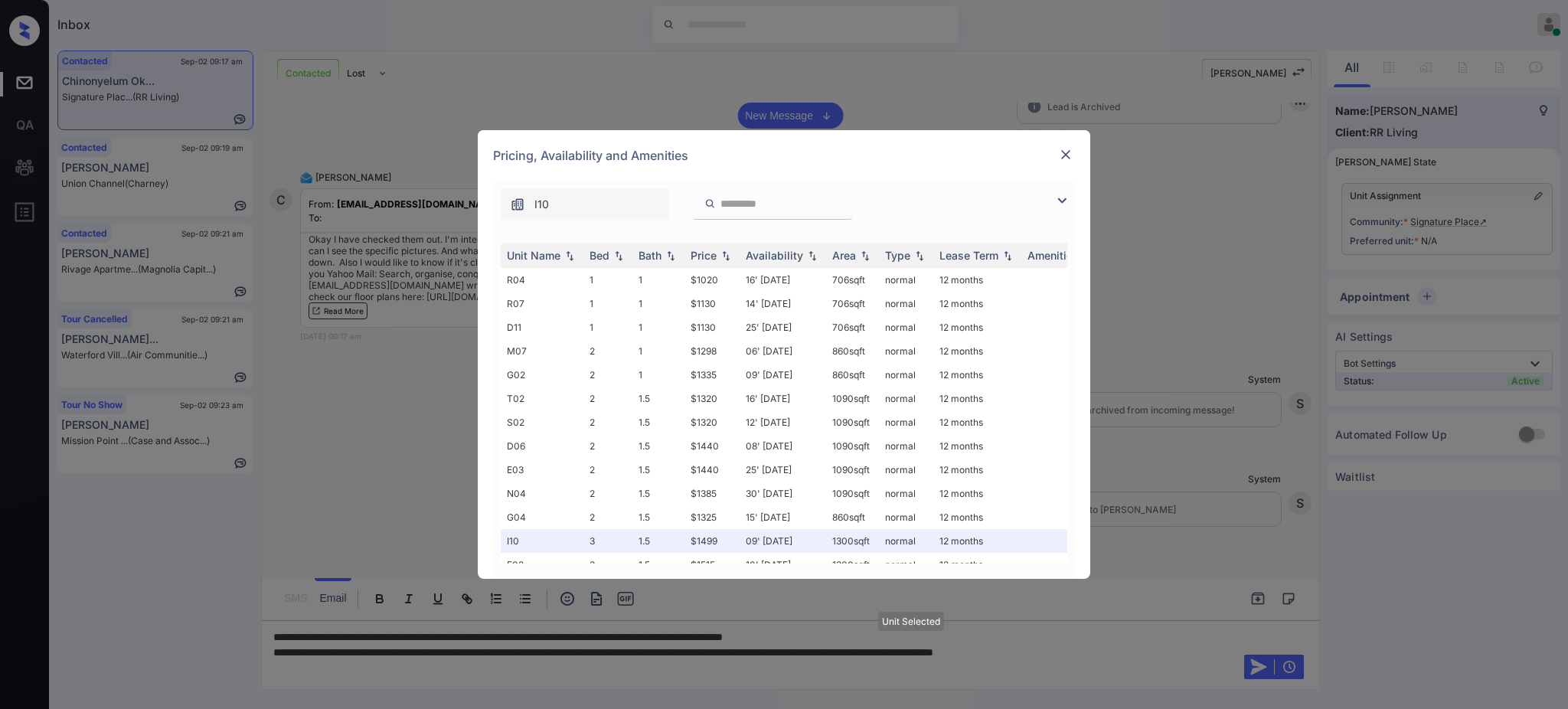
click at [1055, 159] on div "Pricing, Availability and Amenities" at bounding box center [784, 156] width 612 height 51
click at [1062, 160] on img at bounding box center [1066, 154] width 15 height 15
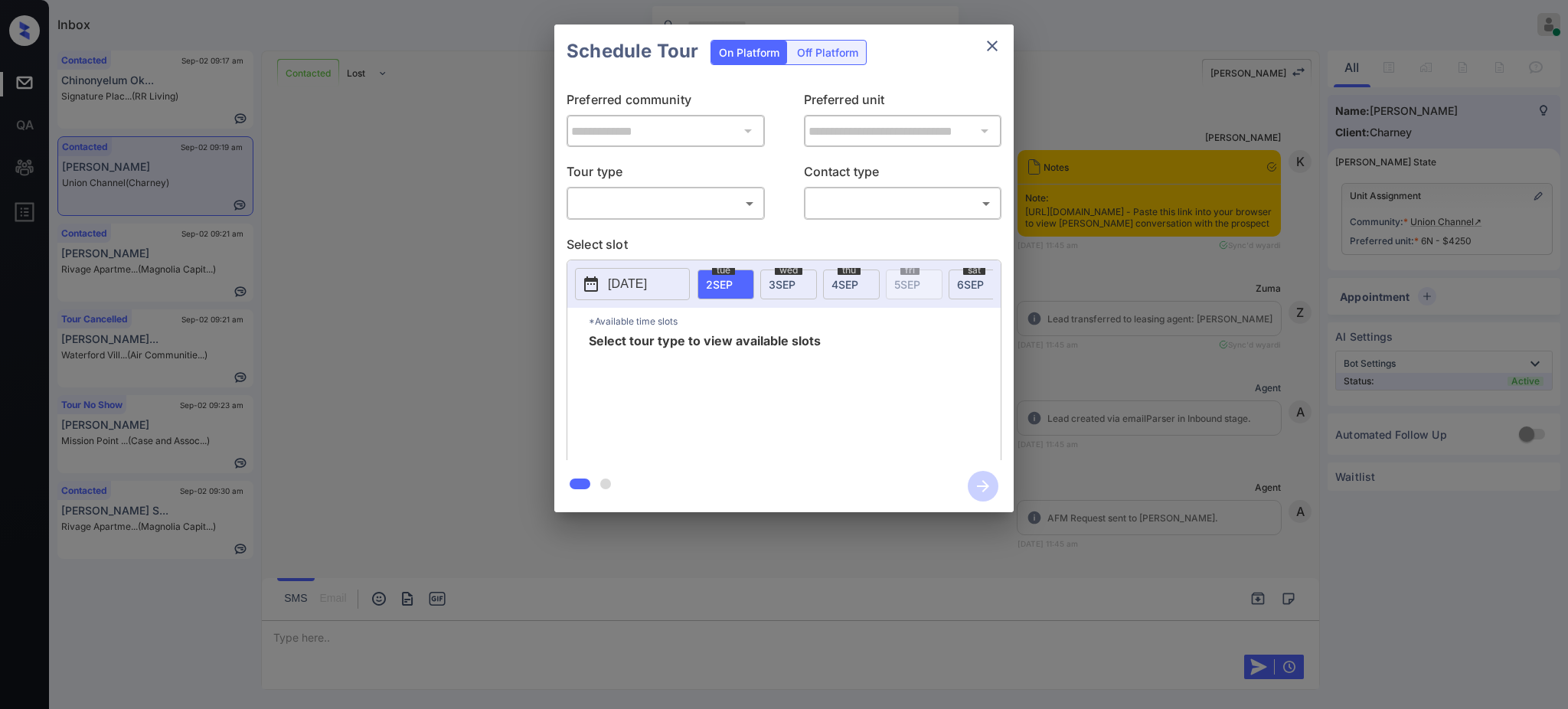
click at [613, 196] on body "Inbox Ajay Kumar Online Set yourself offline Set yourself on break Profile Swit…" at bounding box center [784, 354] width 1568 height 709
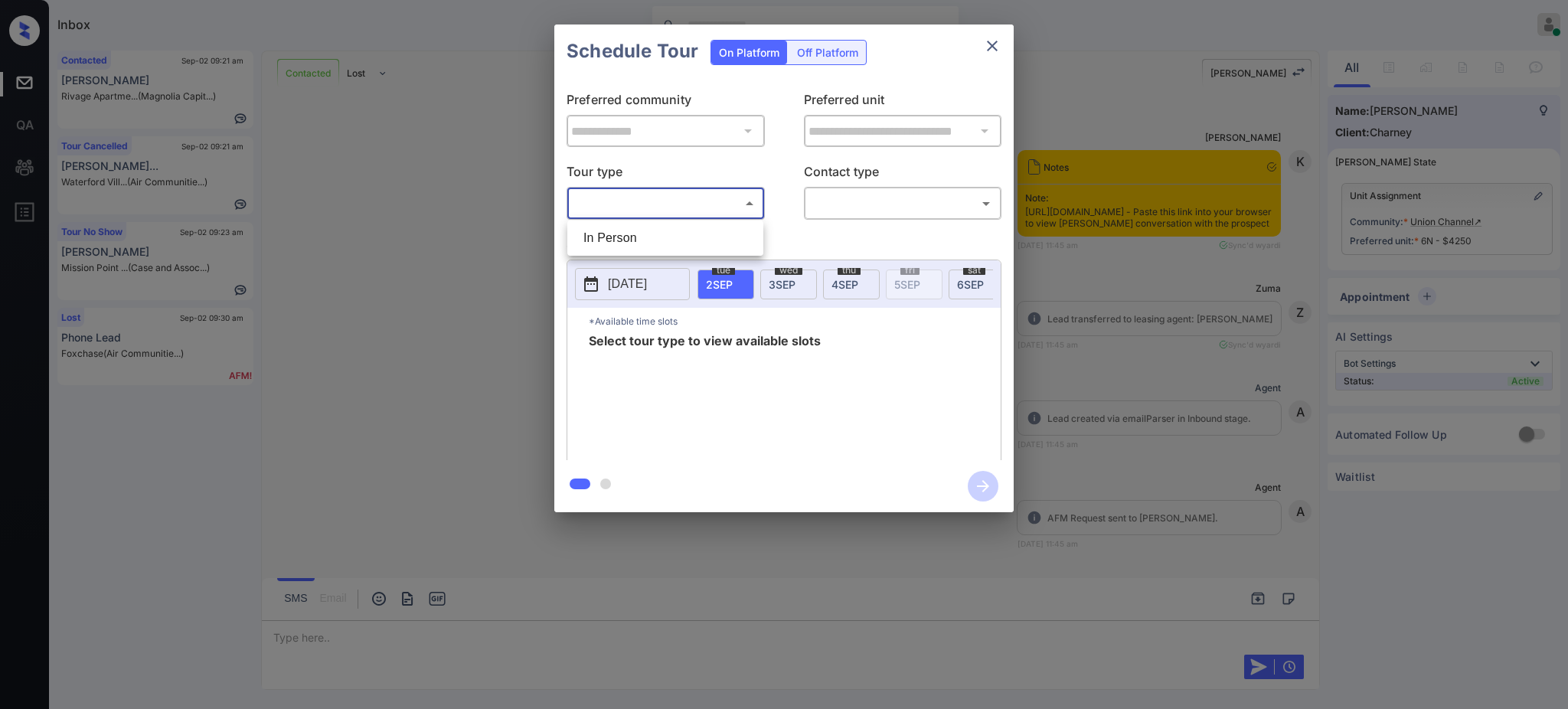
scroll to position [6388, 0]
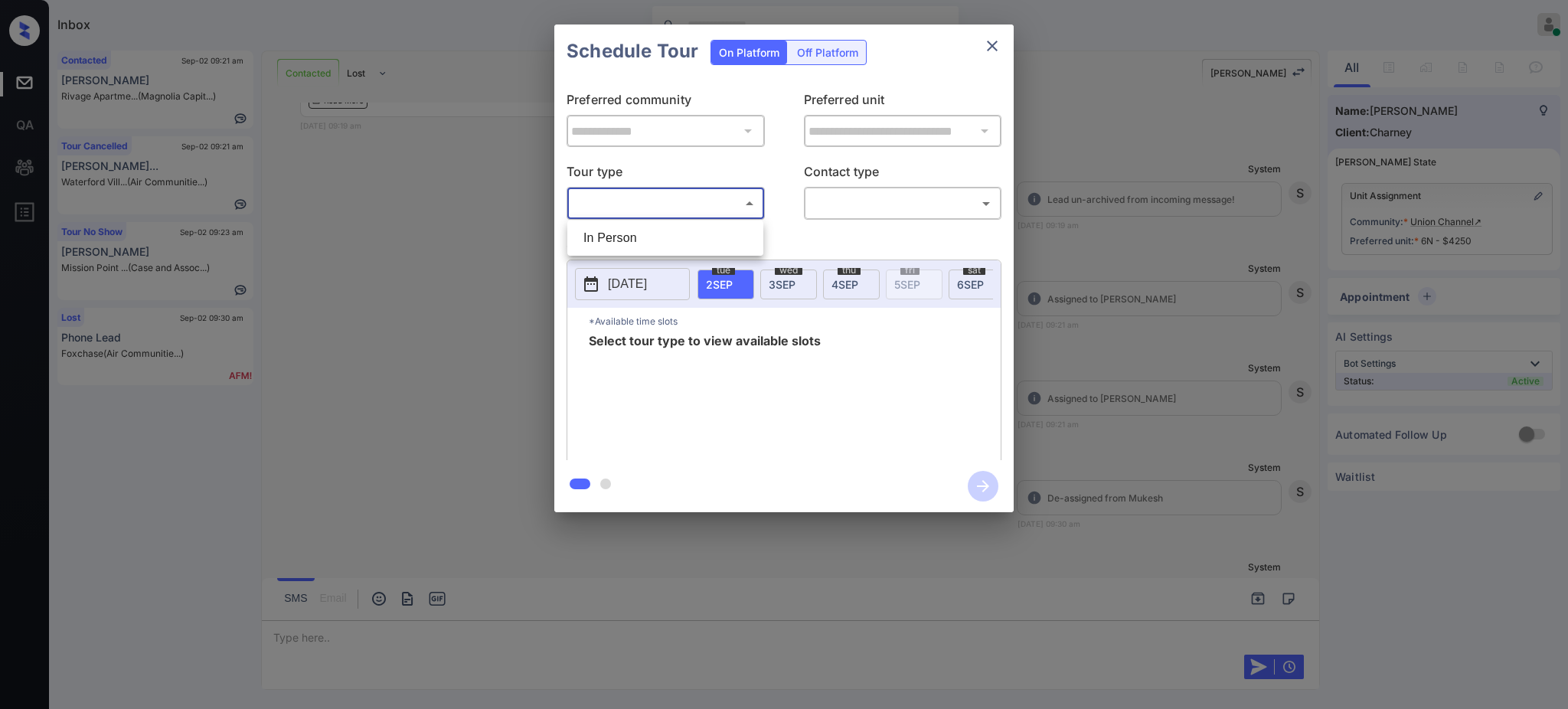
click at [1106, 430] on div at bounding box center [784, 354] width 1568 height 709
click at [1082, 407] on div "**********" at bounding box center [784, 268] width 1568 height 537
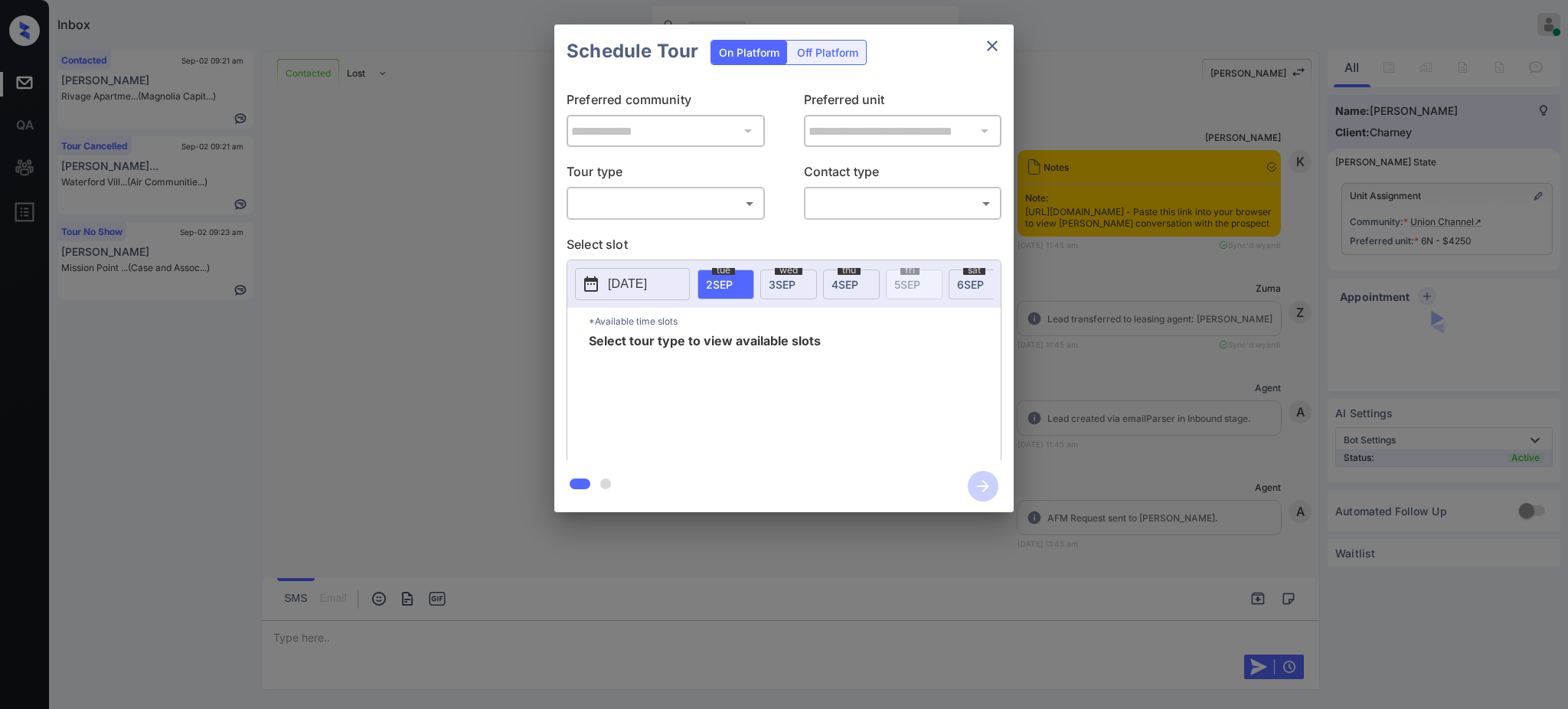
scroll to position [5368, 0]
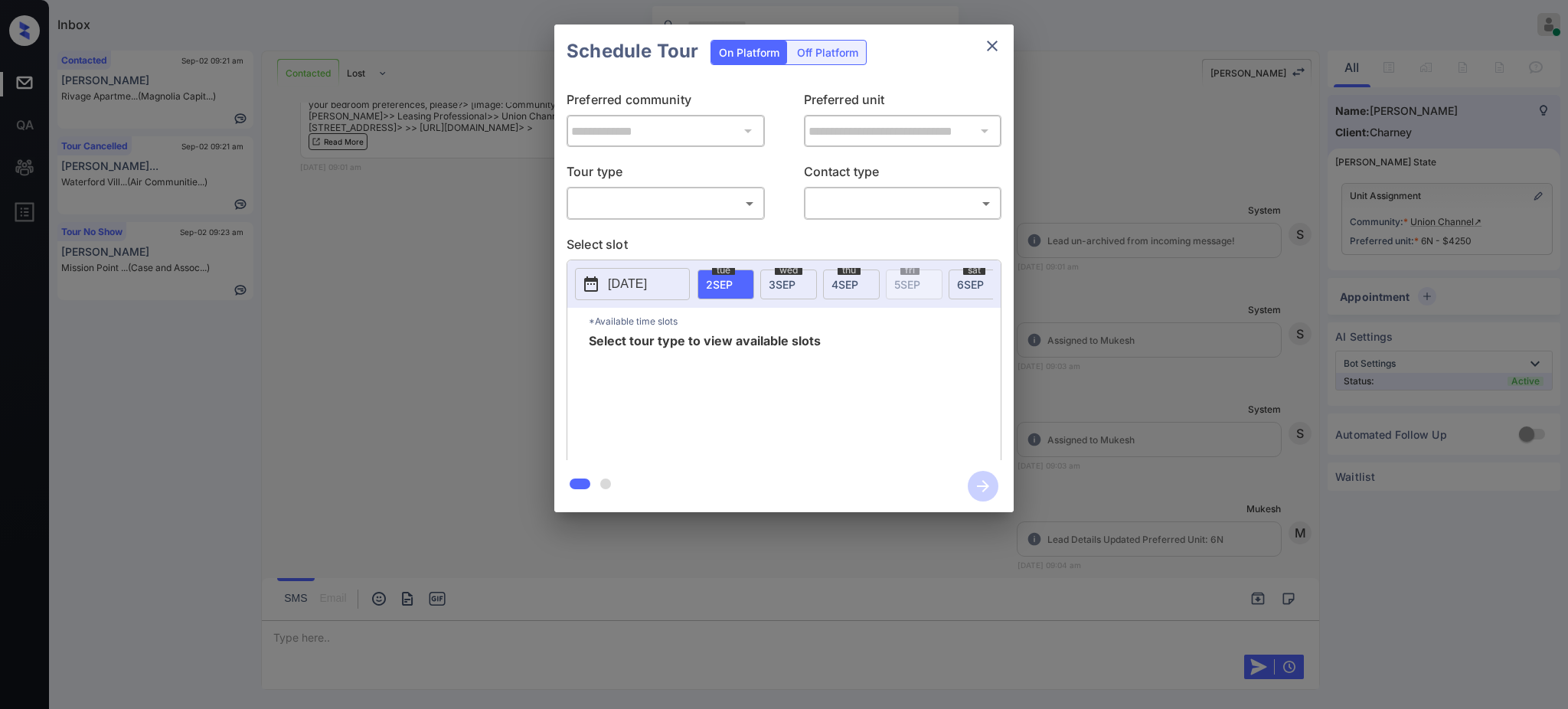
click at [630, 206] on body "Inbox [PERSON_NAME] Online Set yourself offline Set yourself on break Profile S…" at bounding box center [784, 354] width 1568 height 709
click at [617, 238] on li "In Person" at bounding box center [665, 238] width 188 height 27
type input "********"
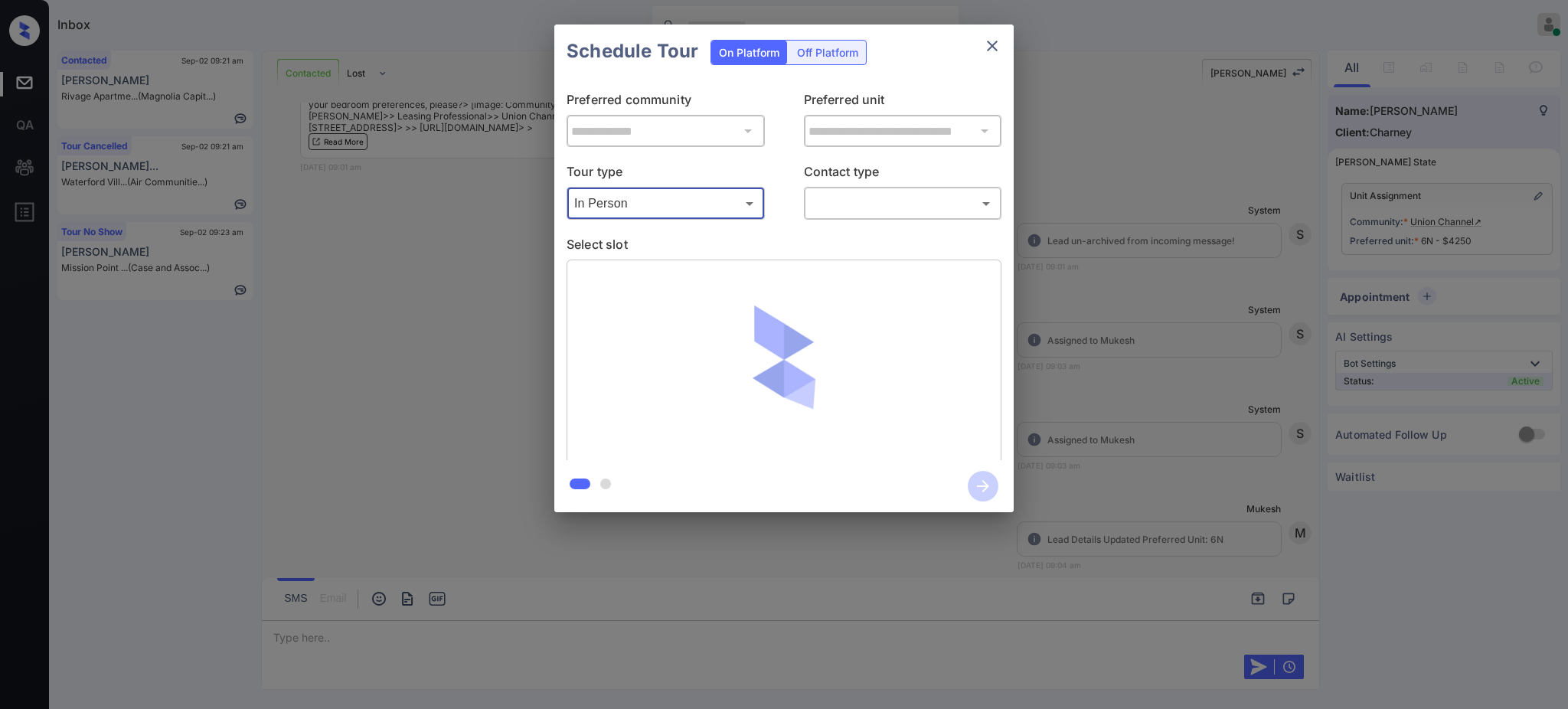
click at [856, 211] on body "Inbox Ajay Kumar Online Set yourself offline Set yourself on break Profile Swit…" at bounding box center [784, 354] width 1568 height 709
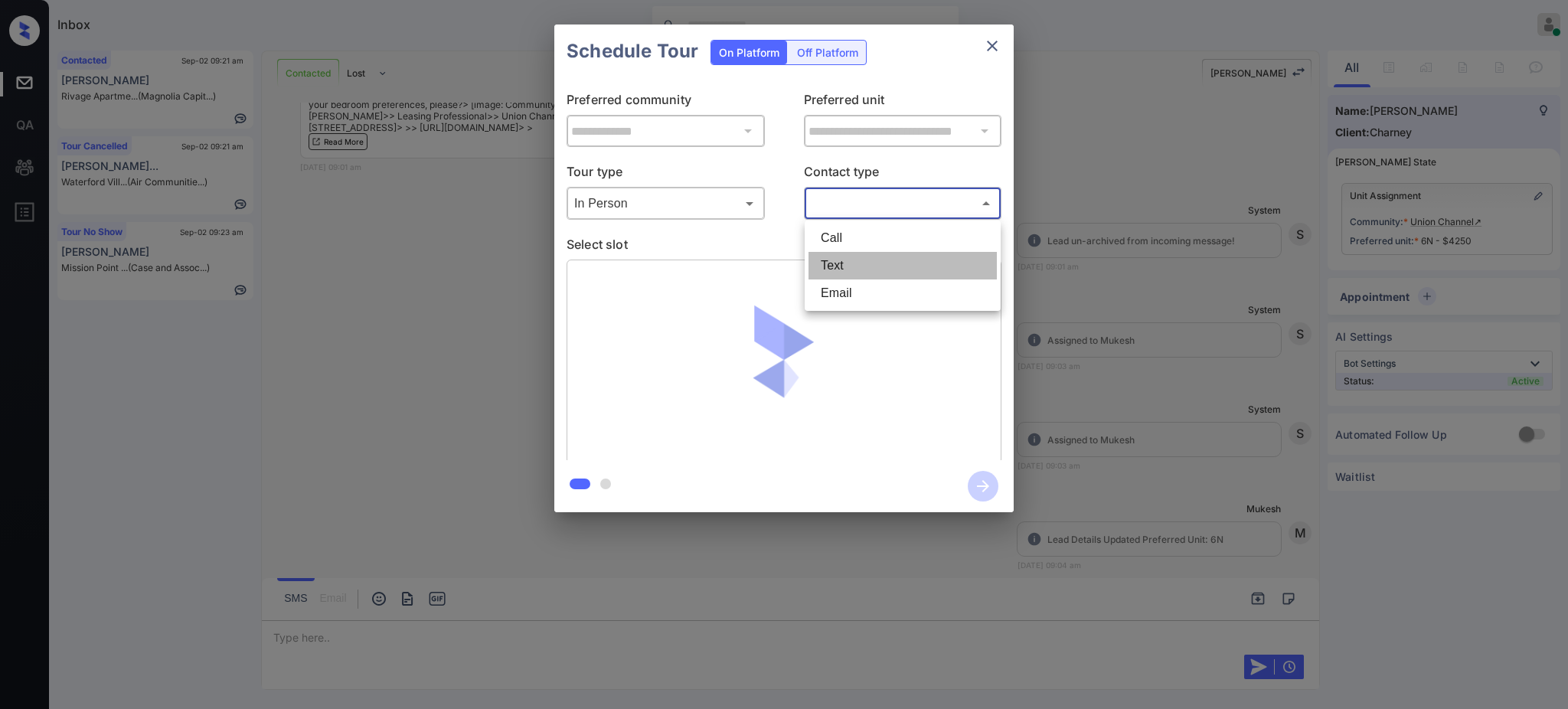
click at [839, 256] on li "Text" at bounding box center [903, 265] width 188 height 27
type input "****"
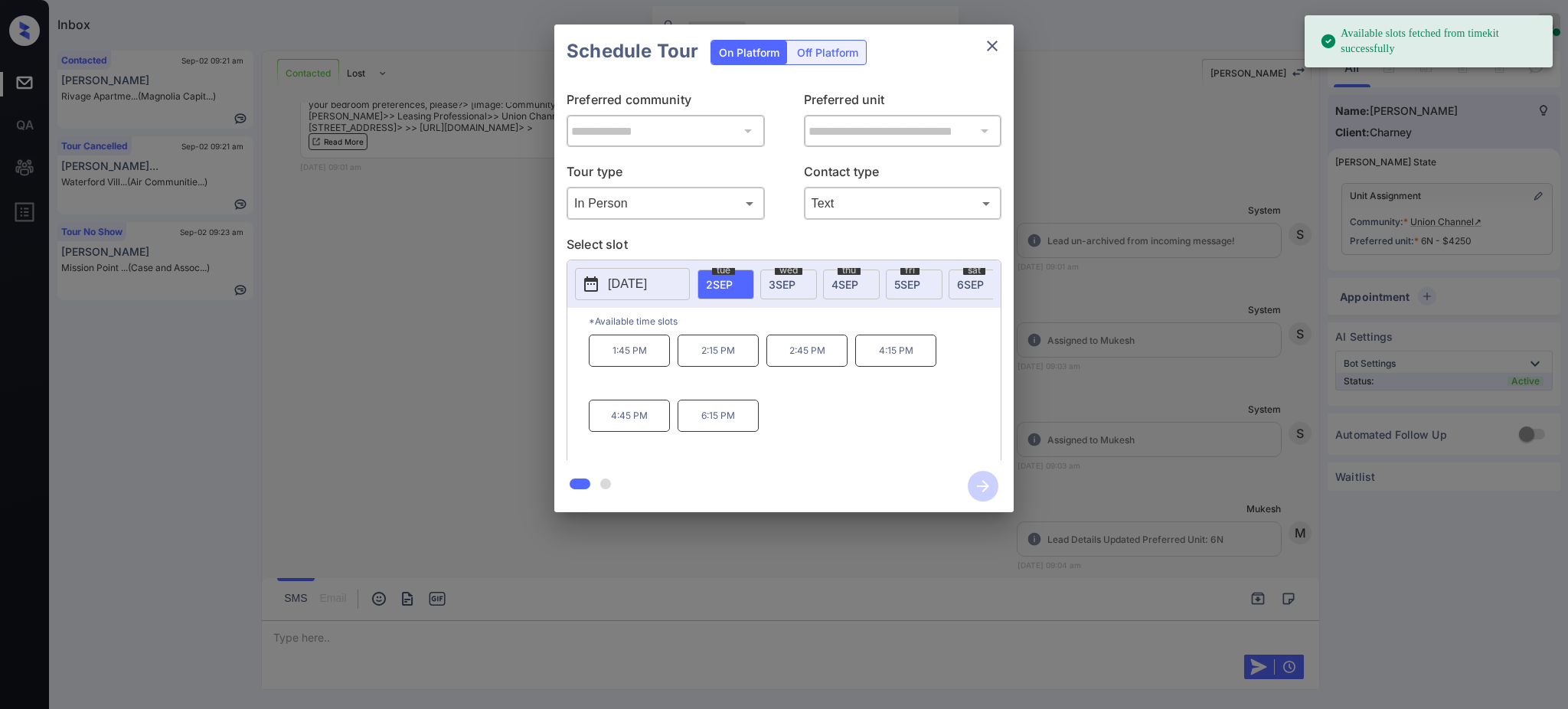
click at [640, 288] on p "[DATE]" at bounding box center [626, 284] width 39 height 18
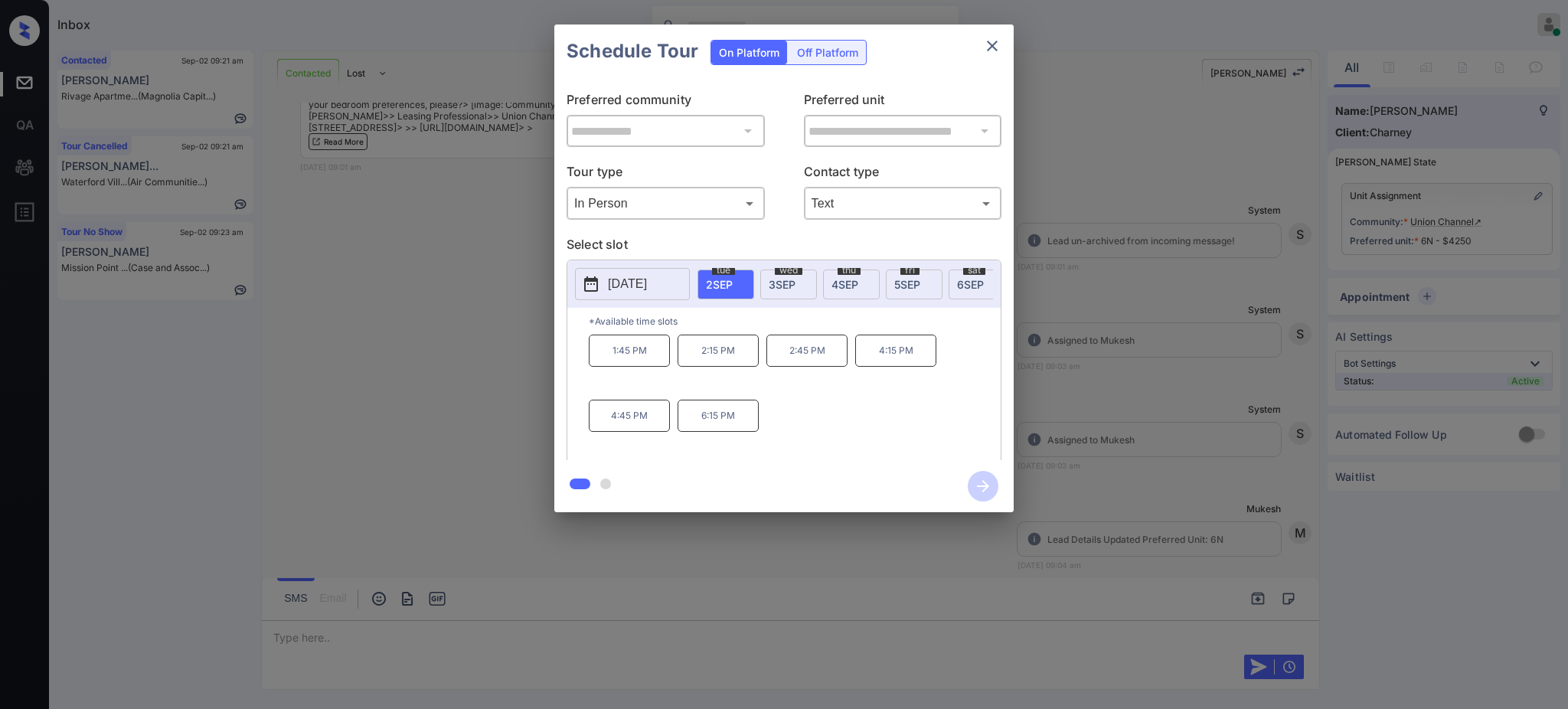
click at [348, 642] on div at bounding box center [784, 354] width 1568 height 709
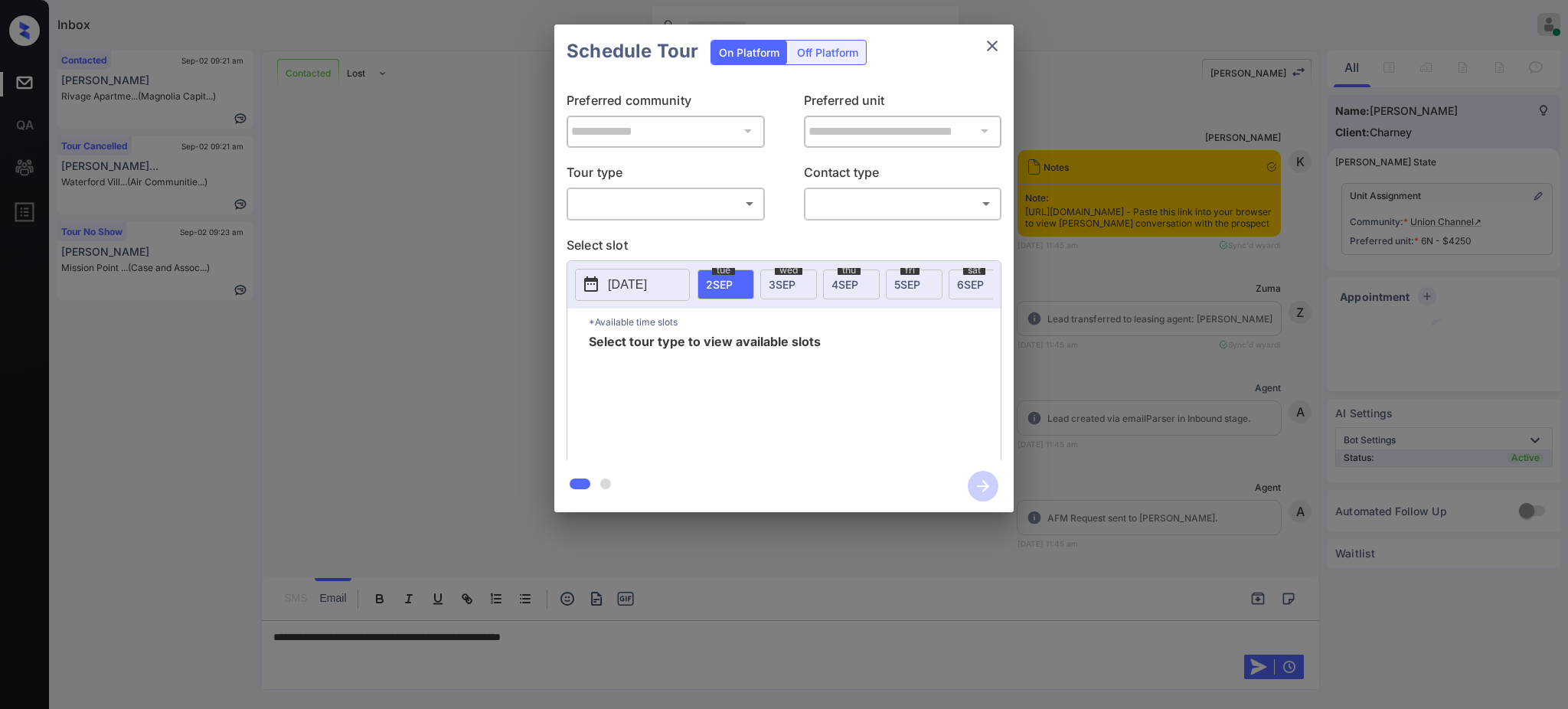
scroll to position [5368, 0]
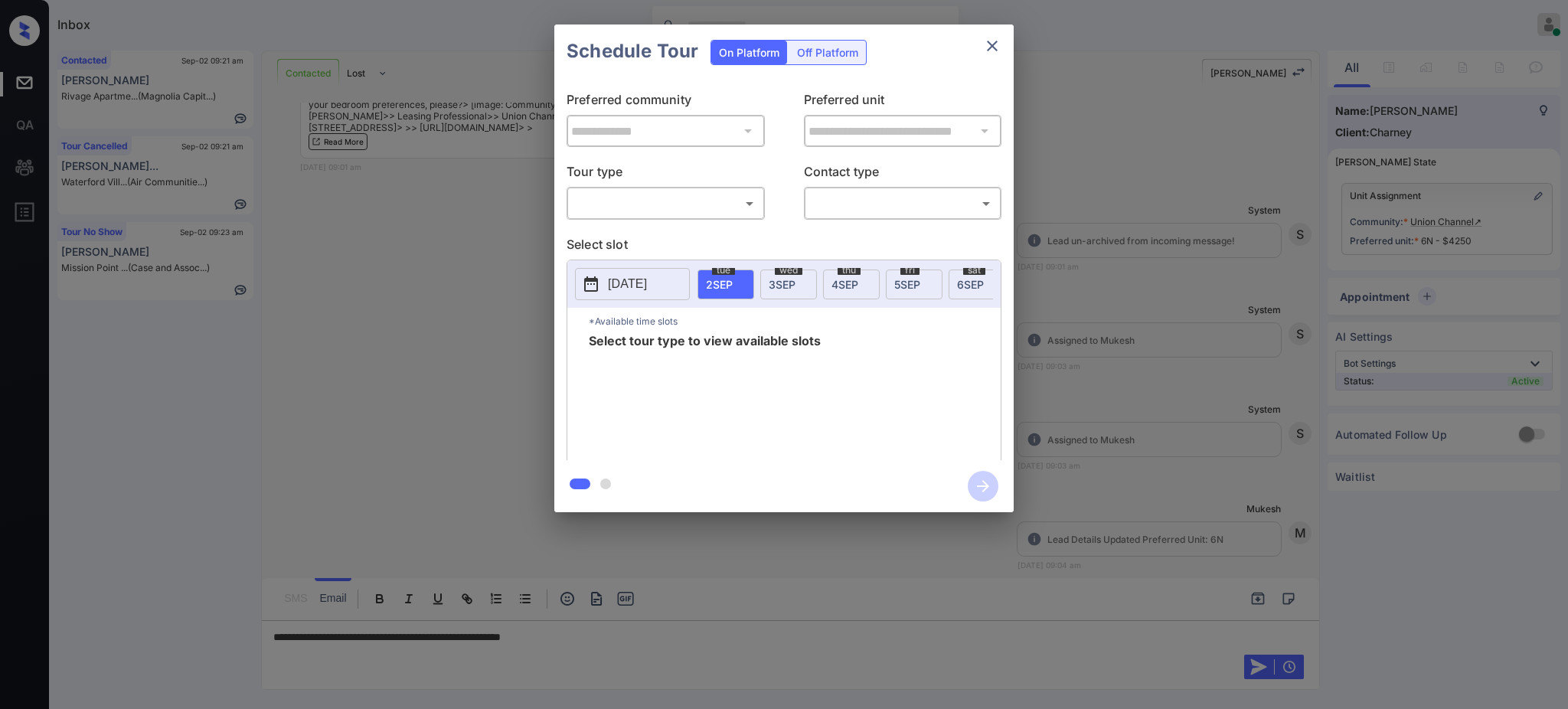
click at [637, 287] on p "[DATE]" at bounding box center [626, 284] width 39 height 18
click at [996, 47] on icon "close" at bounding box center [992, 46] width 18 height 18
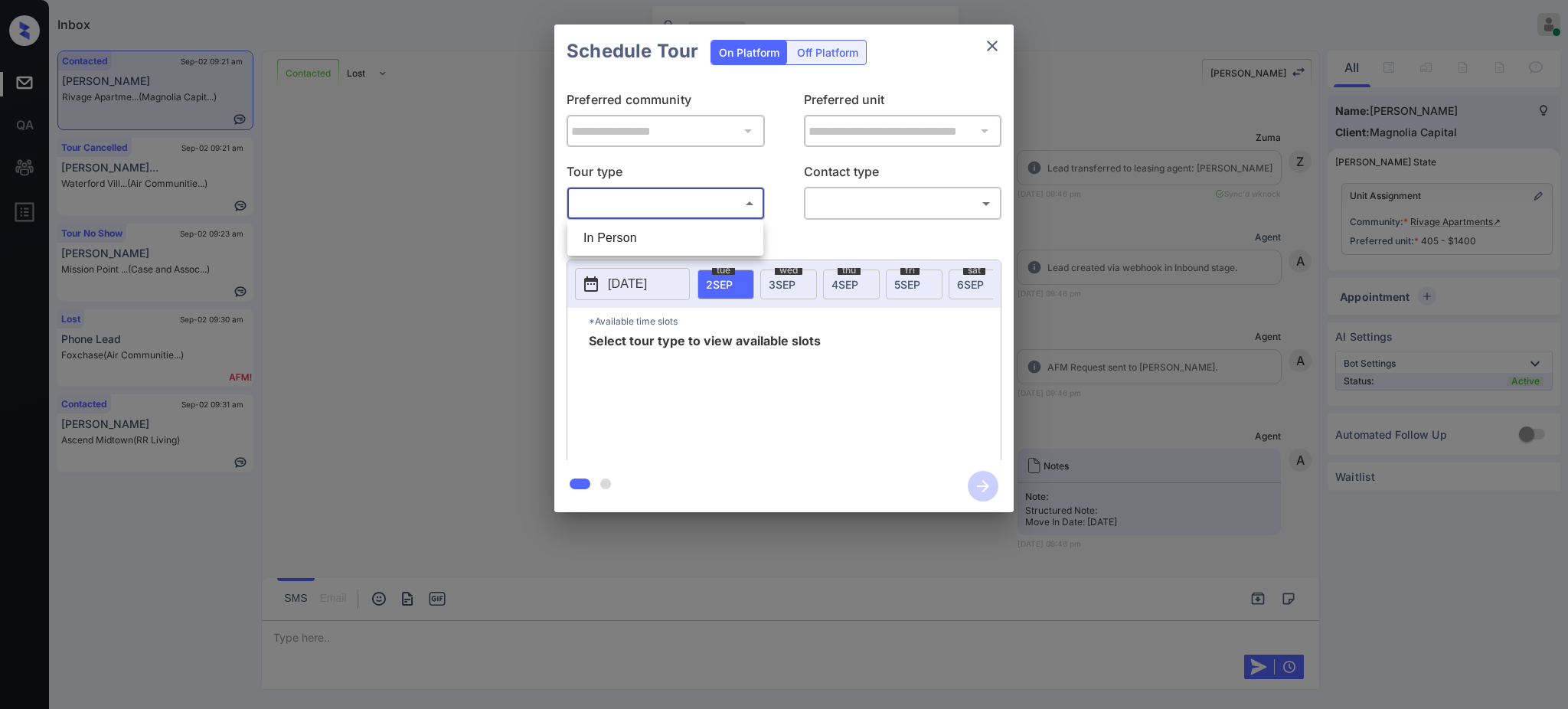
scroll to position [8927, 0]
click at [653, 210] on body "Inbox Ajay Kumar Online Set yourself offline Set yourself on break Profile Swit…" at bounding box center [784, 354] width 1568 height 709
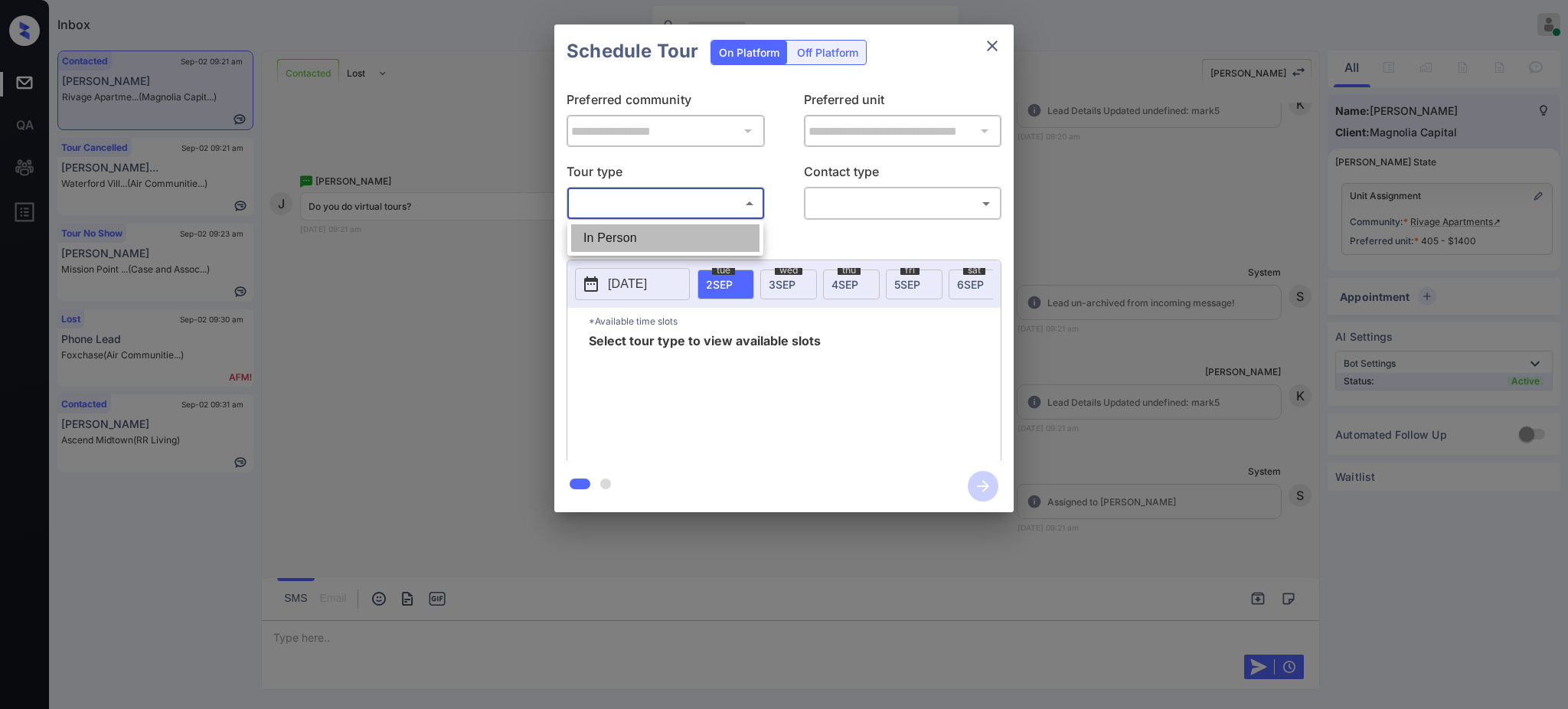
click at [640, 237] on li "In Person" at bounding box center [665, 238] width 188 height 27
type input "********"
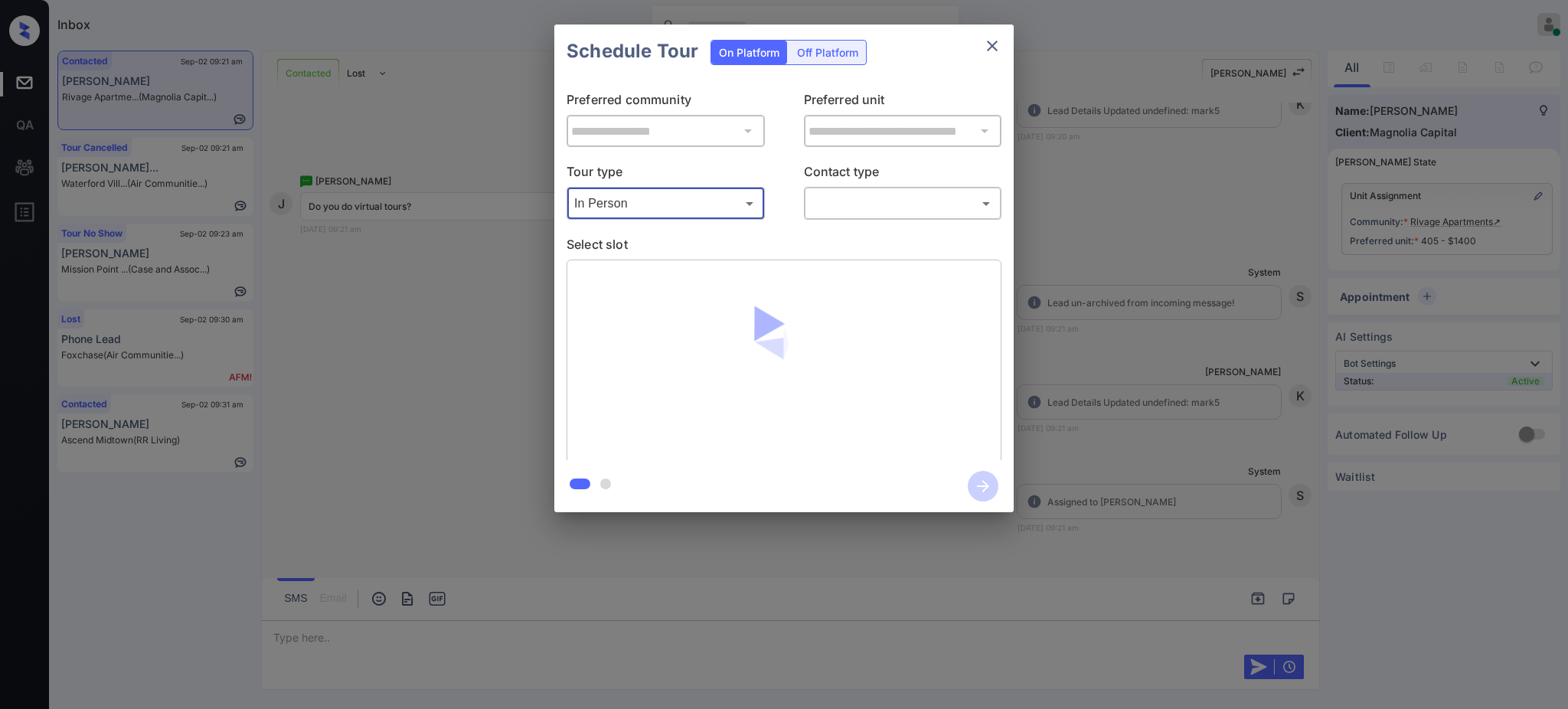
click at [851, 200] on body "Inbox Ajay Kumar Online Set yourself offline Set yourself on break Profile Swit…" at bounding box center [784, 354] width 1568 height 709
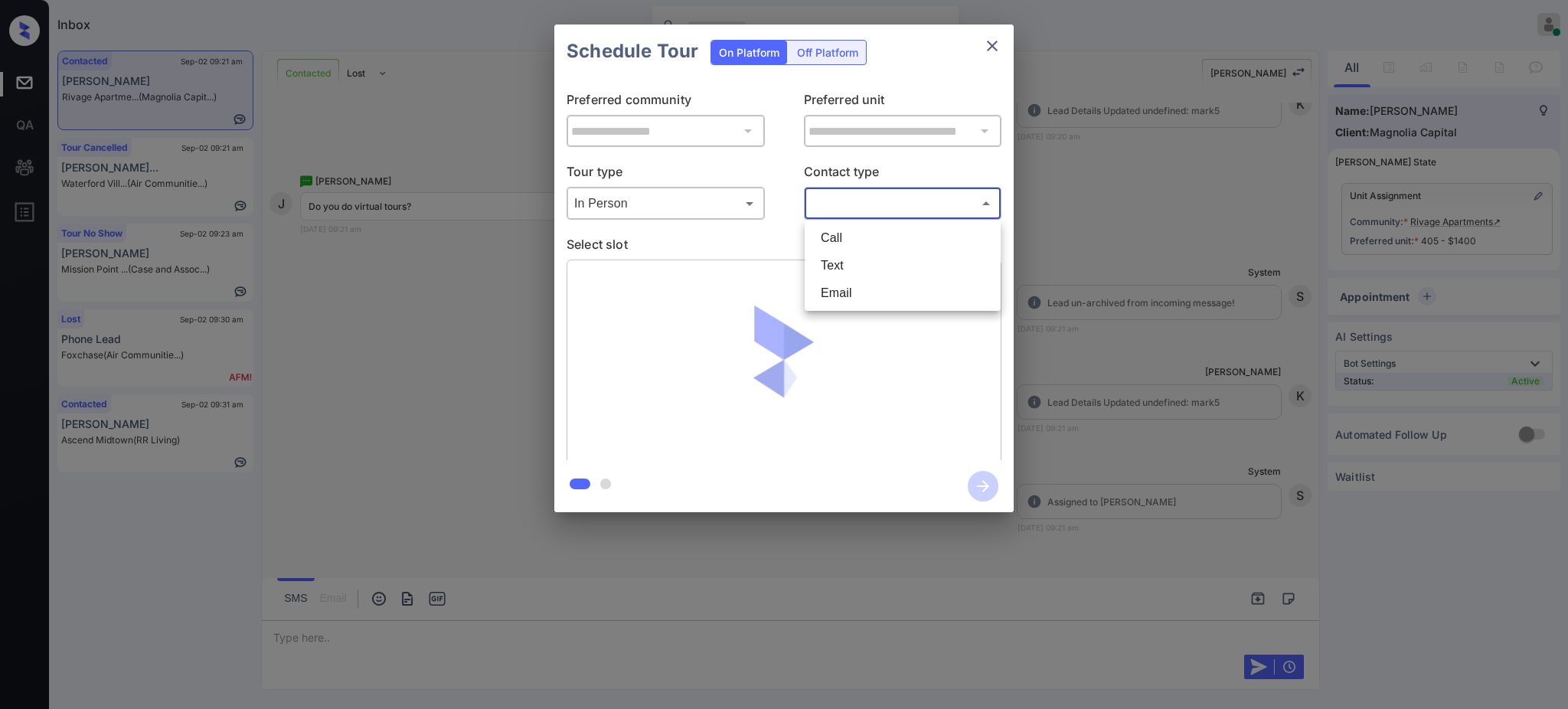
click at [834, 265] on li "Text" at bounding box center [903, 265] width 188 height 27
type input "****"
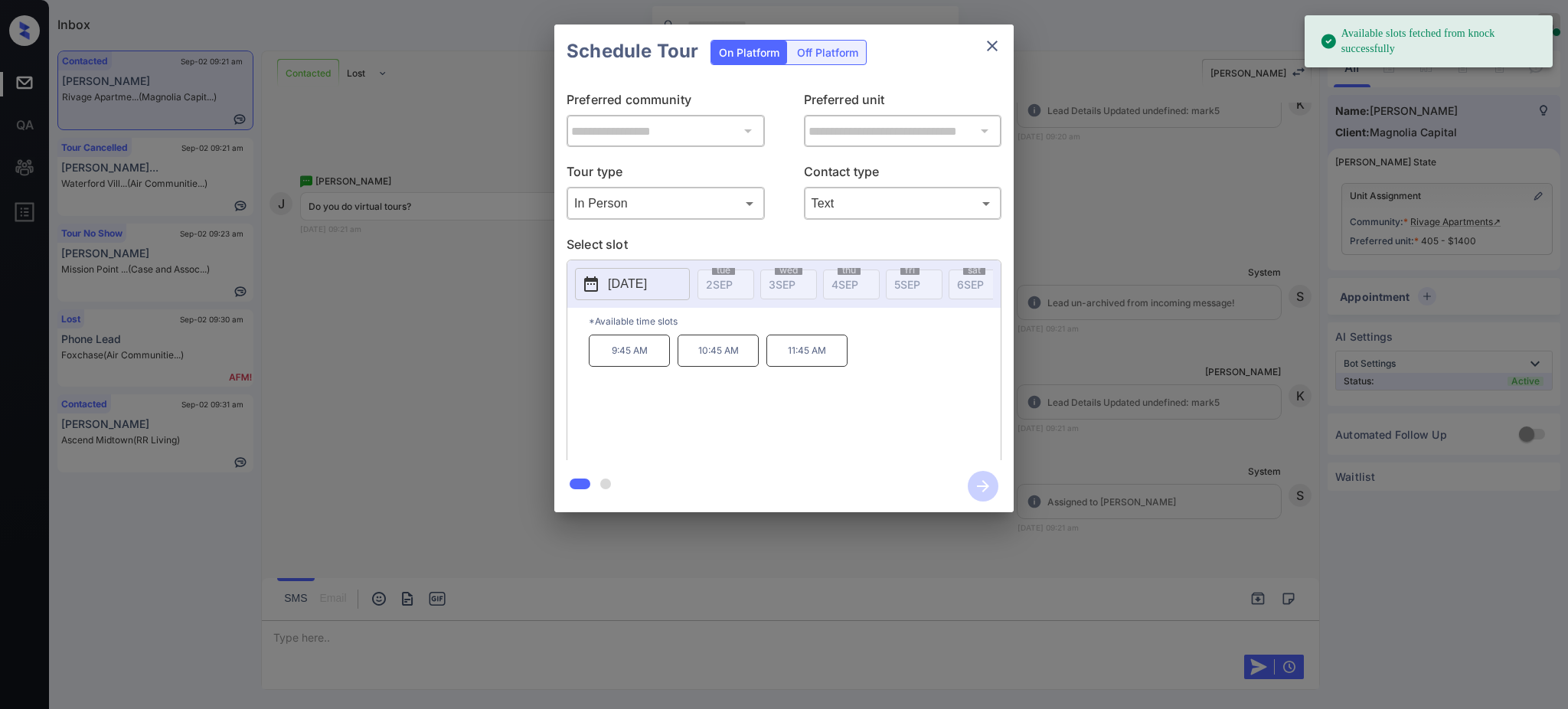
click at [637, 289] on p "2025-09-10" at bounding box center [626, 284] width 39 height 18
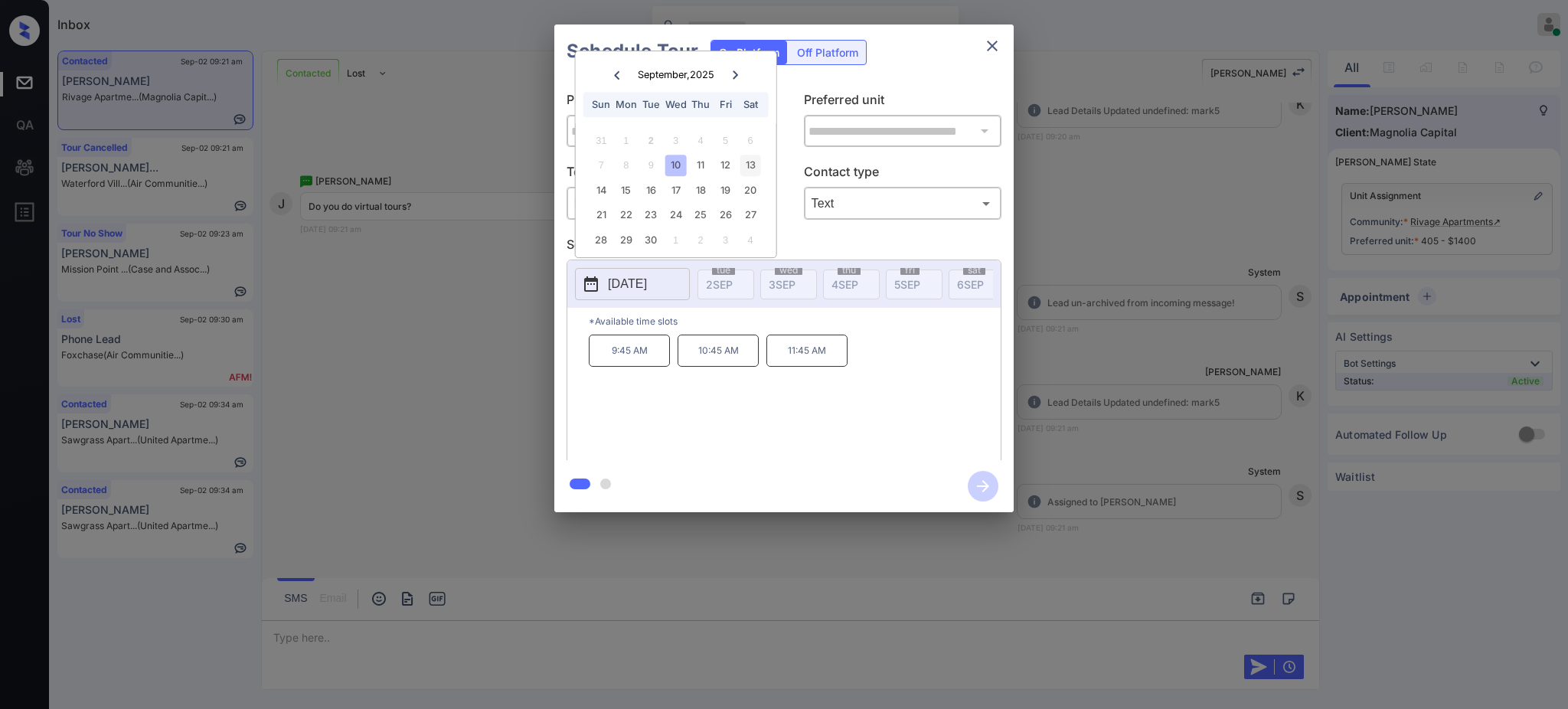
click at [741, 164] on div "13" at bounding box center [750, 165] width 21 height 21
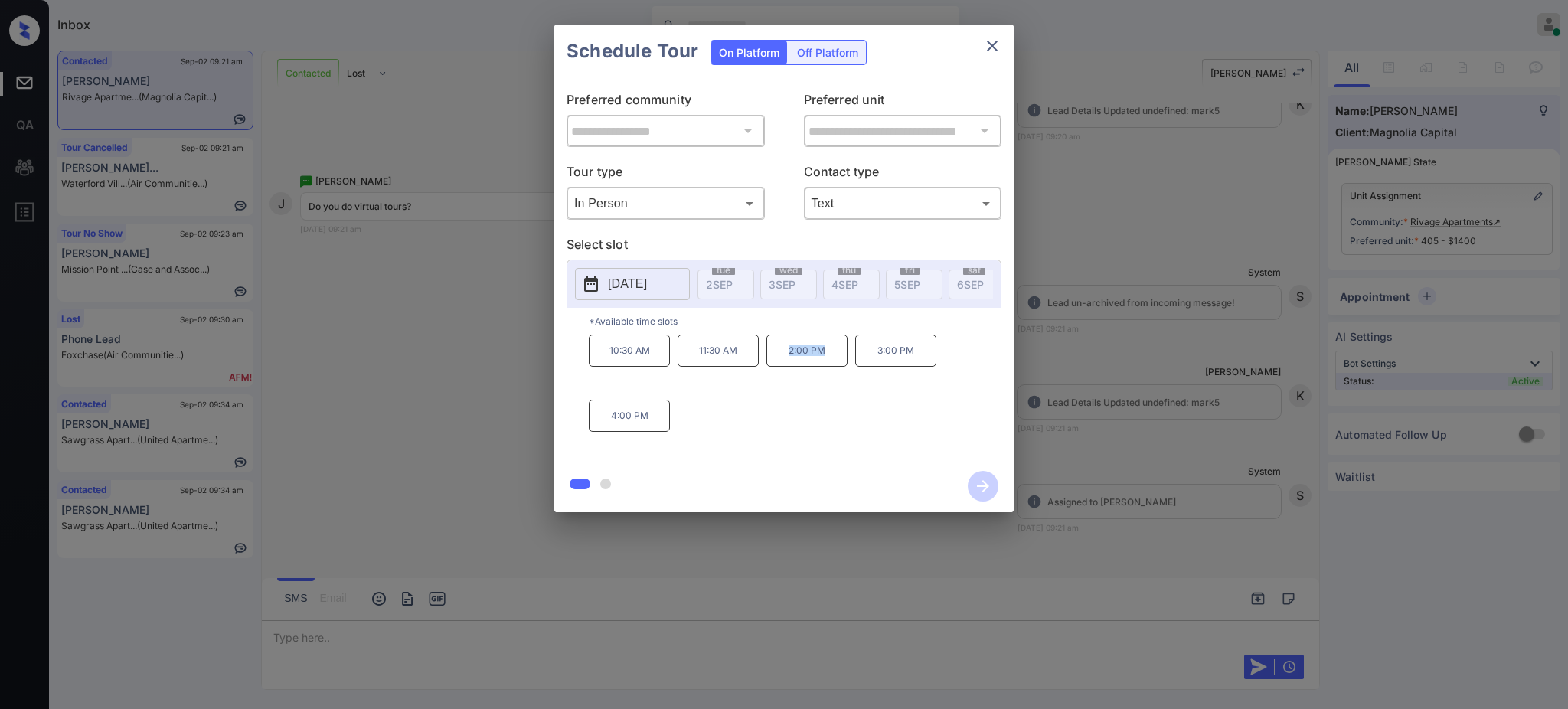
drag, startPoint x: 779, startPoint y: 368, endPoint x: 968, endPoint y: 339, distance: 191.2
click at [839, 366] on p "2:00 PM" at bounding box center [807, 351] width 81 height 33
copy p "2:00 PM"
click at [634, 277] on p "2025-09-13" at bounding box center [626, 284] width 39 height 18
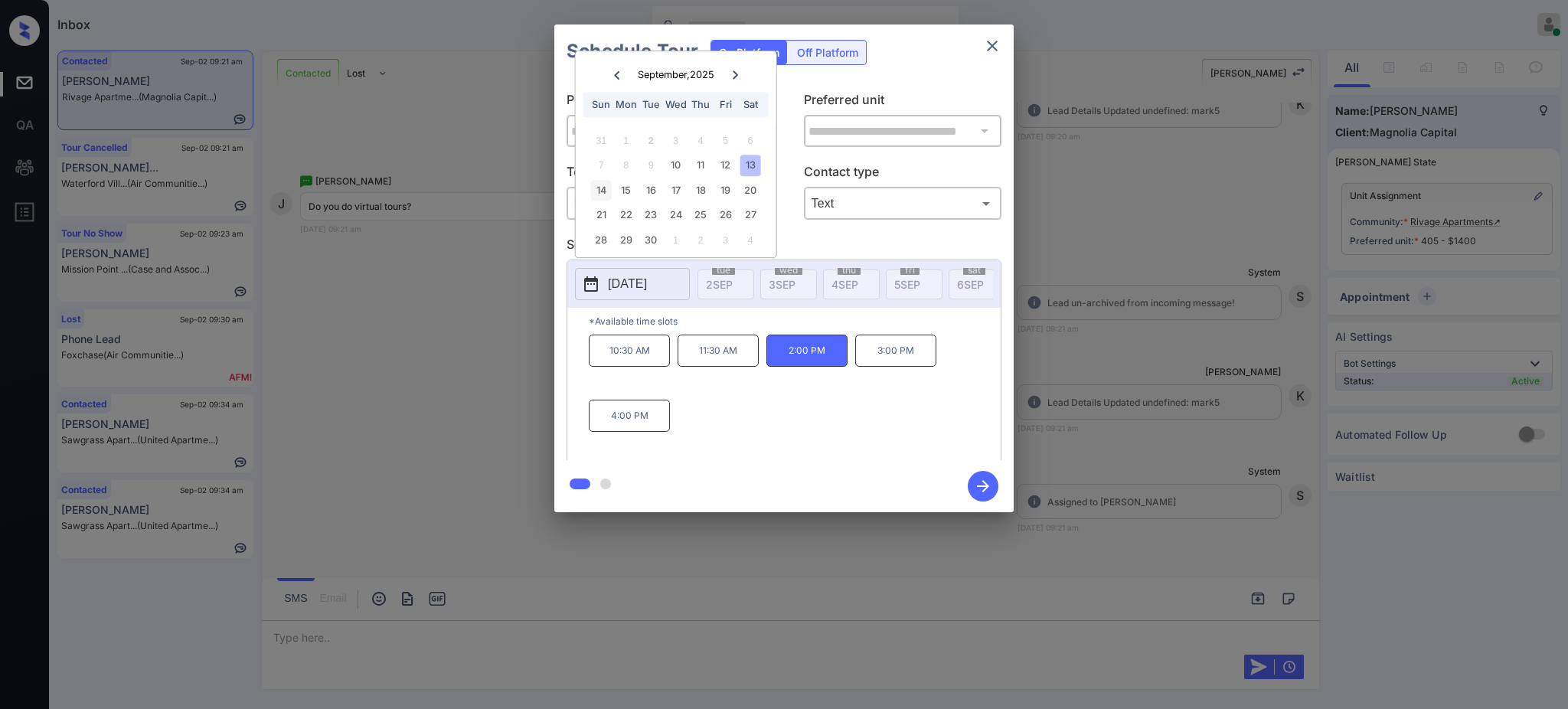
click at [596, 187] on div "14" at bounding box center [601, 190] width 21 height 21
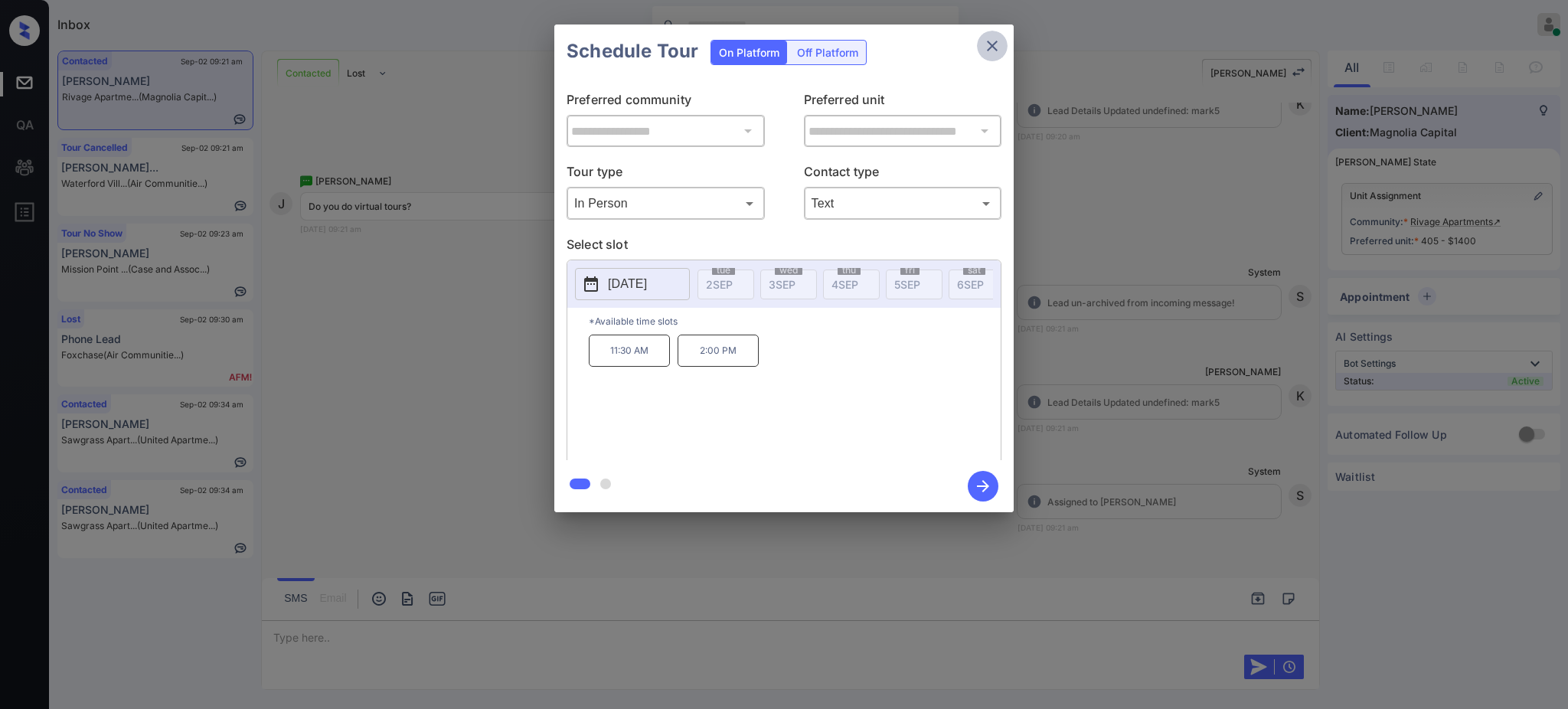
click at [994, 53] on icon "close" at bounding box center [992, 46] width 18 height 18
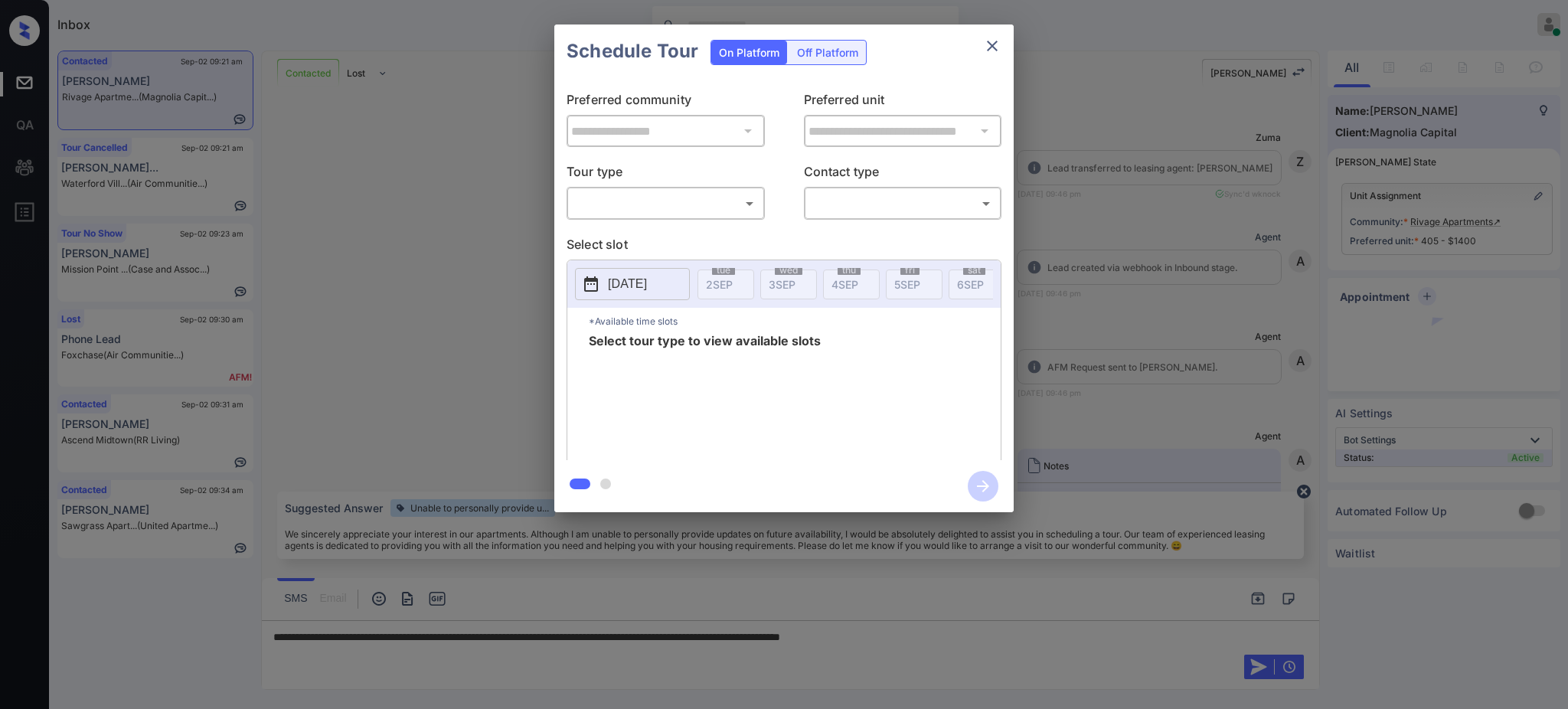
scroll to position [8927, 0]
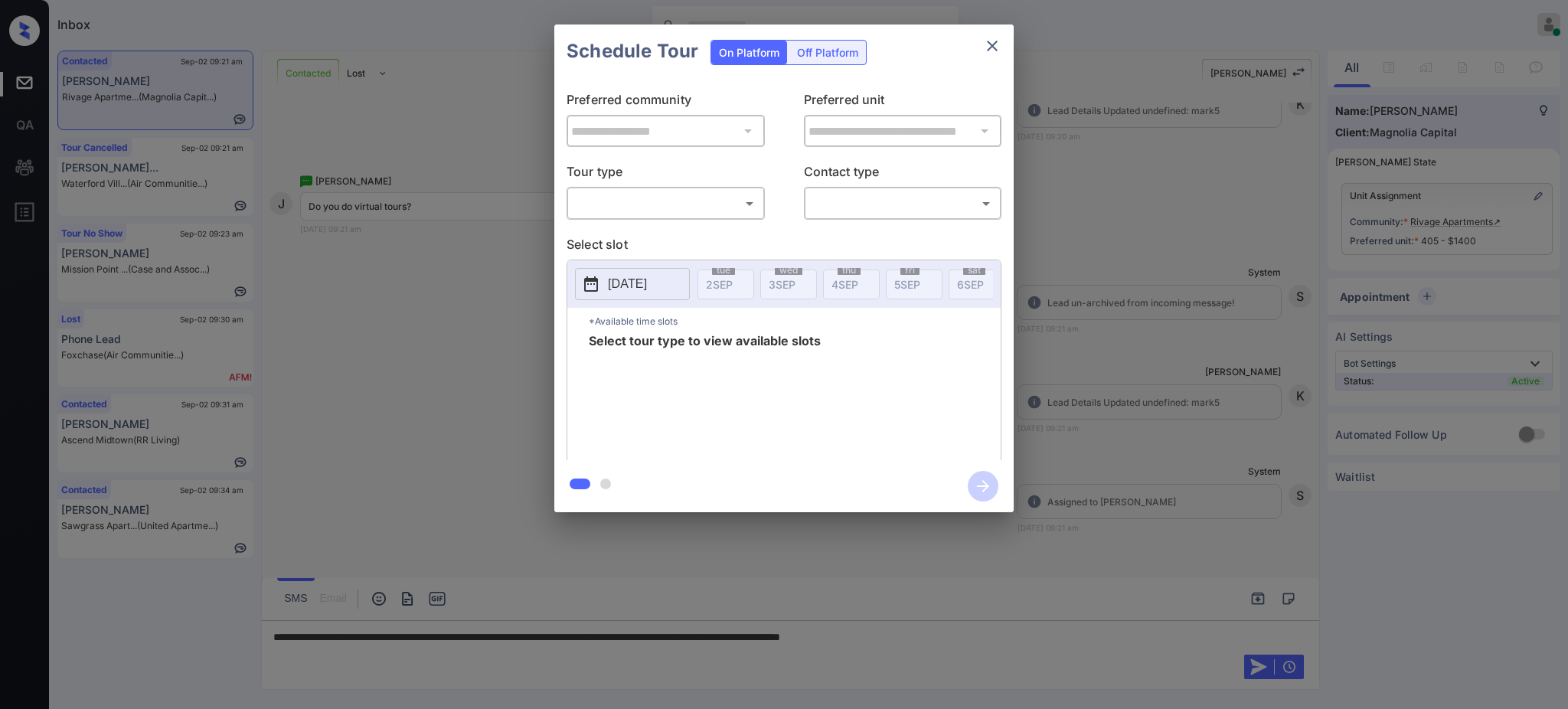
click at [638, 285] on p "2025-09-10" at bounding box center [626, 284] width 39 height 18
click at [995, 644] on div at bounding box center [784, 354] width 1568 height 709
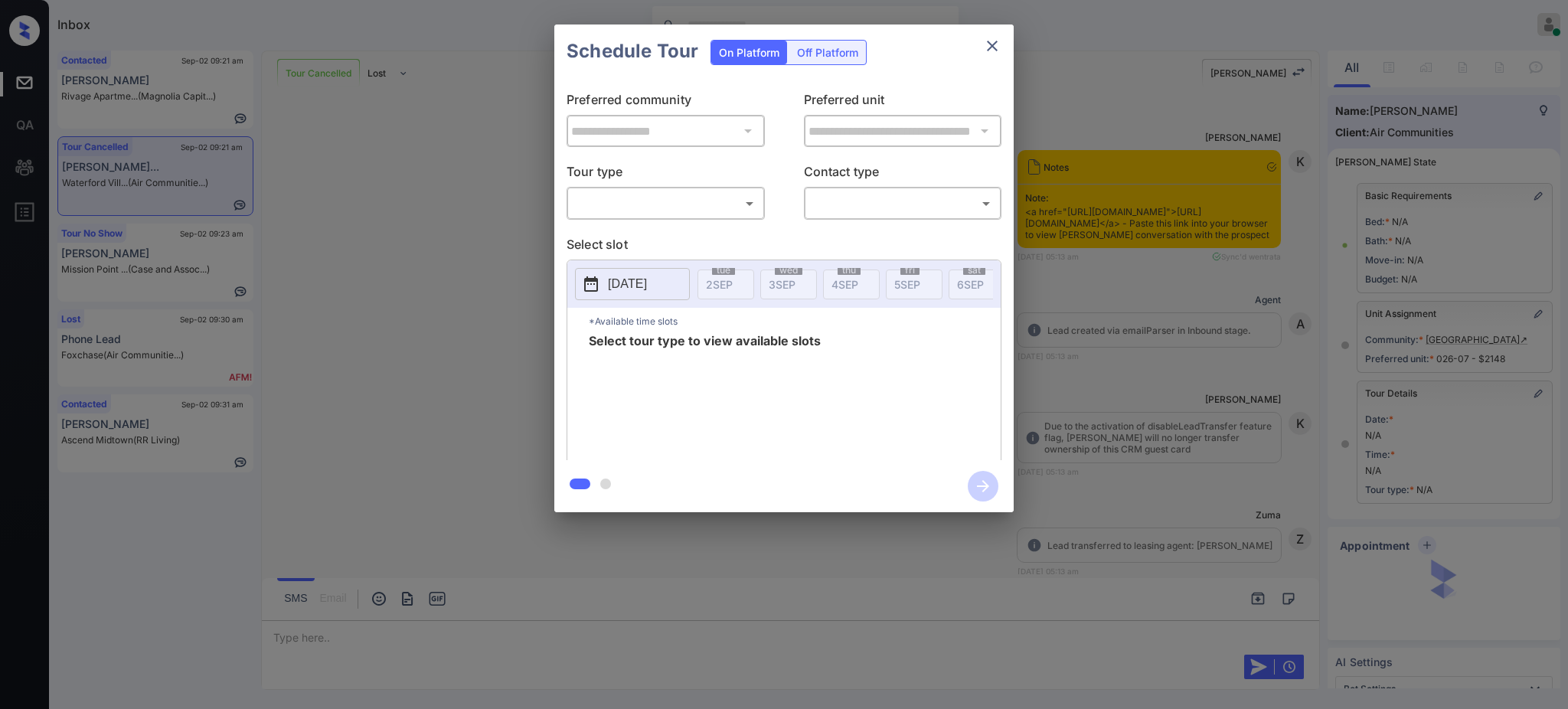
scroll to position [5567, 0]
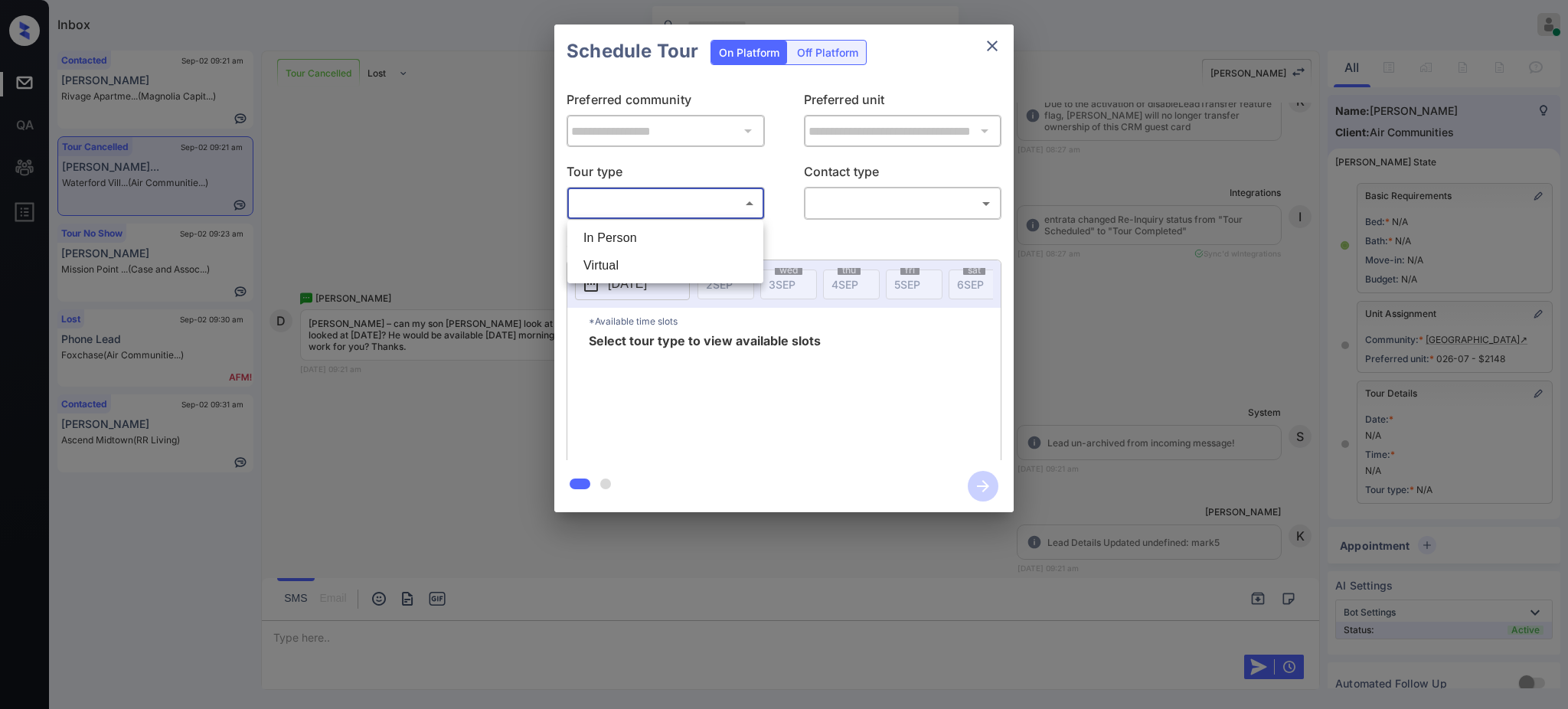
click at [663, 195] on body "Inbox [PERSON_NAME] Online Set yourself offline Set yourself on break Profile S…" at bounding box center [784, 354] width 1568 height 709
click at [636, 234] on li "In Person" at bounding box center [665, 238] width 188 height 27
type input "********"
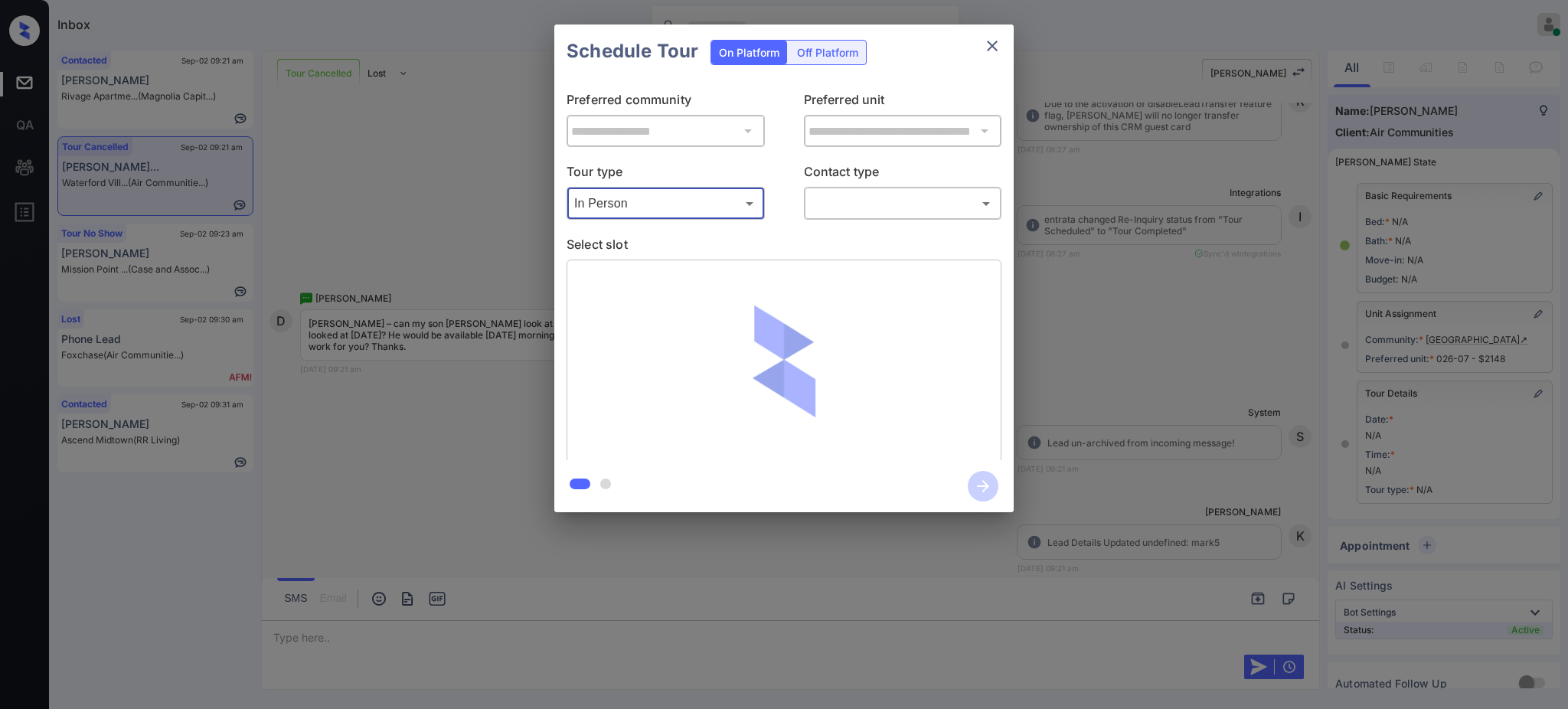
click at [849, 196] on body "Inbox [PERSON_NAME] Online Set yourself offline Set yourself on break Profile S…" at bounding box center [784, 354] width 1568 height 709
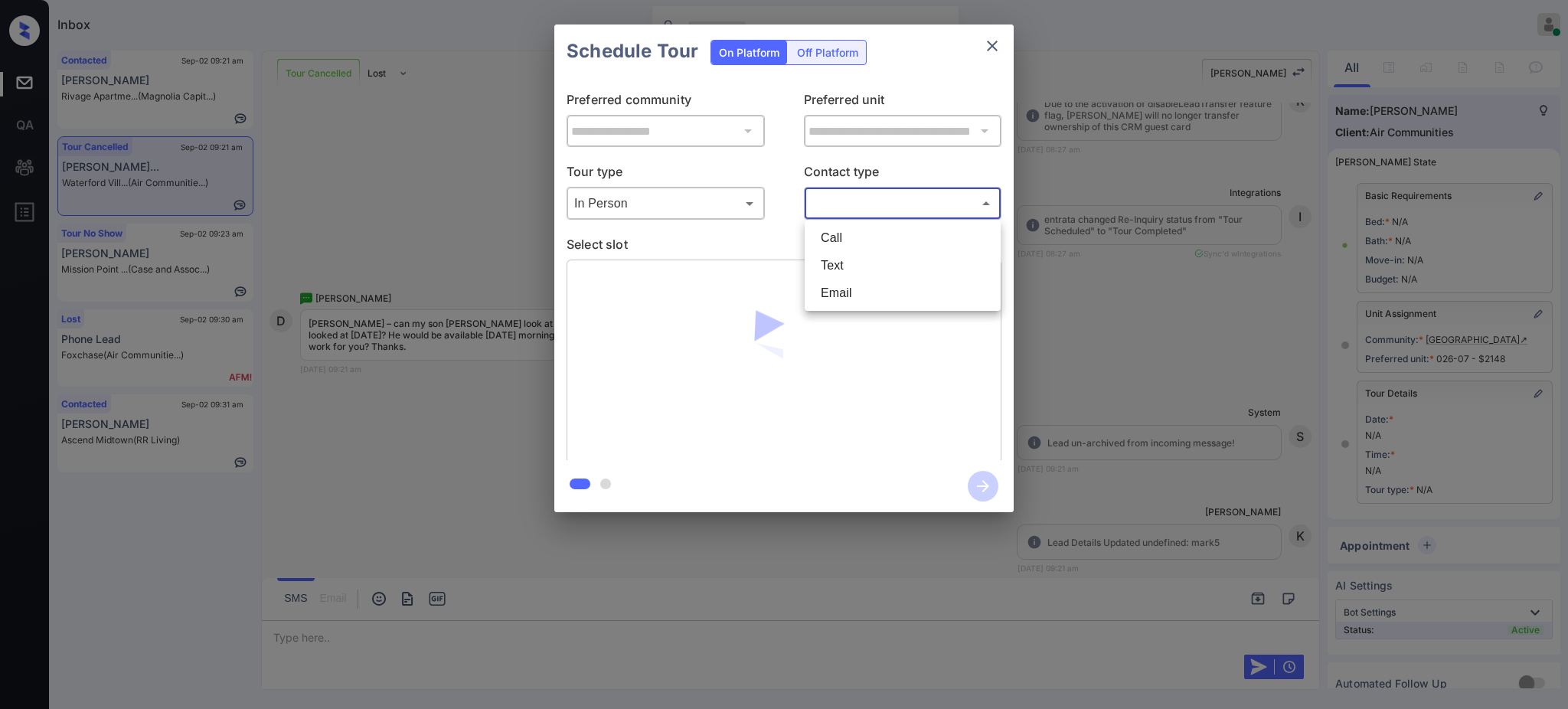
click at [846, 257] on li "Text" at bounding box center [903, 265] width 188 height 27
type input "****"
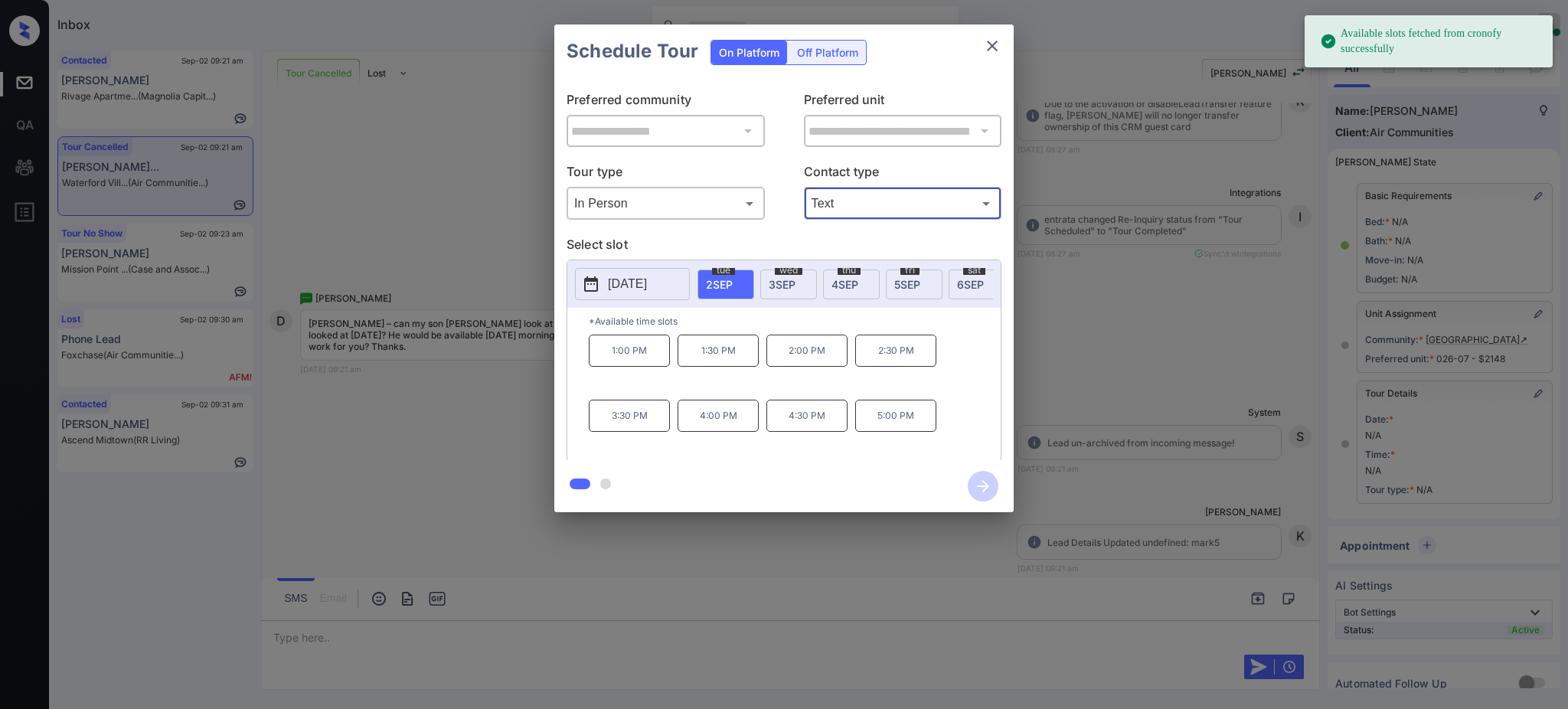
click at [778, 281] on span "[DATE]" at bounding box center [782, 284] width 27 height 13
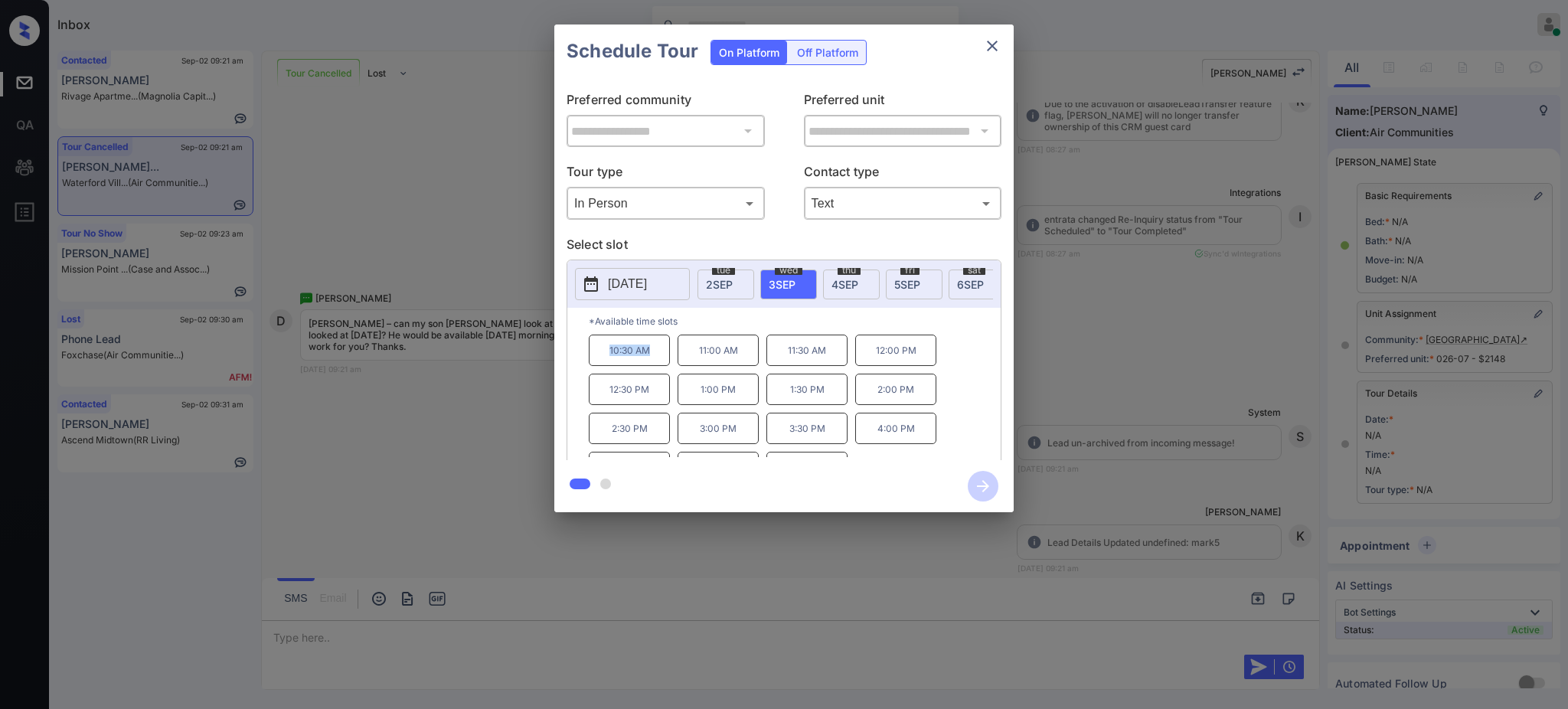
drag, startPoint x: 603, startPoint y: 365, endPoint x: 854, endPoint y: 175, distance: 314.8
click at [658, 360] on p "10:30 AM" at bounding box center [629, 350] width 81 height 32
copy p "10:30 AM"
click at [995, 47] on icon "close" at bounding box center [992, 46] width 18 height 18
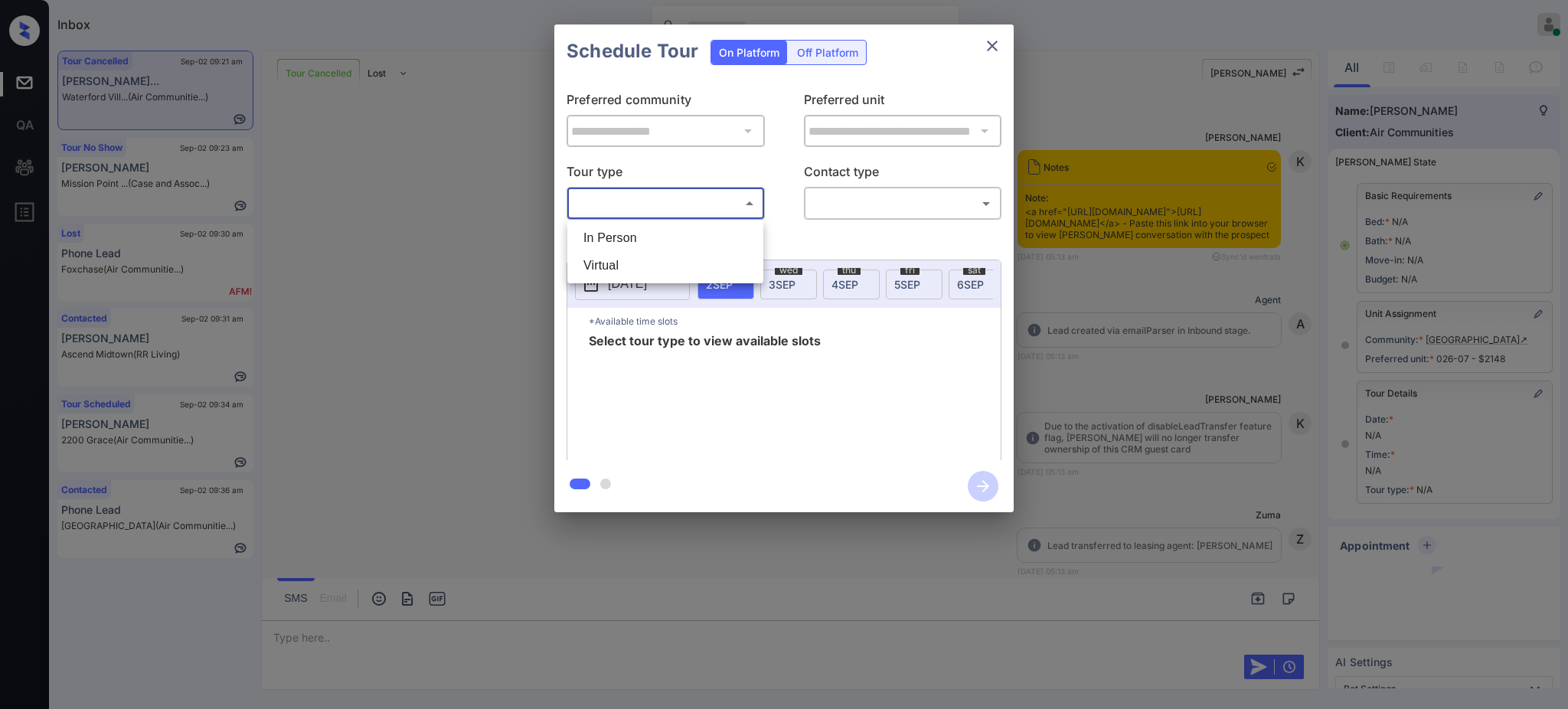
click at [647, 245] on li "In Person" at bounding box center [665, 238] width 188 height 27
type input "********"
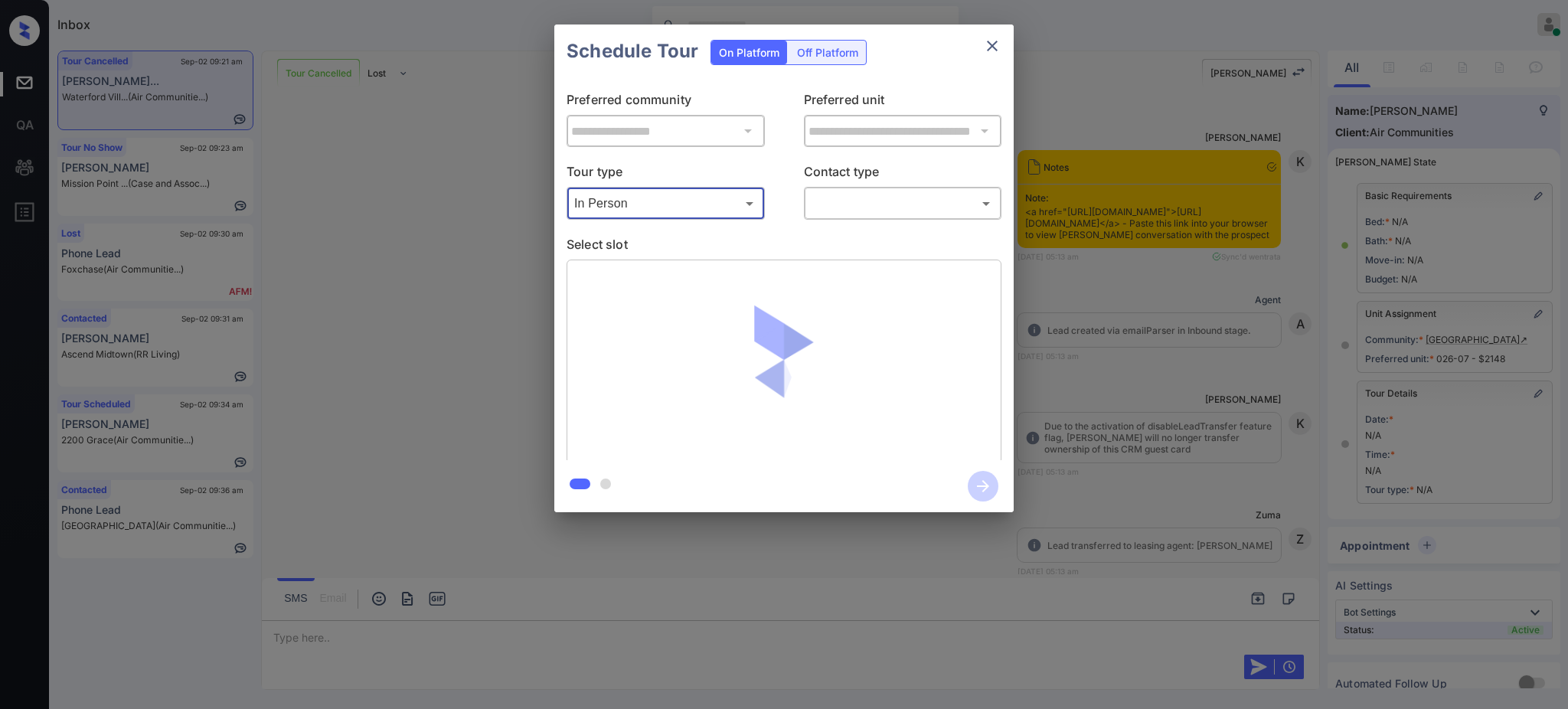
scroll to position [6587, 0]
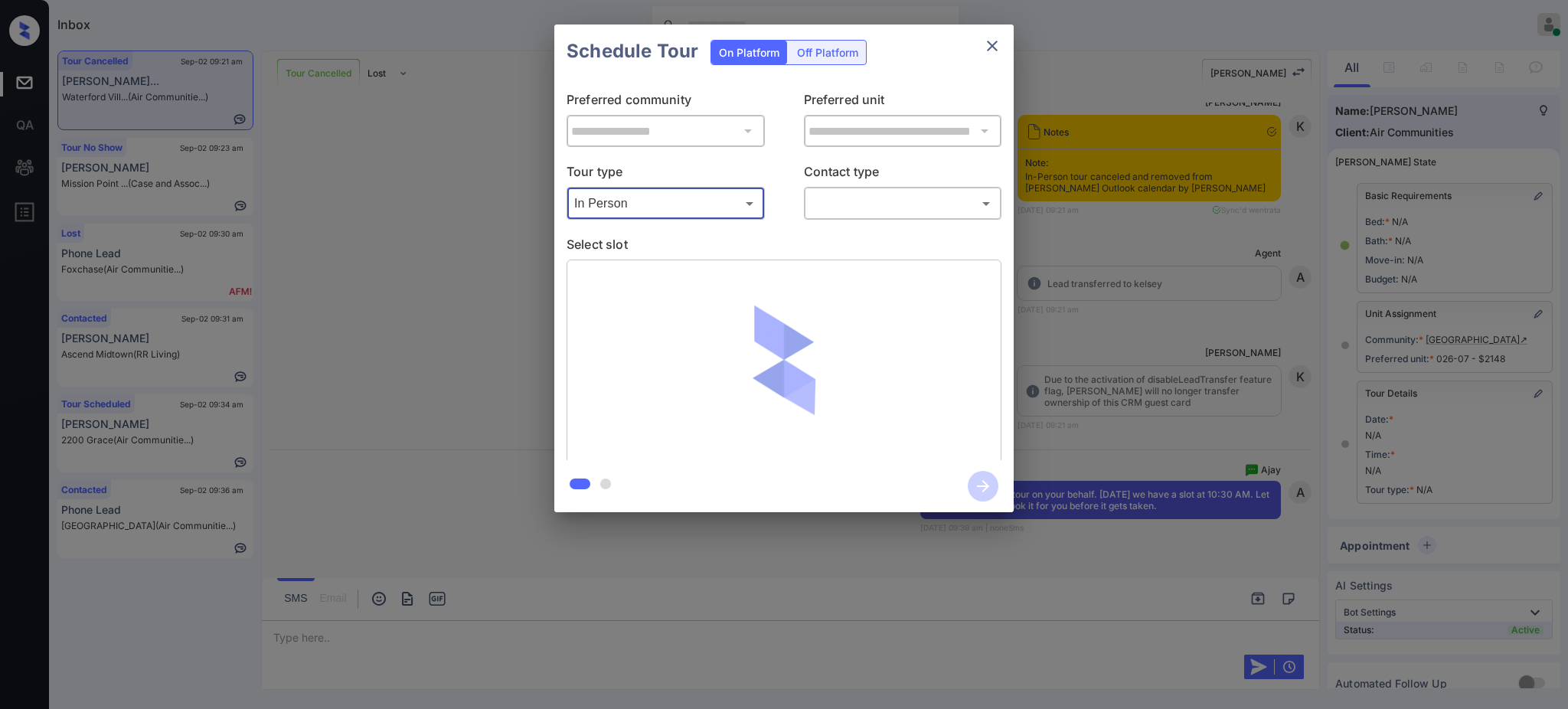
click at [860, 197] on body "Inbox [PERSON_NAME] Online Set yourself offline Set yourself on break Profile S…" at bounding box center [784, 354] width 1568 height 709
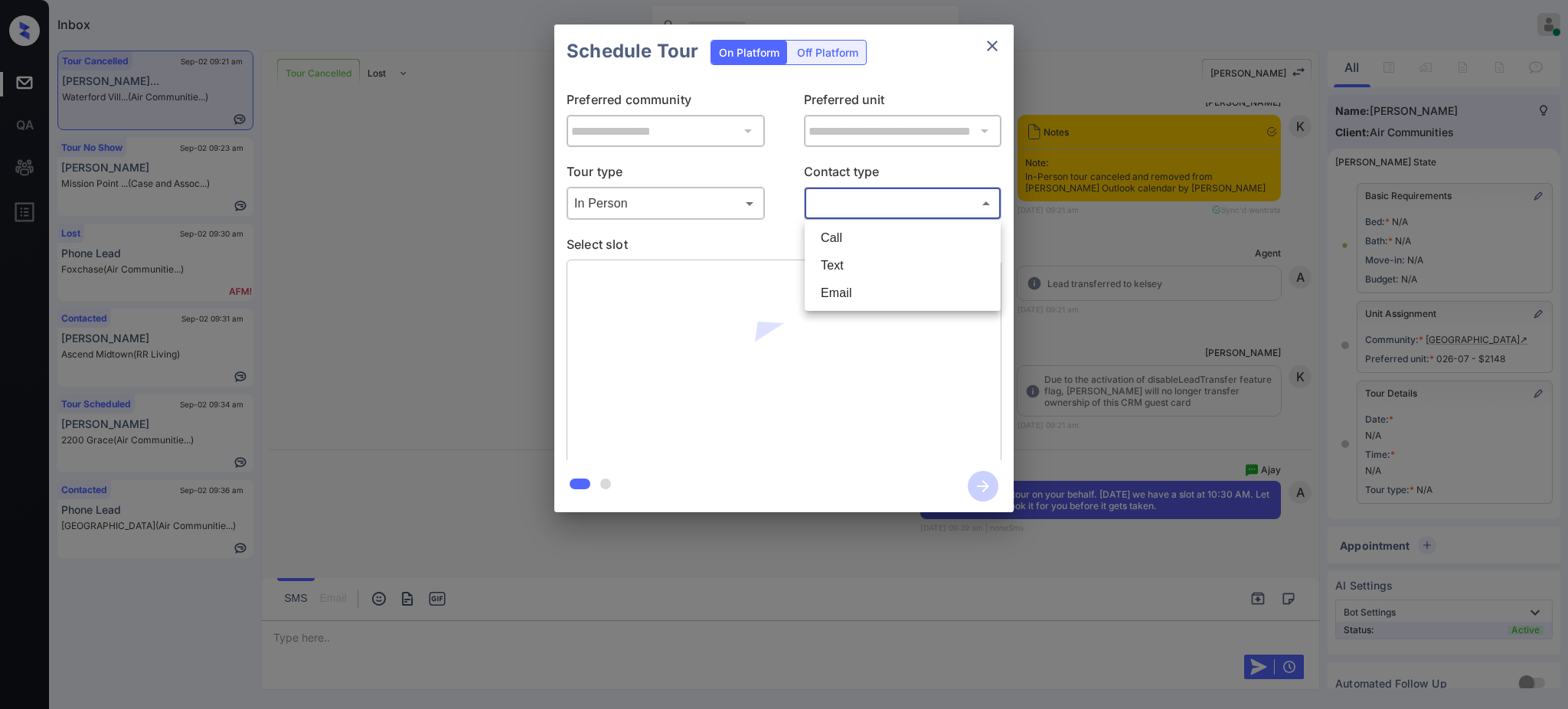
click at [849, 268] on li "Text" at bounding box center [903, 265] width 188 height 27
type input "****"
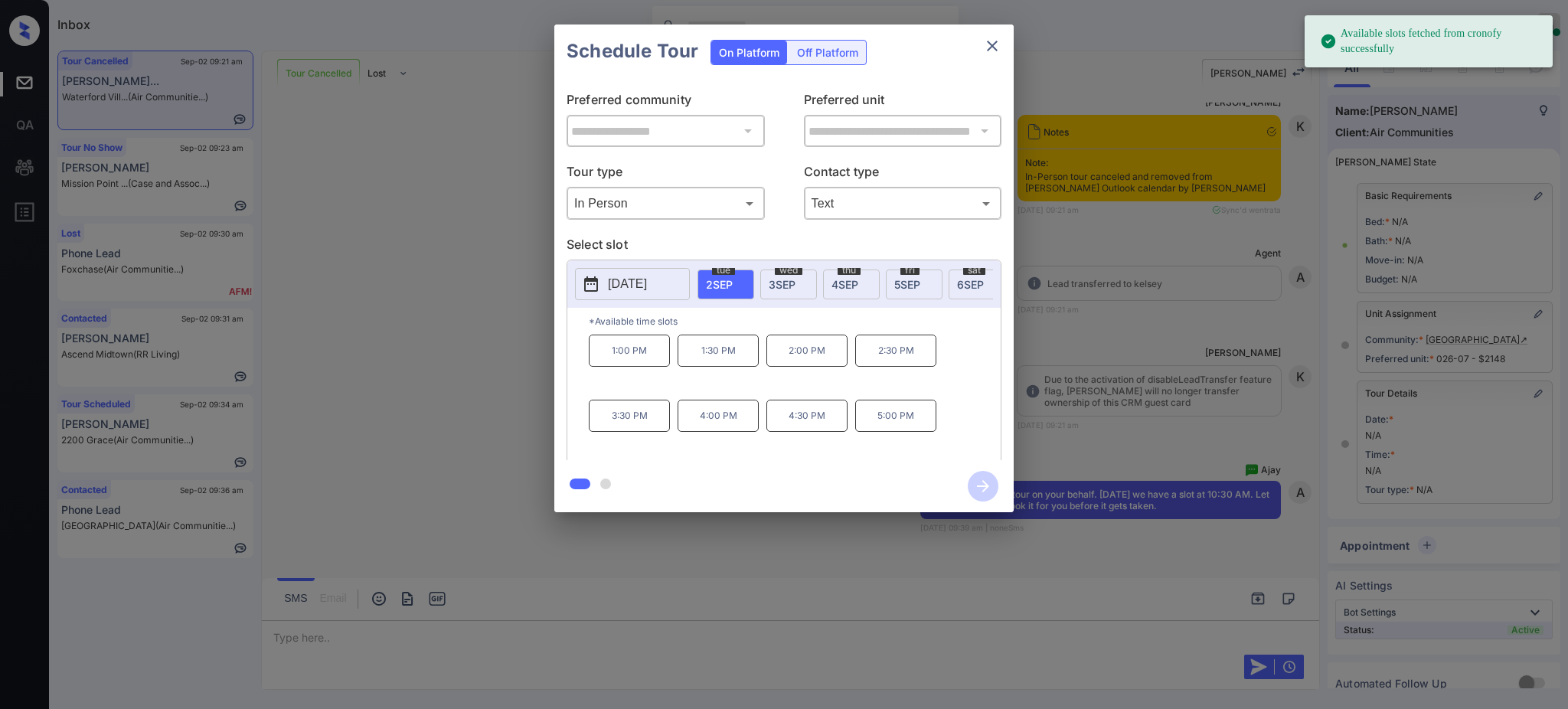
click at [779, 281] on span "[DATE]" at bounding box center [782, 284] width 27 height 13
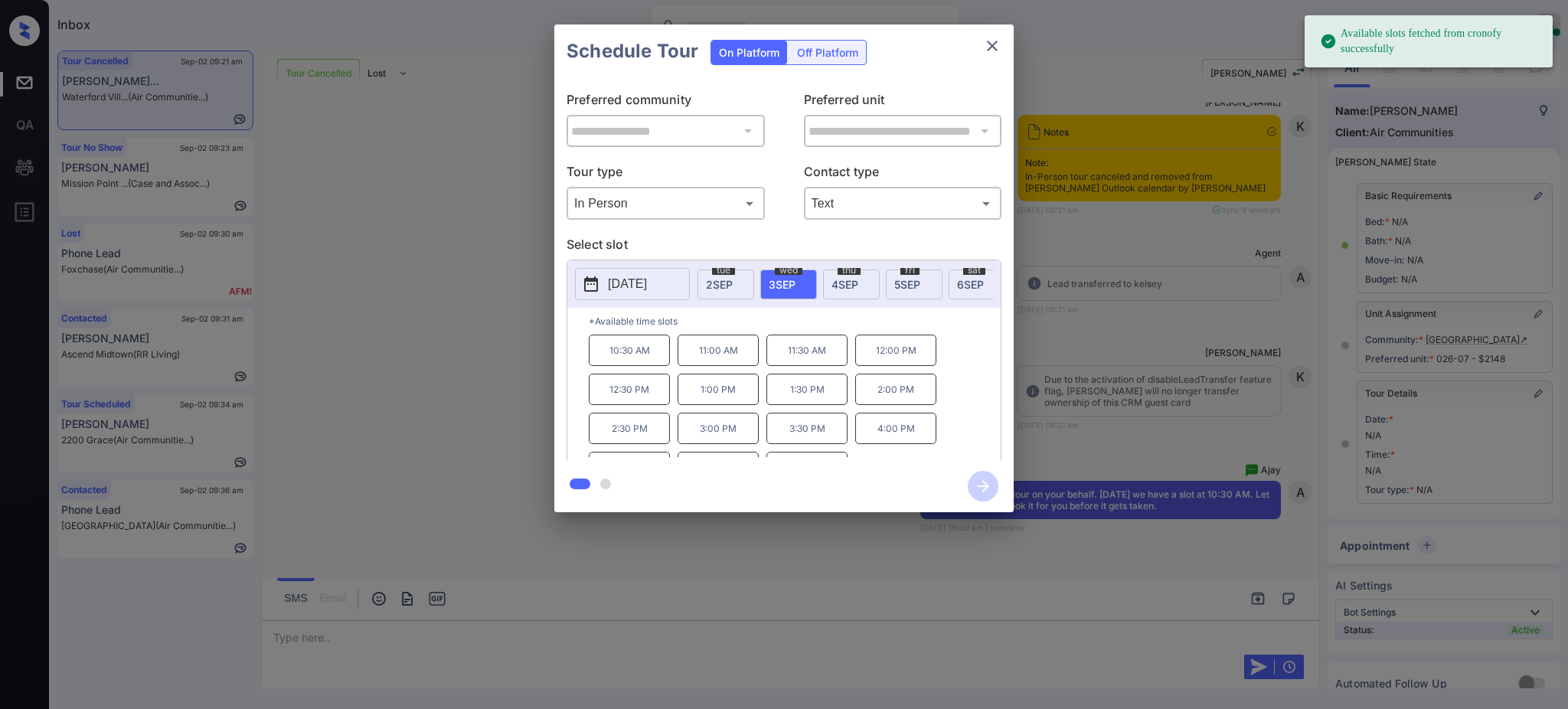
click at [636, 361] on p "10:30 AM" at bounding box center [629, 350] width 81 height 32
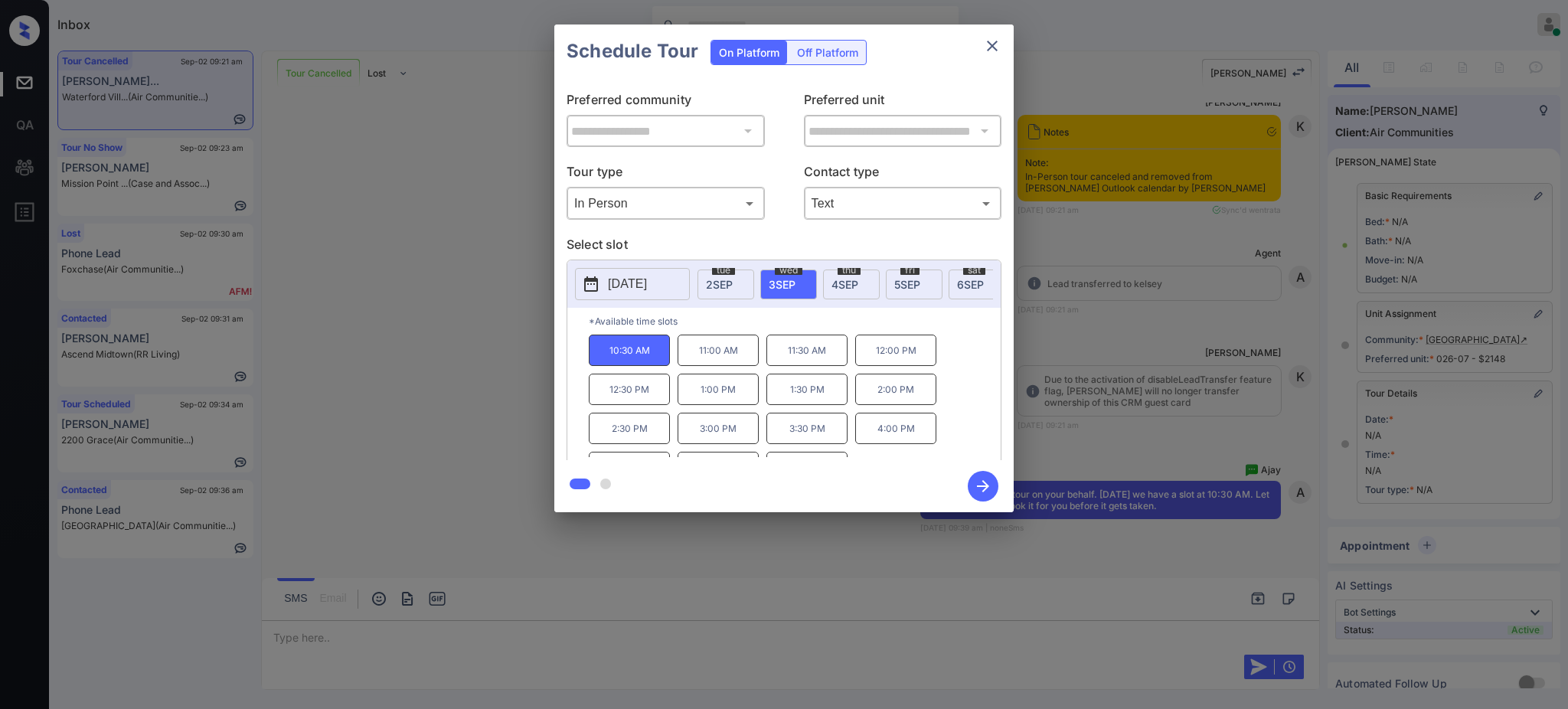
click at [987, 491] on icon "button" at bounding box center [983, 486] width 31 height 31
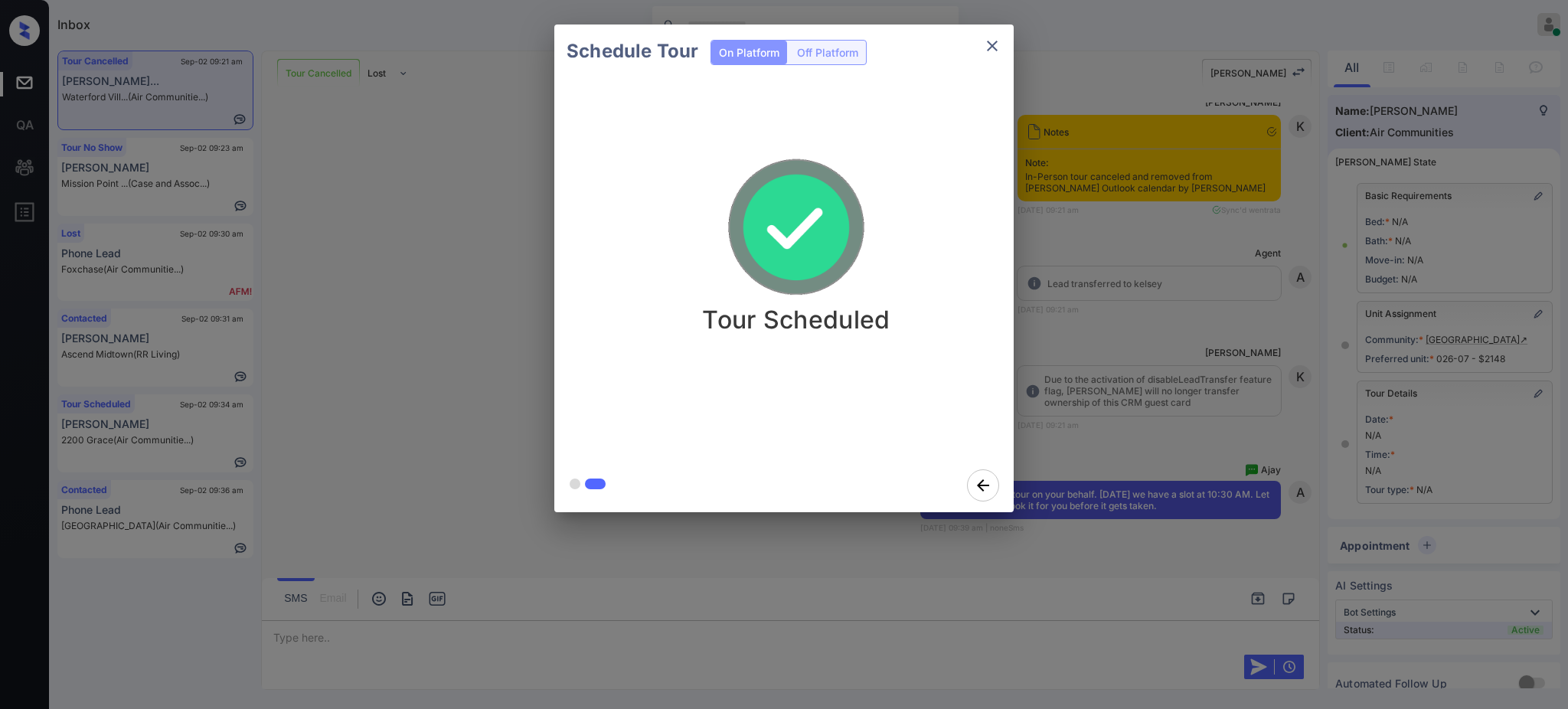
click at [1115, 367] on div "Schedule Tour On Platform Off Platform Tour Scheduled" at bounding box center [784, 268] width 1568 height 537
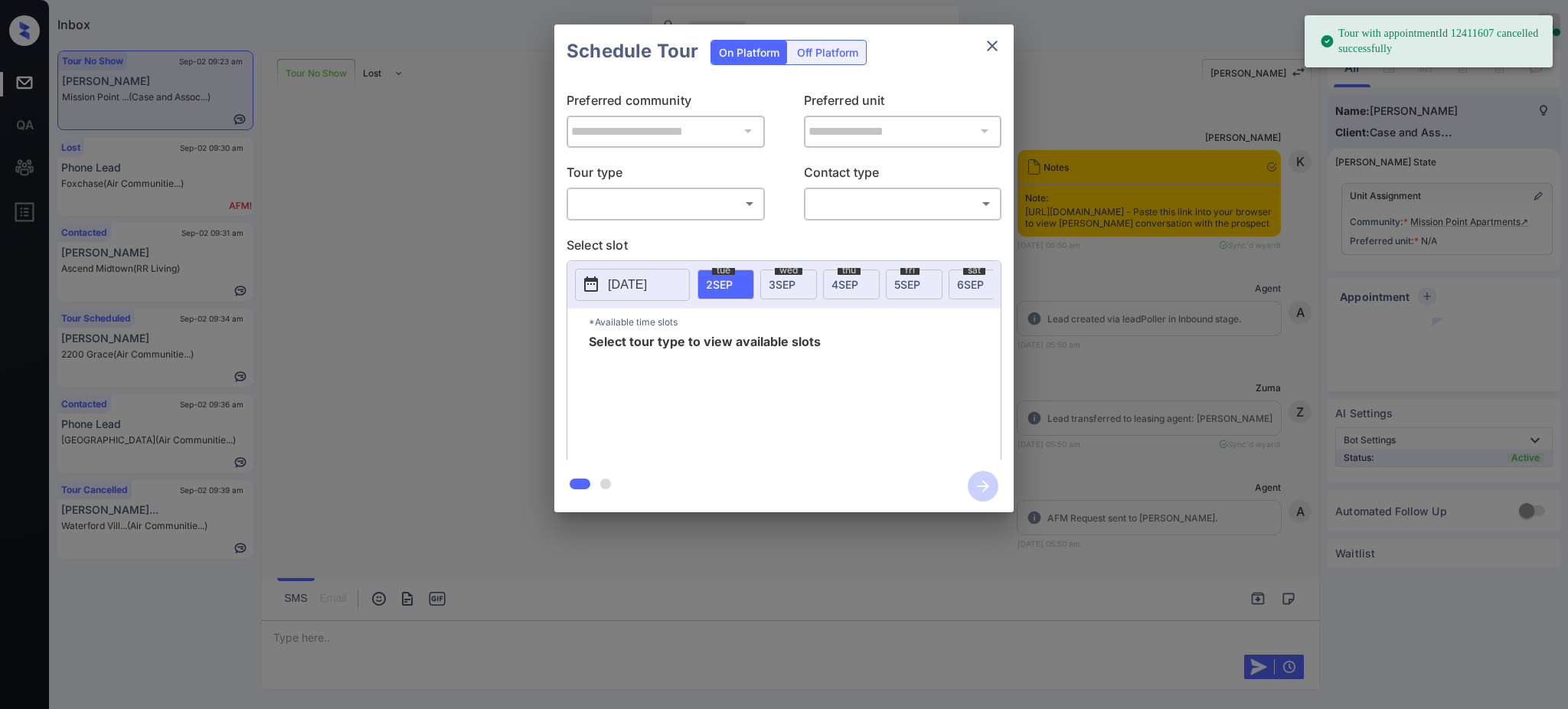
scroll to position [5400, 0]
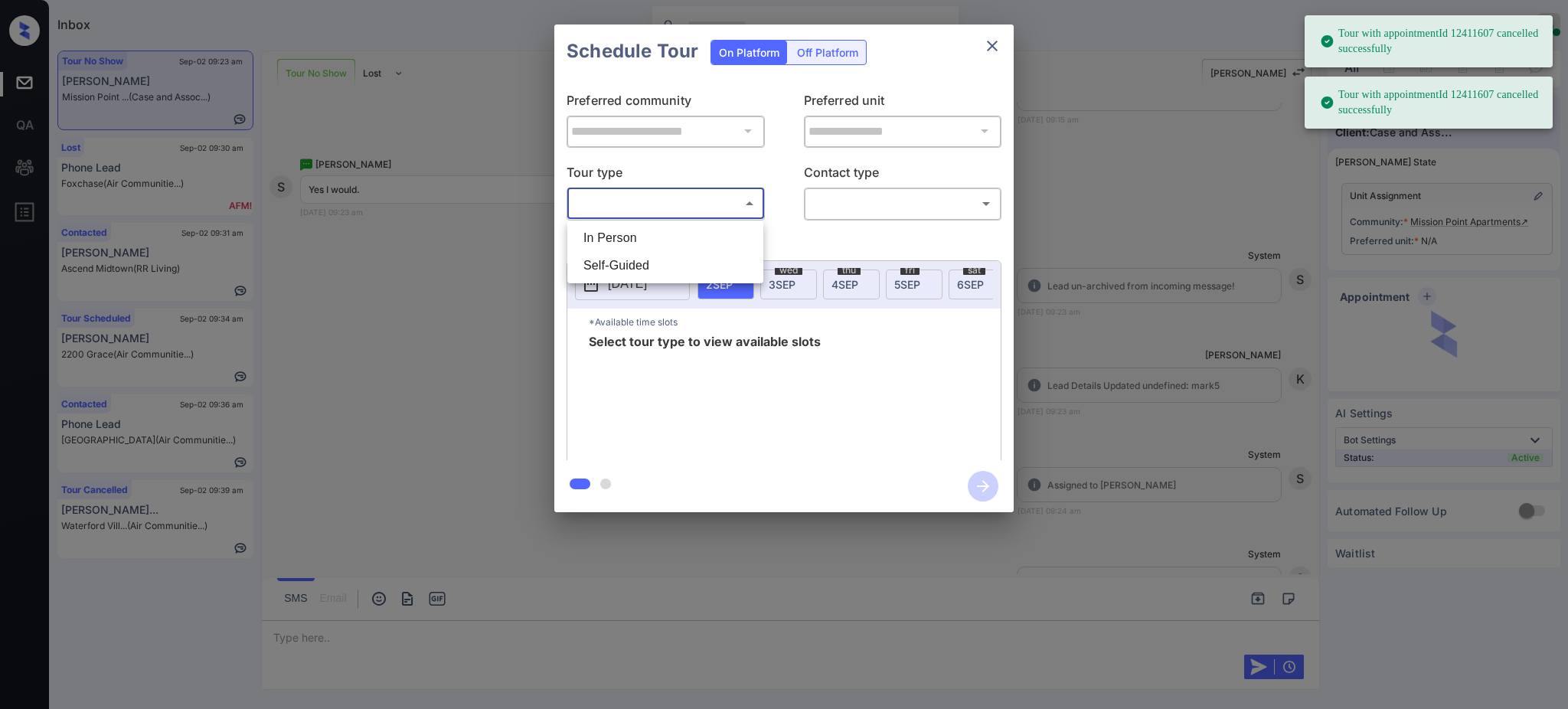
click at [617, 206] on body "Tour with appointmentId 12411607 cancelled successfully Tour with appointmentId…" at bounding box center [784, 354] width 1568 height 709
click at [613, 245] on li "In Person" at bounding box center [665, 238] width 188 height 27
type input "********"
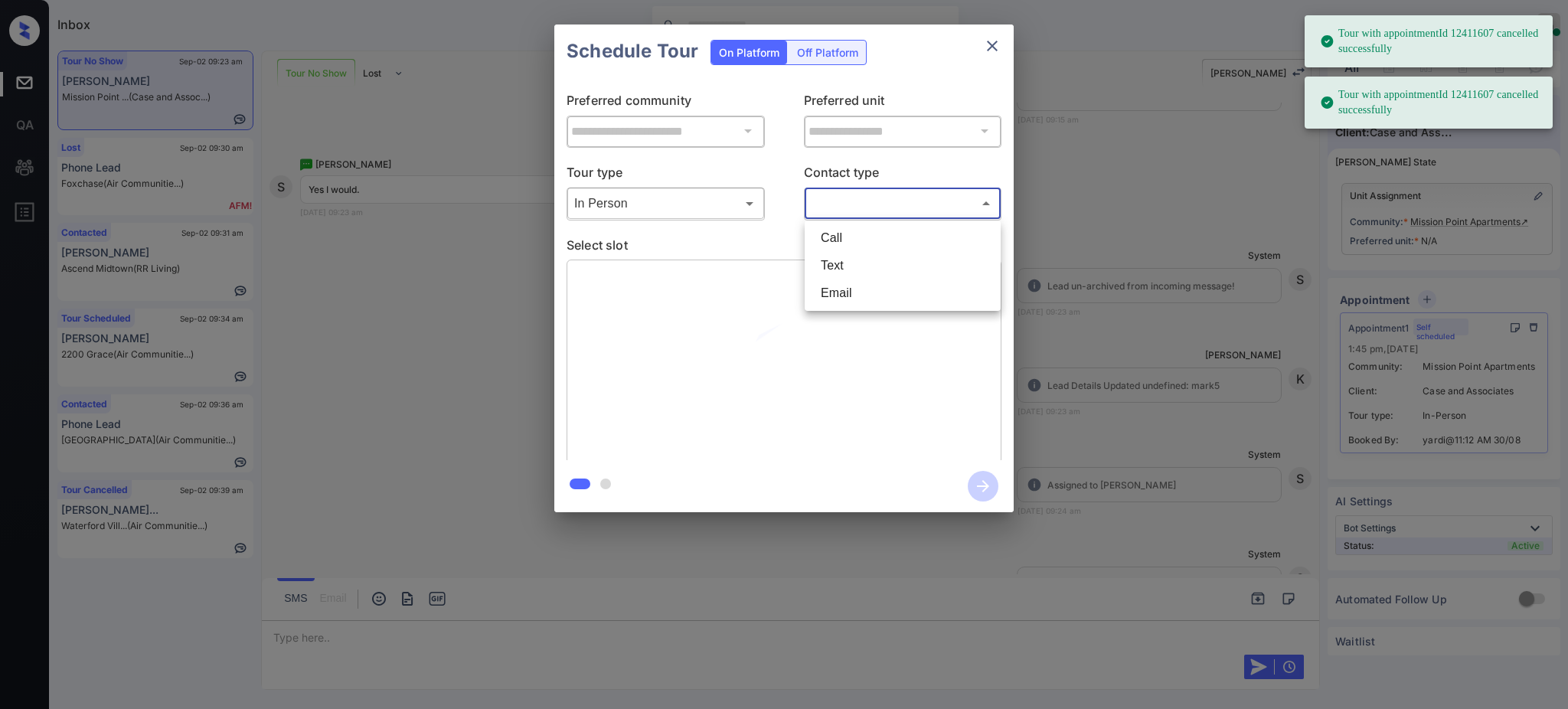
click at [843, 197] on body "Tour with appointmentId 12411607 cancelled successfully Tour with appointmentId…" at bounding box center [784, 354] width 1568 height 709
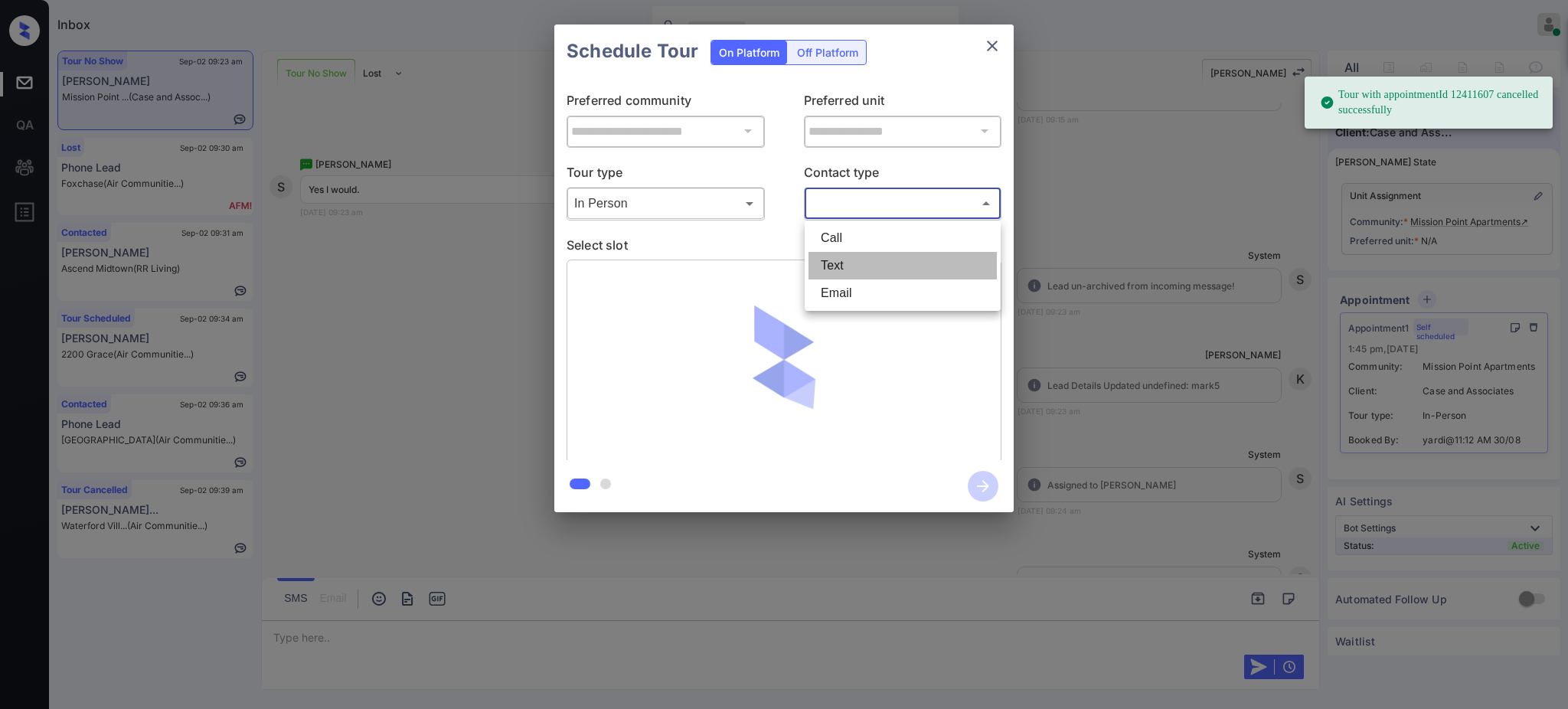
click at [848, 260] on li "Text" at bounding box center [903, 265] width 188 height 27
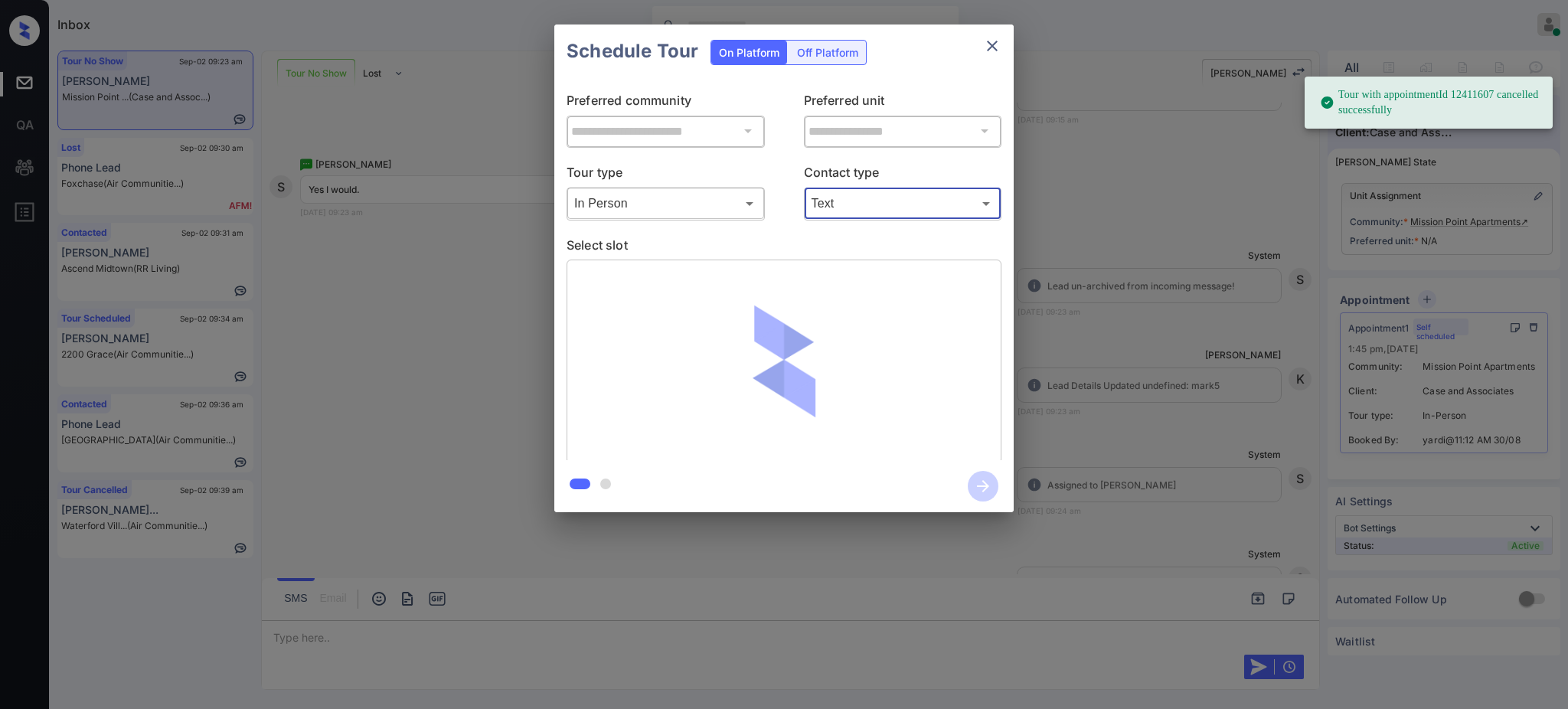
type input "****"
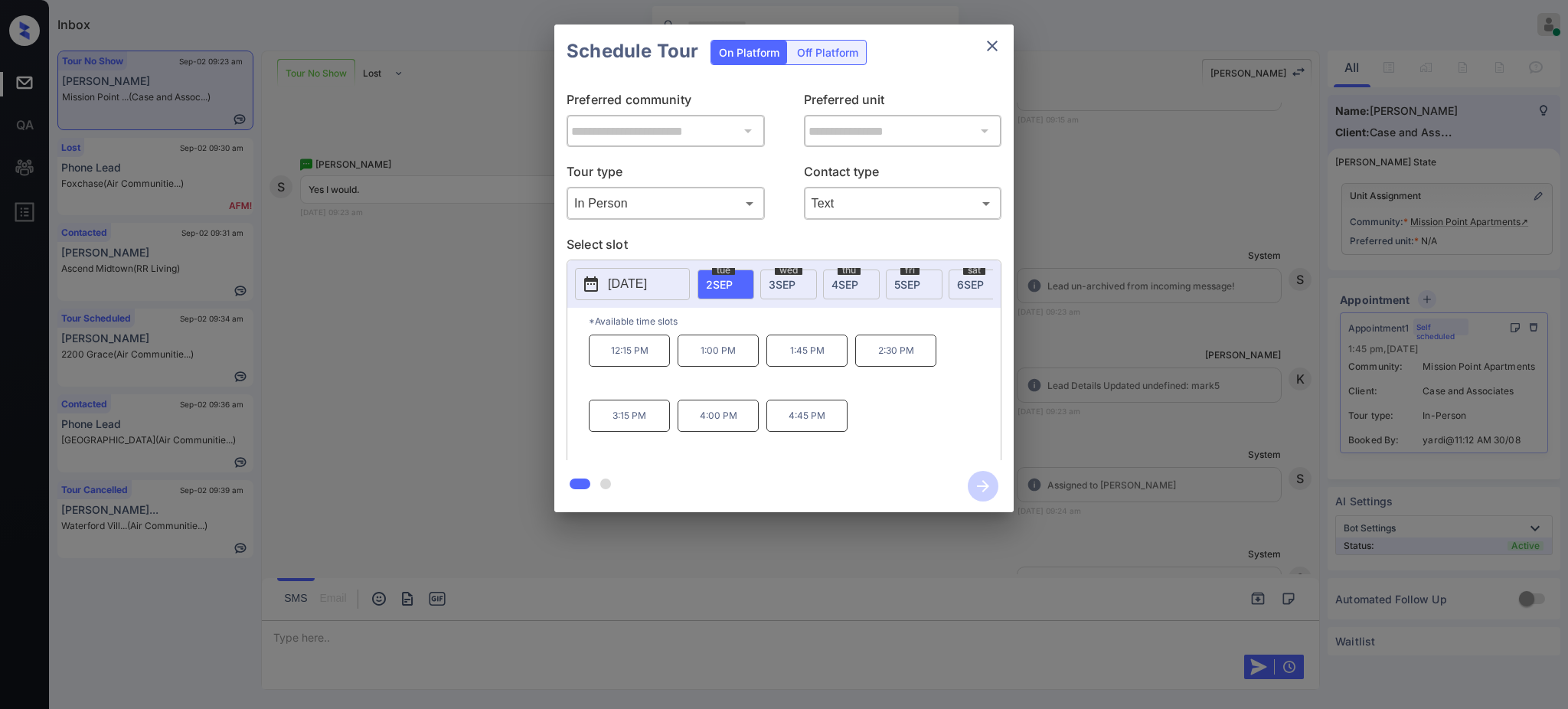
click at [696, 360] on p "1:00 PM" at bounding box center [718, 351] width 81 height 33
drag, startPoint x: 663, startPoint y: 300, endPoint x: 655, endPoint y: 285, distance: 17.0
click at [658, 288] on button "[DATE]" at bounding box center [632, 284] width 115 height 33
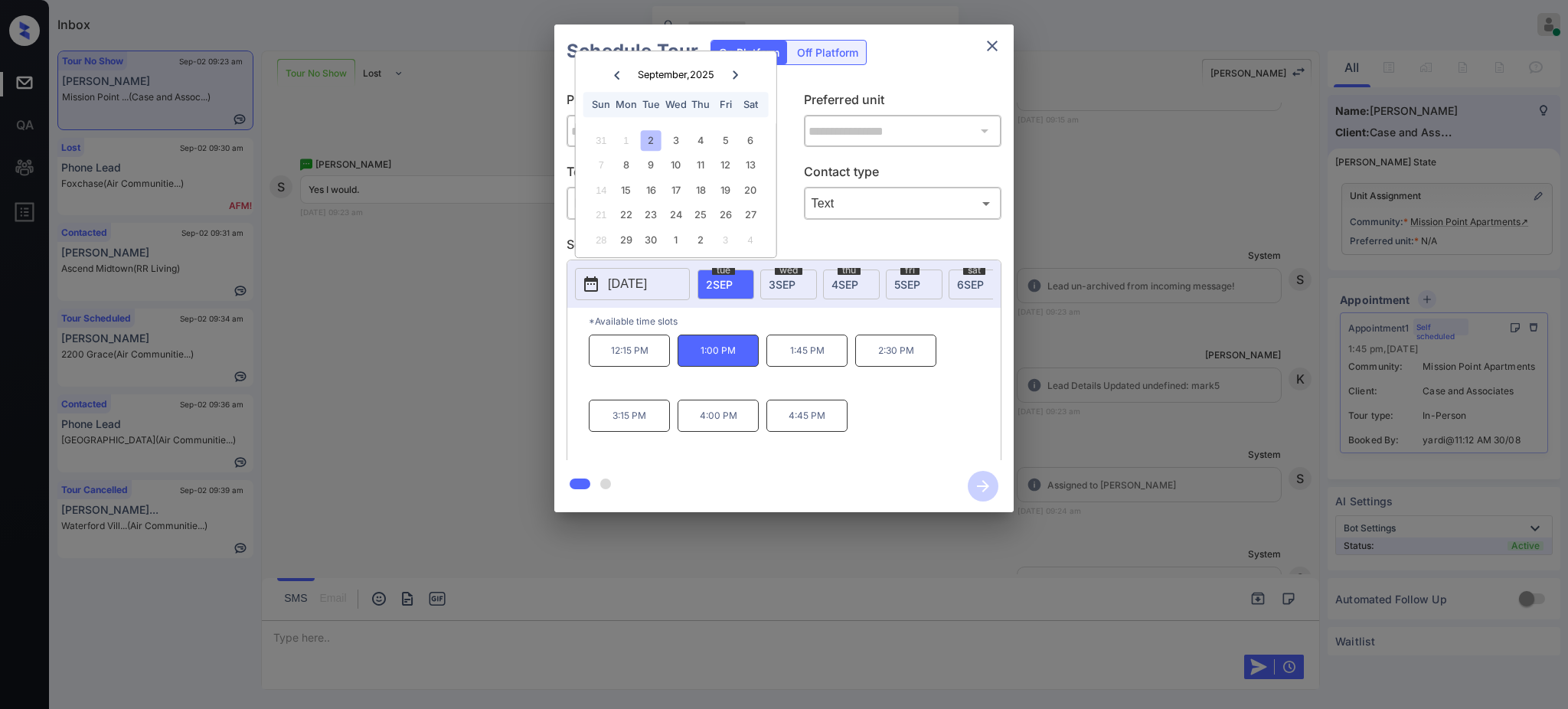
click at [647, 285] on p "2025-09-02" at bounding box center [626, 284] width 39 height 18
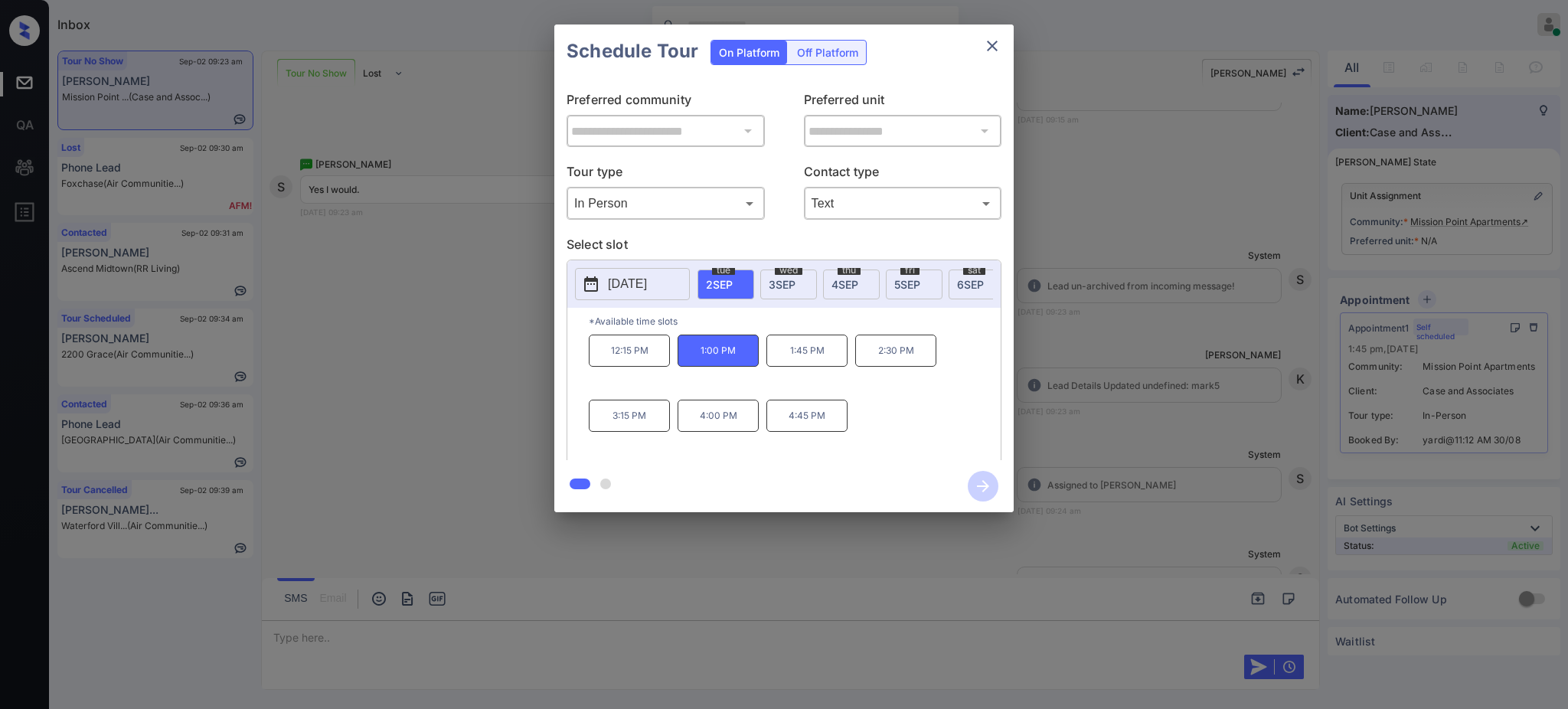
click at [323, 638] on div at bounding box center [784, 354] width 1568 height 709
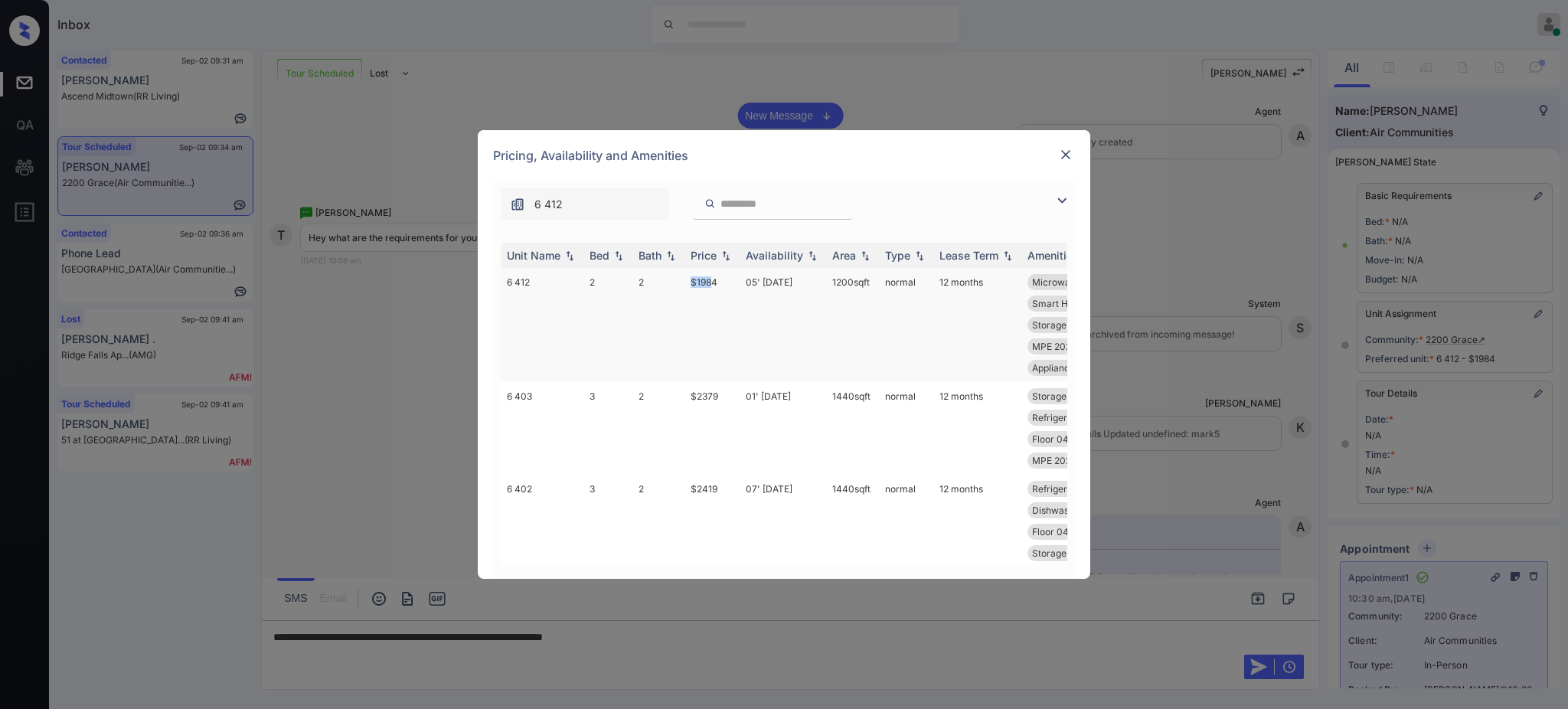
drag, startPoint x: 687, startPoint y: 285, endPoint x: 902, endPoint y: 280, distance: 215.1
click at [715, 283] on tr "6 412 2 2 $1984 05' [DATE] sqft normal 12 months Microwave Gas stove Dishwasher…" at bounding box center [901, 325] width 800 height 114
copy tr "$198"
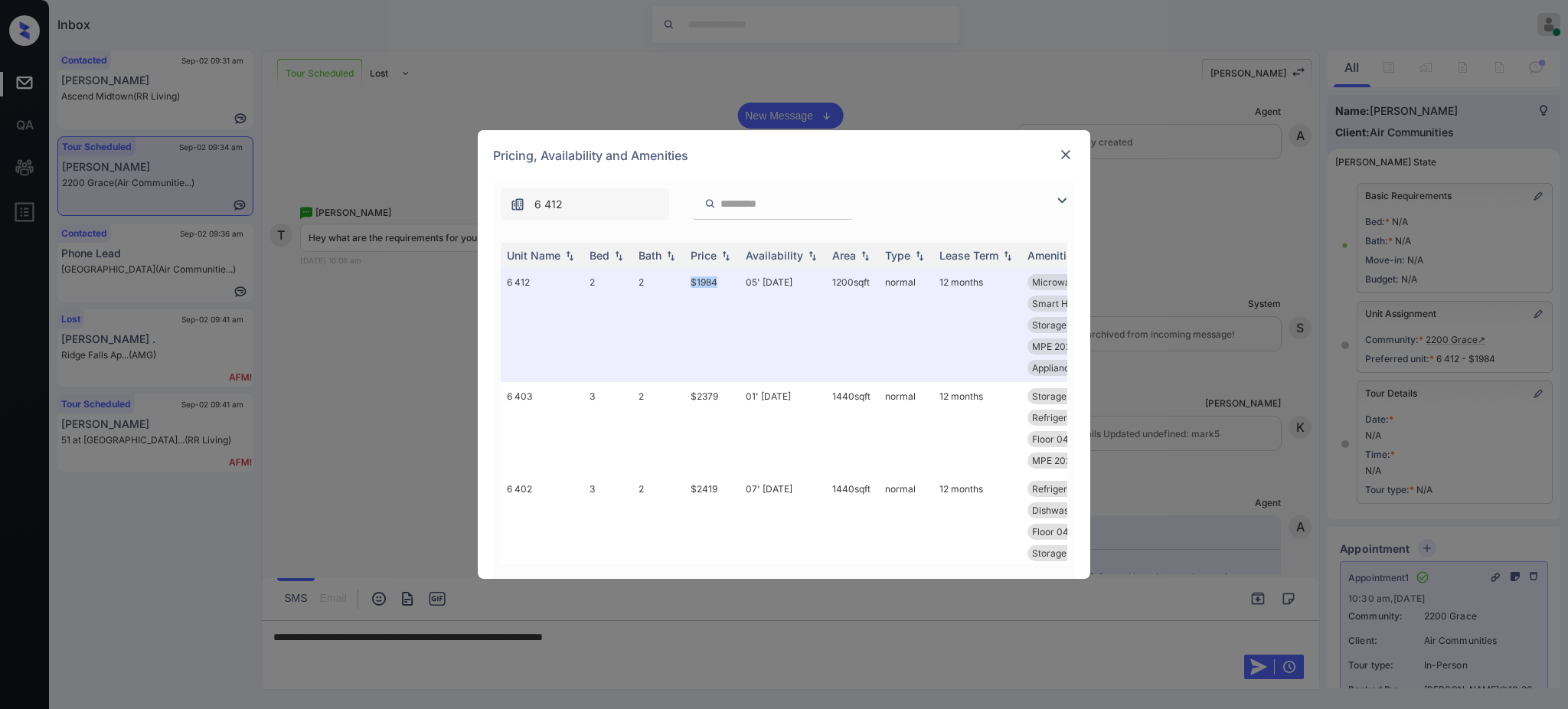
copy tr "$1984"
click at [1070, 155] on img at bounding box center [1066, 154] width 15 height 15
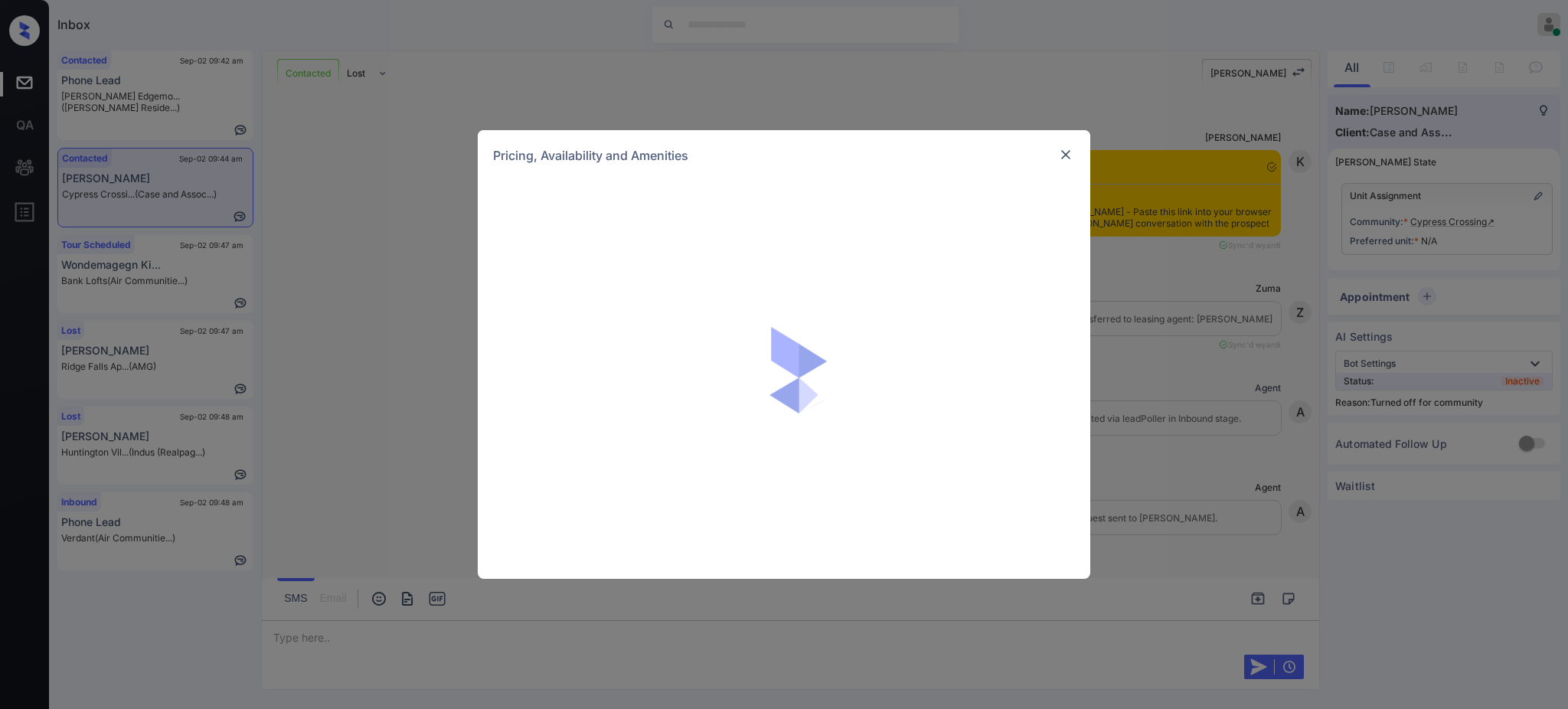
scroll to position [1689, 0]
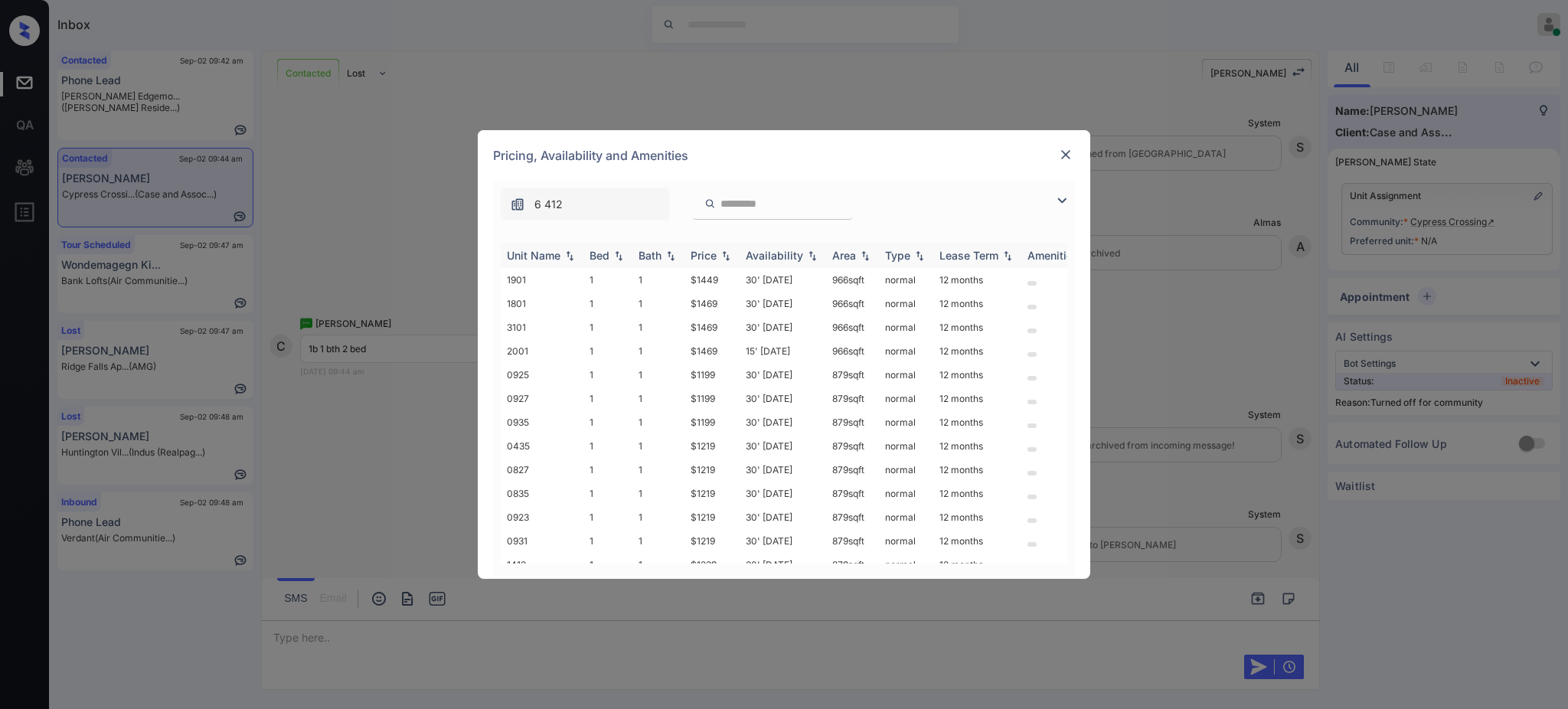
click at [603, 251] on div "Bed" at bounding box center [599, 255] width 20 height 13
click at [598, 251] on div "Bed" at bounding box center [599, 255] width 20 height 13
drag, startPoint x: 679, startPoint y: 280, endPoint x: 865, endPoint y: 330, distance: 192.6
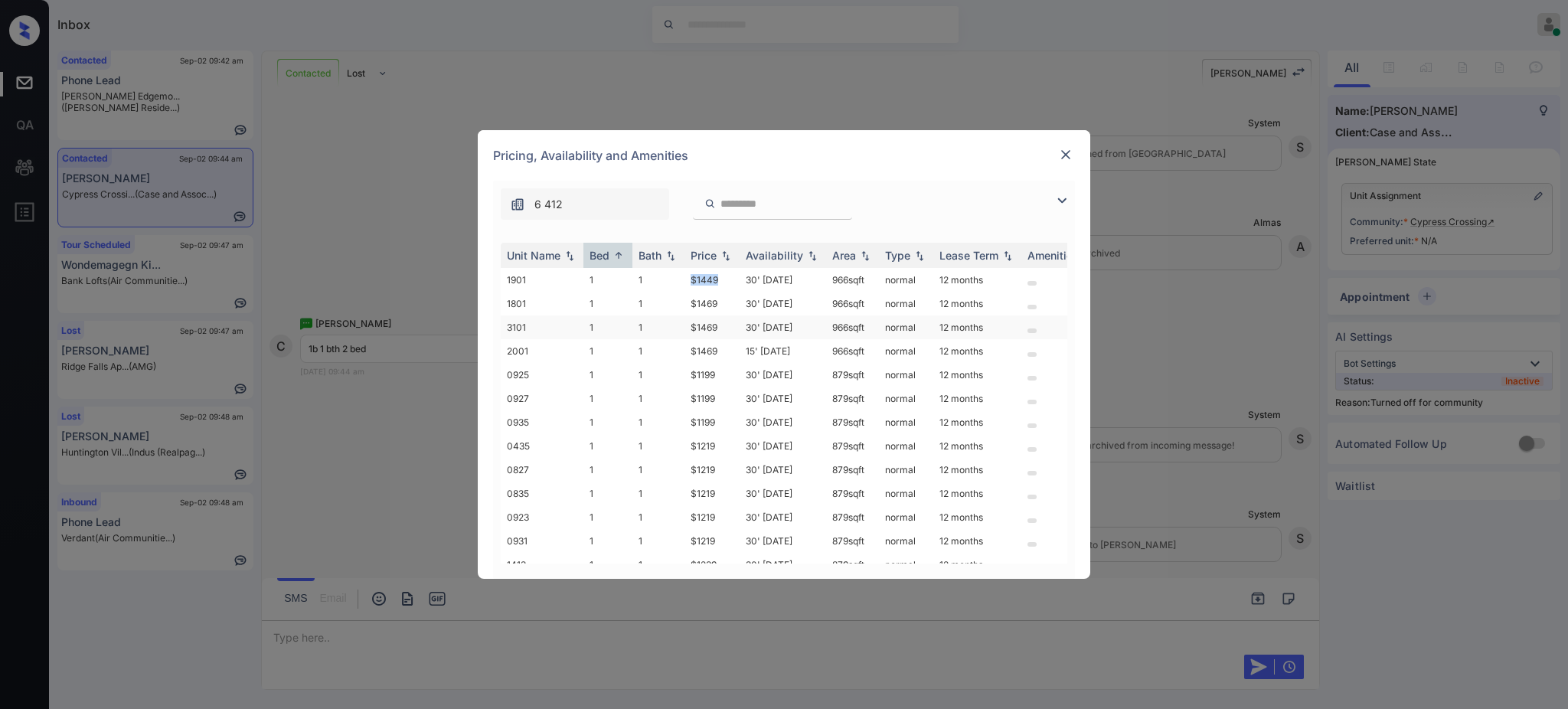
click at [721, 280] on tr "1901 1 1 $1449 30' Aug 25 966 sqft normal 12 months" at bounding box center [901, 280] width 800 height 24
copy tr "$1449"
drag, startPoint x: 674, startPoint y: 496, endPoint x: 721, endPoint y: 500, distance: 47.2
click at [721, 500] on tr "0835 1 1 $1219 30' Aug 25 879 sqft normal 12 months" at bounding box center [901, 493] width 800 height 24
copy tr "$1219"
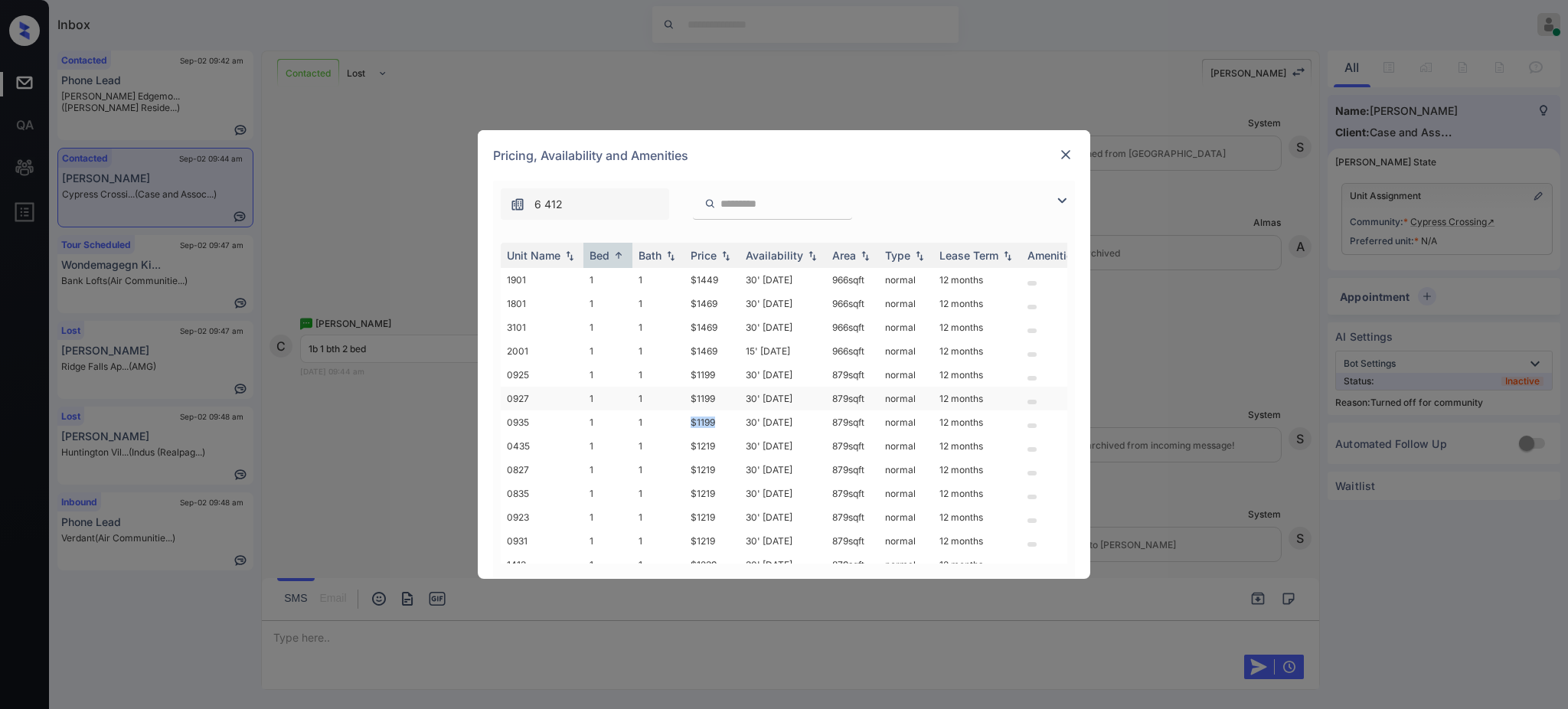
drag, startPoint x: 681, startPoint y: 425, endPoint x: 848, endPoint y: 404, distance: 168.3
click at [726, 425] on tr "0935 1 1 $1199 30' Aug 25 879 sqft normal 12 months" at bounding box center [901, 422] width 800 height 24
copy tr "$1199"
drag, startPoint x: 671, startPoint y: 498, endPoint x: 784, endPoint y: 497, distance: 113.0
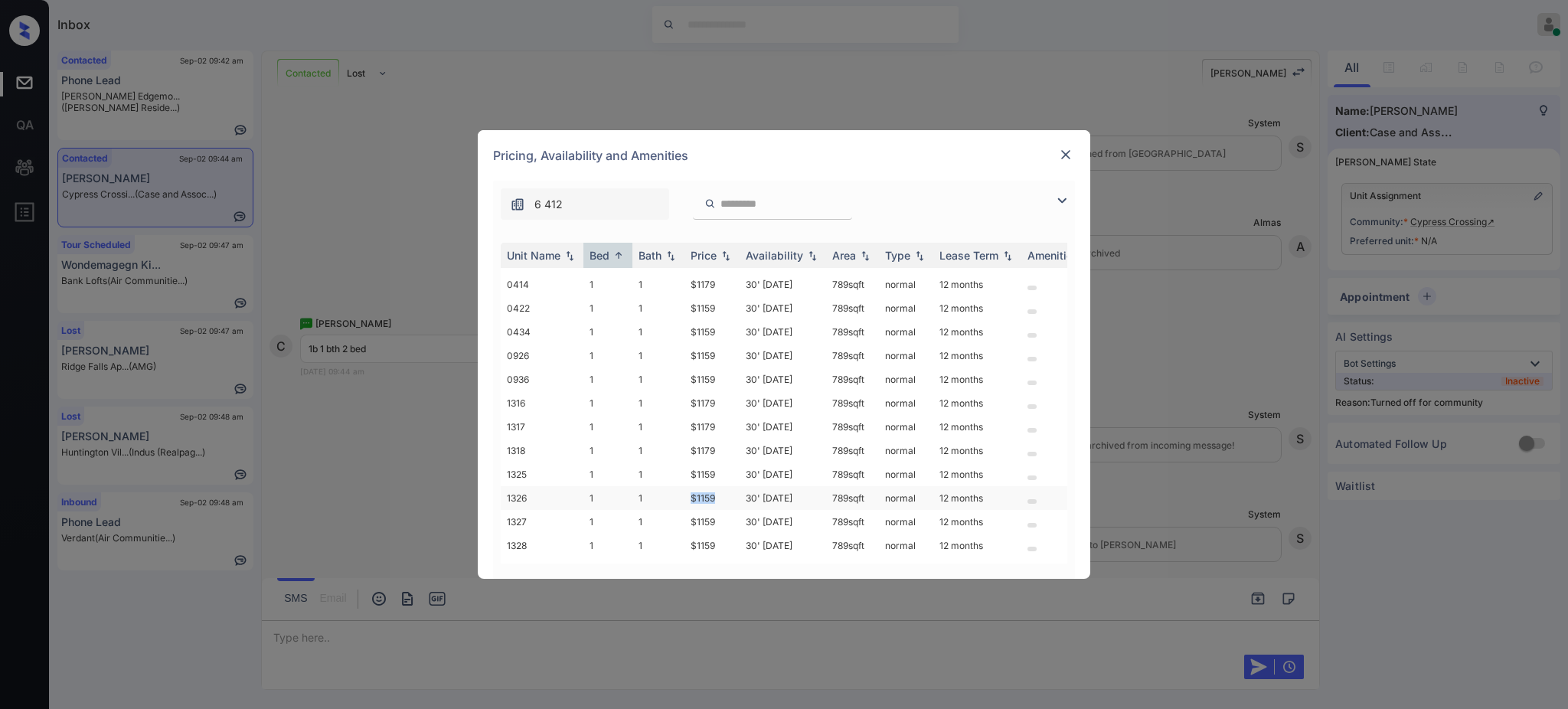
click at [727, 498] on tr "1326 1 1 $1159 30' Aug 25 789 sqft normal 12 months" at bounding box center [901, 498] width 800 height 24
copy tr "$1159"
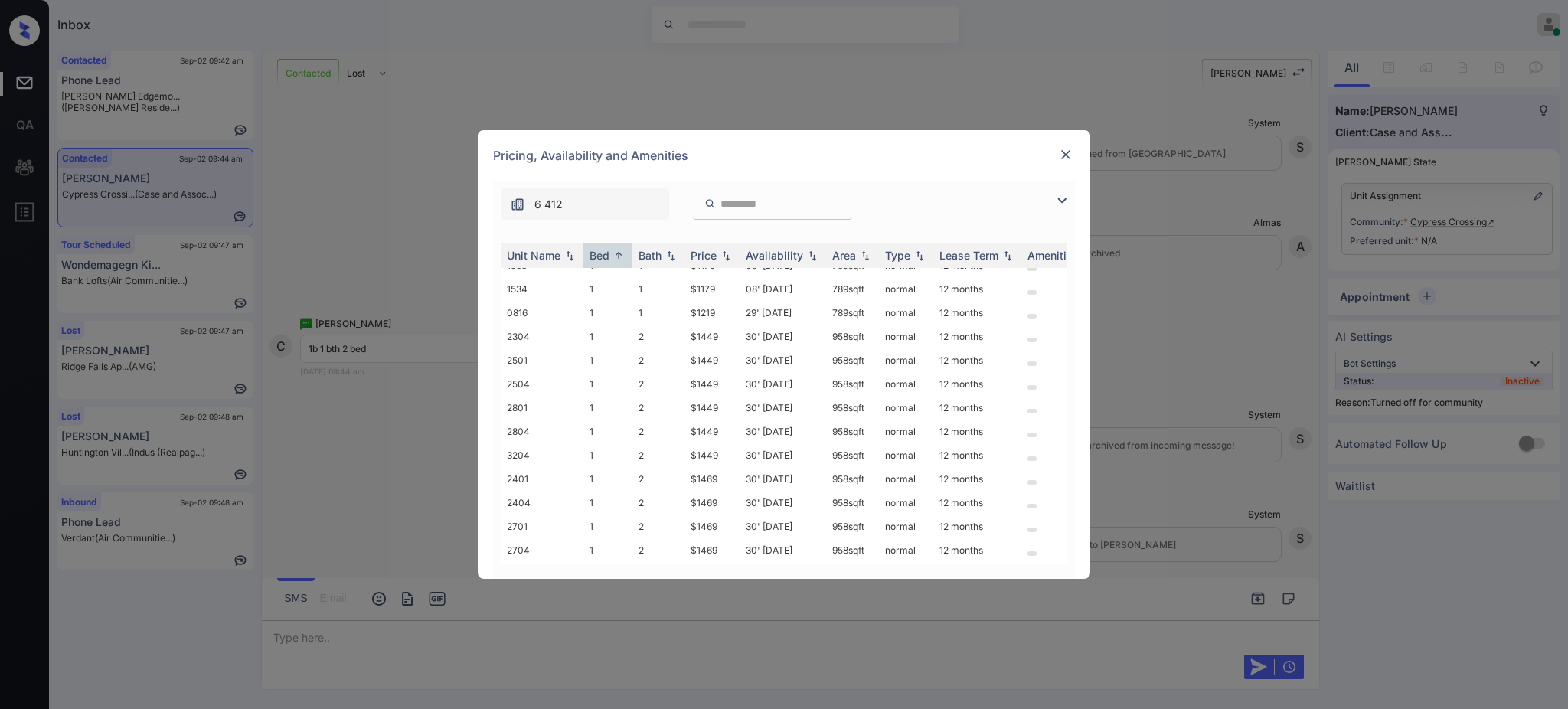
click at [1083, 147] on div "Pricing, Availability and Amenities" at bounding box center [784, 156] width 612 height 51
click at [1072, 154] on img at bounding box center [1066, 154] width 15 height 15
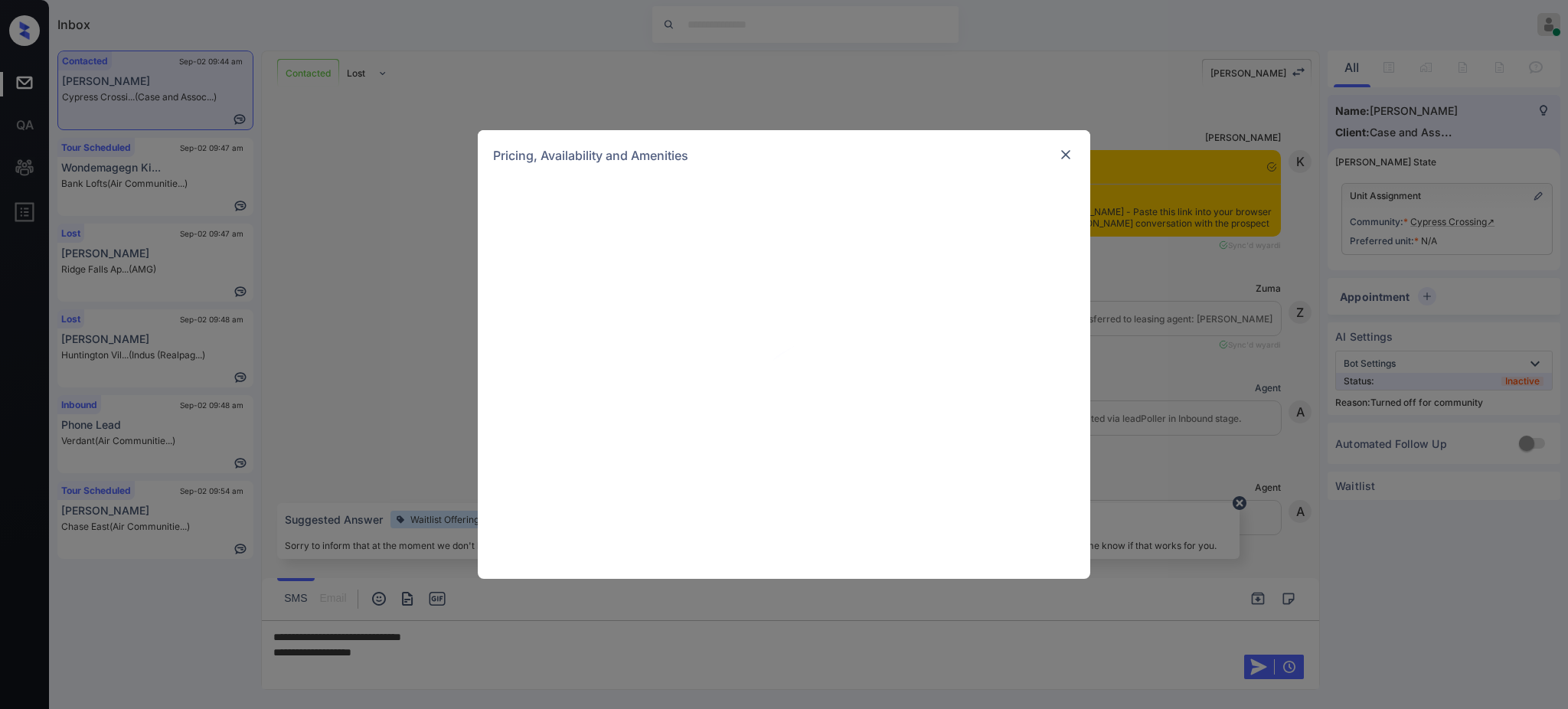
scroll to position [1995, 0]
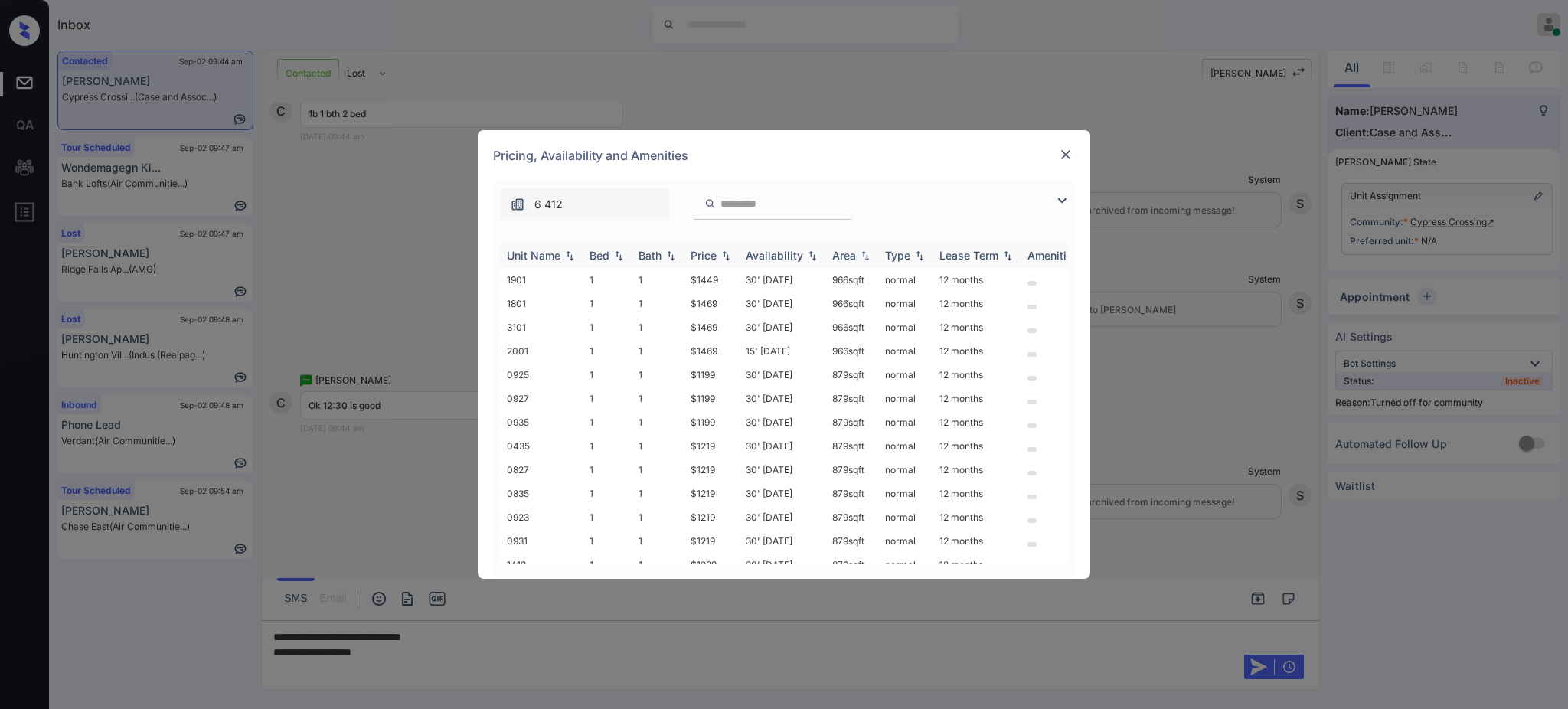
click at [602, 266] on th "Bed" at bounding box center [607, 255] width 49 height 25
drag, startPoint x: 686, startPoint y: 514, endPoint x: 767, endPoint y: 530, distance: 82.6
click at [725, 513] on td "$1409" at bounding box center [712, 510] width 55 height 24
copy td "$1409"
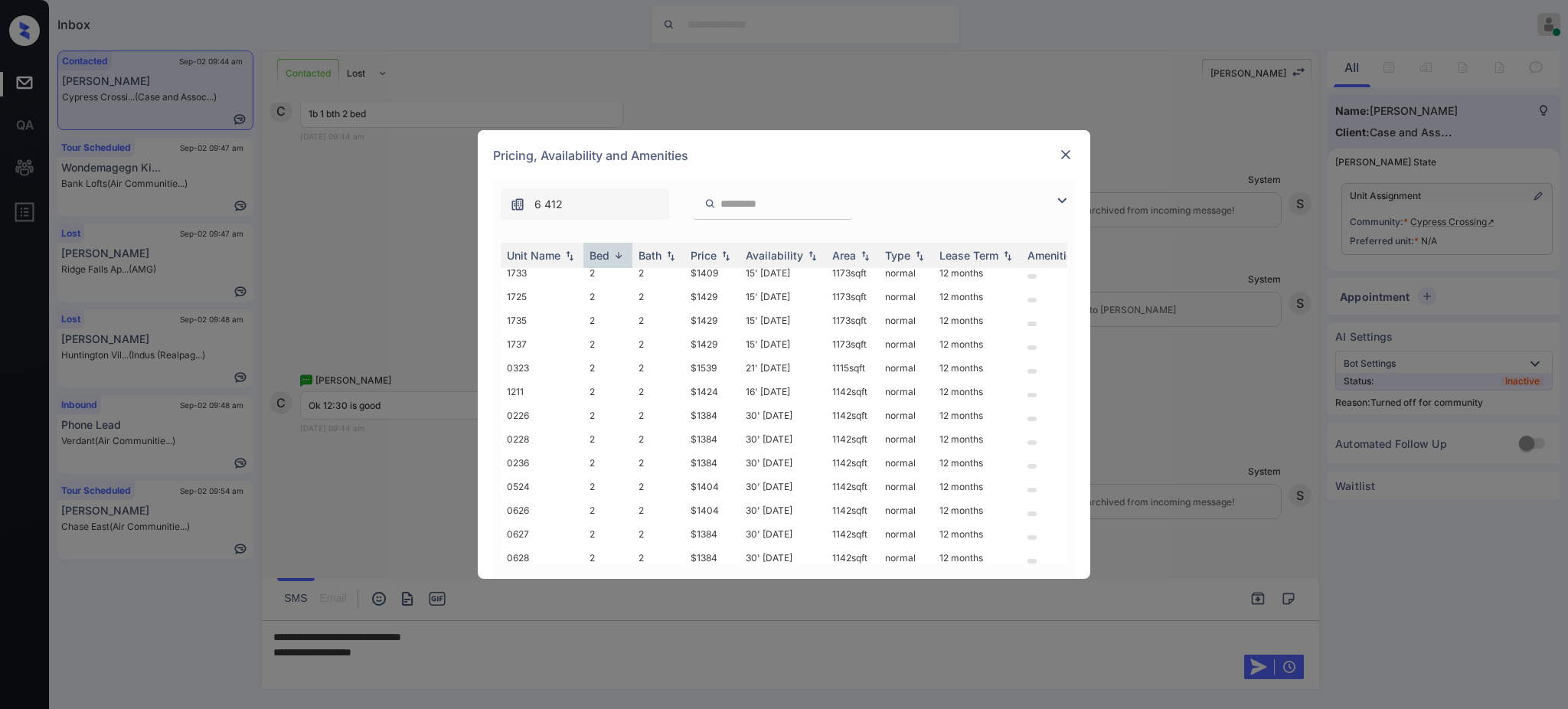
scroll to position [612, 0]
drag, startPoint x: 686, startPoint y: 429, endPoint x: 816, endPoint y: 440, distance: 130.5
click at [724, 436] on td "$1384" at bounding box center [712, 426] width 55 height 24
copy td "$1384"
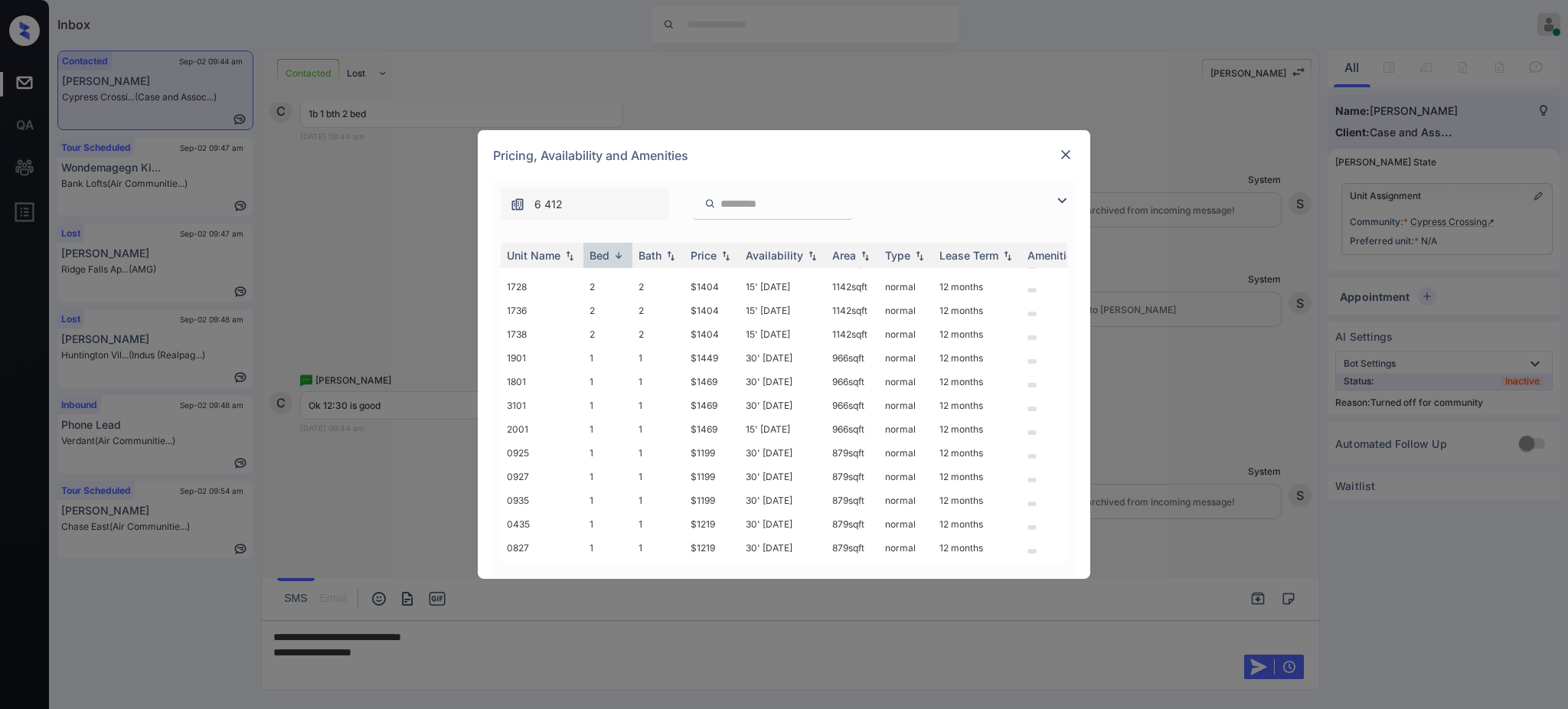
click at [1062, 151] on img at bounding box center [1066, 154] width 15 height 15
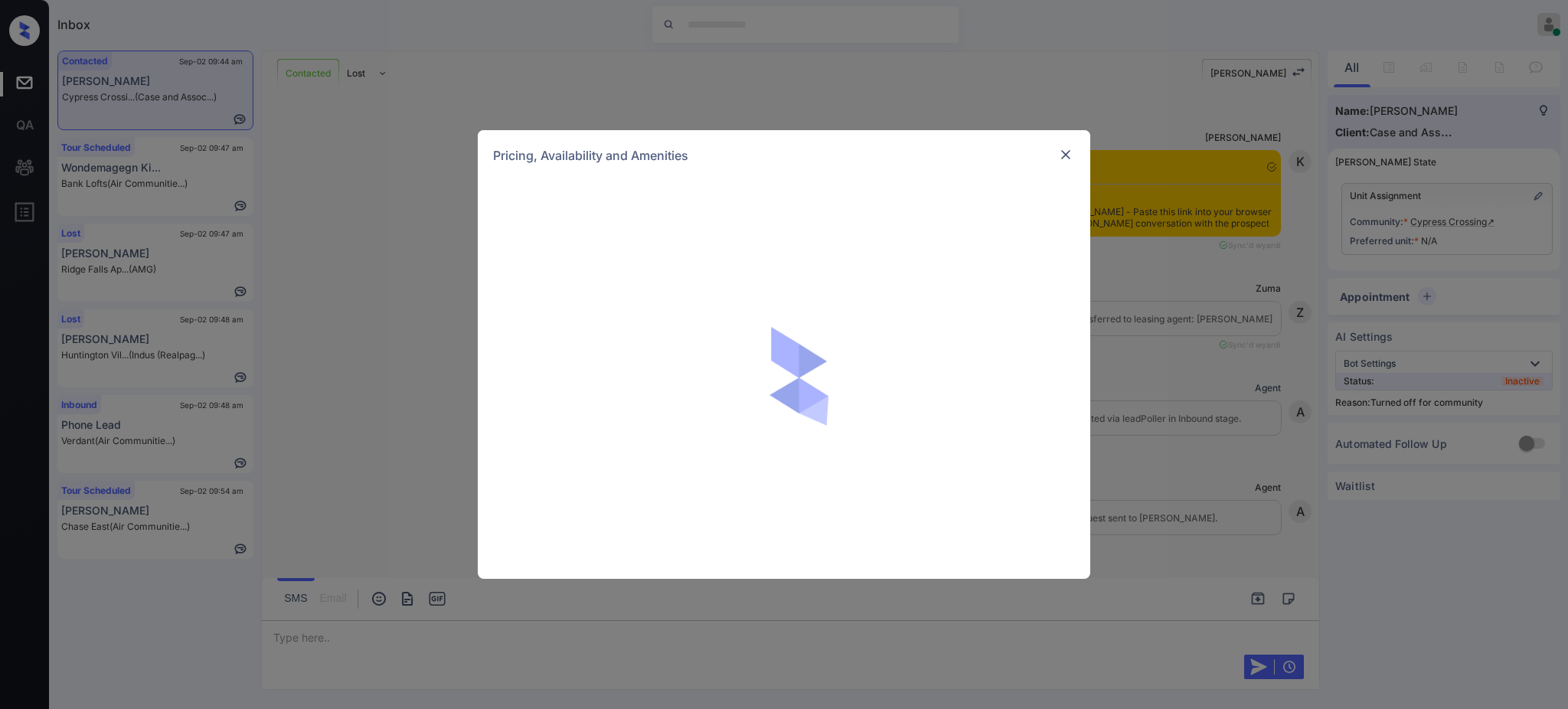
scroll to position [2097, 0]
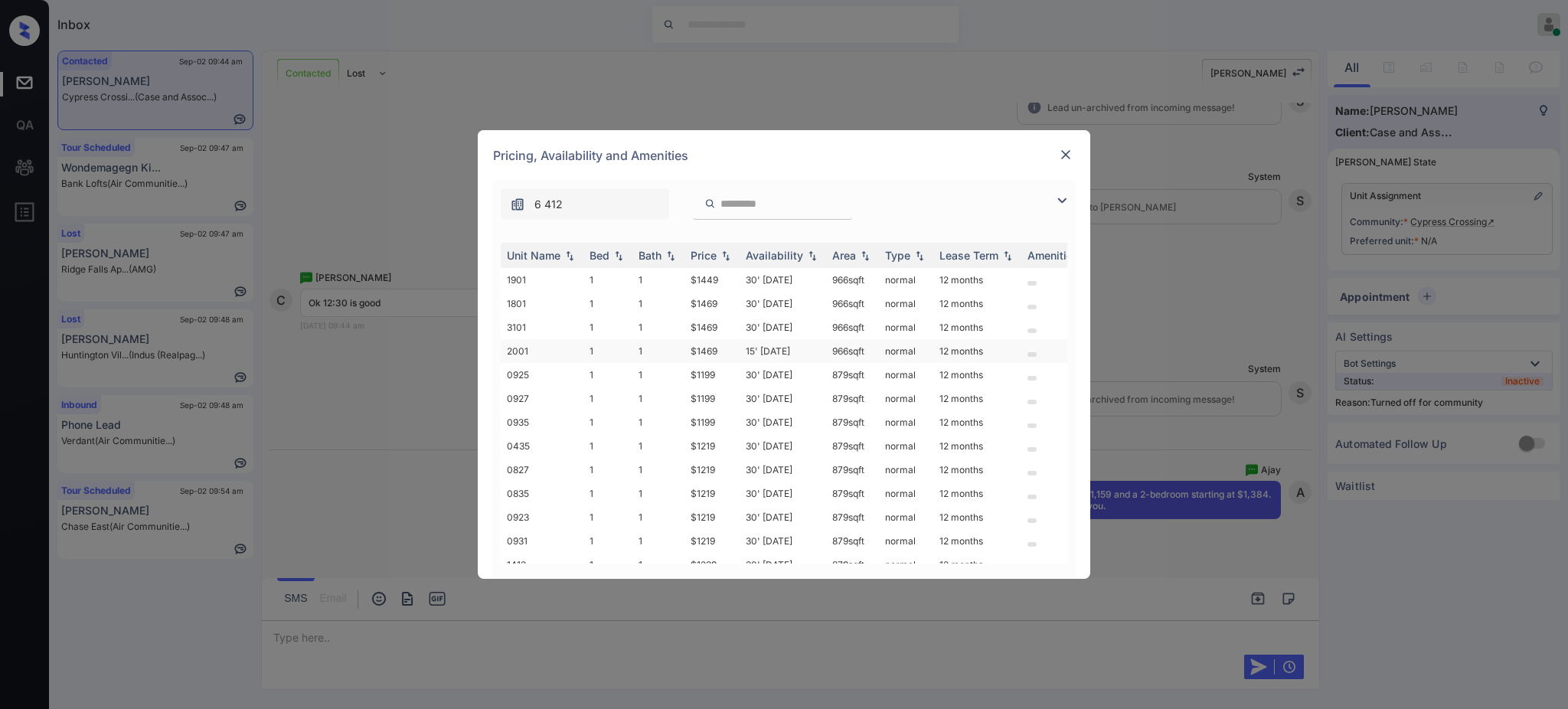
click at [715, 359] on td "$1469" at bounding box center [712, 351] width 55 height 24
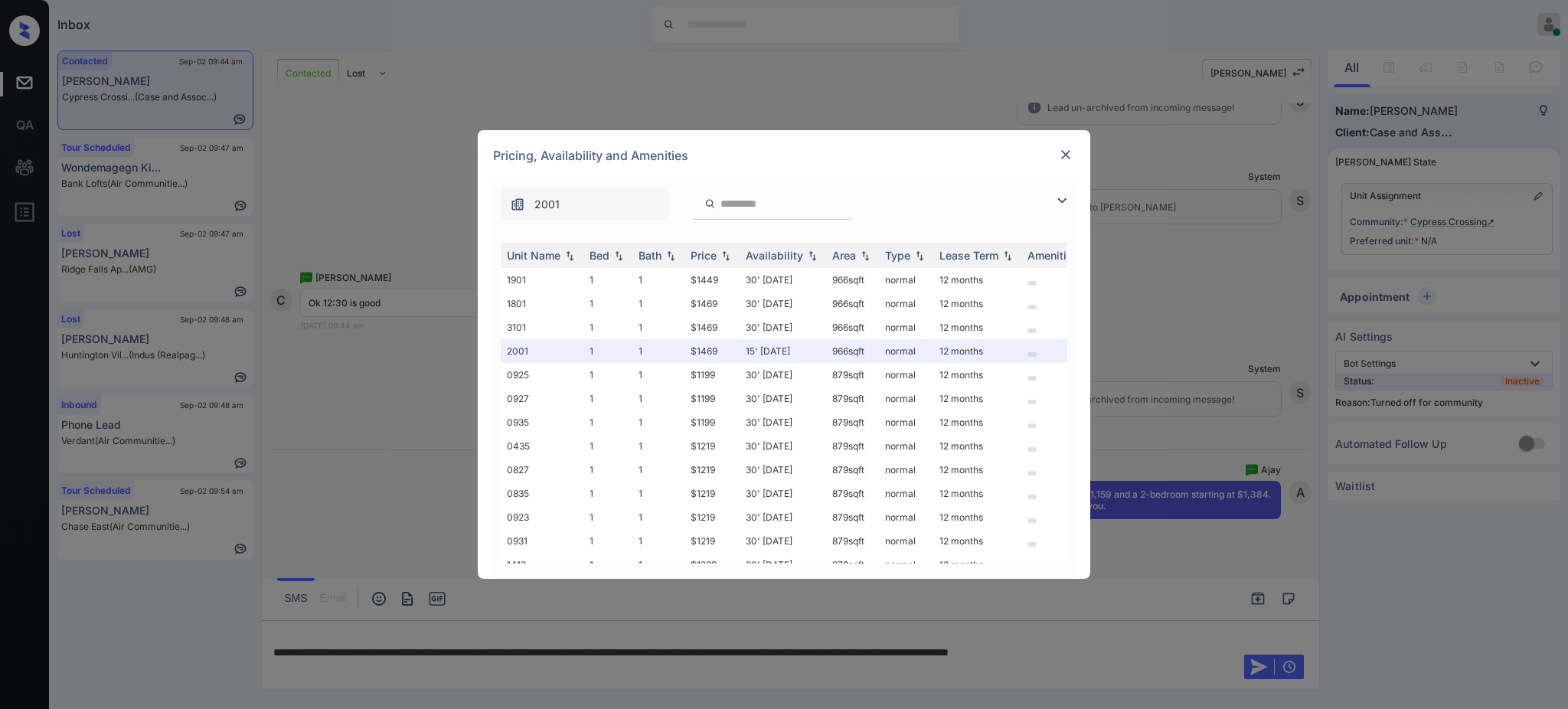
click at [1062, 154] on img at bounding box center [1066, 154] width 15 height 15
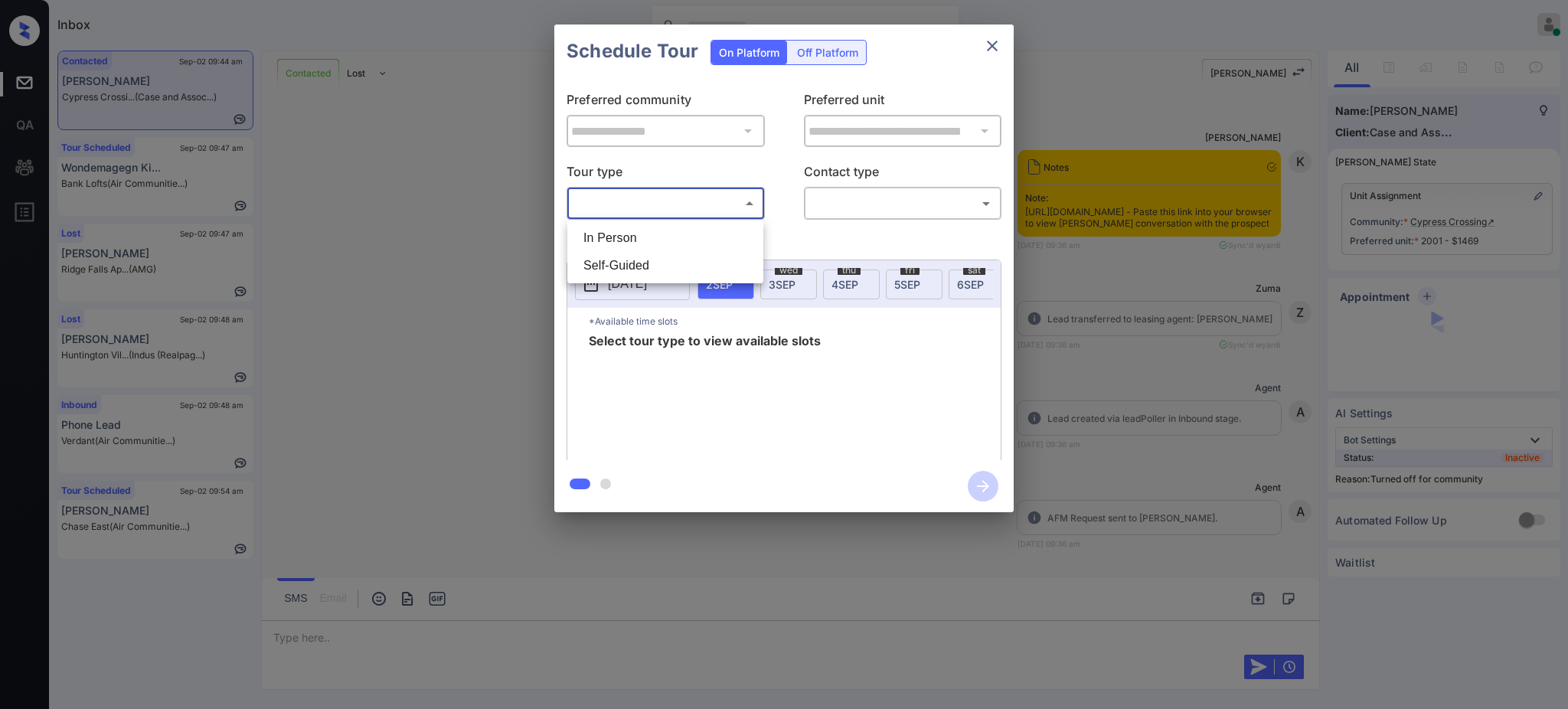
scroll to position [2199, 0]
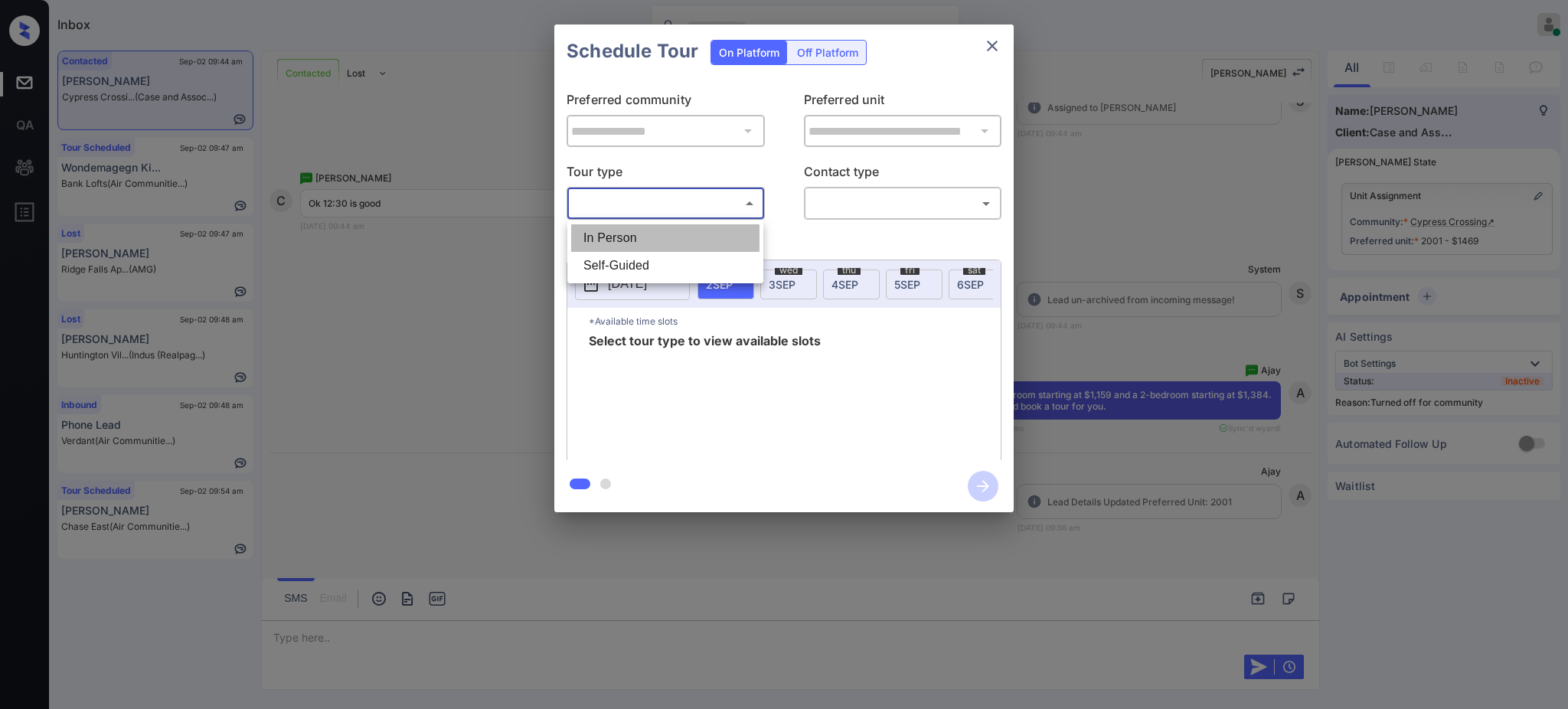
click at [657, 231] on li "In Person" at bounding box center [665, 238] width 188 height 27
type input "********"
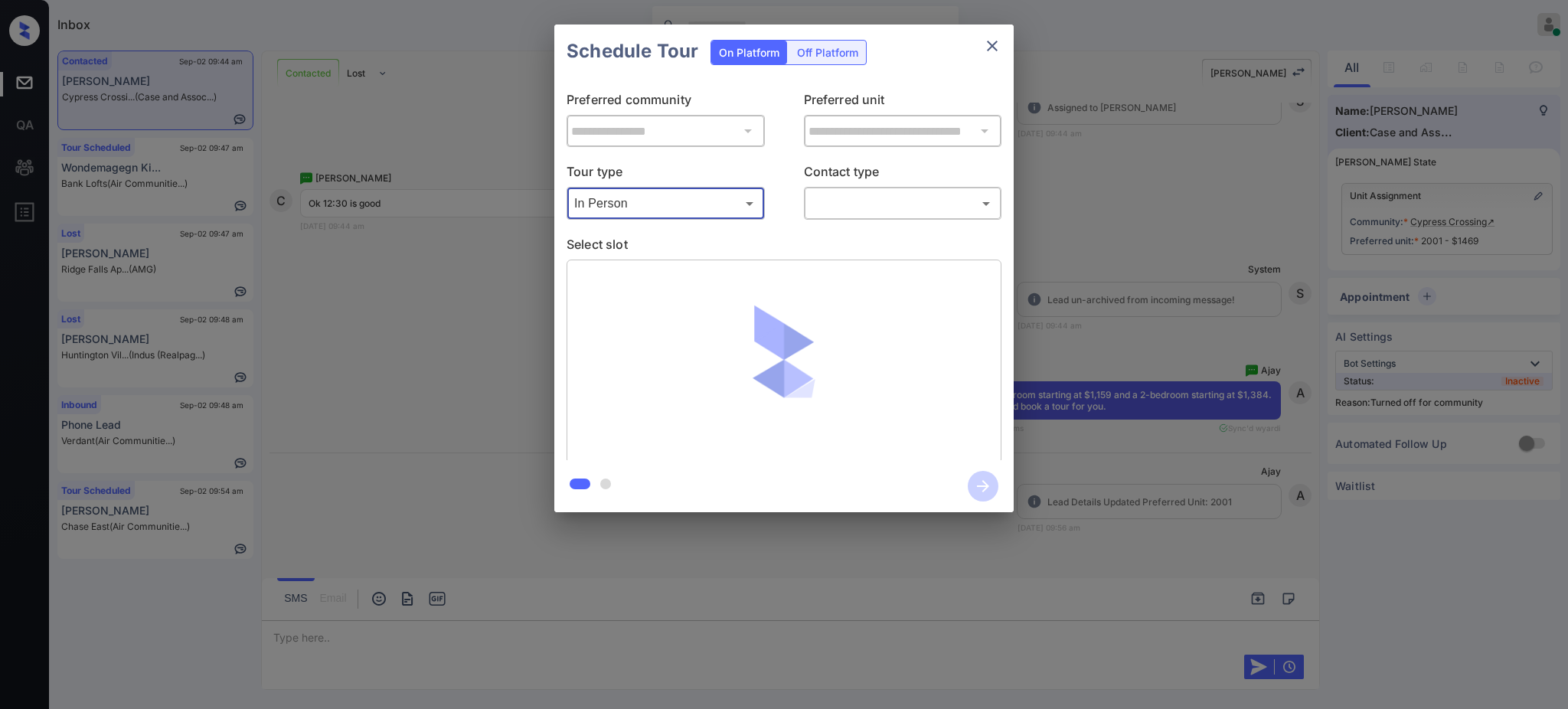
click at [868, 196] on body "Inbox [PERSON_NAME] Online Set yourself offline Set yourself on break Profile S…" at bounding box center [784, 354] width 1568 height 709
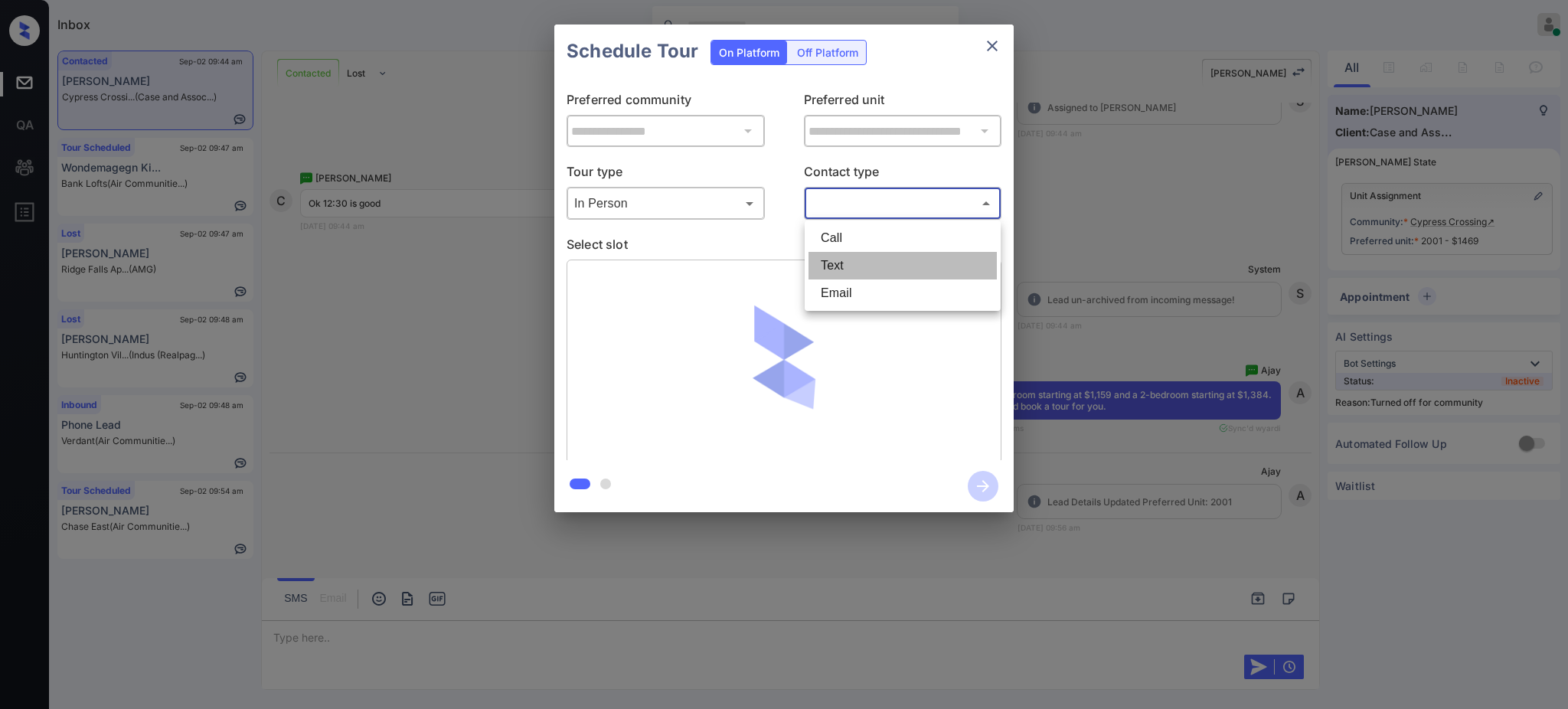
click at [844, 264] on li "Text" at bounding box center [903, 265] width 188 height 27
type input "****"
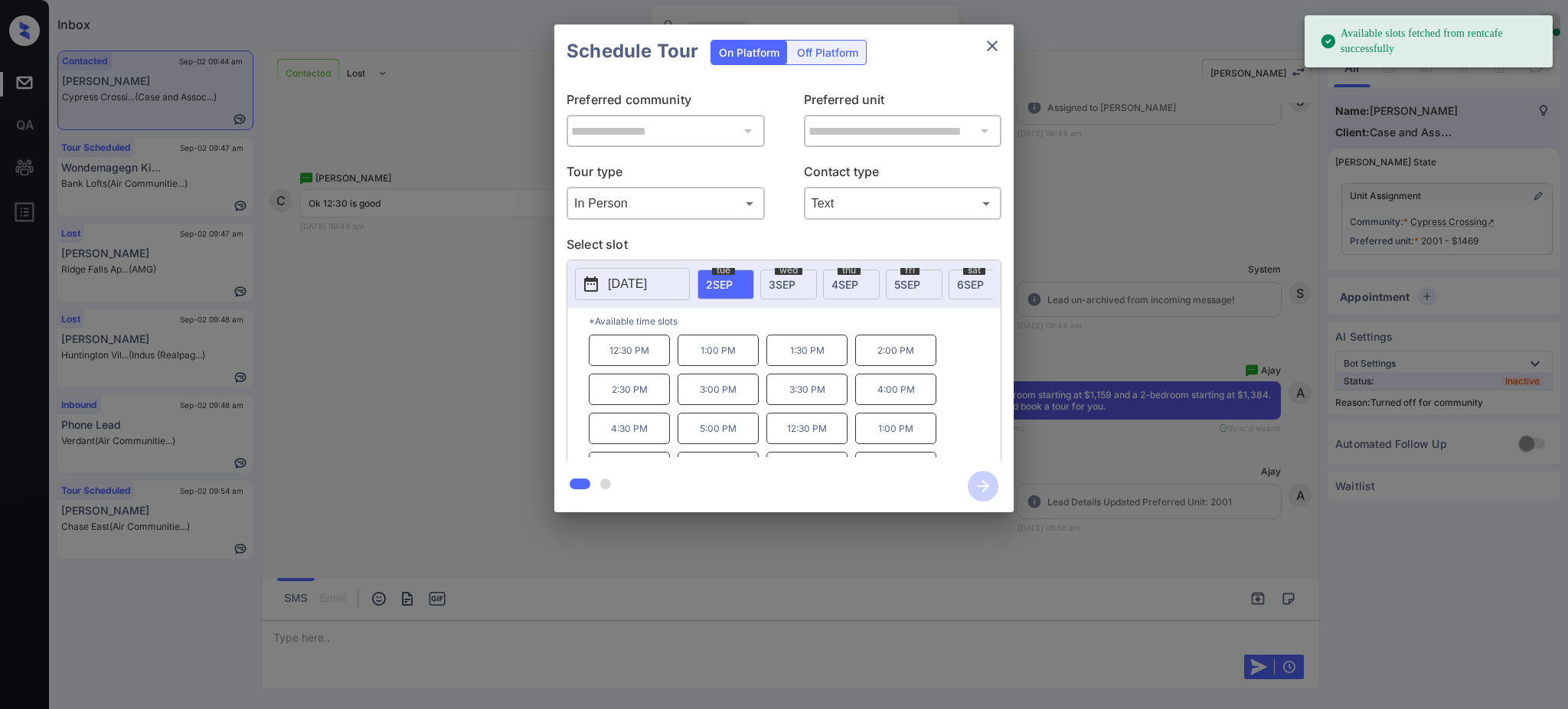
click at [722, 280] on span "[DATE]" at bounding box center [720, 284] width 27 height 13
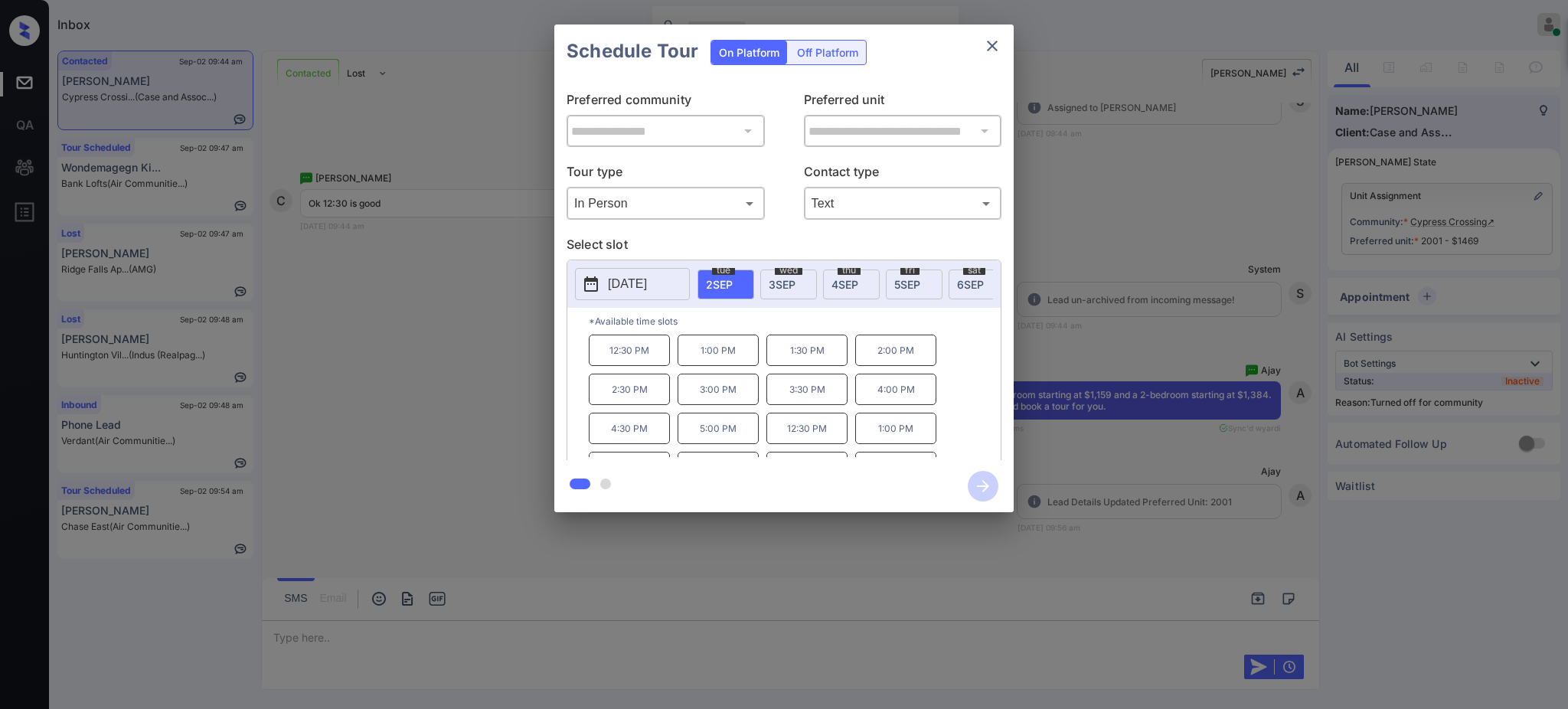
drag, startPoint x: 620, startPoint y: 355, endPoint x: 672, endPoint y: 370, distance: 54.1
click at [621, 355] on p "12:30 PM" at bounding box center [629, 350] width 81 height 32
click at [990, 485] on icon "button" at bounding box center [983, 486] width 31 height 31
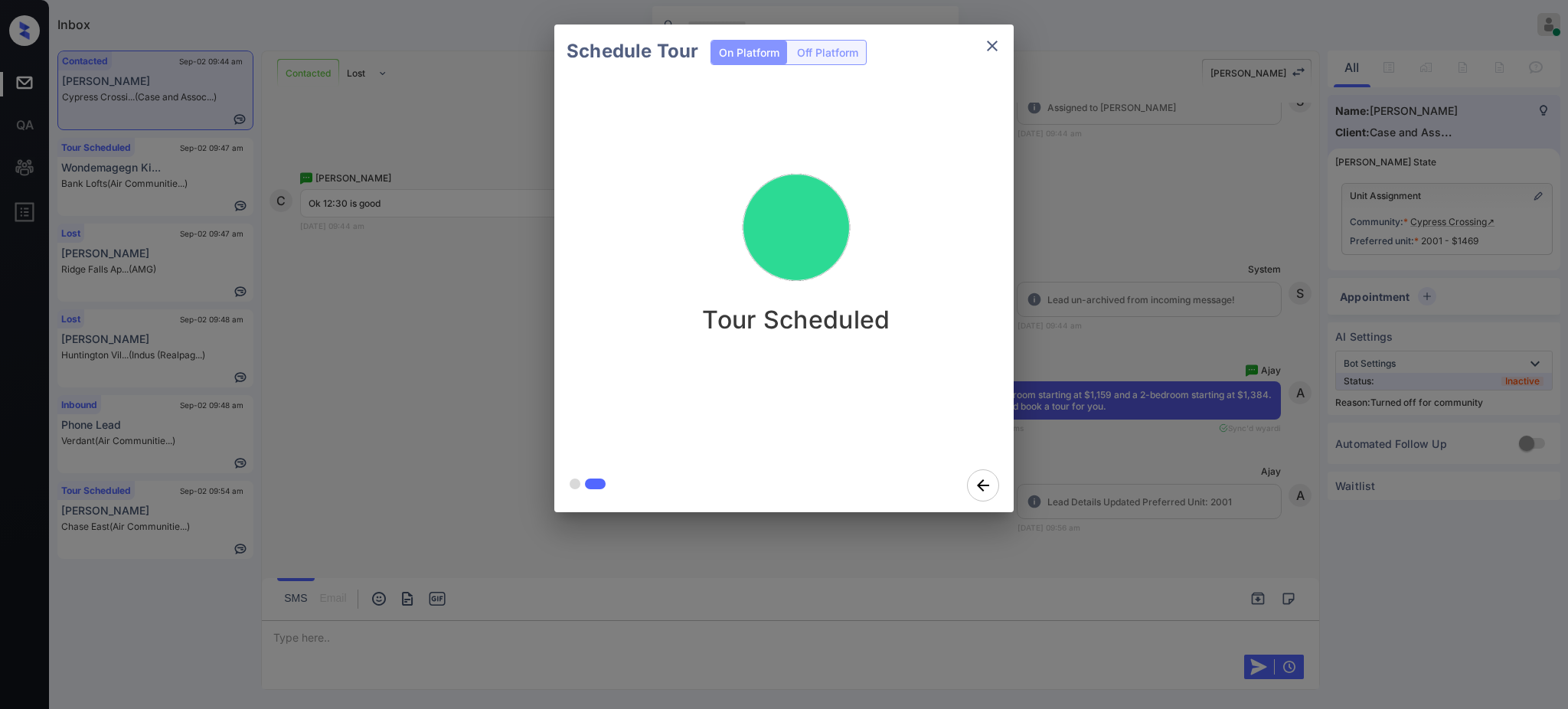
click at [1170, 271] on div "Schedule Tour On Platform Off Platform Tour Scheduled" at bounding box center [784, 268] width 1568 height 537
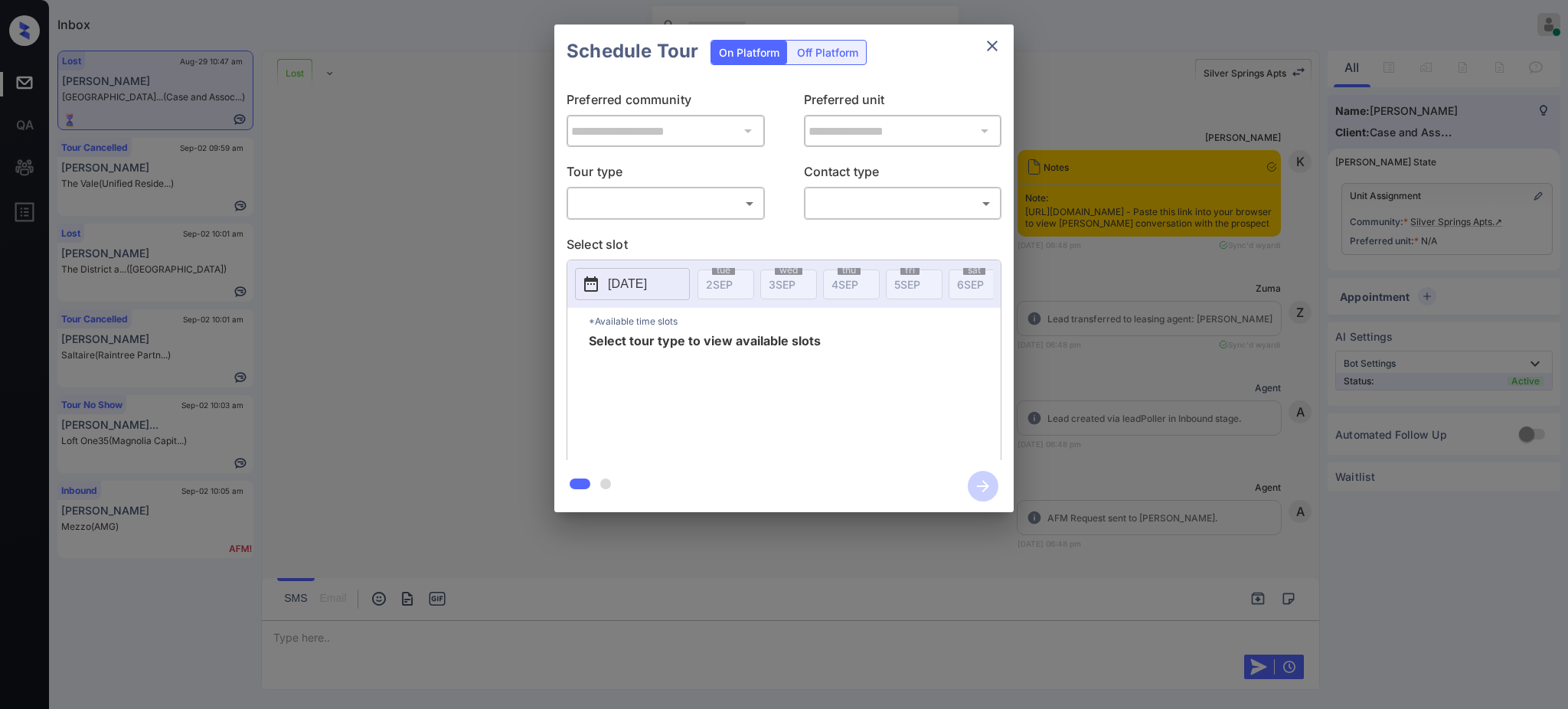
click at [602, 194] on body "Inbox [PERSON_NAME] Online Set yourself offline Set yourself on break Profile S…" at bounding box center [784, 354] width 1568 height 709
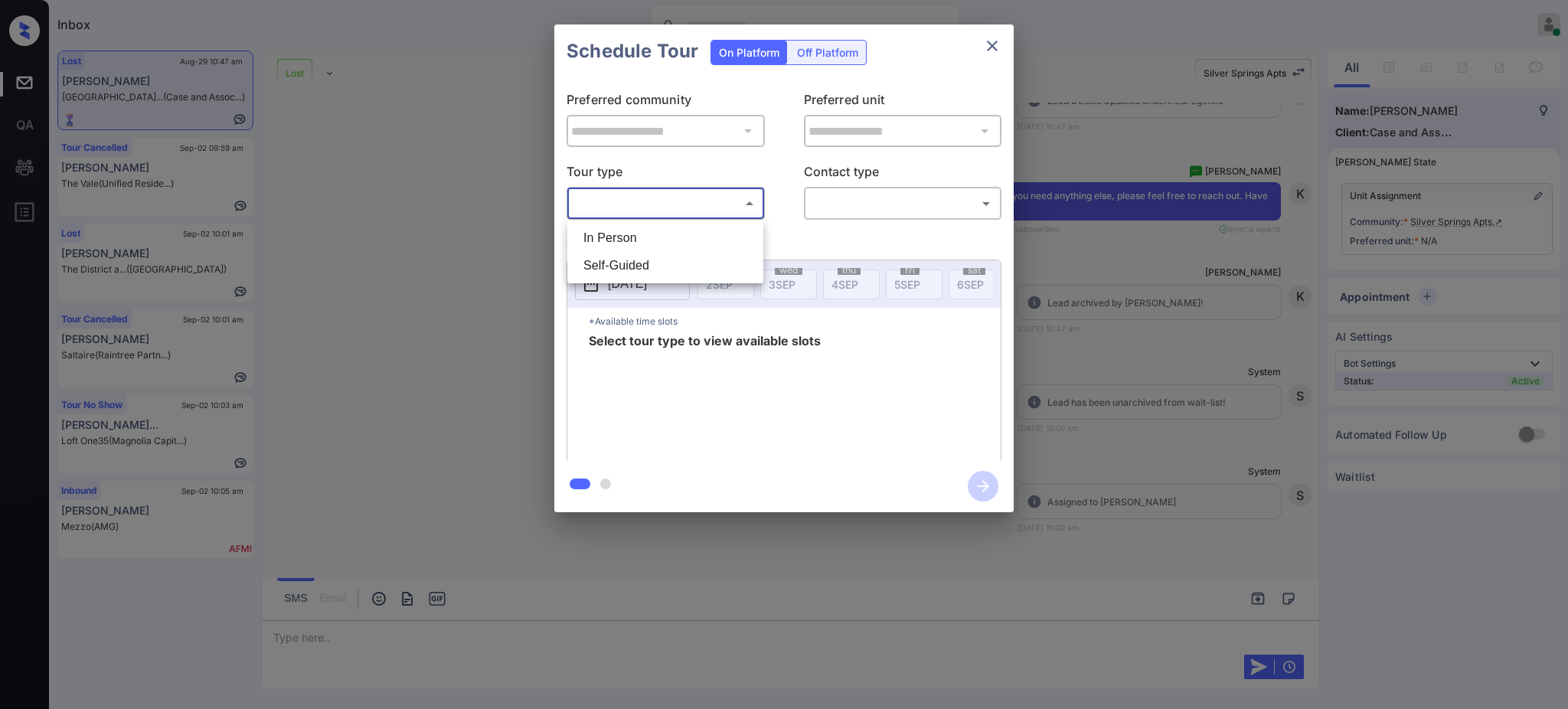
click at [598, 231] on li "In Person" at bounding box center [665, 238] width 188 height 27
type input "********"
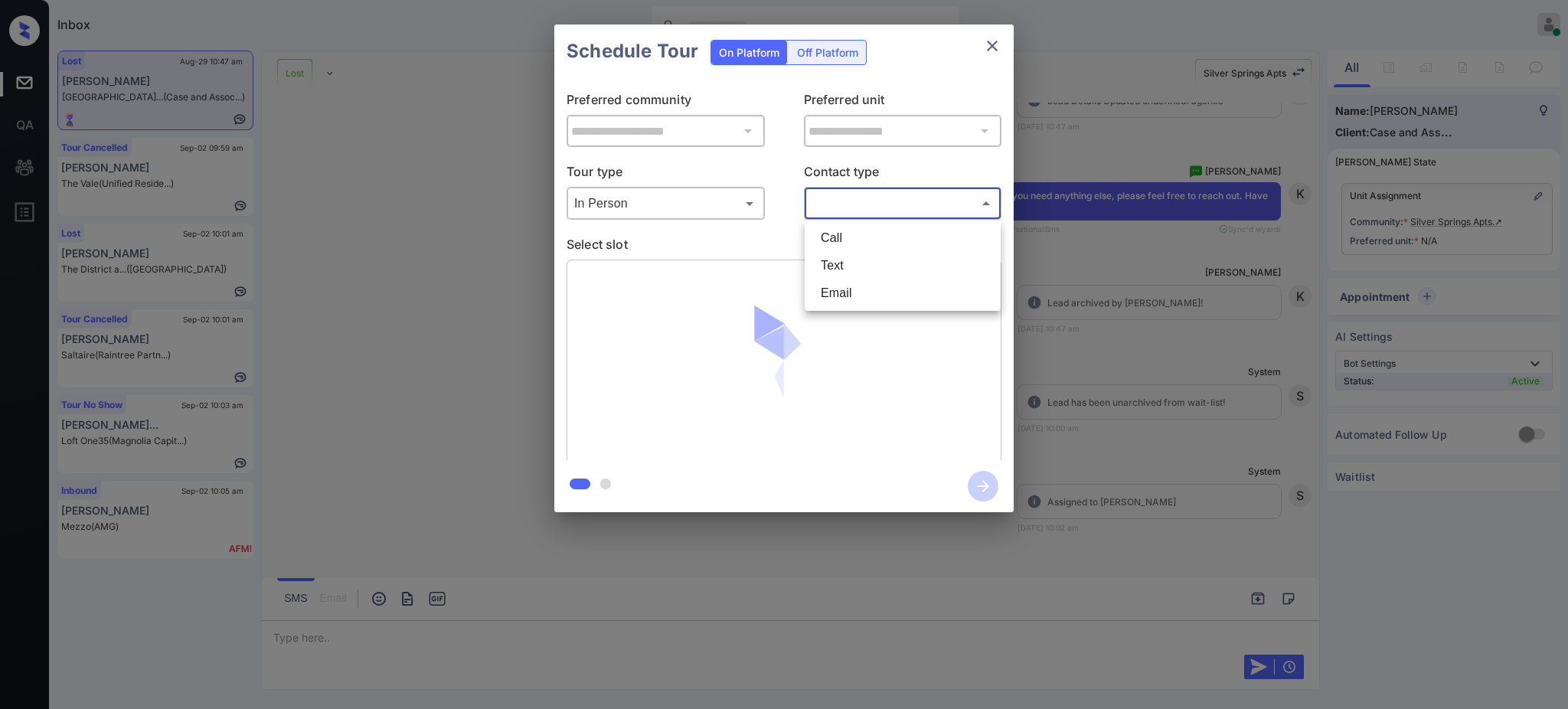
click at [920, 203] on body "Inbox [PERSON_NAME] Online Set yourself offline Set yourself on break Profile S…" at bounding box center [784, 354] width 1568 height 709
click at [853, 266] on li "Text" at bounding box center [903, 265] width 188 height 27
type input "****"
click at [715, 251] on p "Select slot" at bounding box center [784, 247] width 435 height 24
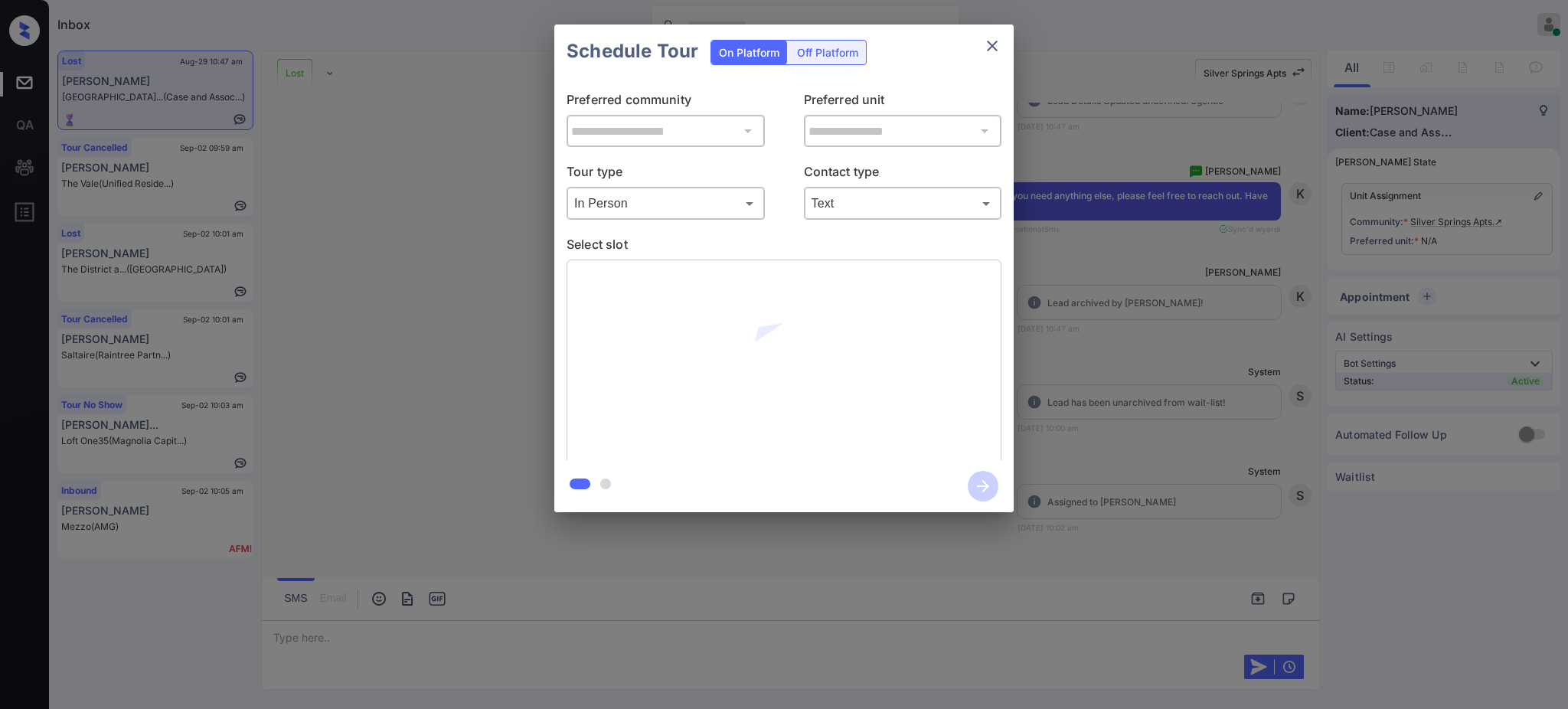
click at [715, 251] on p "Select slot" at bounding box center [784, 247] width 435 height 24
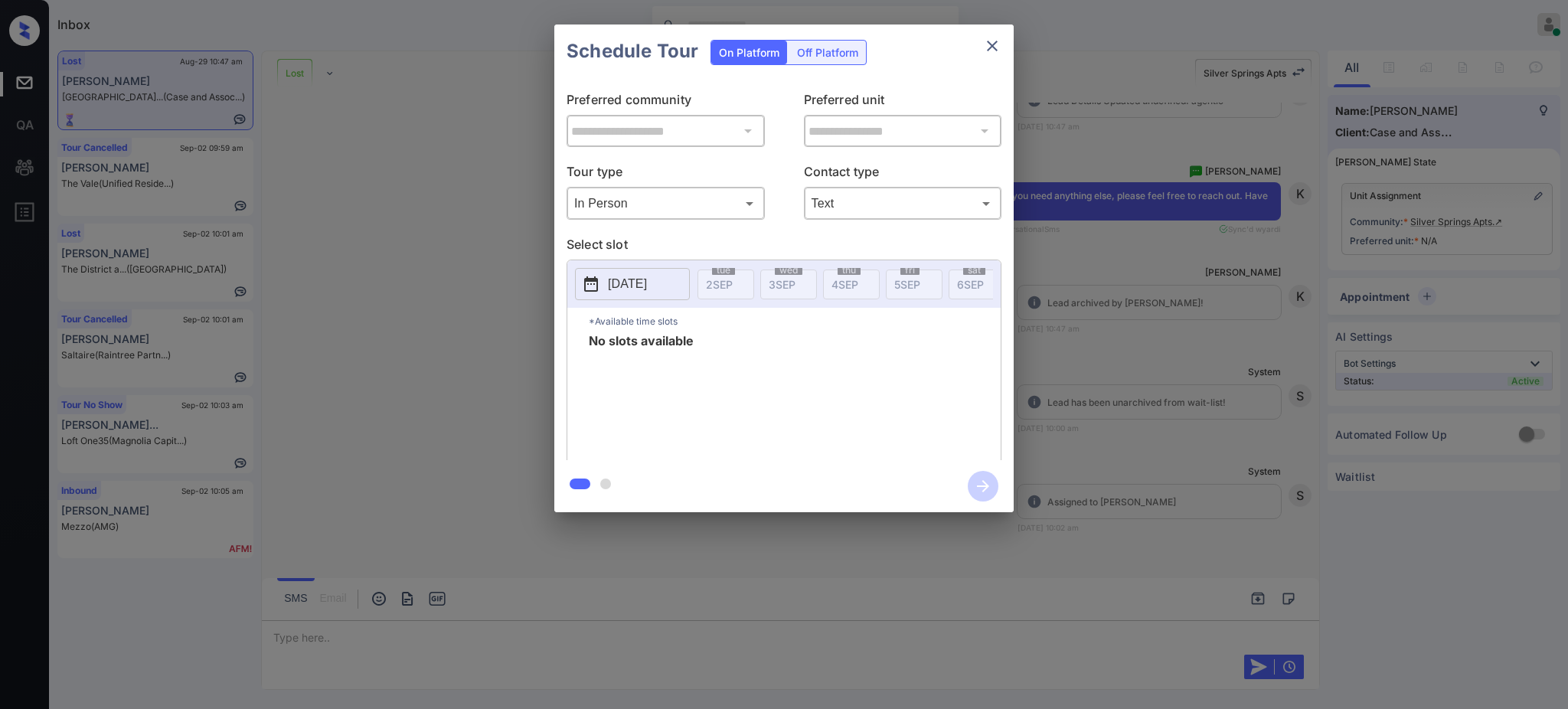
click at [672, 291] on button "[DATE]" at bounding box center [632, 284] width 115 height 33
click at [709, 141] on div "4" at bounding box center [701, 140] width 21 height 21
click at [730, 80] on div at bounding box center [735, 74] width 21 height 19
click at [1070, 330] on div "**********" at bounding box center [784, 268] width 1568 height 537
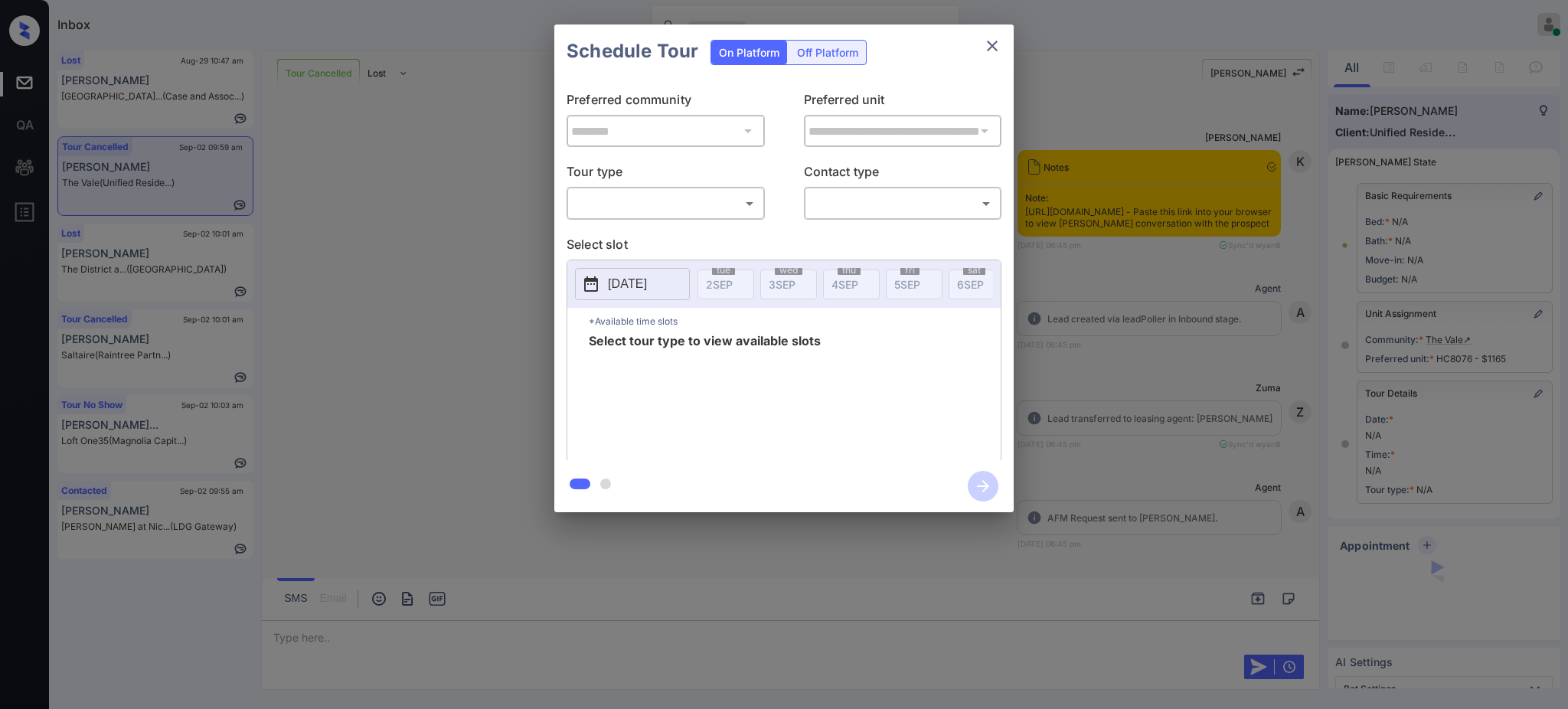
scroll to position [67, 0]
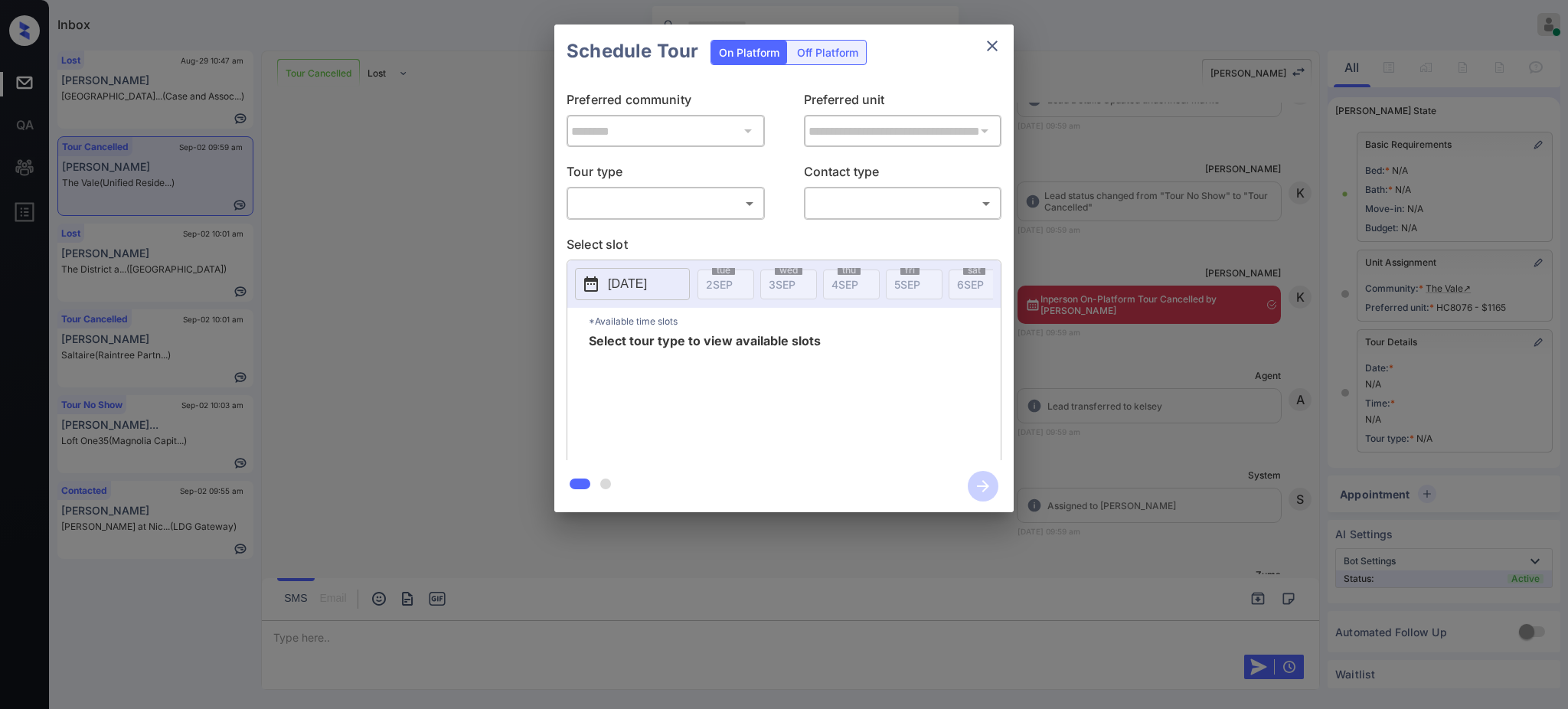
click at [644, 212] on body "Inbox [PERSON_NAME] Online Set yourself offline Set yourself on break Profile S…" at bounding box center [784, 354] width 1568 height 709
click at [647, 255] on ul "In Person" at bounding box center [665, 238] width 196 height 35
click at [679, 234] on li "In Person" at bounding box center [665, 238] width 188 height 27
type input "********"
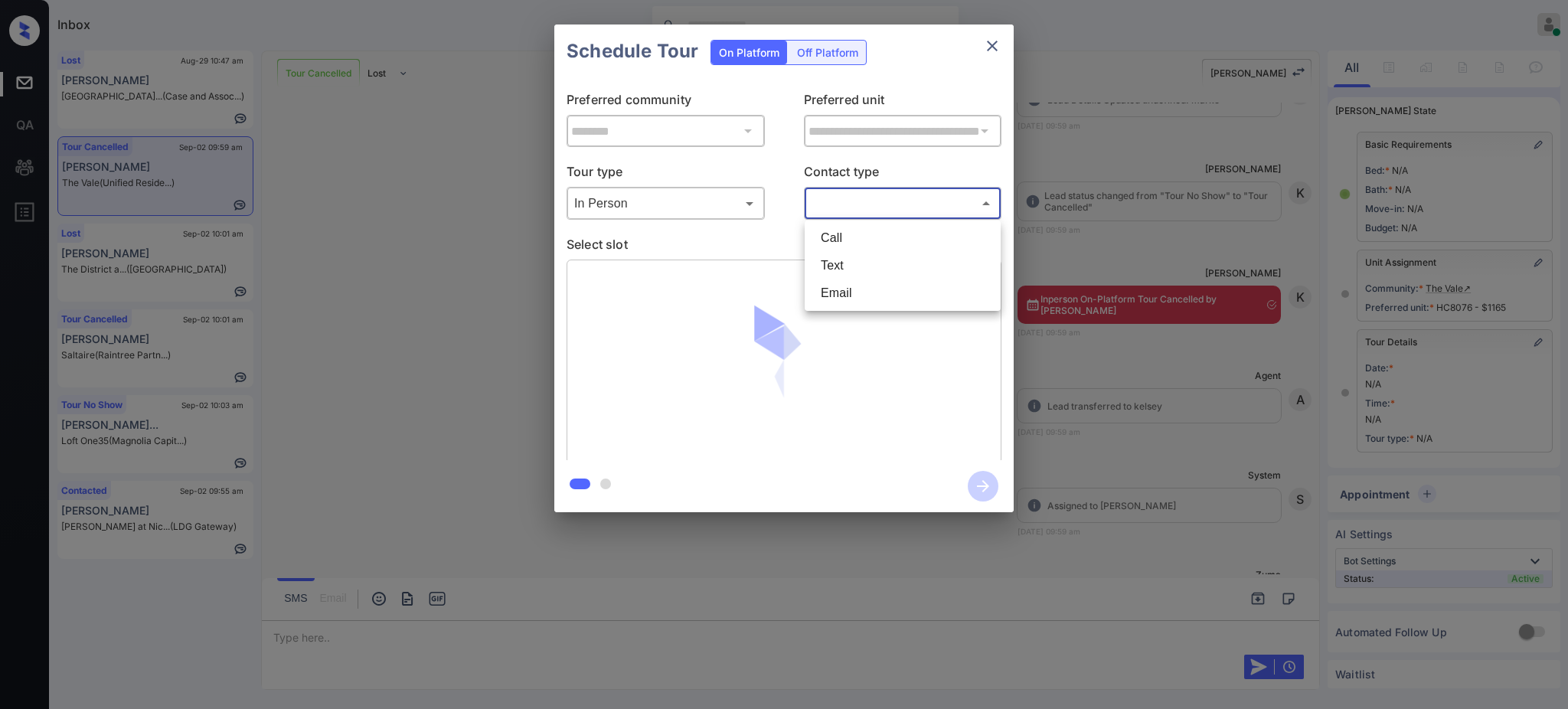
drag, startPoint x: 911, startPoint y: 204, endPoint x: 870, endPoint y: 244, distance: 57.3
click at [910, 203] on body "Inbox Ajay Kumar Online Set yourself offline Set yourself on break Profile Swit…" at bounding box center [784, 354] width 1568 height 709
click at [850, 268] on li "Text" at bounding box center [903, 265] width 188 height 27
type input "****"
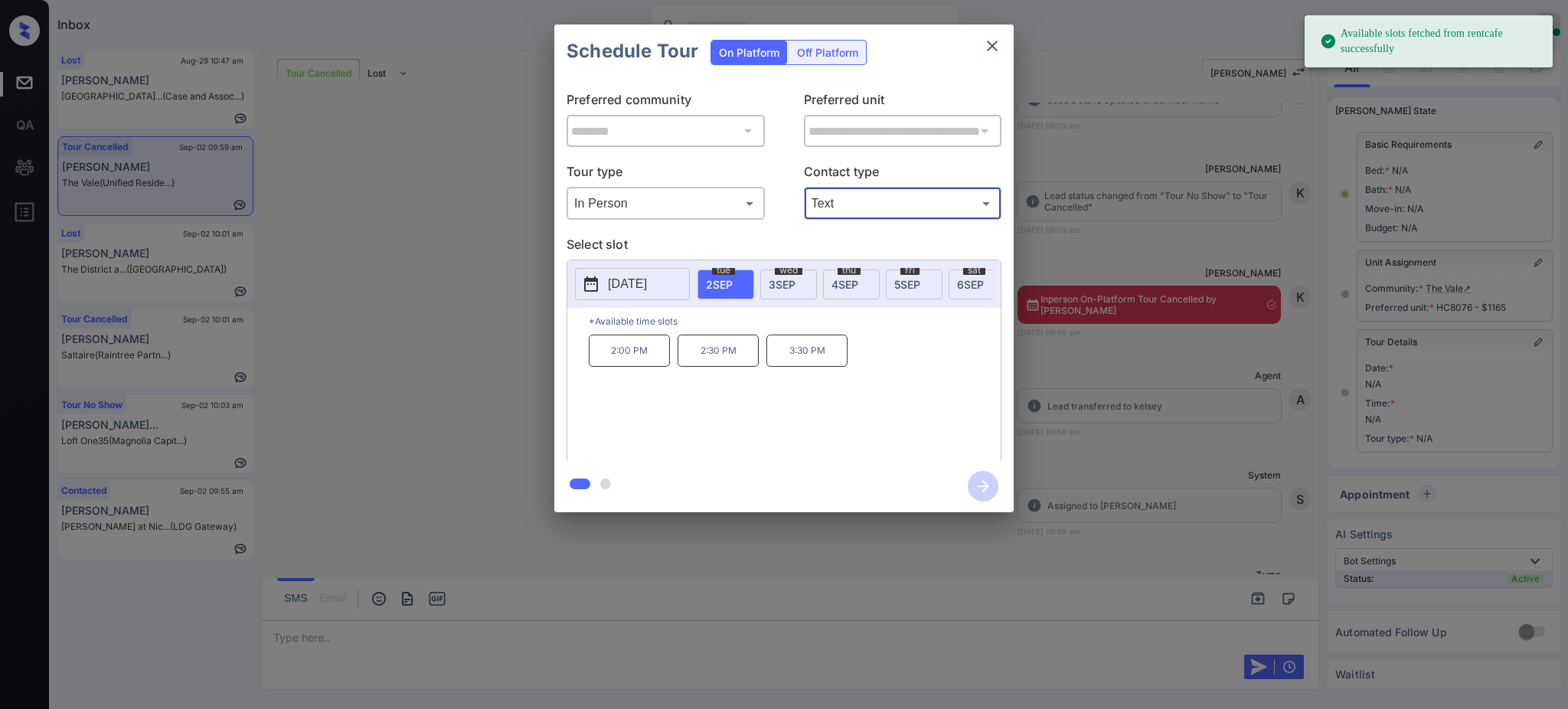
click at [717, 286] on span "[DATE]" at bounding box center [720, 284] width 27 height 13
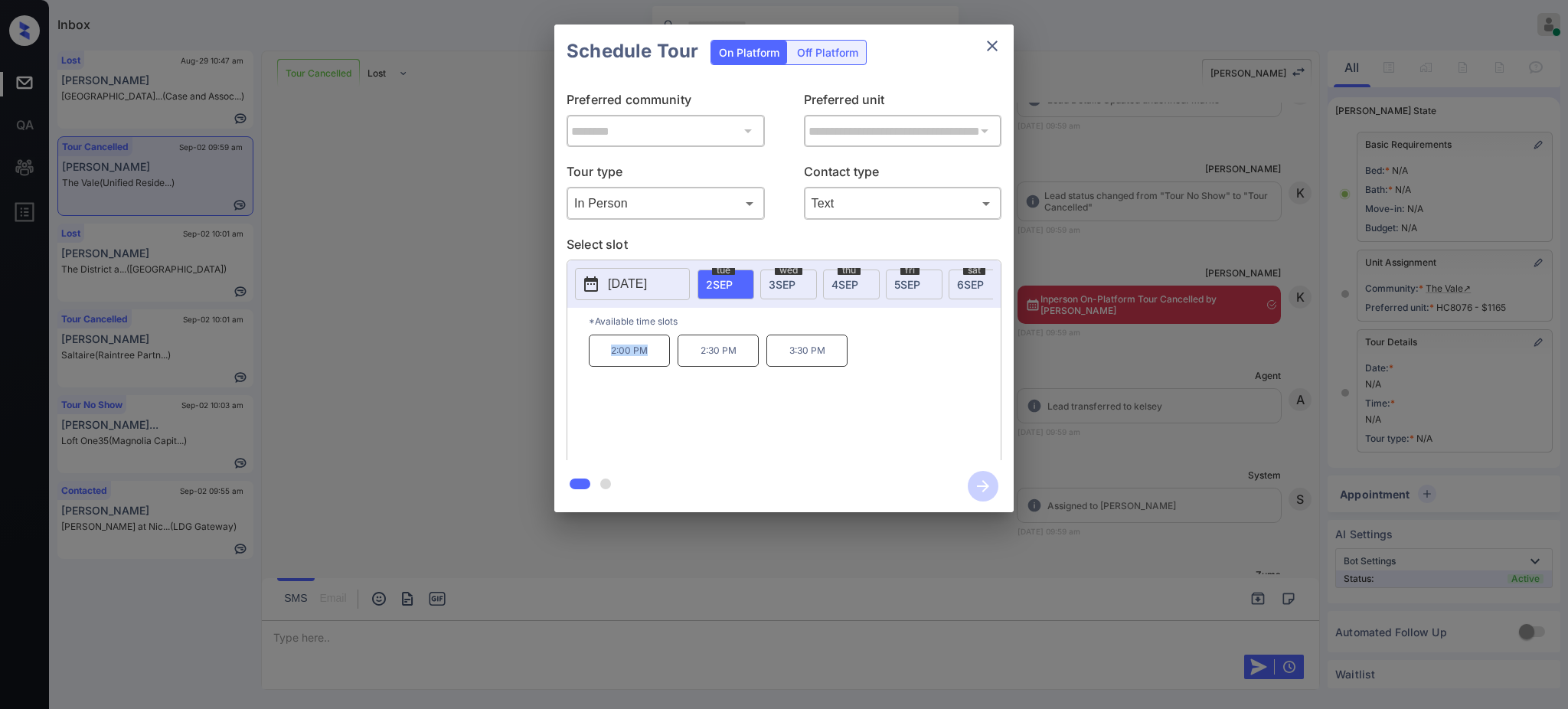
drag, startPoint x: 596, startPoint y: 371, endPoint x: 687, endPoint y: 369, distance: 91.0
click at [671, 368] on div "2:00 PM 2:30 PM 3:30 PM" at bounding box center [794, 396] width 412 height 122
copy p "2:00 PM"
click at [988, 46] on icon "close" at bounding box center [992, 46] width 18 height 18
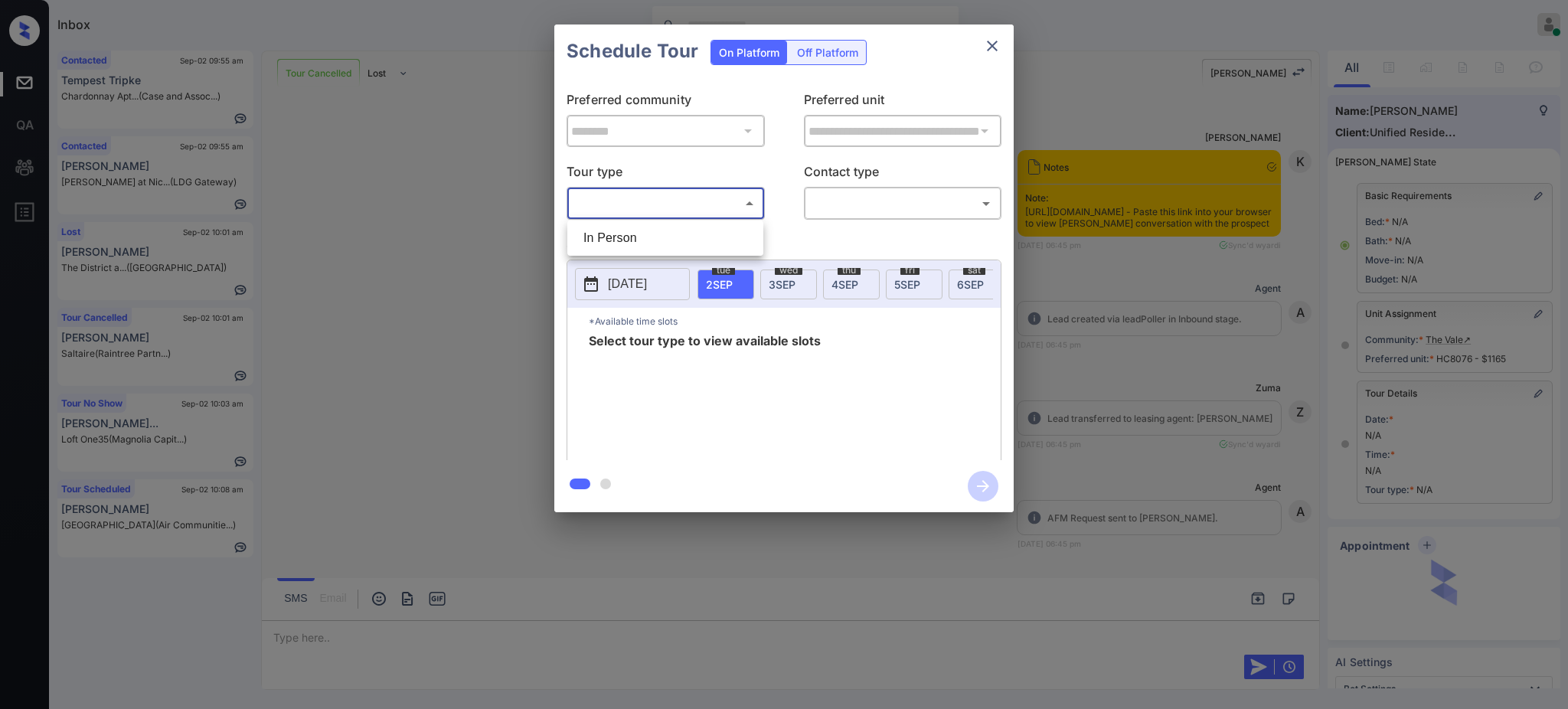
click at [659, 196] on body "Inbox [PERSON_NAME] Online Set yourself offline Set yourself on break Profile S…" at bounding box center [784, 354] width 1568 height 709
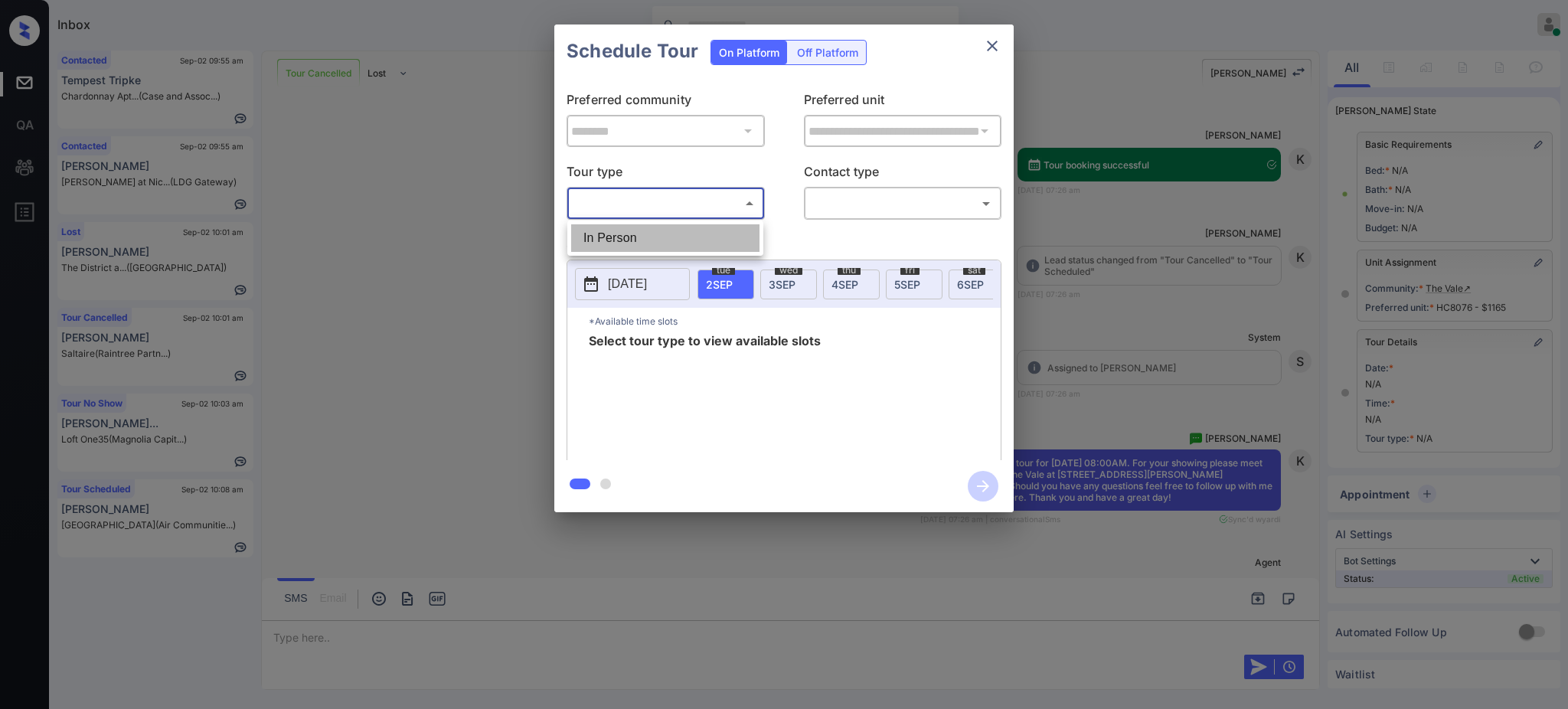
click at [632, 239] on li "In Person" at bounding box center [665, 238] width 188 height 27
type input "********"
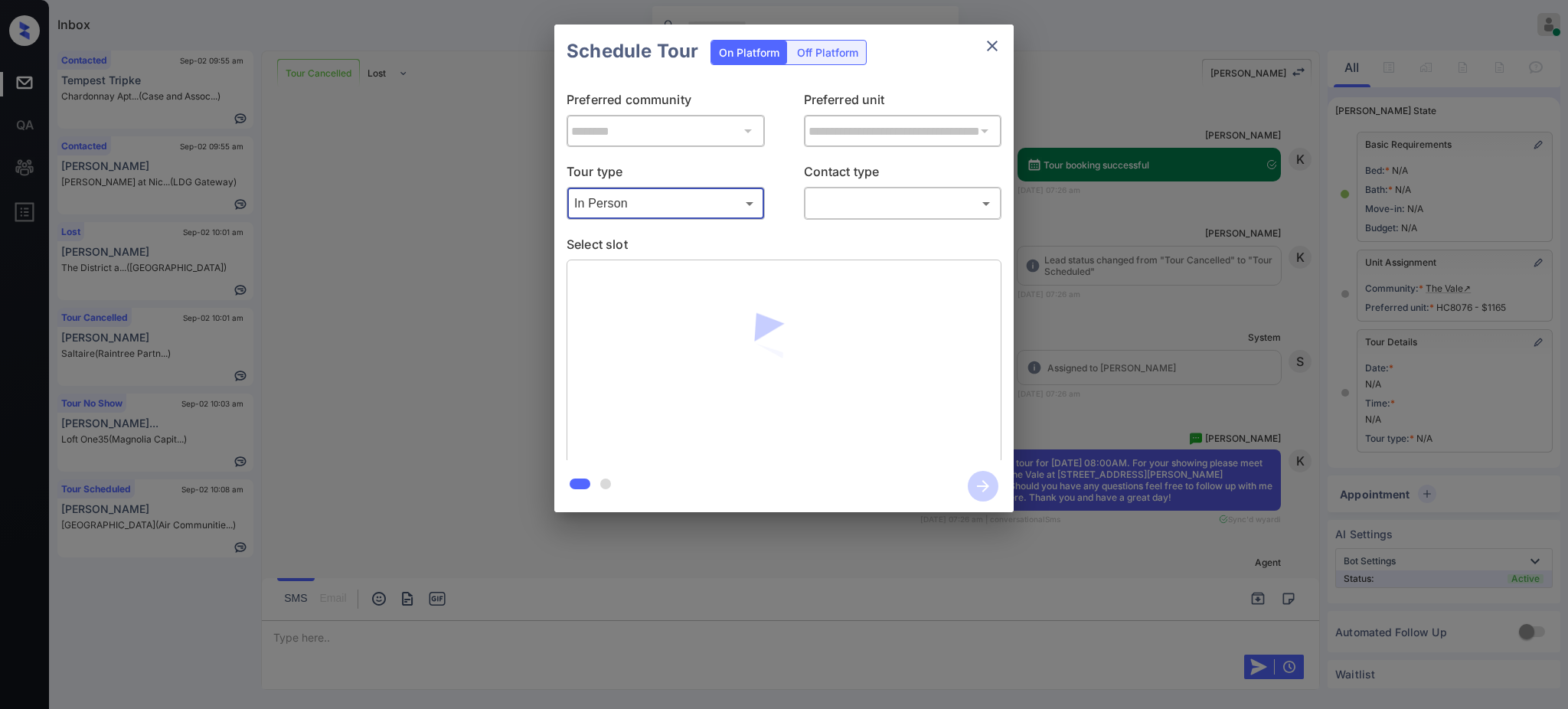
click at [819, 201] on body "Inbox [PERSON_NAME] Online Set yourself offline Set yourself on break Profile S…" at bounding box center [784, 354] width 1568 height 709
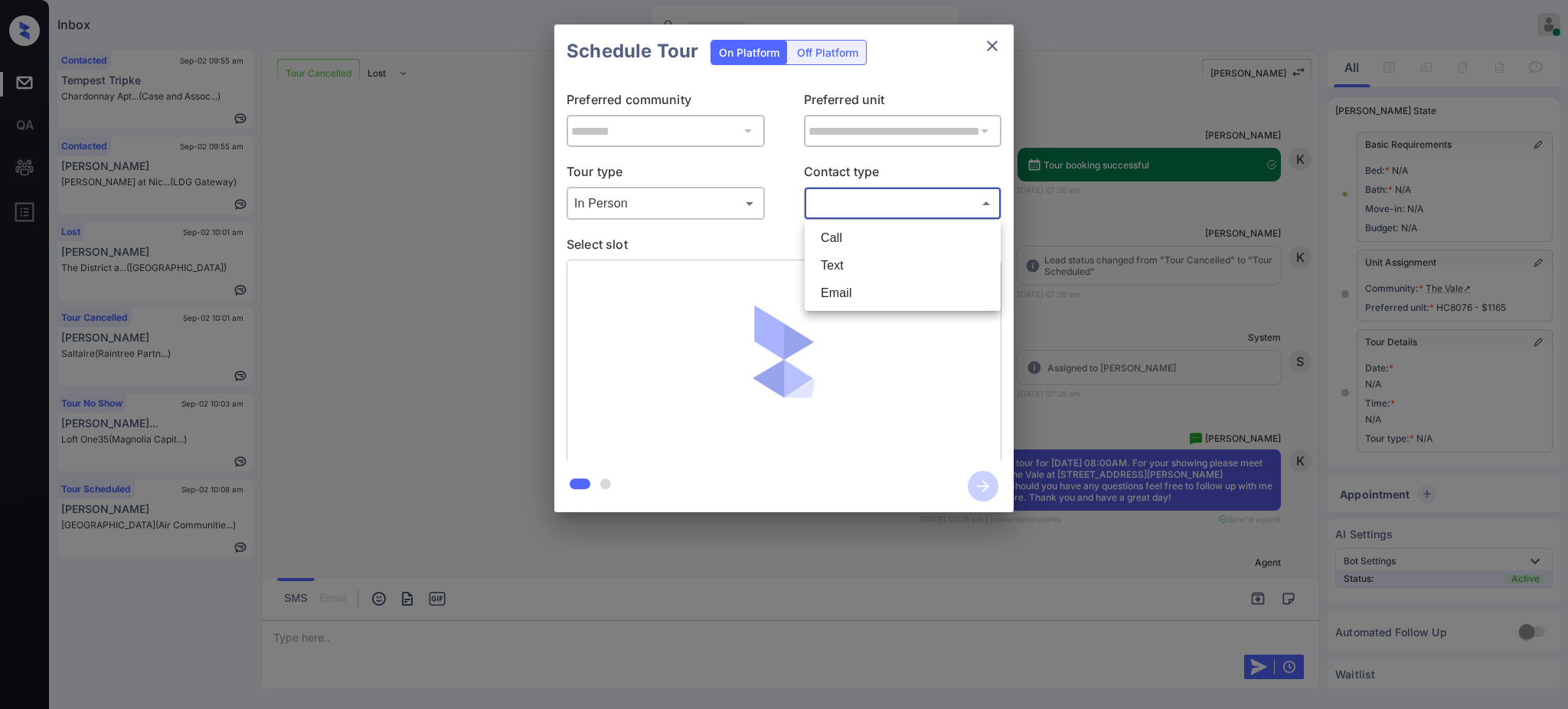
click at [828, 265] on li "Text" at bounding box center [903, 265] width 188 height 27
type input "****"
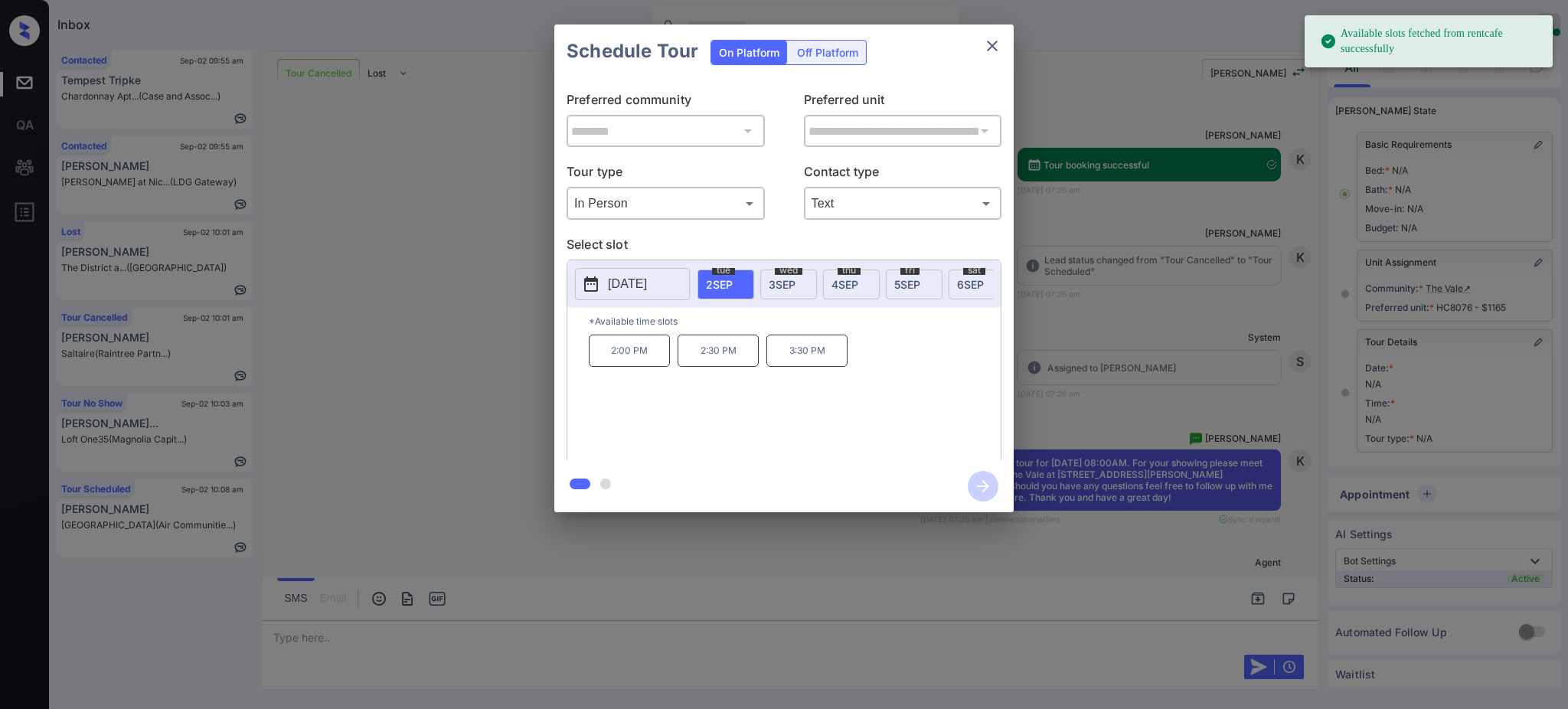
click at [717, 279] on span "[DATE]" at bounding box center [720, 284] width 27 height 13
click at [628, 359] on p "2:00 PM" at bounding box center [629, 351] width 81 height 33
drag, startPoint x: 970, startPoint y: 485, endPoint x: 1008, endPoint y: 488, distance: 38.1
click at [970, 486] on icon "button" at bounding box center [983, 486] width 31 height 31
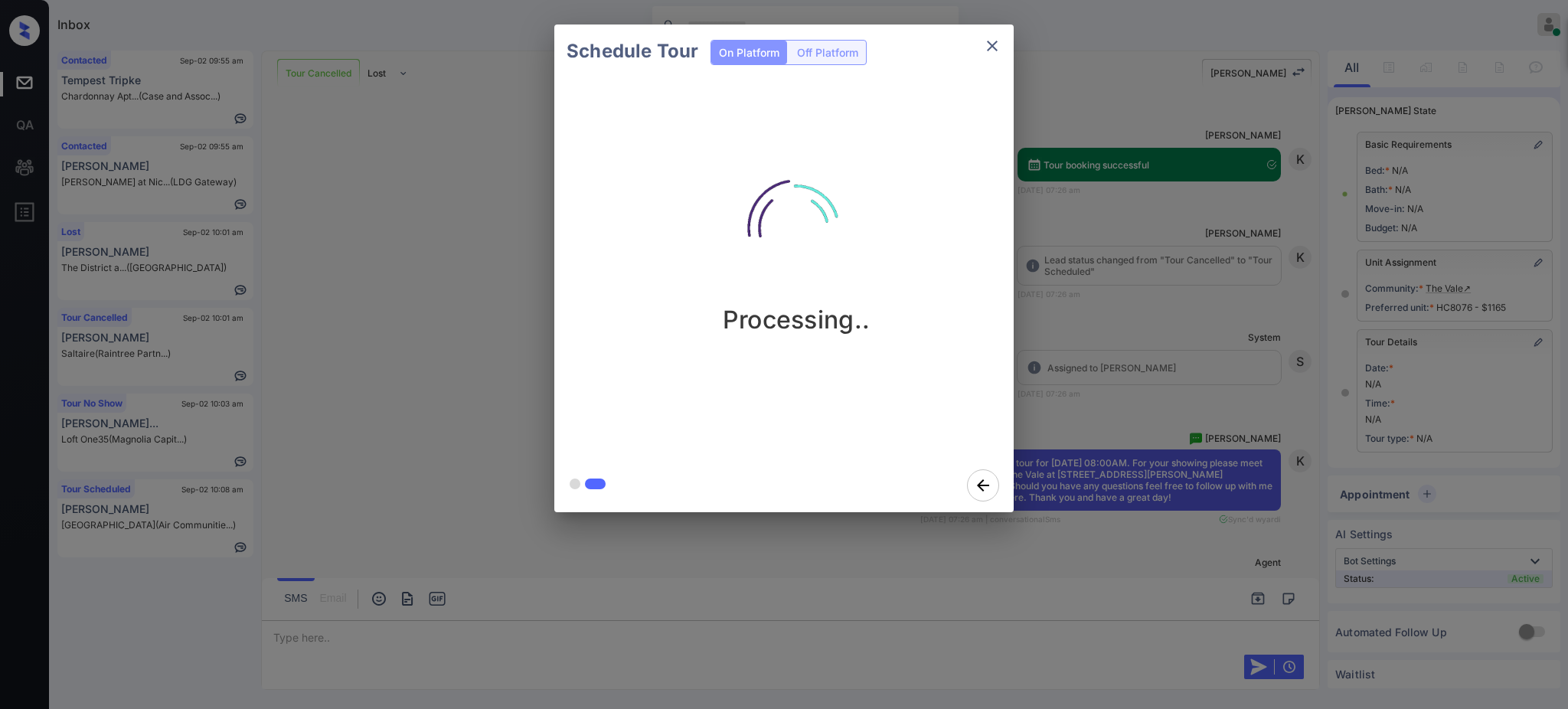
click at [1104, 442] on div "Schedule Tour On Platform Off Platform Processing.." at bounding box center [784, 268] width 1568 height 537
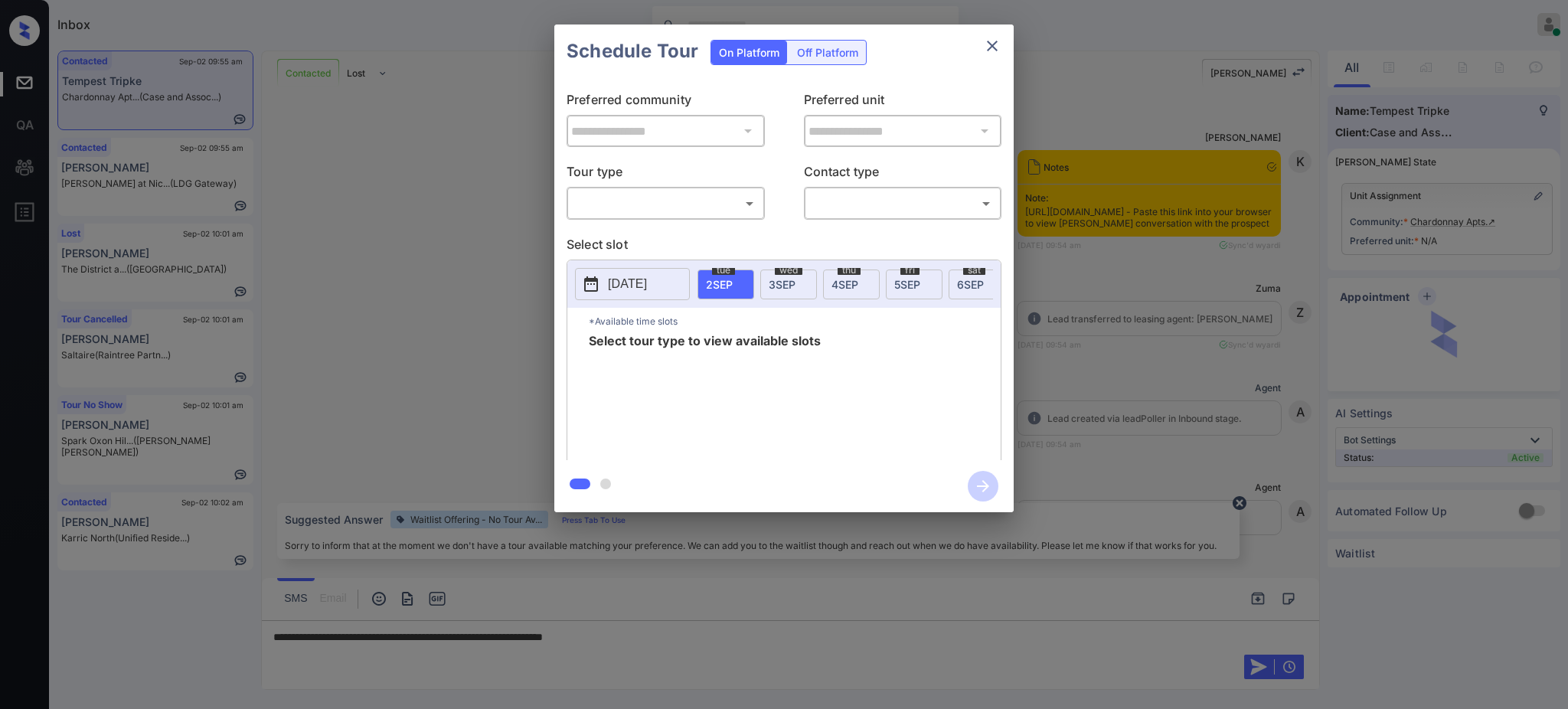
click at [657, 216] on div "​ ​" at bounding box center [665, 203] width 198 height 33
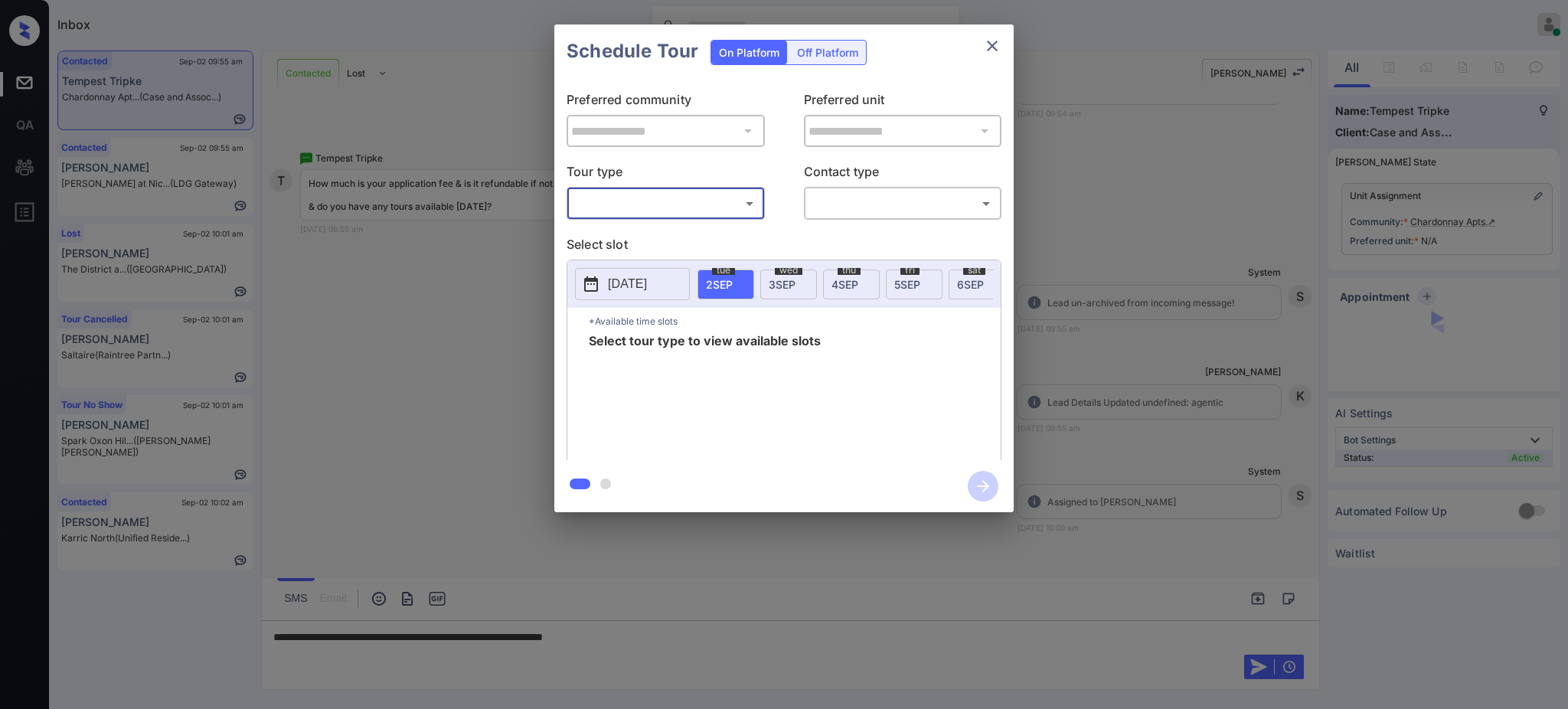
click at [650, 199] on body "Inbox Ajay Kumar Online Set yourself offline Set yourself on break Profile Swit…" at bounding box center [784, 354] width 1568 height 709
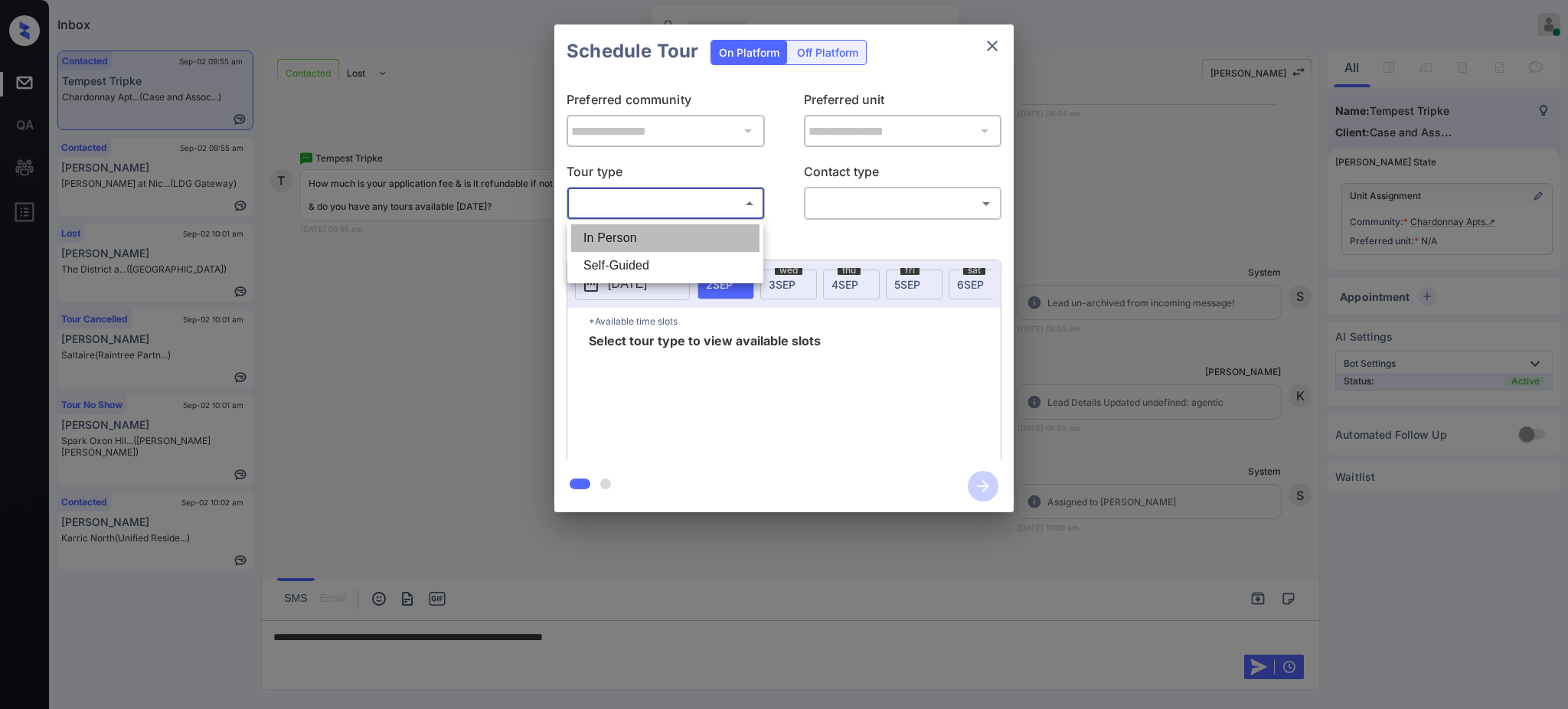
click at [641, 233] on li "In Person" at bounding box center [665, 238] width 188 height 27
type input "********"
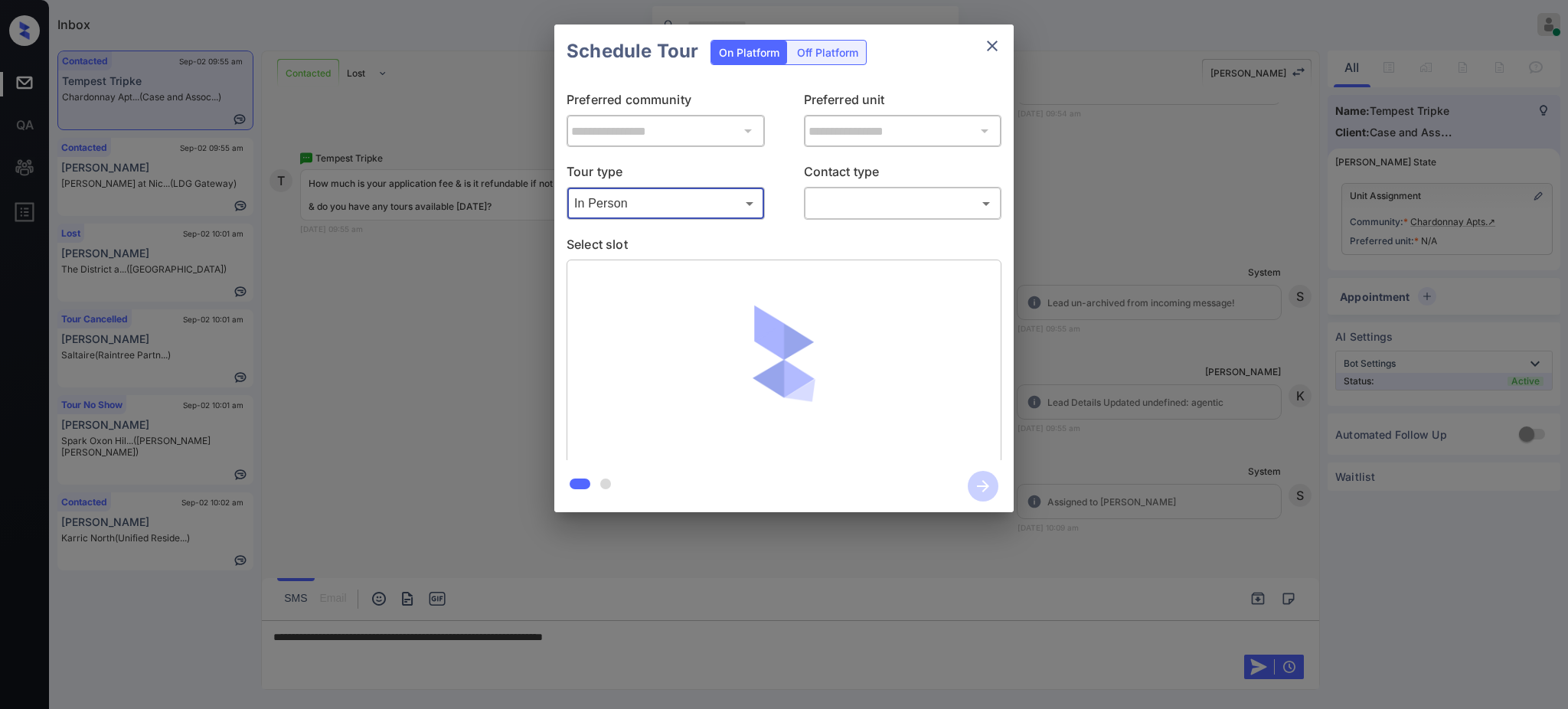
click at [885, 181] on p "Contact type" at bounding box center [903, 174] width 198 height 24
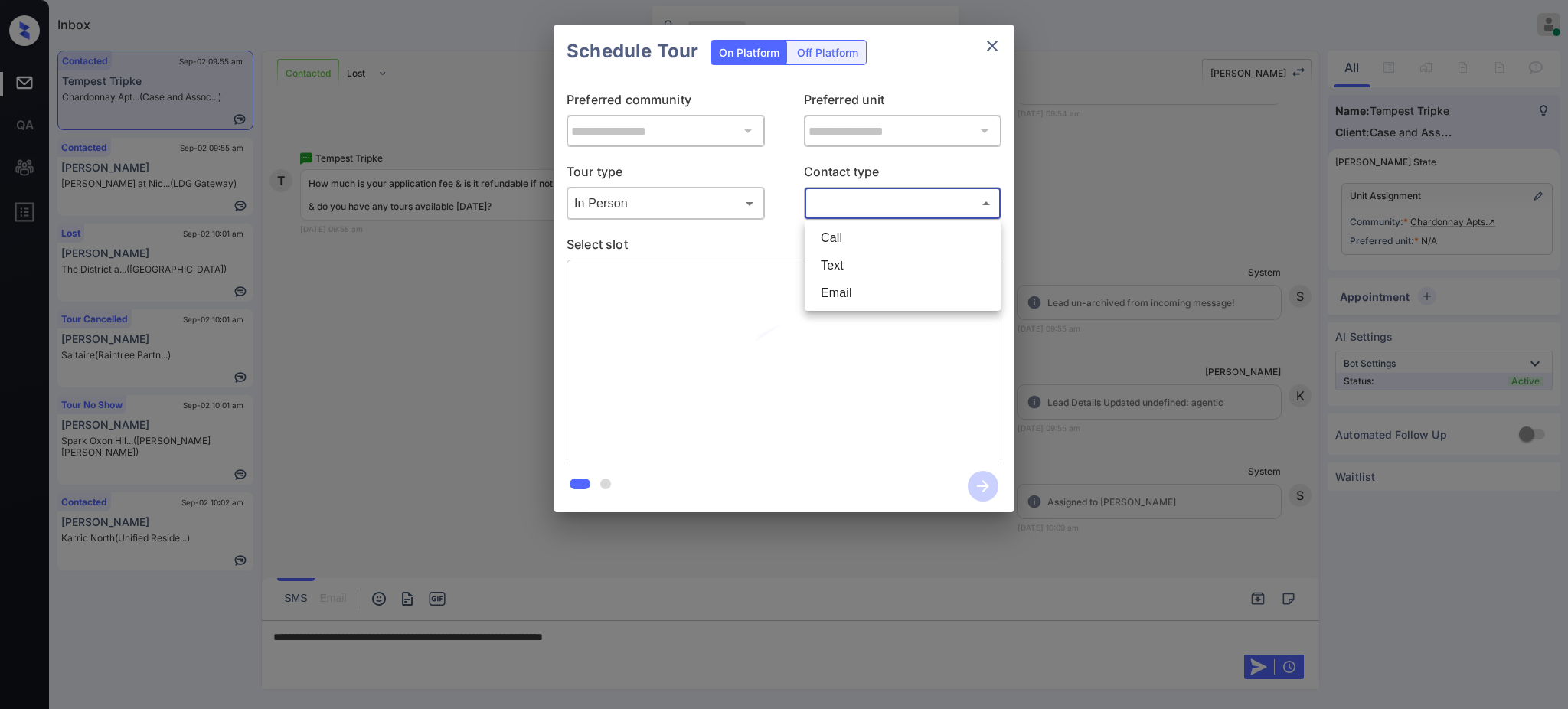
drag, startPoint x: 875, startPoint y: 196, endPoint x: 860, endPoint y: 231, distance: 38.1
click at [874, 199] on body "Inbox Ajay Kumar Online Set yourself offline Set yourself on break Profile Swit…" at bounding box center [784, 354] width 1568 height 709
click at [848, 256] on li "Text" at bounding box center [903, 265] width 188 height 27
type input "****"
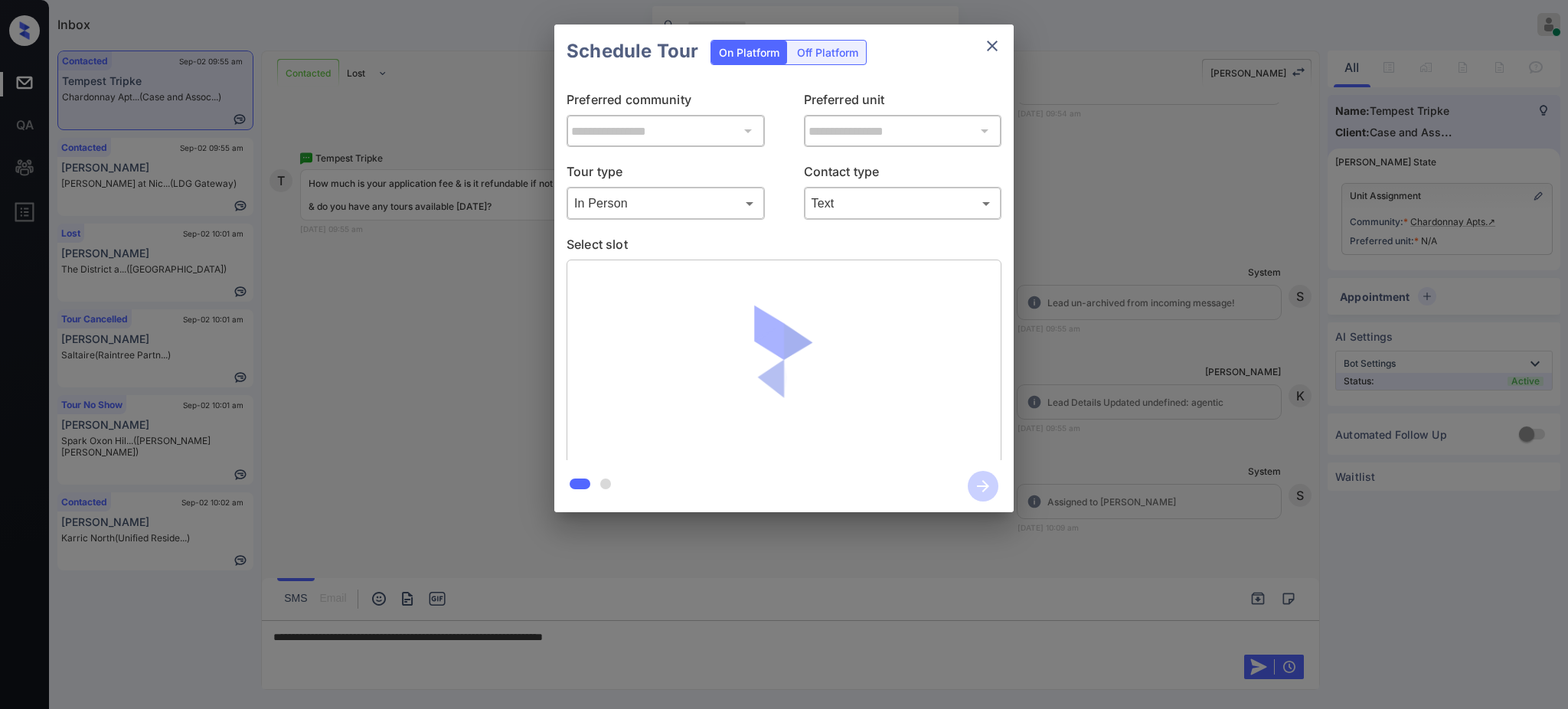
click at [735, 241] on p "Select slot" at bounding box center [784, 247] width 435 height 24
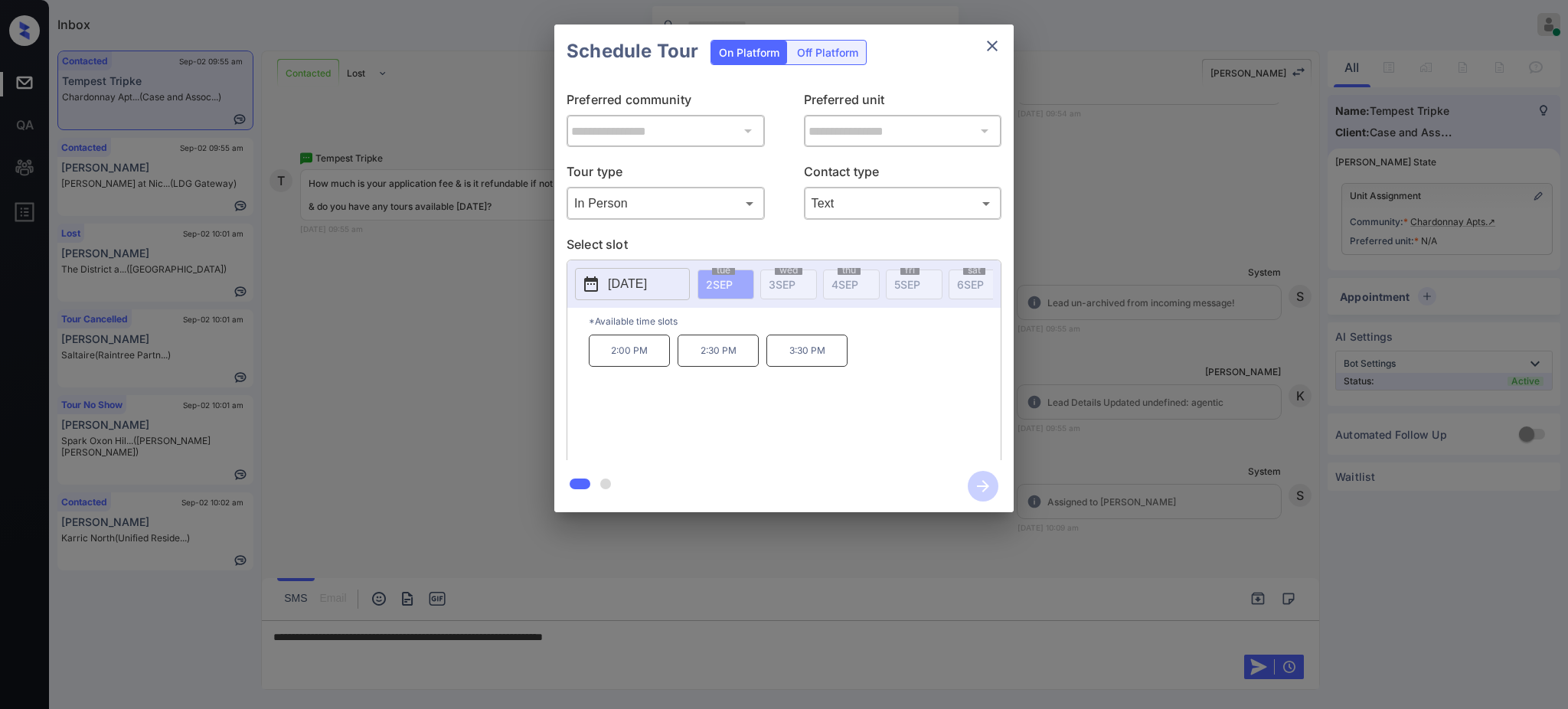
click at [639, 271] on button "2025-09-02" at bounding box center [632, 284] width 115 height 33
click at [1093, 267] on div "**********" at bounding box center [784, 268] width 1568 height 537
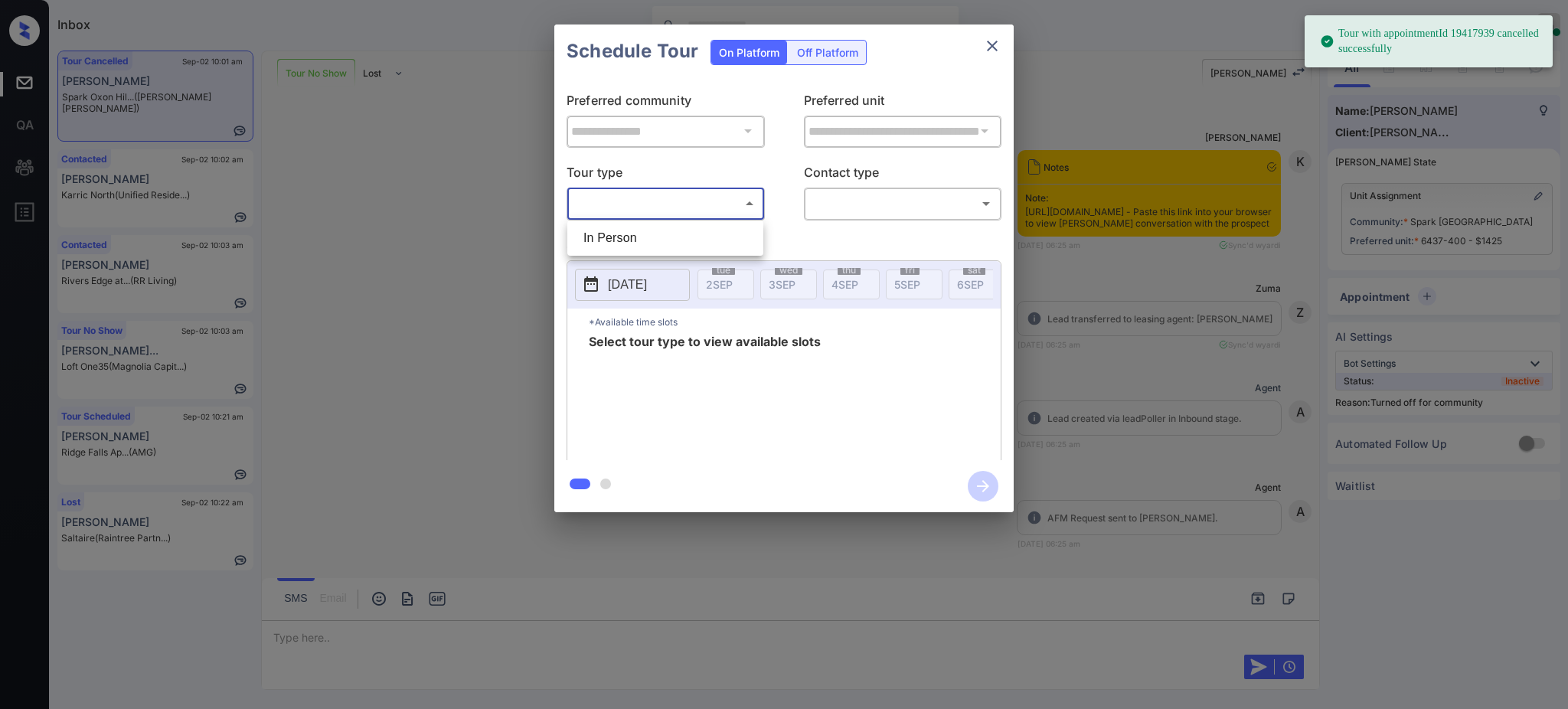
click at [647, 206] on body "Tour with appointmentId 19417939 cancelled successfully Inbox [PERSON_NAME] Onl…" at bounding box center [784, 354] width 1568 height 709
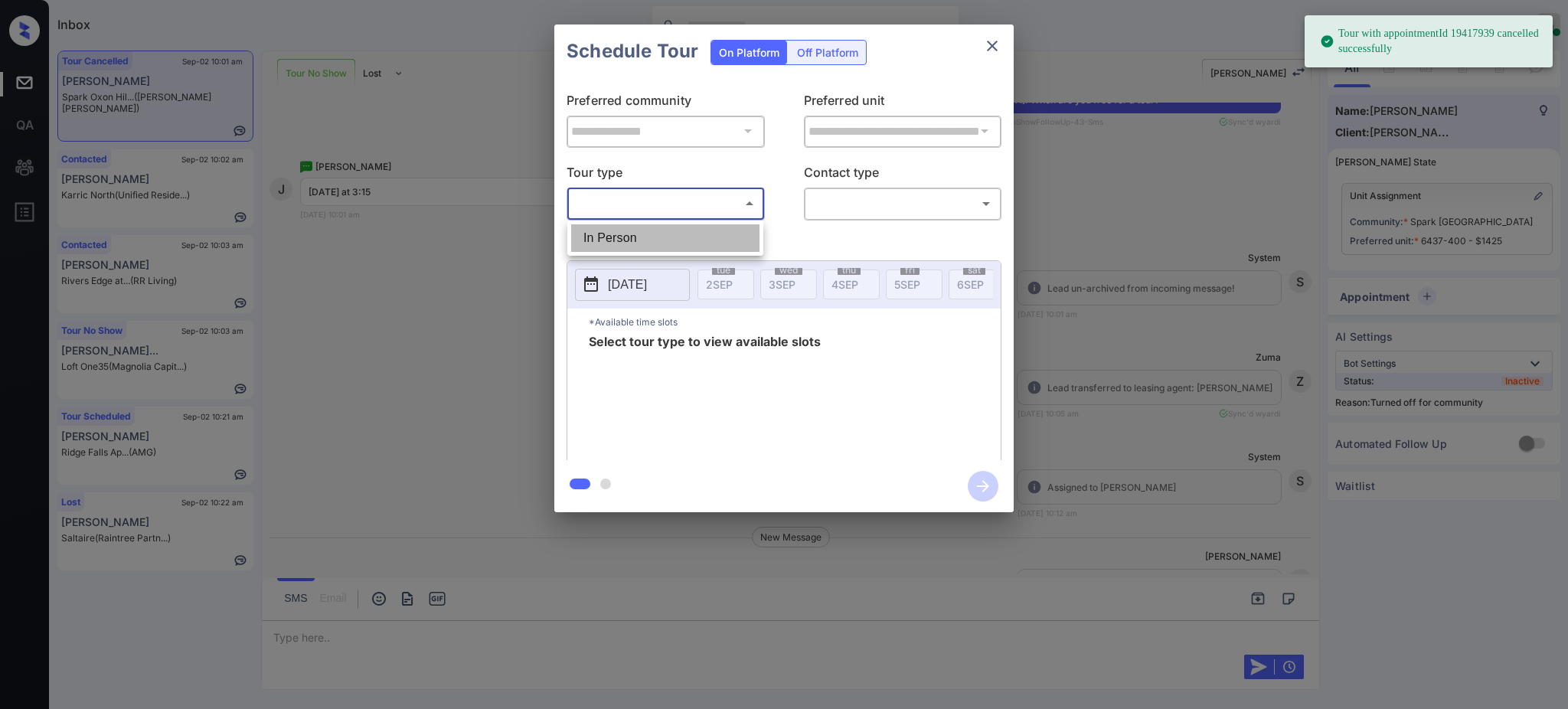
click at [642, 241] on li "In Person" at bounding box center [665, 238] width 188 height 27
type input "********"
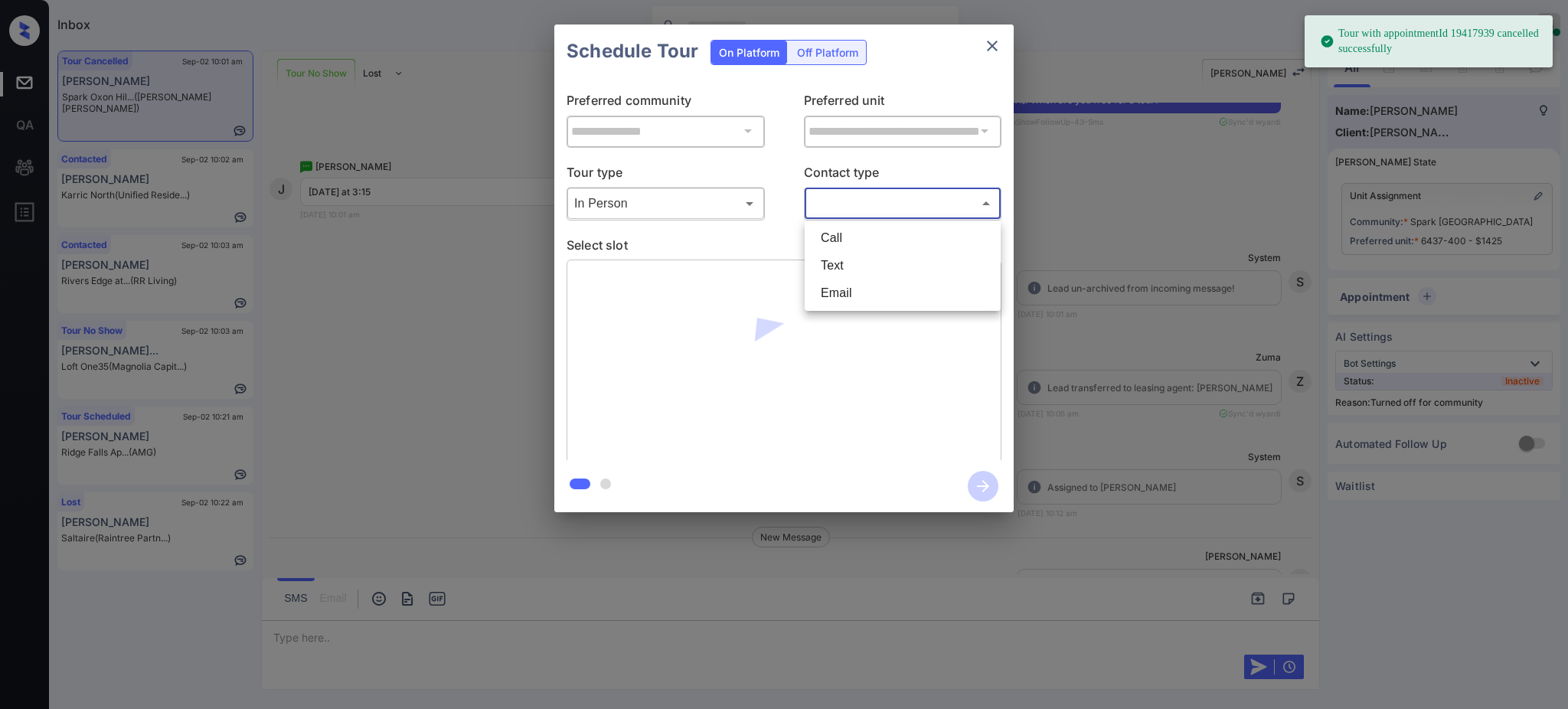
click at [837, 202] on body "Tour with appointmentId 19417939 cancelled successfully Inbox Ajay Kumar Online…" at bounding box center [784, 354] width 1568 height 709
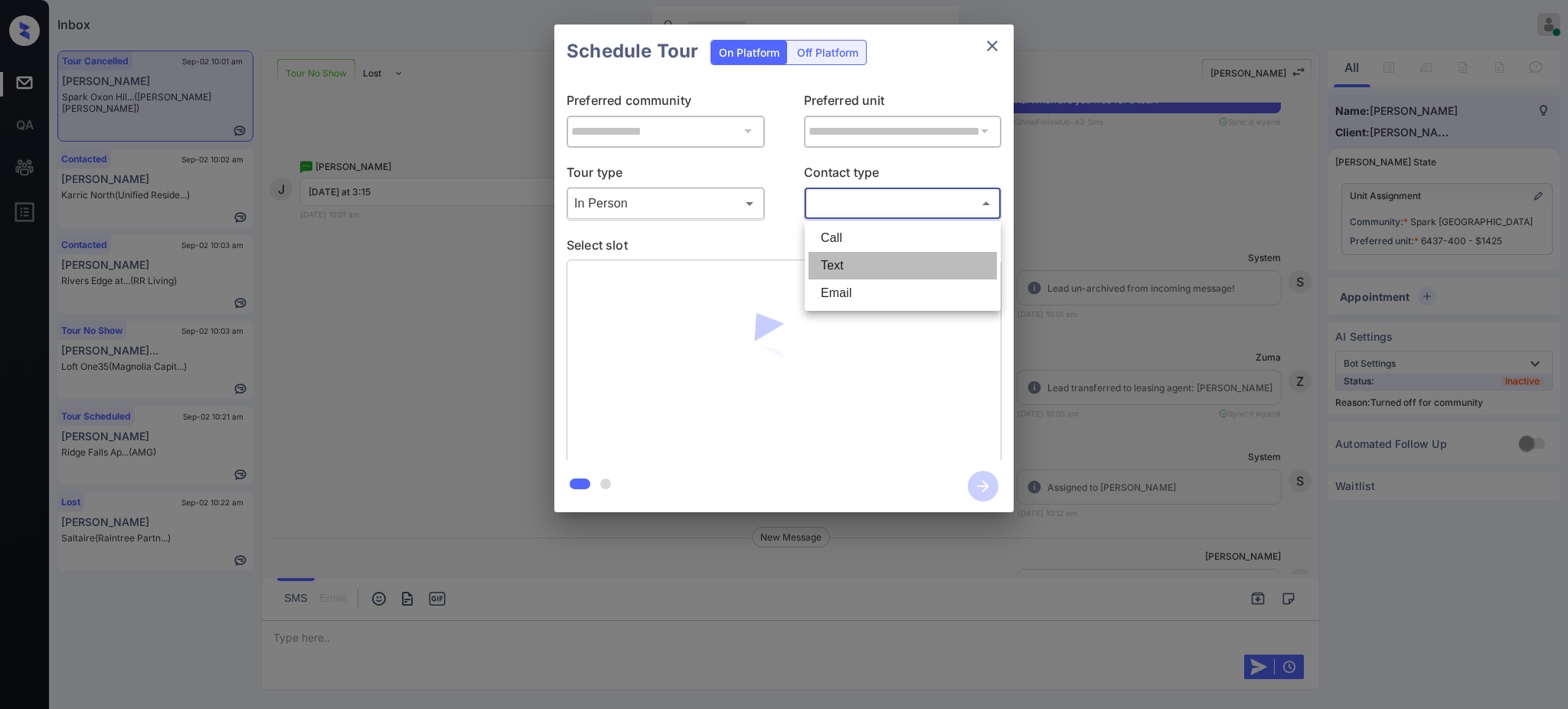
click at [837, 255] on li "Text" at bounding box center [903, 265] width 188 height 27
type input "****"
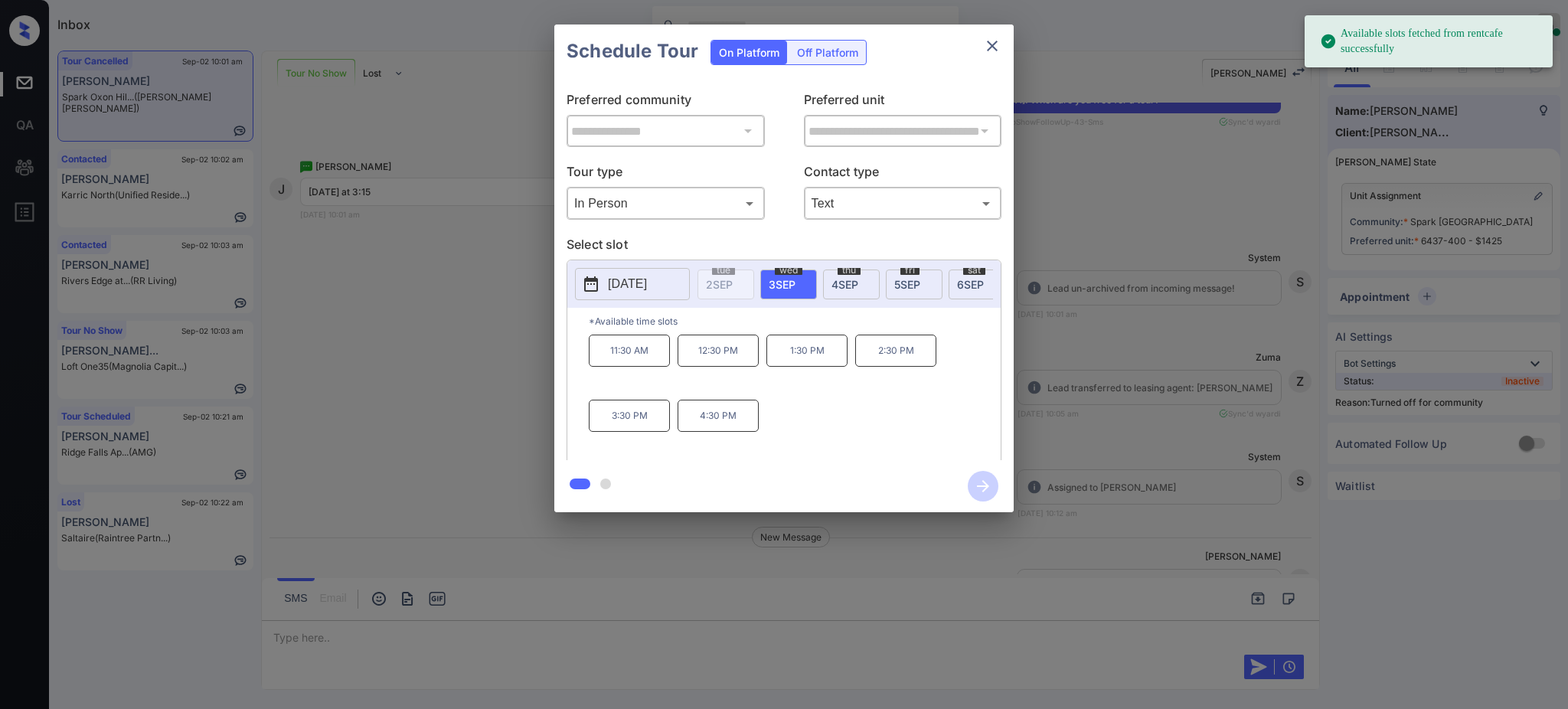
click at [788, 281] on span "3 SEP" at bounding box center [782, 284] width 27 height 13
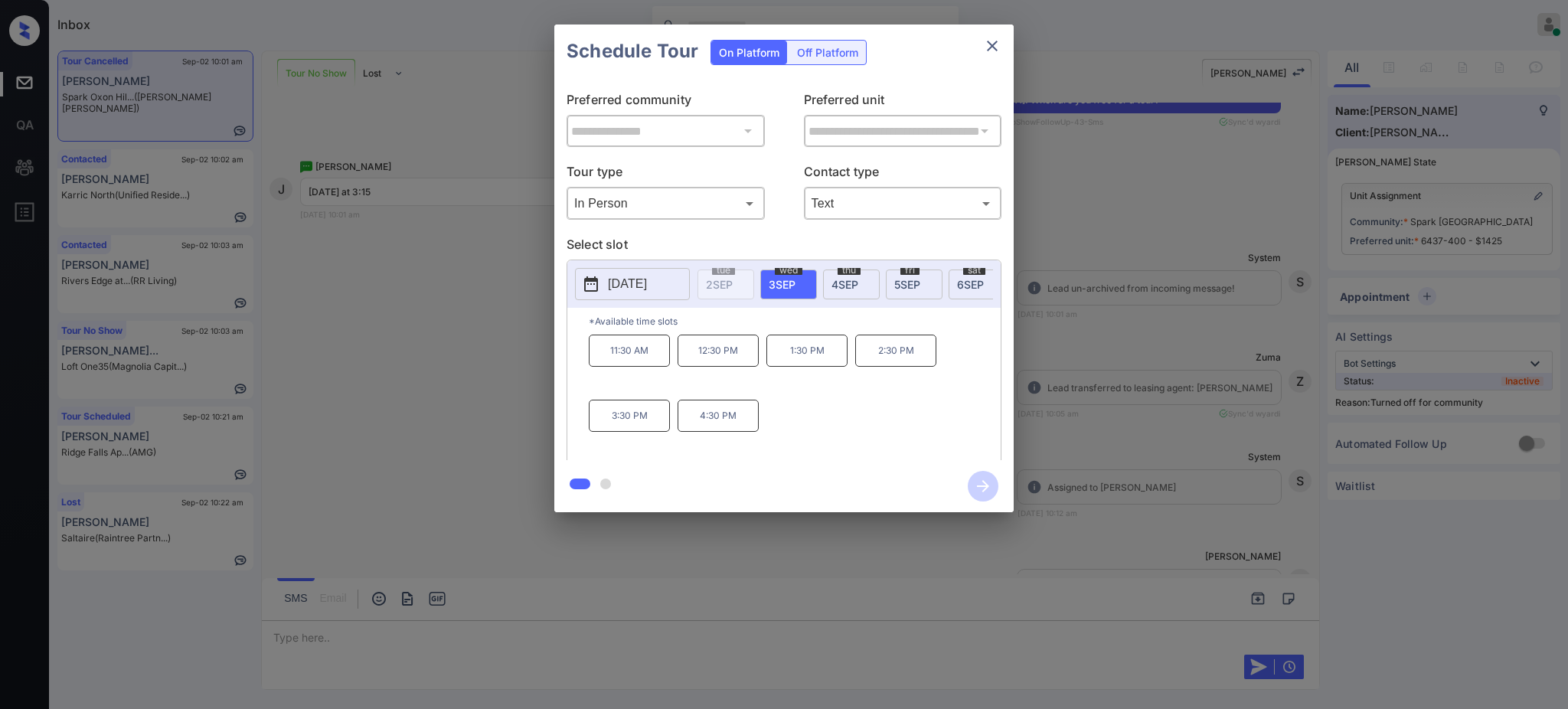
click at [1104, 367] on div "**********" at bounding box center [784, 268] width 1568 height 537
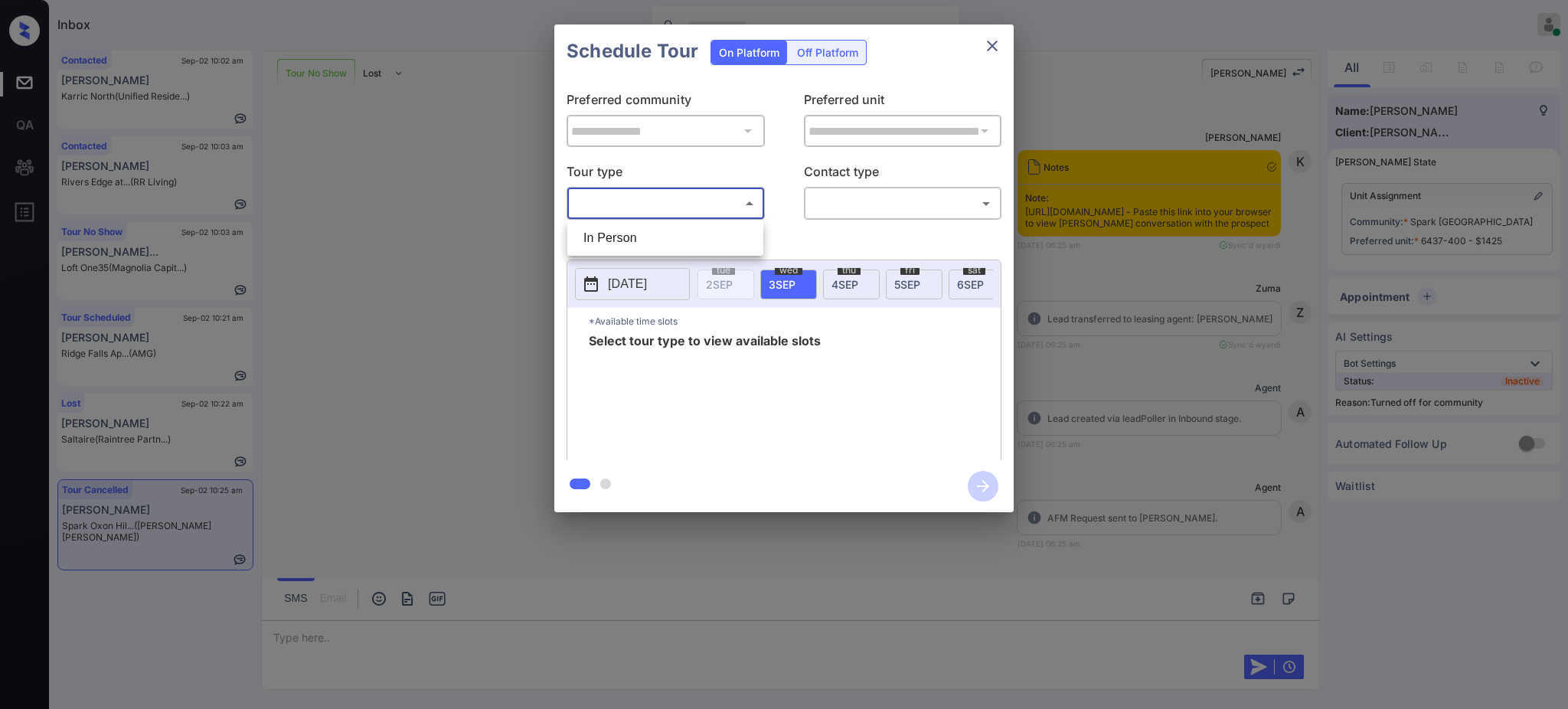
click at [645, 236] on li "In Person" at bounding box center [665, 238] width 188 height 27
type input "********"
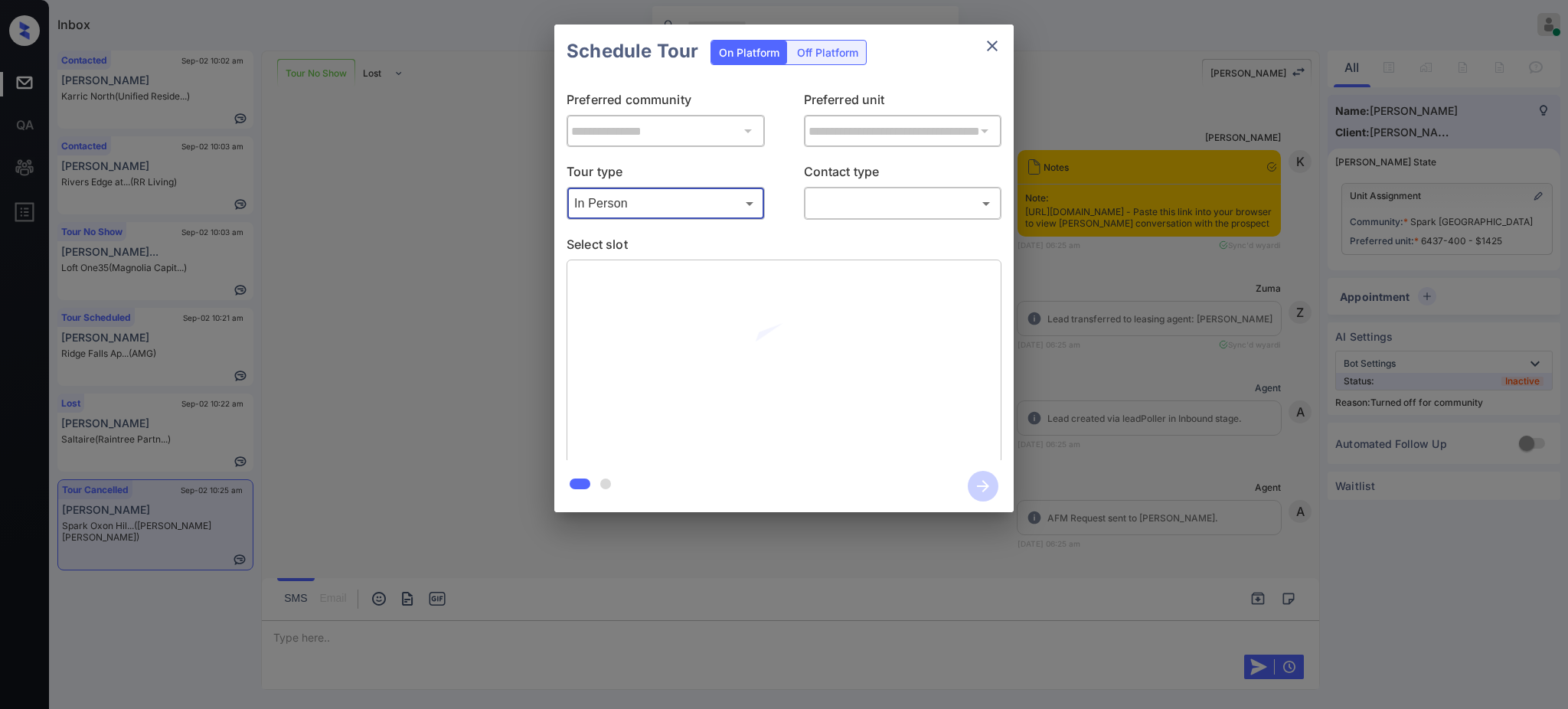
scroll to position [4399, 0]
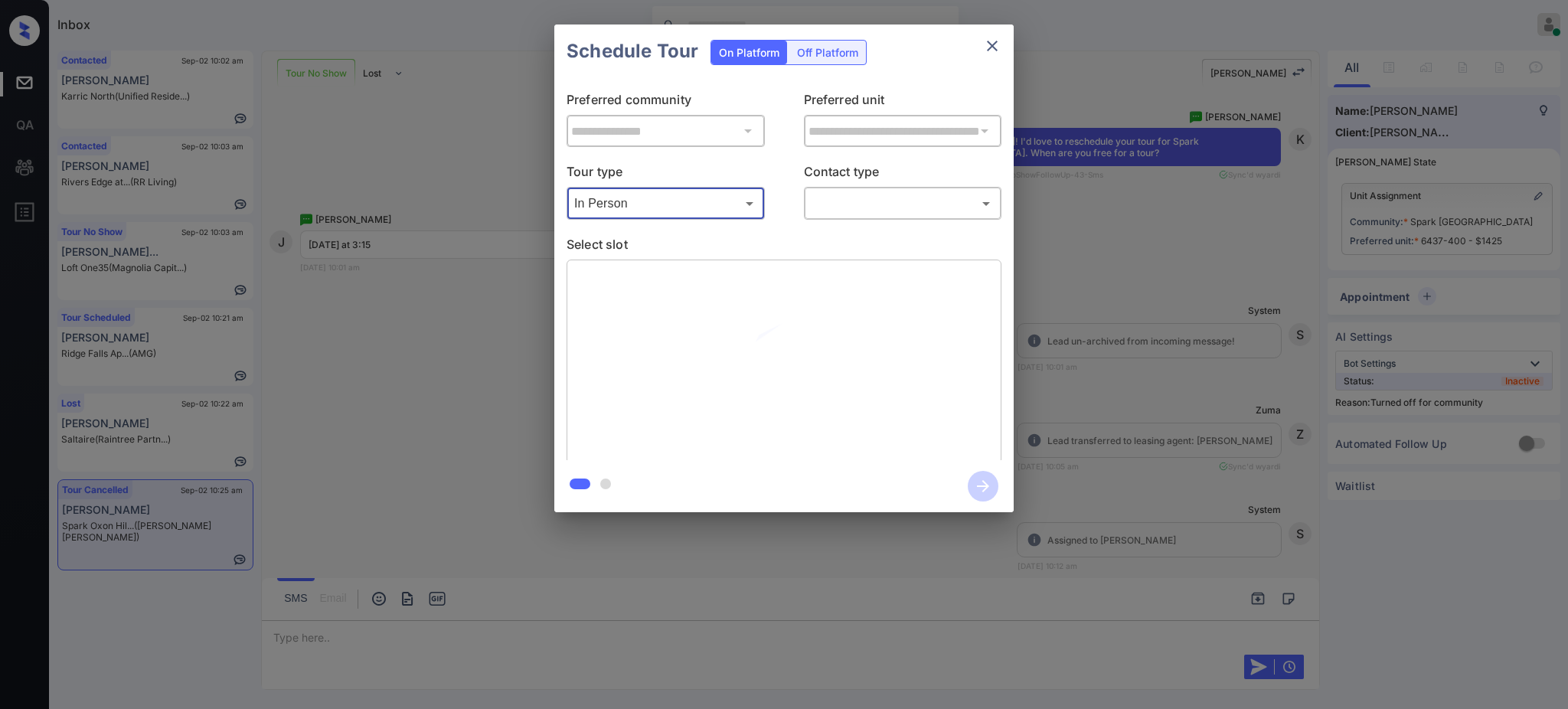
click at [840, 192] on body "Inbox Ajay Kumar Online Set yourself offline Set yourself on break Profile Swit…" at bounding box center [784, 354] width 1568 height 709
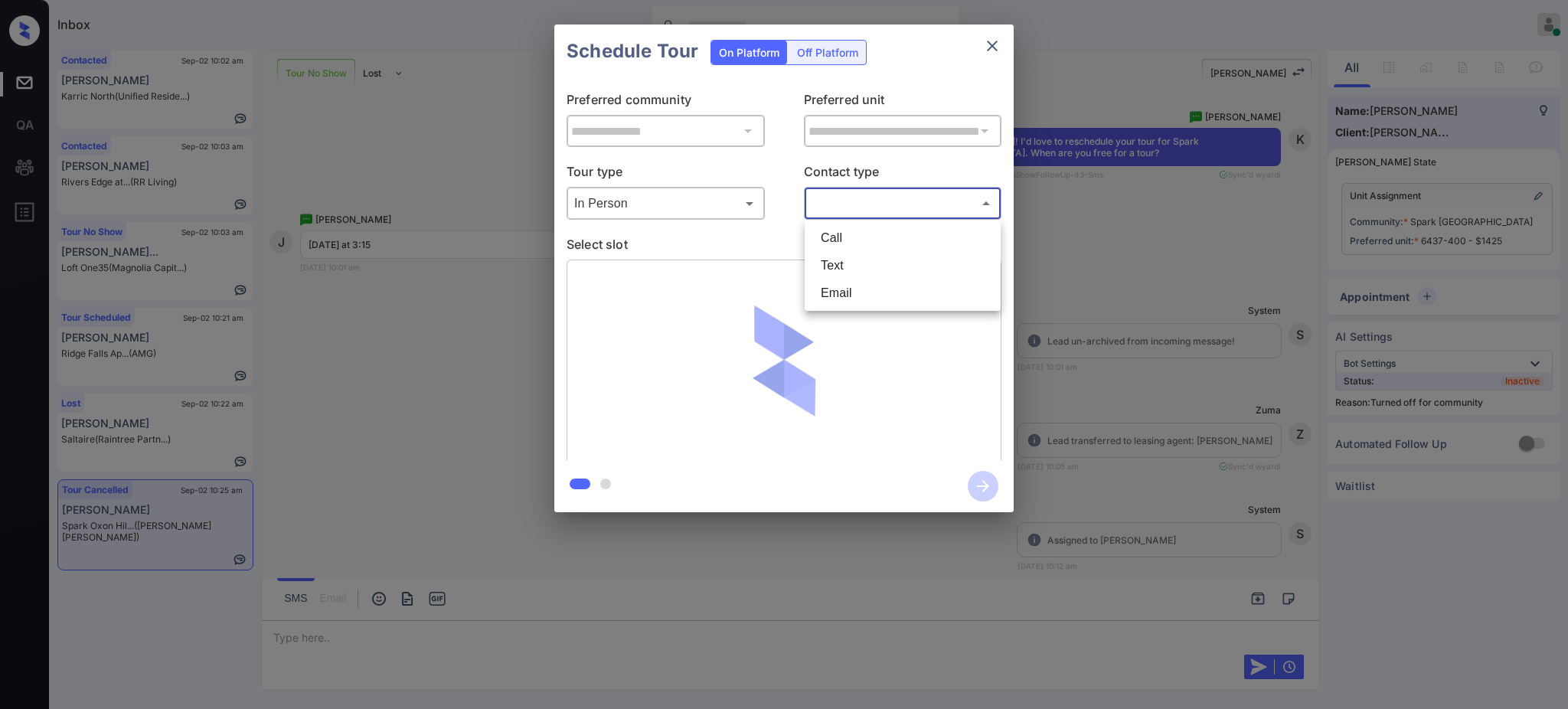
click at [838, 254] on li "Text" at bounding box center [903, 265] width 188 height 27
type input "****"
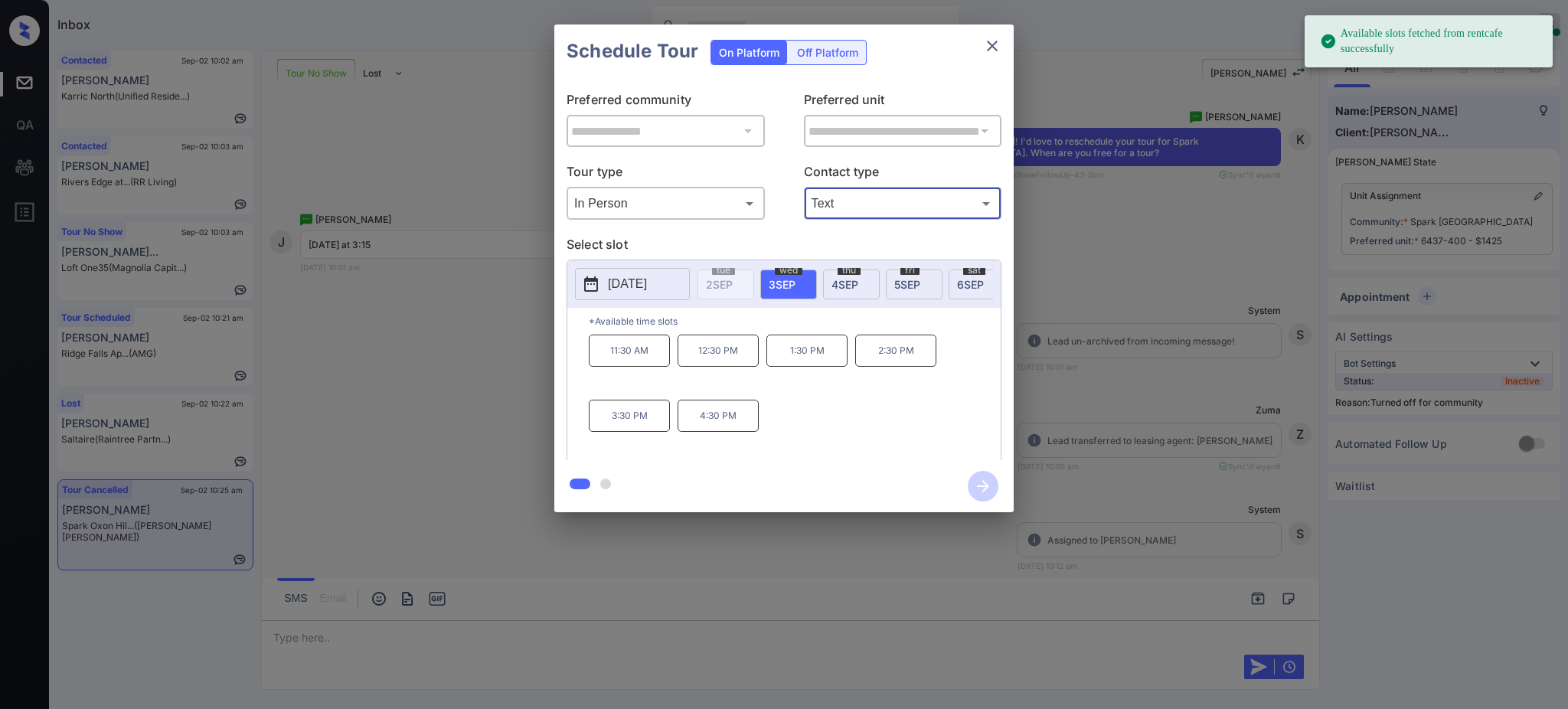
click at [780, 282] on span "3 SEP" at bounding box center [782, 284] width 27 height 13
click at [633, 432] on p "3:30 PM" at bounding box center [629, 416] width 81 height 33
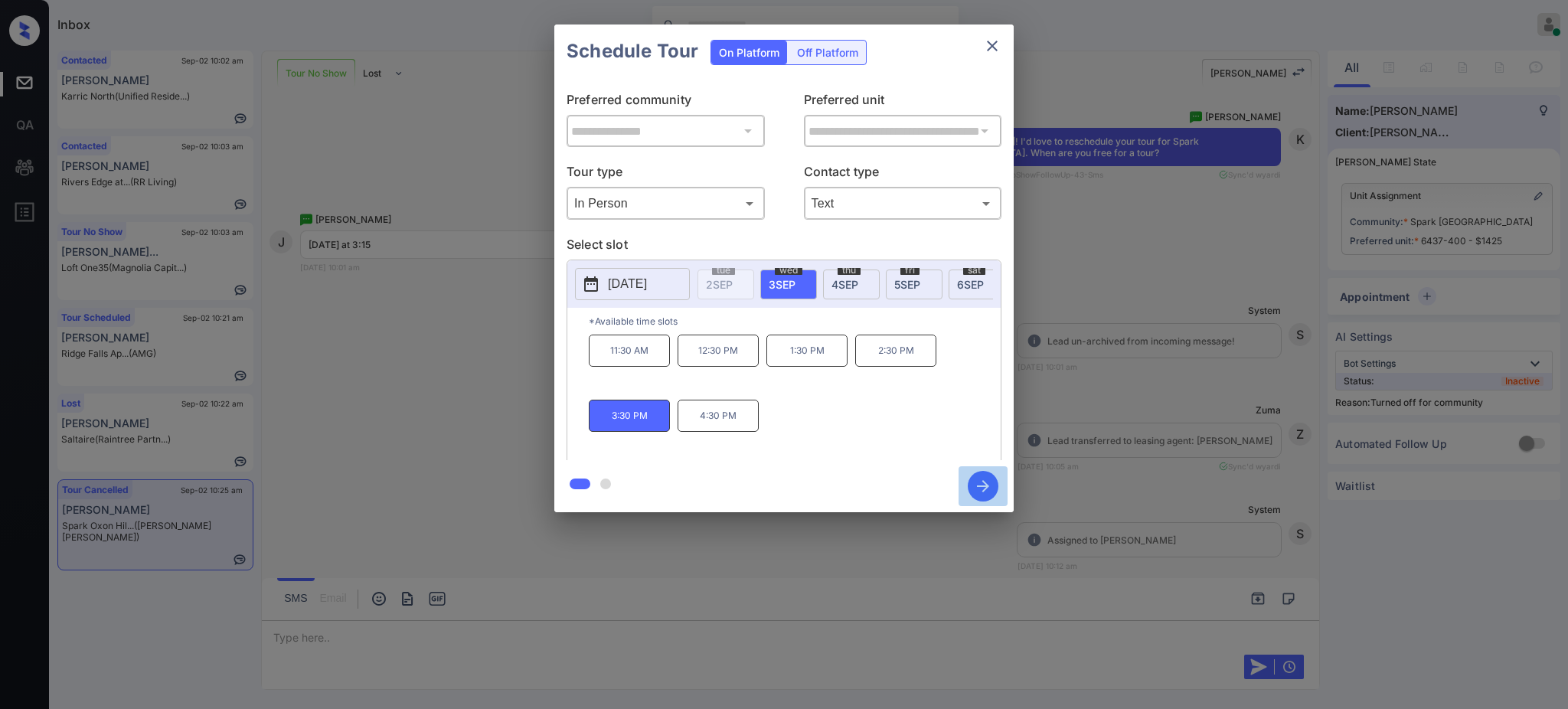
click at [986, 484] on icon "button" at bounding box center [983, 486] width 31 height 31
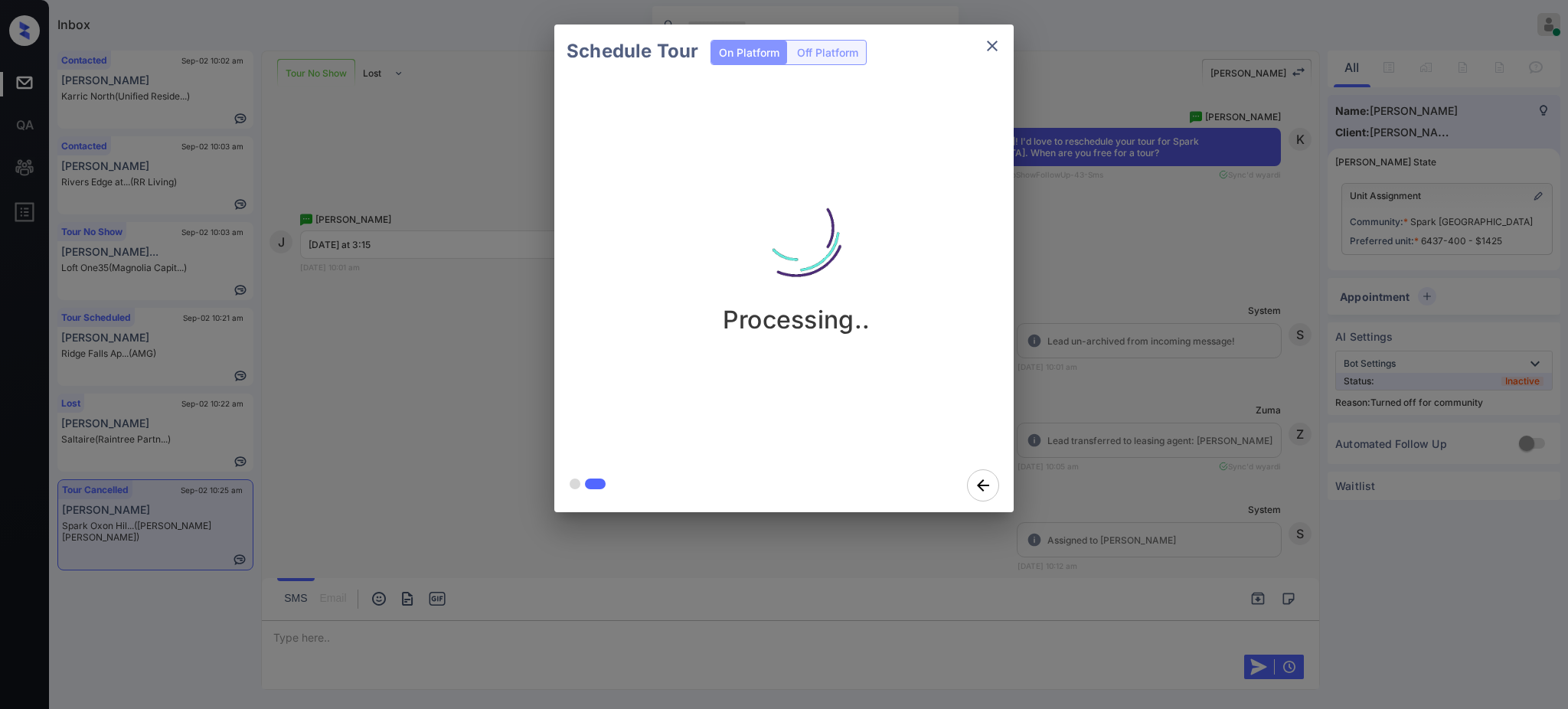
click at [1106, 449] on div "Schedule Tour On Platform Off Platform Processing.." at bounding box center [784, 268] width 1568 height 537
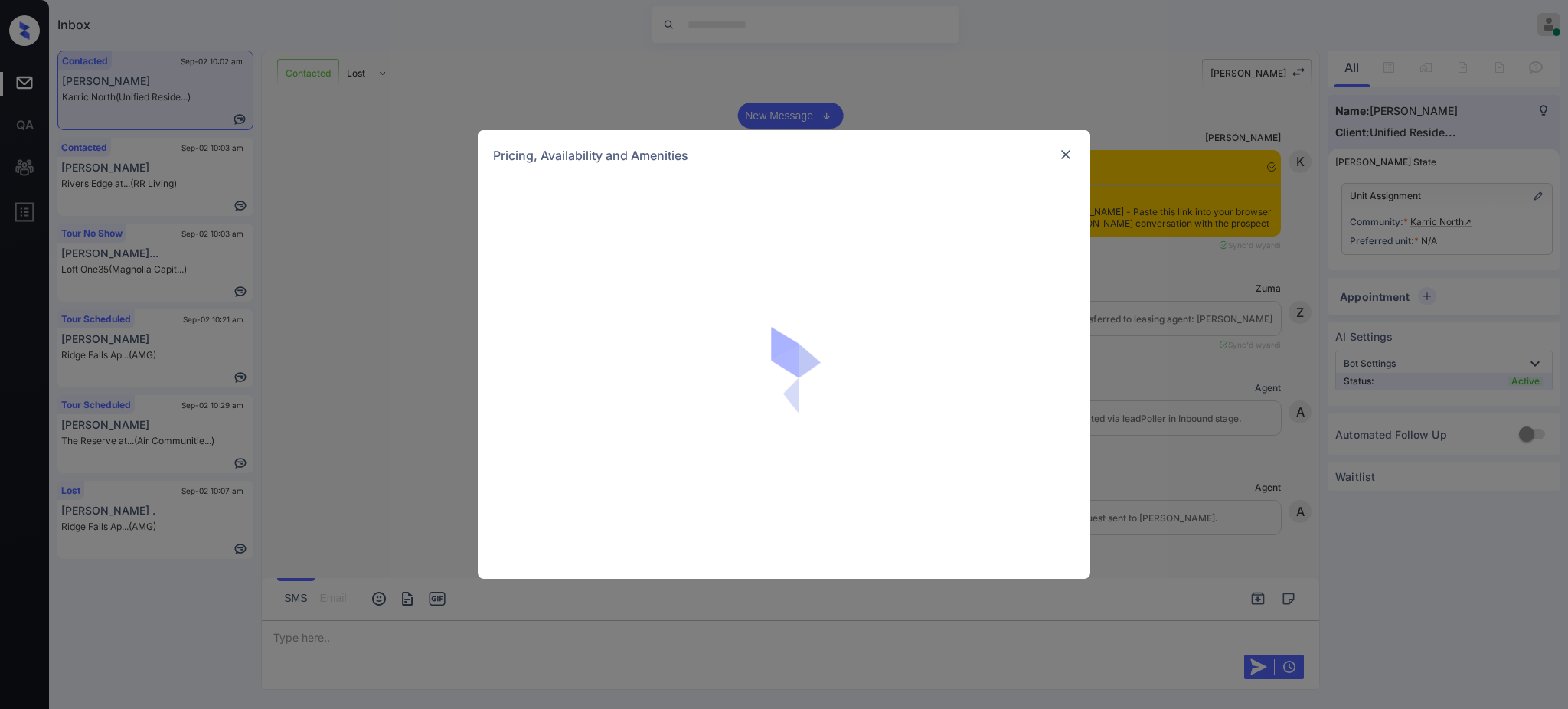
scroll to position [1527, 0]
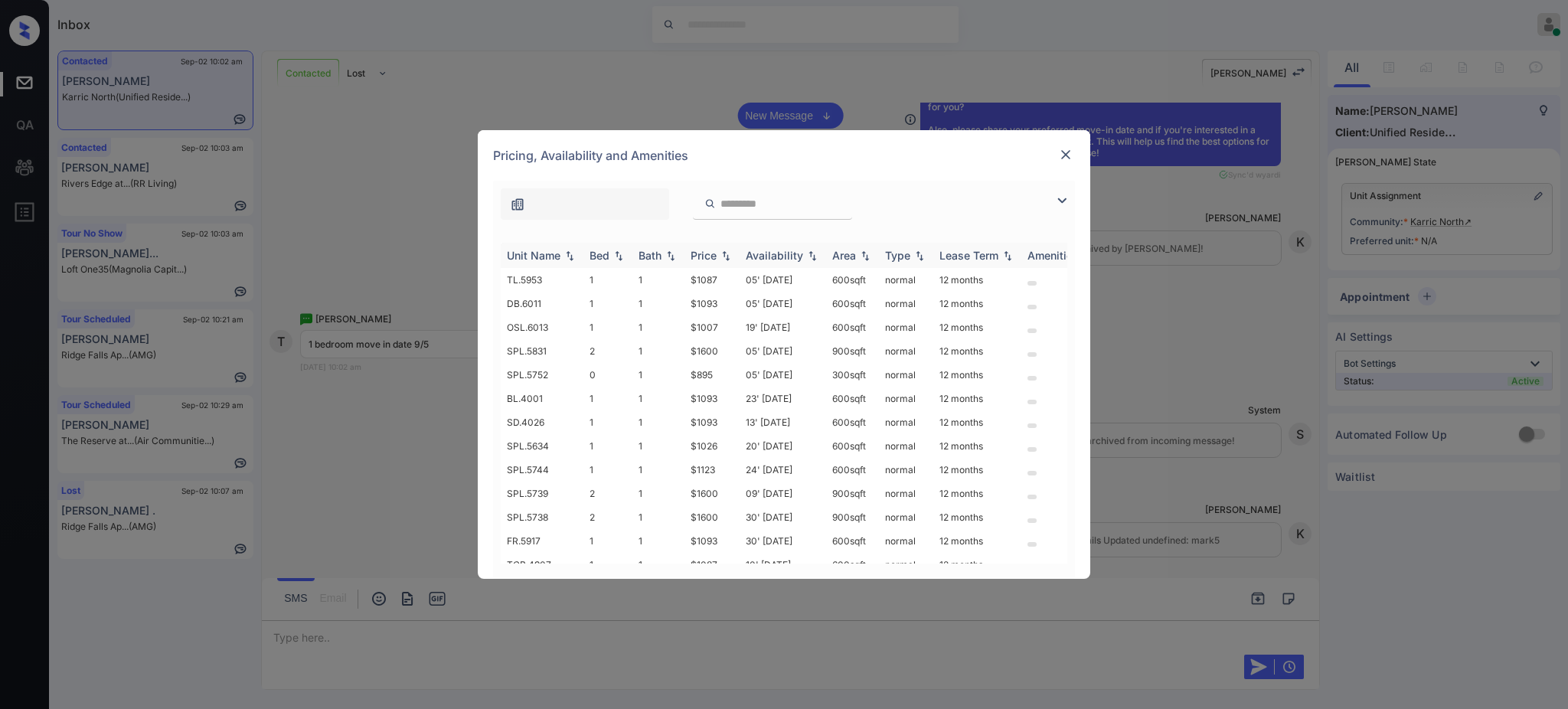
click at [611, 252] on img at bounding box center [618, 256] width 15 height 11
click at [611, 252] on img at bounding box center [618, 255] width 15 height 12
drag, startPoint x: 686, startPoint y: 362, endPoint x: 744, endPoint y: 363, distance: 58.0
click at [742, 363] on tr "TCB.4907 1 1 $1087 10' [DATE] 600 sqft normal 12 months" at bounding box center [901, 361] width 800 height 24
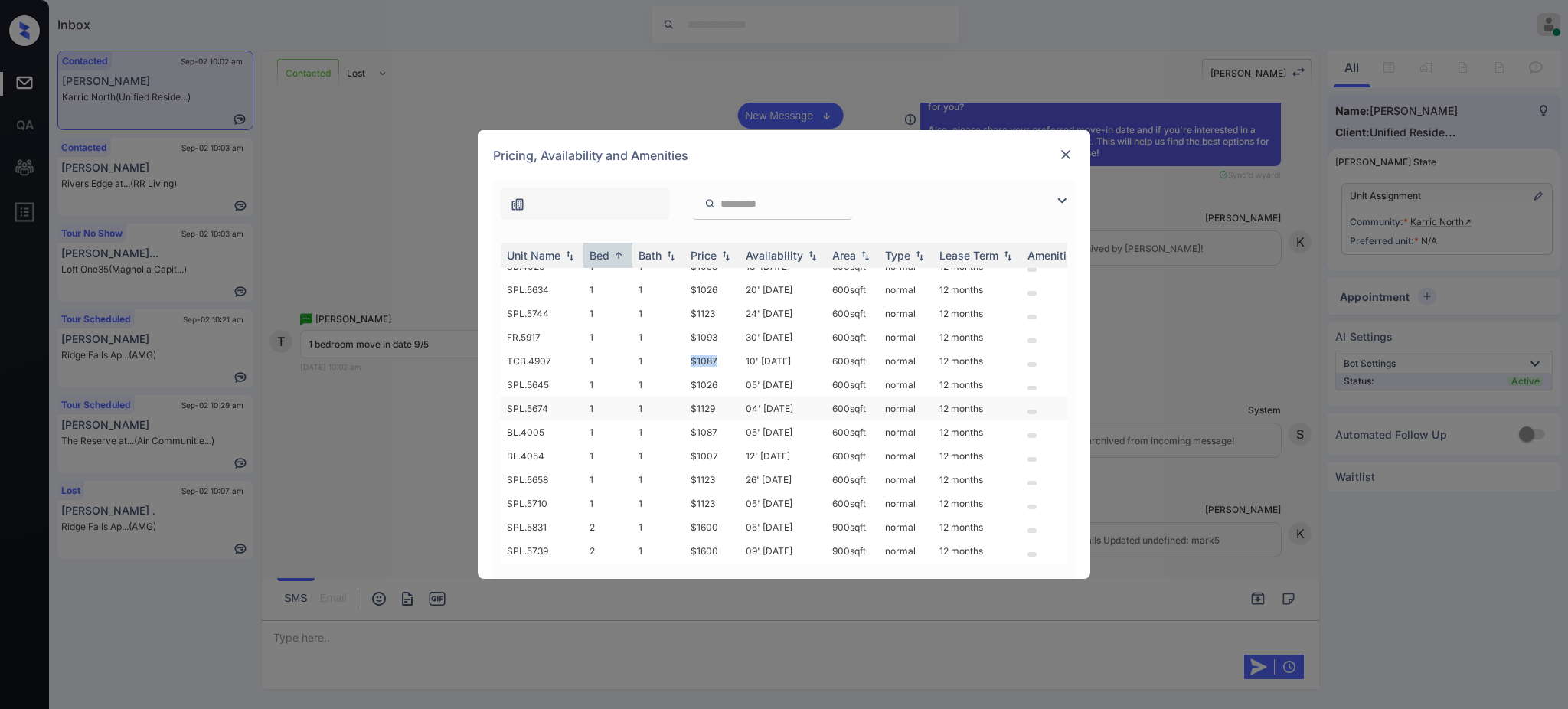
copy td "$1087"
click at [1072, 154] on img at bounding box center [1066, 154] width 15 height 15
